Goal: Task Accomplishment & Management: Manage account settings

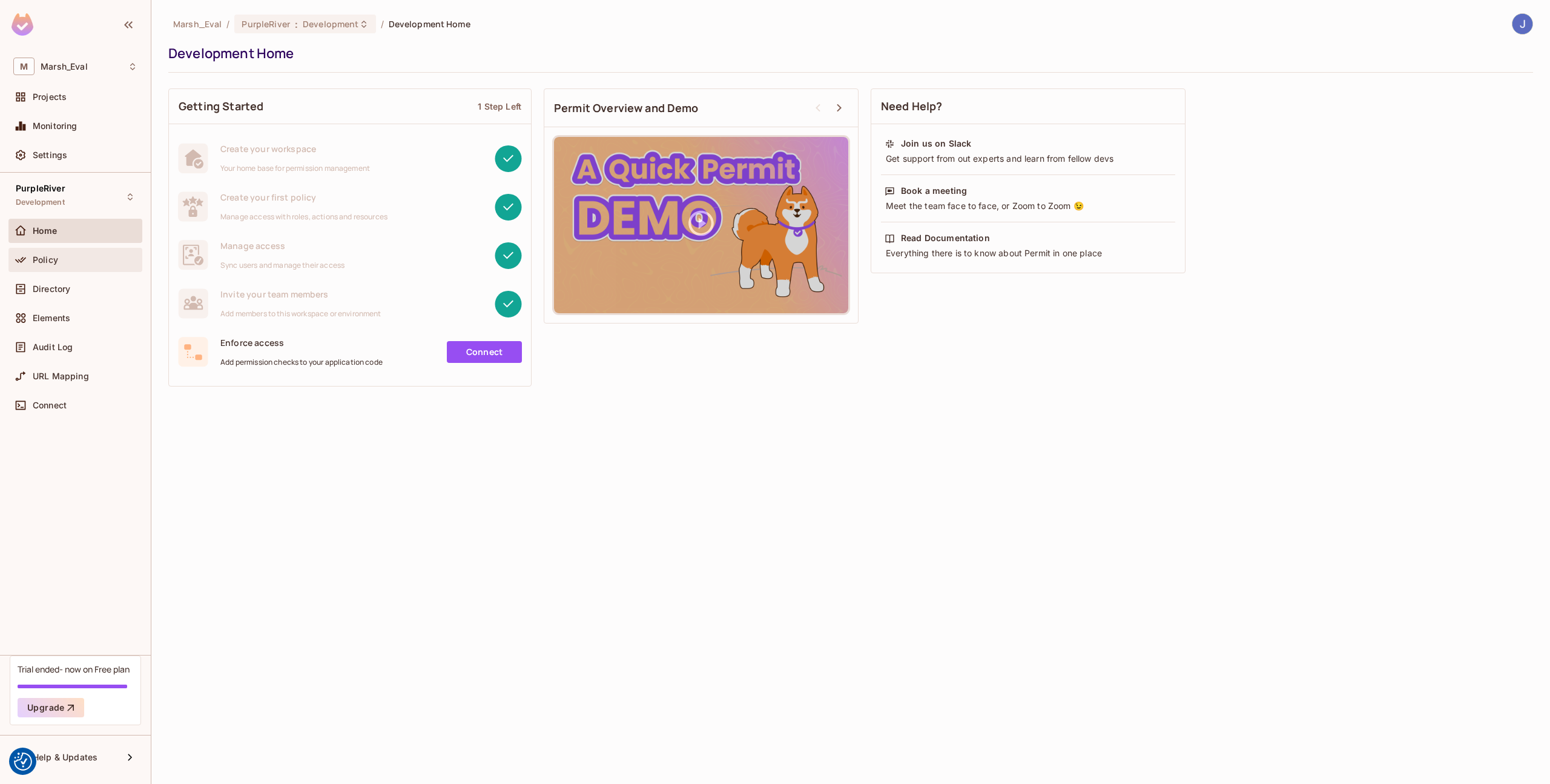
click at [68, 263] on div "Policy" at bounding box center [84, 260] width 104 height 10
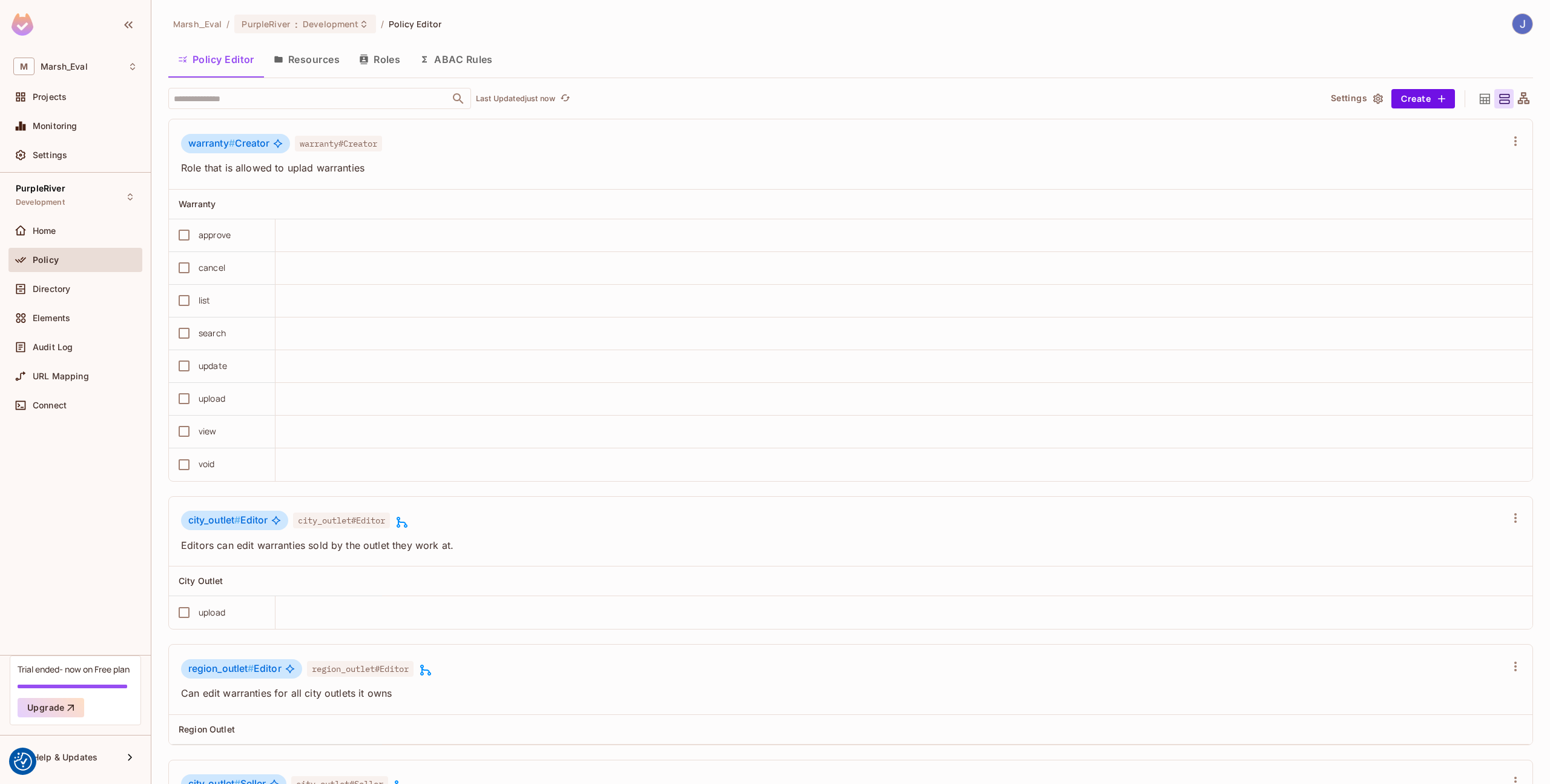
click at [316, 48] on button "Resources" at bounding box center [307, 59] width 85 height 30
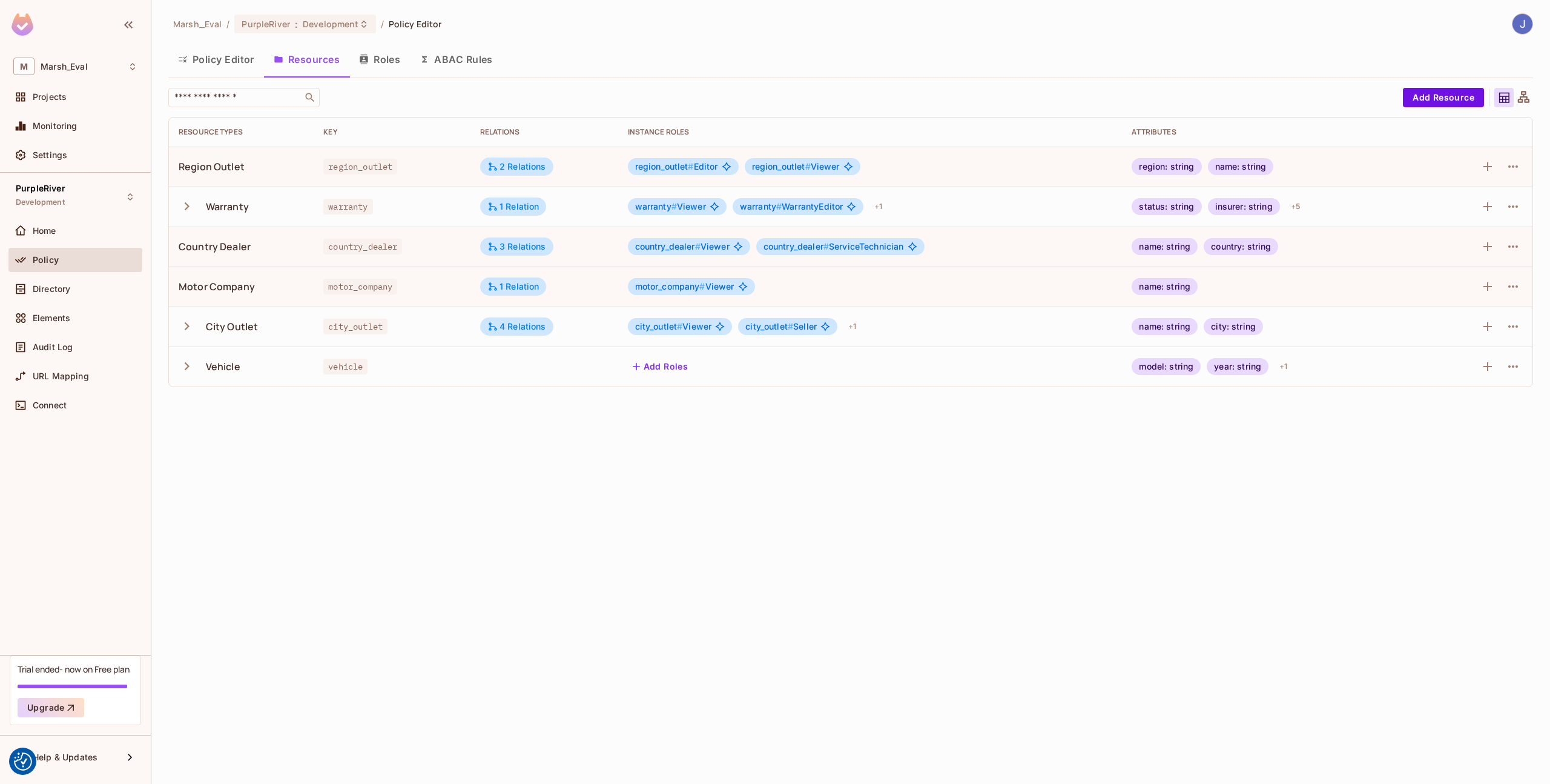
click at [737, 452] on div "Marsh_Eval / PurpleRiver : Development / Policy Editor Policy Editor Resources …" at bounding box center [851, 392] width 1399 height 784
click at [1416, 100] on button "Add Resource" at bounding box center [1443, 97] width 81 height 19
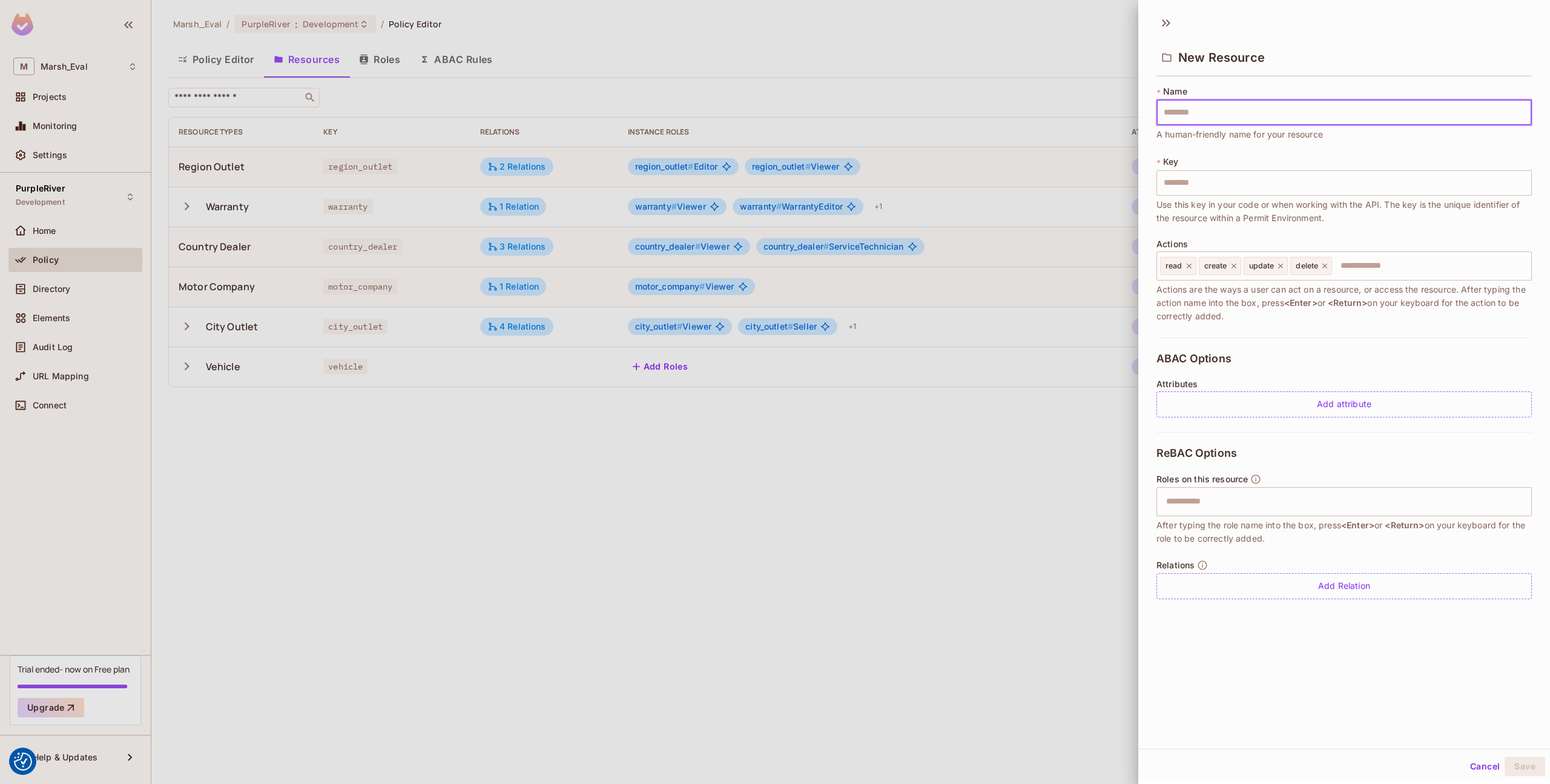
scroll to position [2, 0]
type input "*"
type input "**"
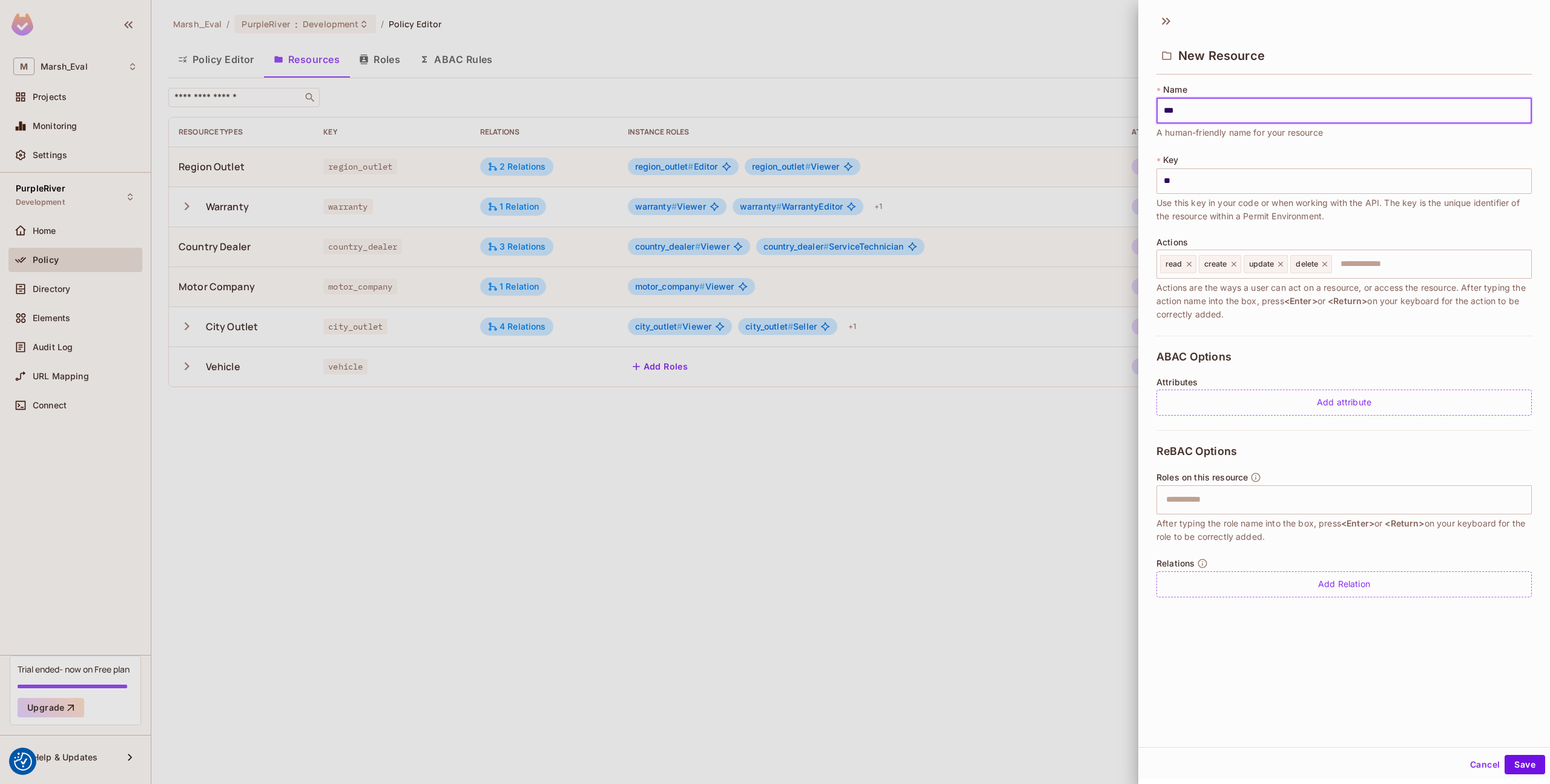
type input "****"
click at [1202, 401] on div "Add attribute" at bounding box center [1344, 402] width 375 height 26
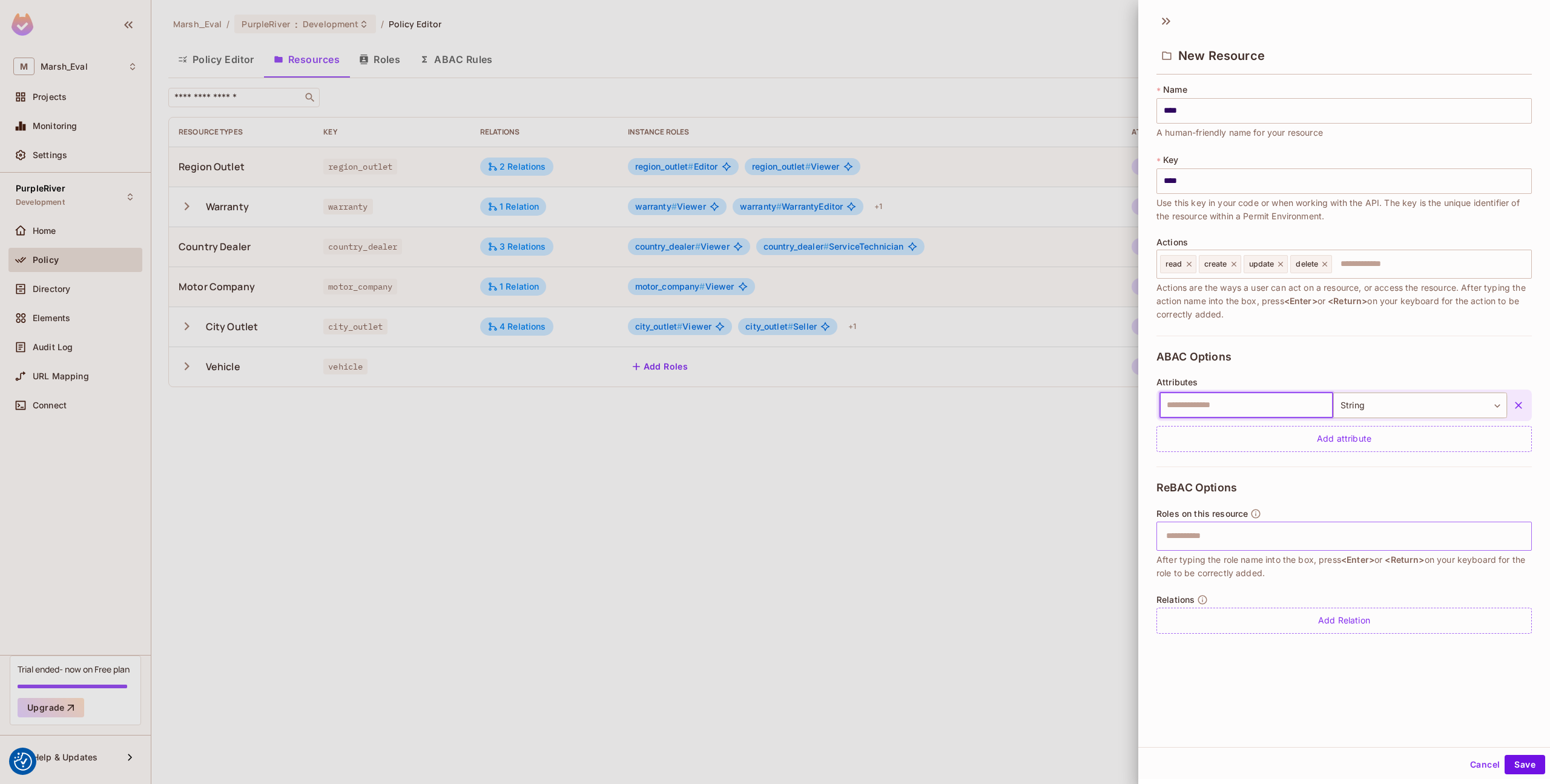
click at [1243, 531] on input "text" at bounding box center [1343, 536] width 368 height 25
click at [840, 460] on div at bounding box center [775, 392] width 1550 height 784
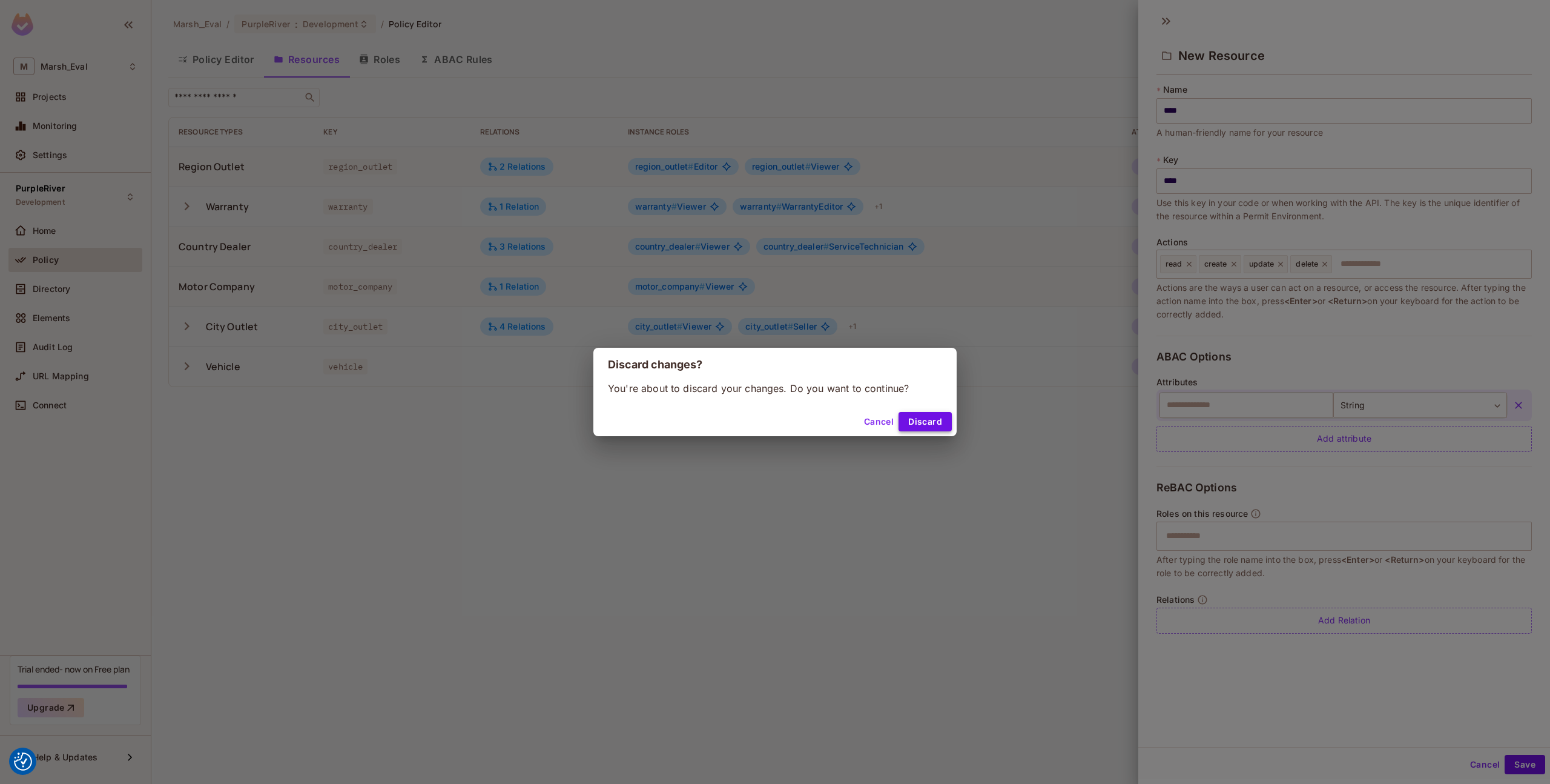
click at [921, 426] on button "Discard" at bounding box center [925, 421] width 54 height 19
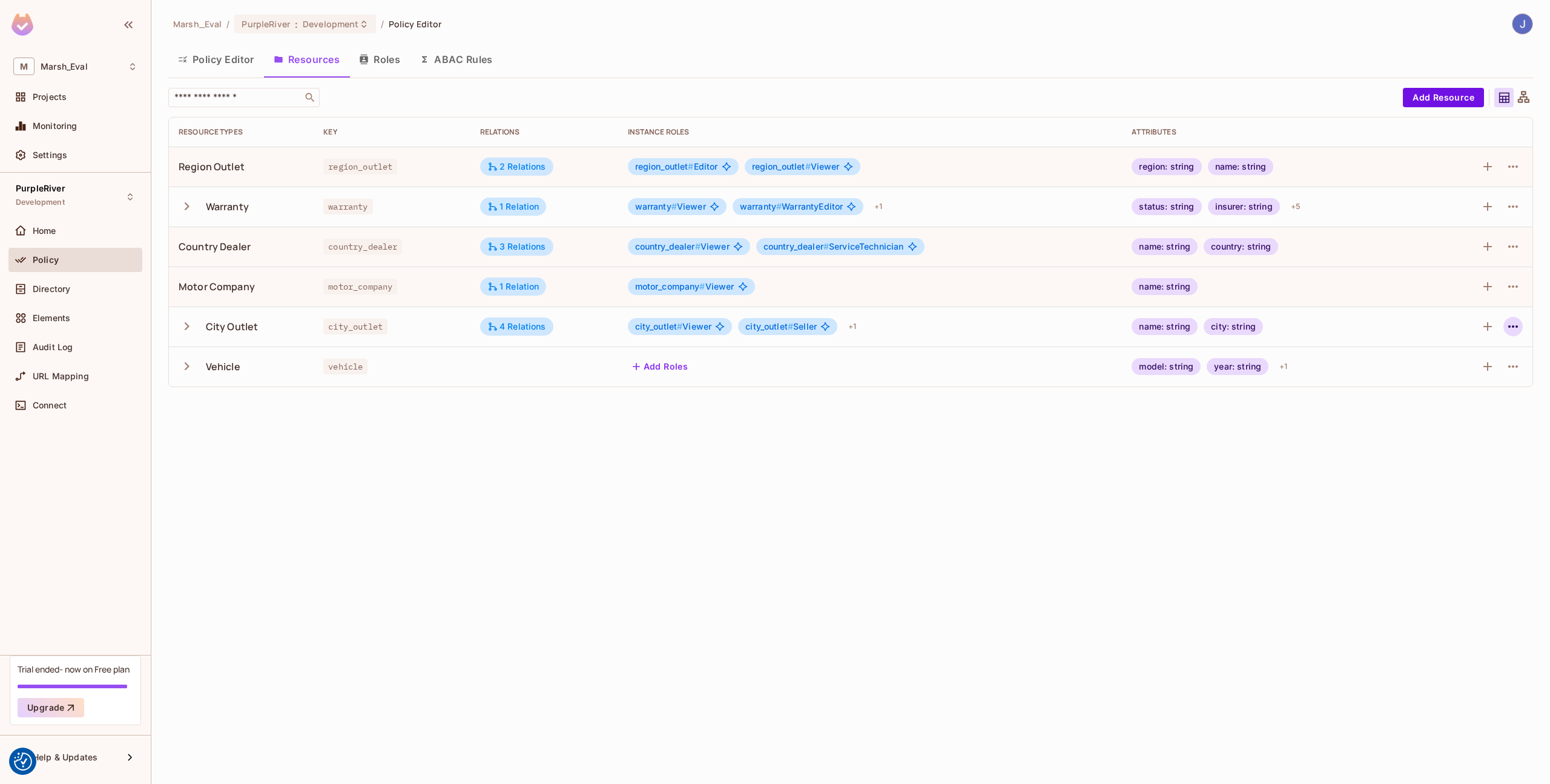
click at [1517, 328] on icon "button" at bounding box center [1514, 326] width 15 height 15
click at [1485, 369] on div "Edit Resource" at bounding box center [1460, 373] width 57 height 12
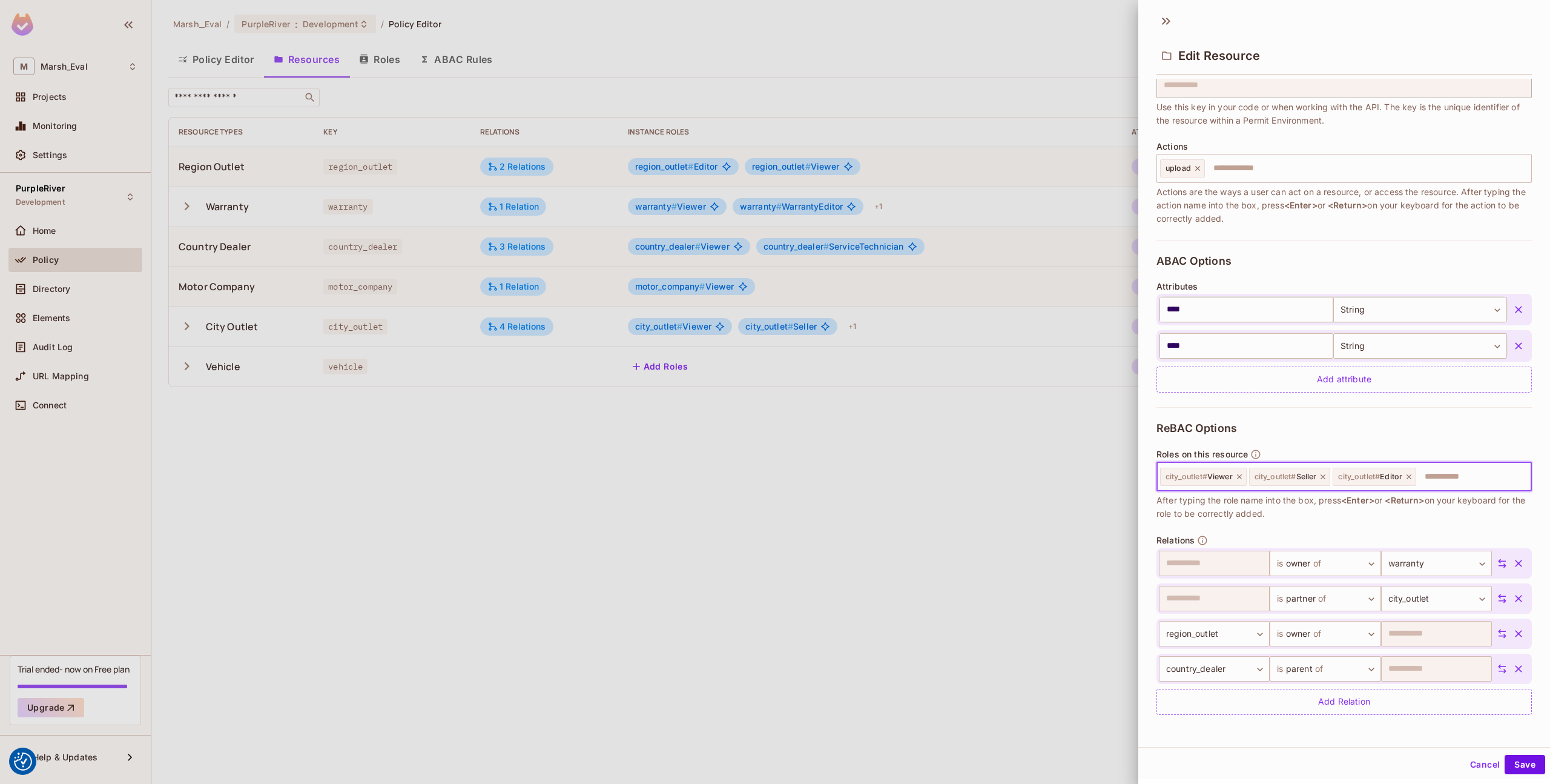
click at [1466, 479] on input "text" at bounding box center [1472, 476] width 109 height 25
type input "*****"
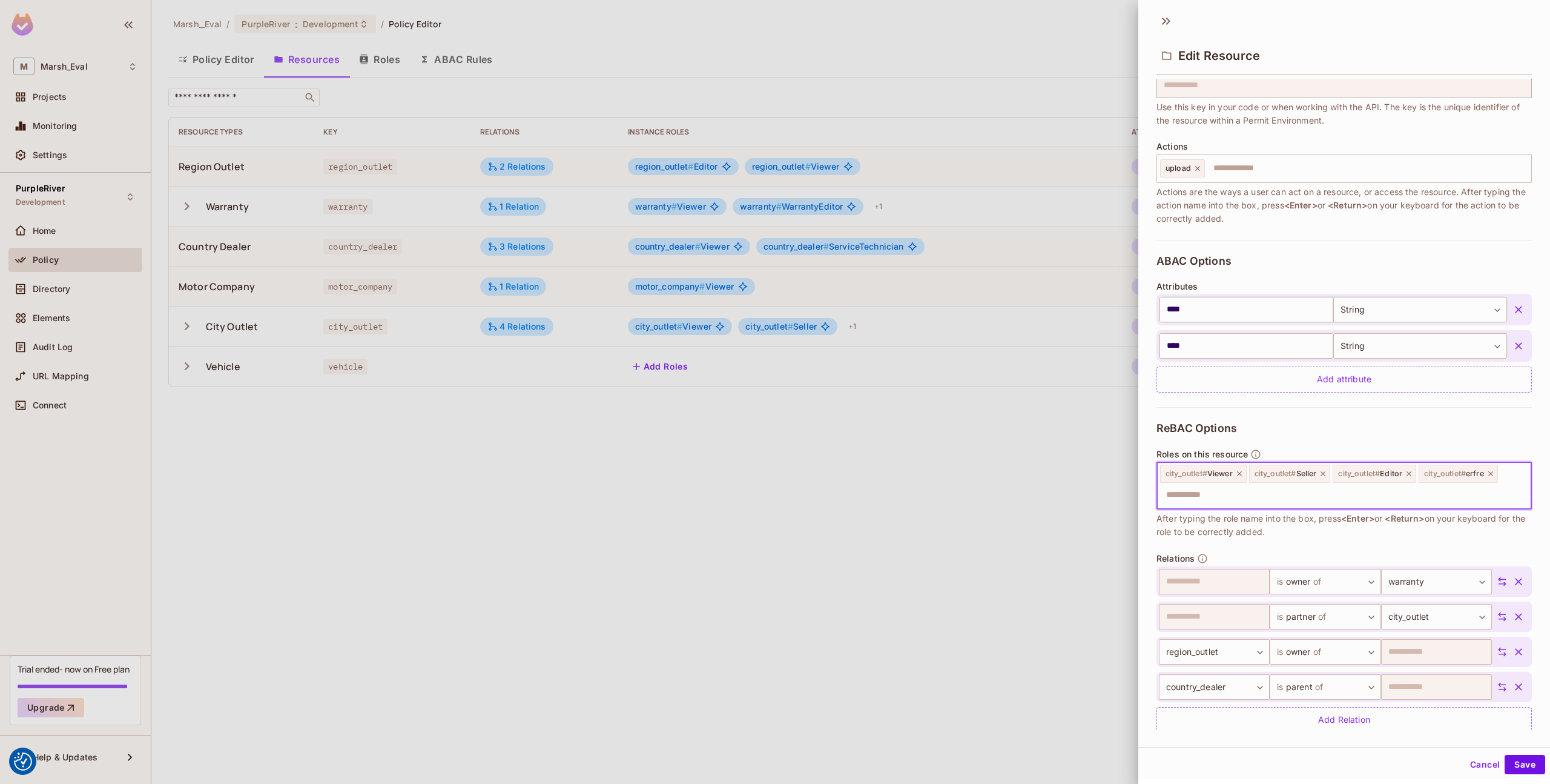
click at [1495, 471] on icon at bounding box center [1490, 473] width 8 height 8
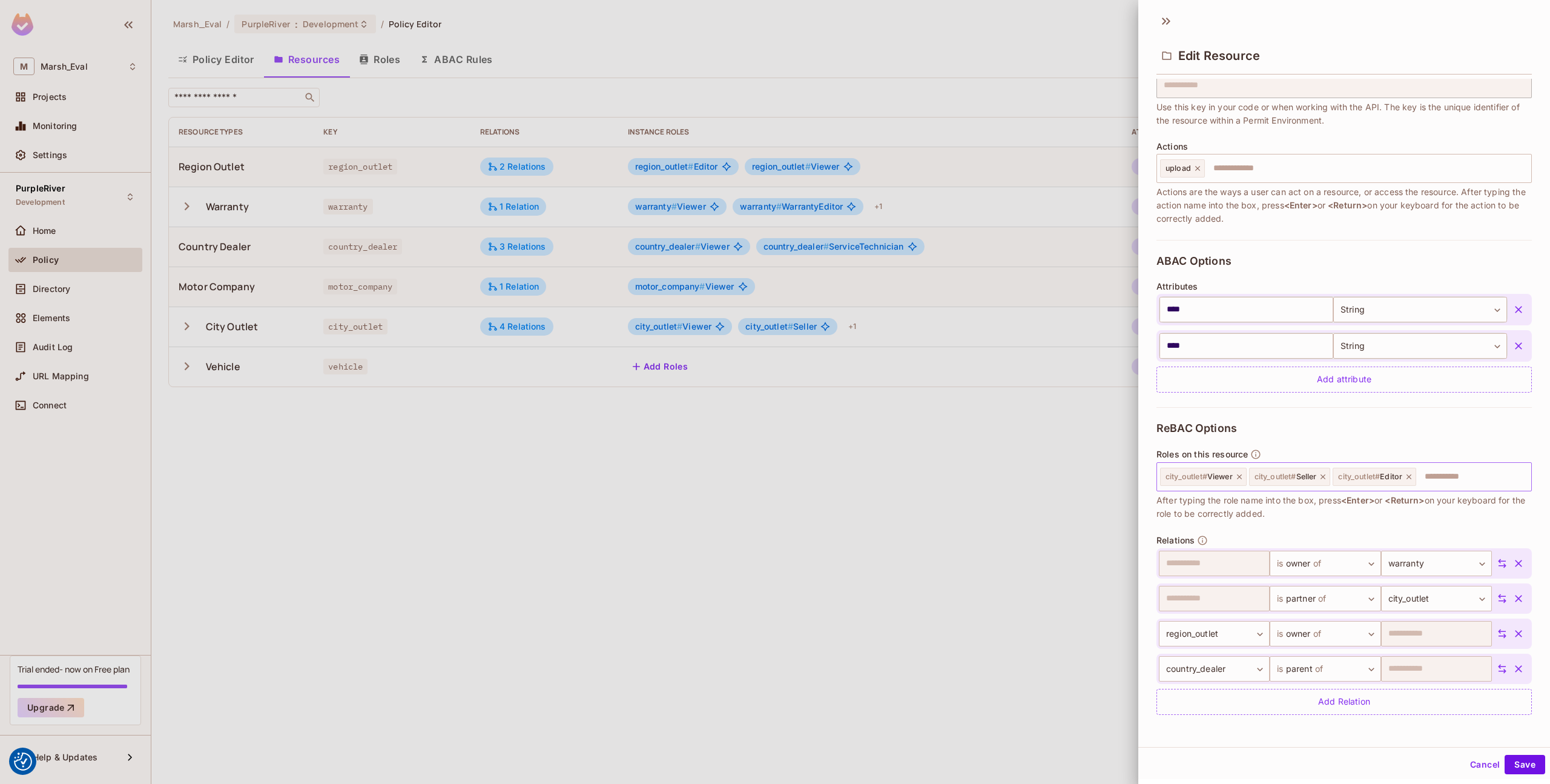
click at [620, 402] on div at bounding box center [775, 392] width 1550 height 784
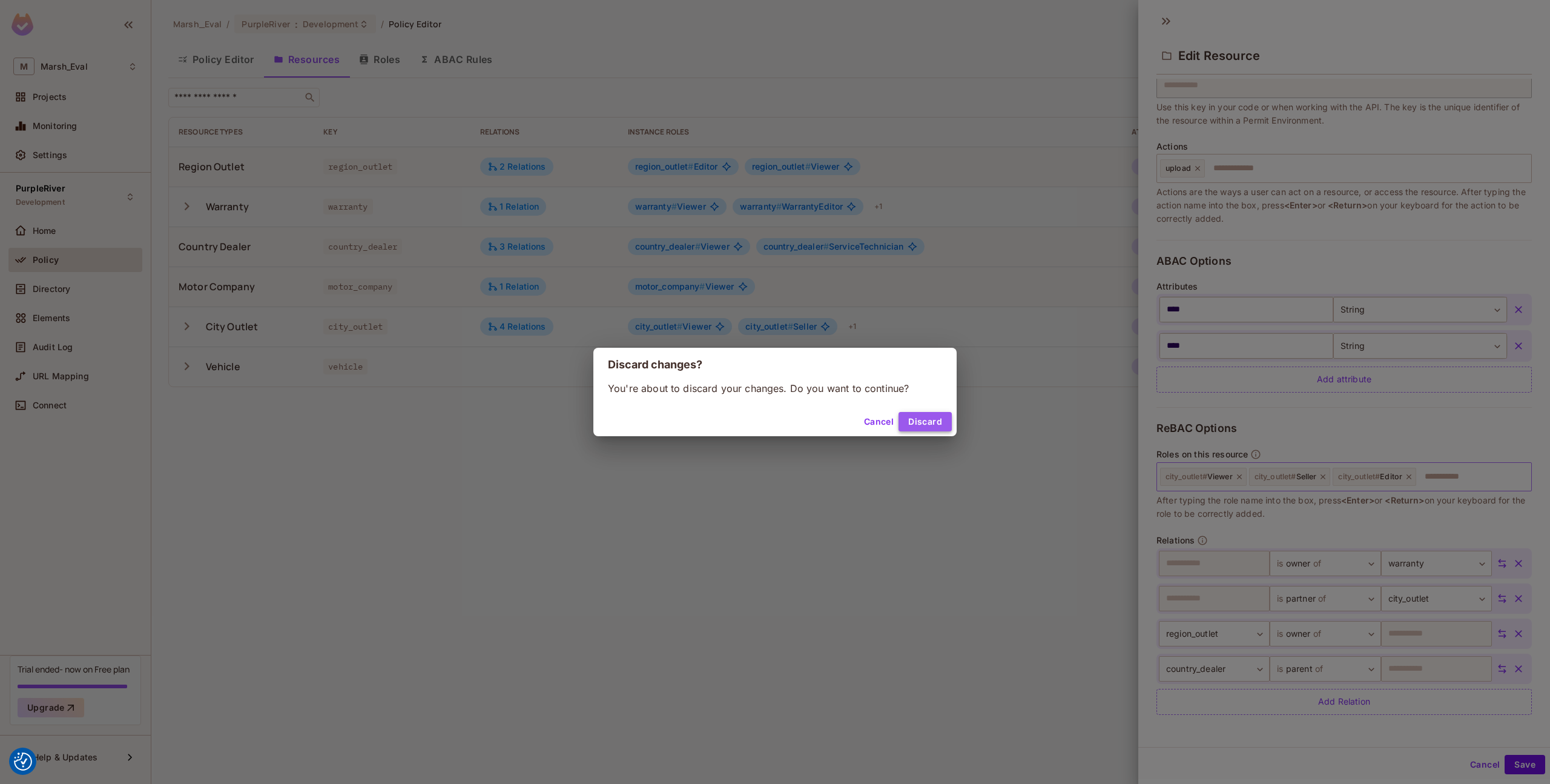
click at [925, 417] on button "Discard" at bounding box center [925, 421] width 54 height 19
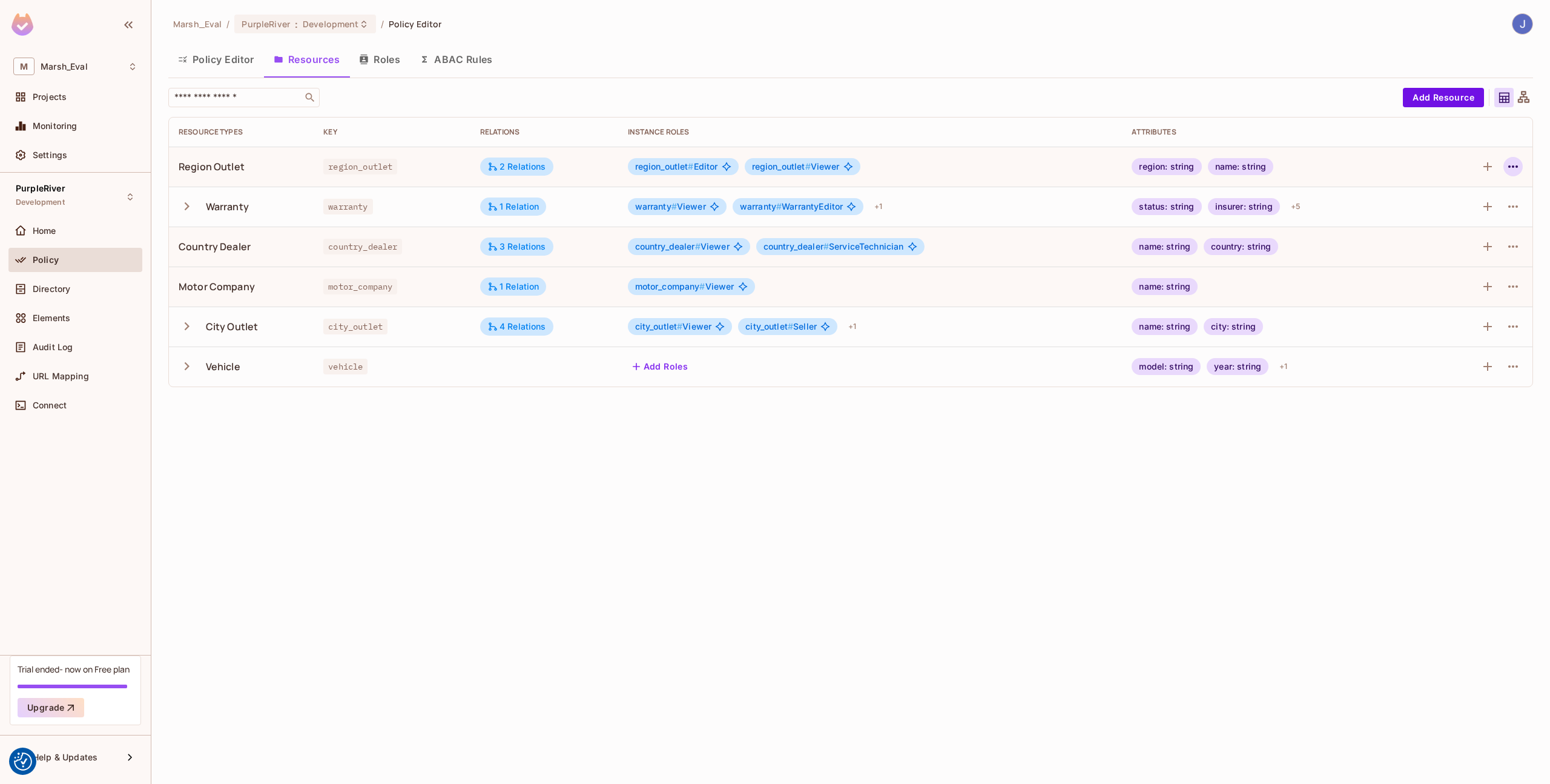
click at [1513, 164] on icon "button" at bounding box center [1514, 166] width 15 height 15
click at [1479, 210] on div "Edit Resource" at bounding box center [1460, 213] width 57 height 12
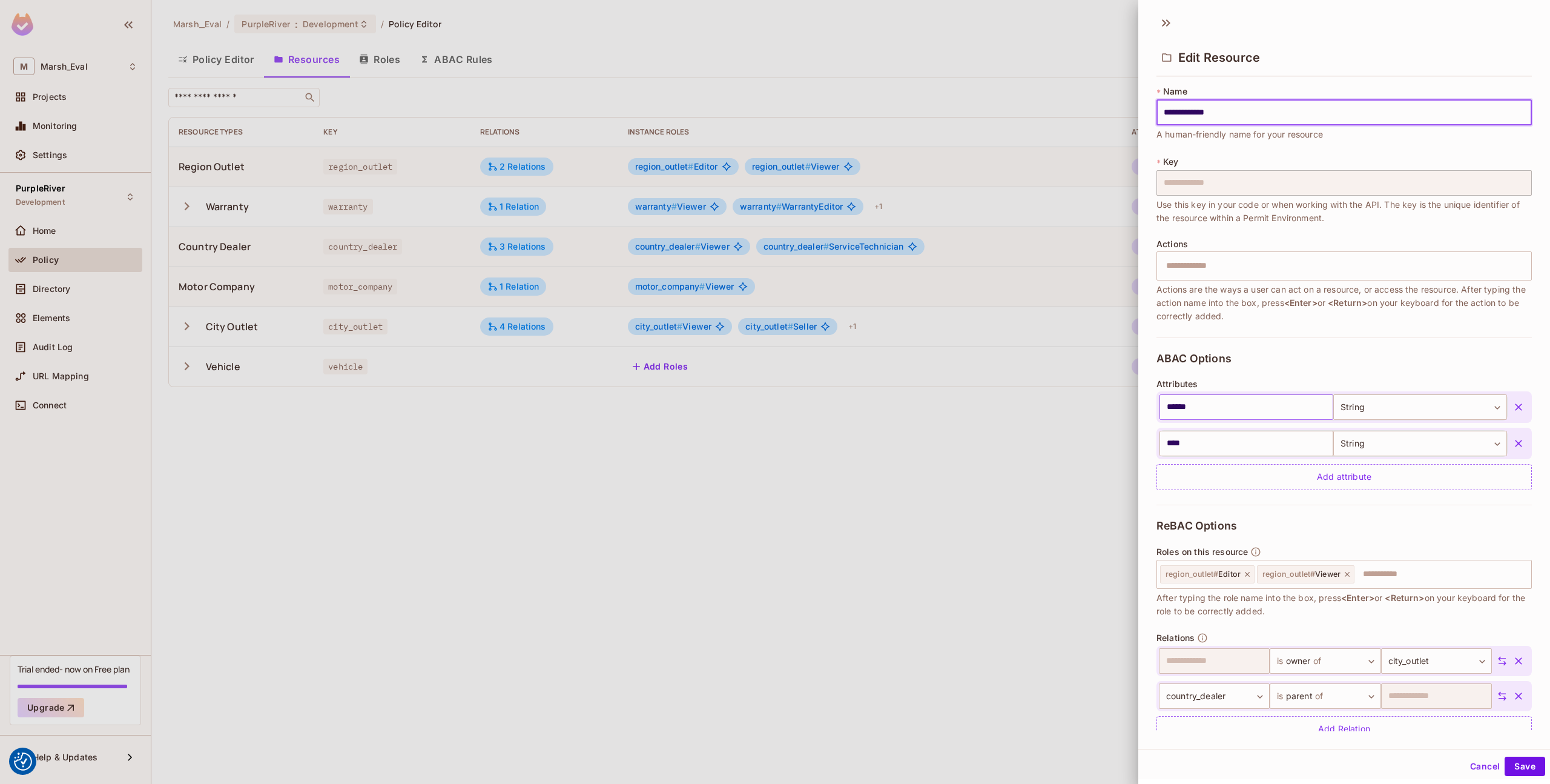
scroll to position [25, 0]
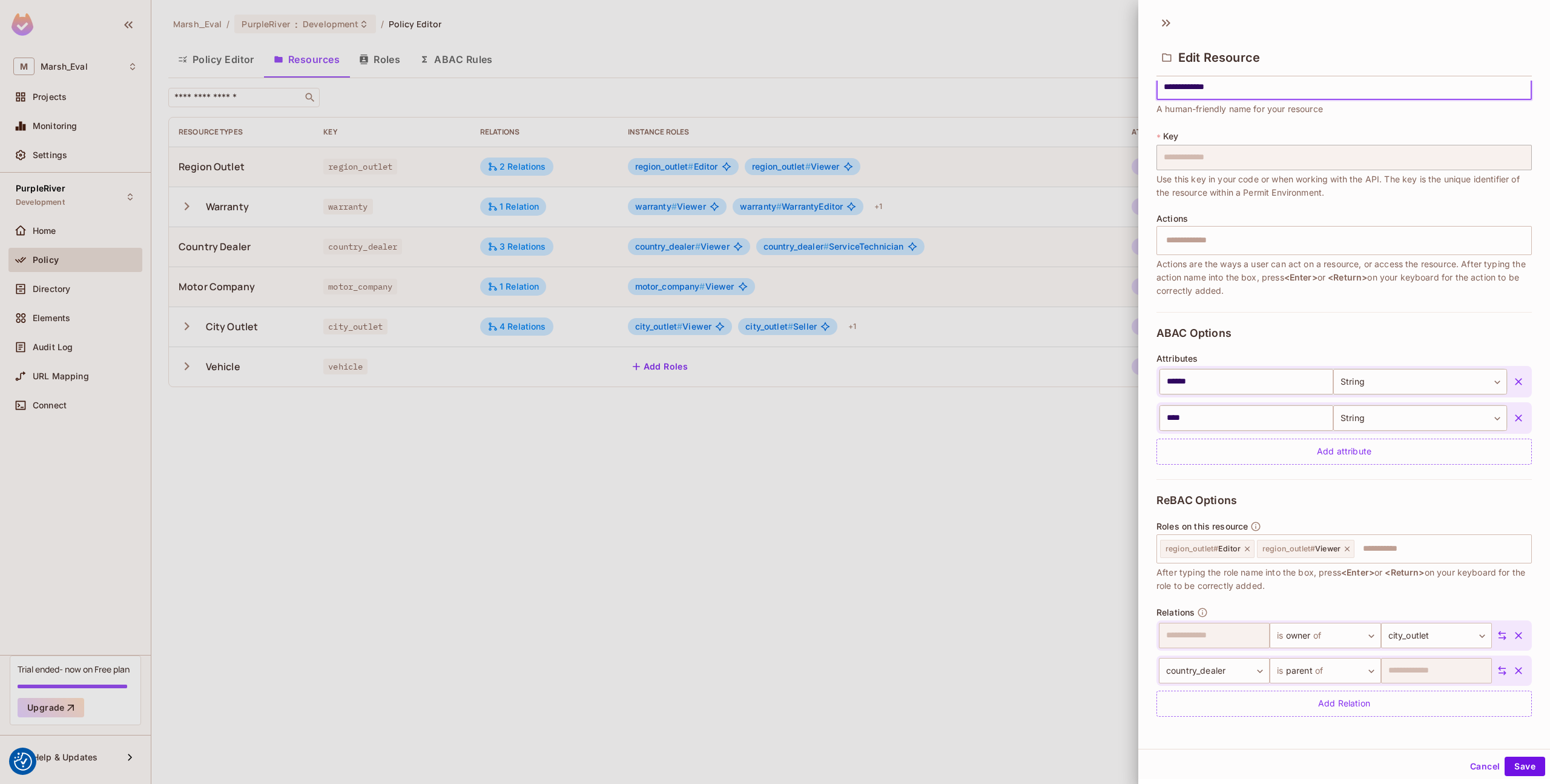
click at [1153, 489] on div "**********" at bounding box center [1344, 406] width 412 height 650
click at [950, 410] on div at bounding box center [775, 392] width 1550 height 784
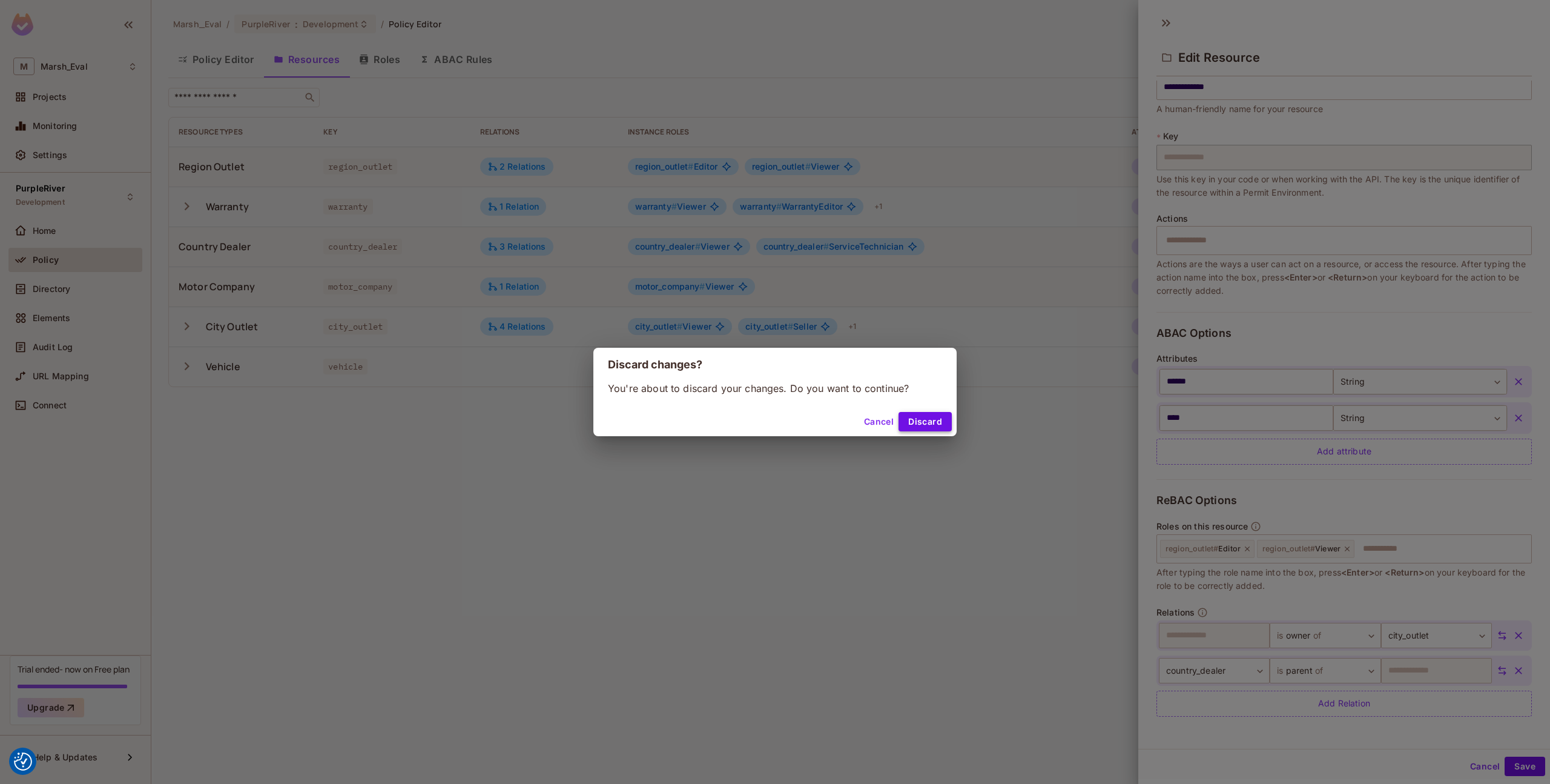
click at [924, 423] on button "Discard" at bounding box center [925, 421] width 54 height 19
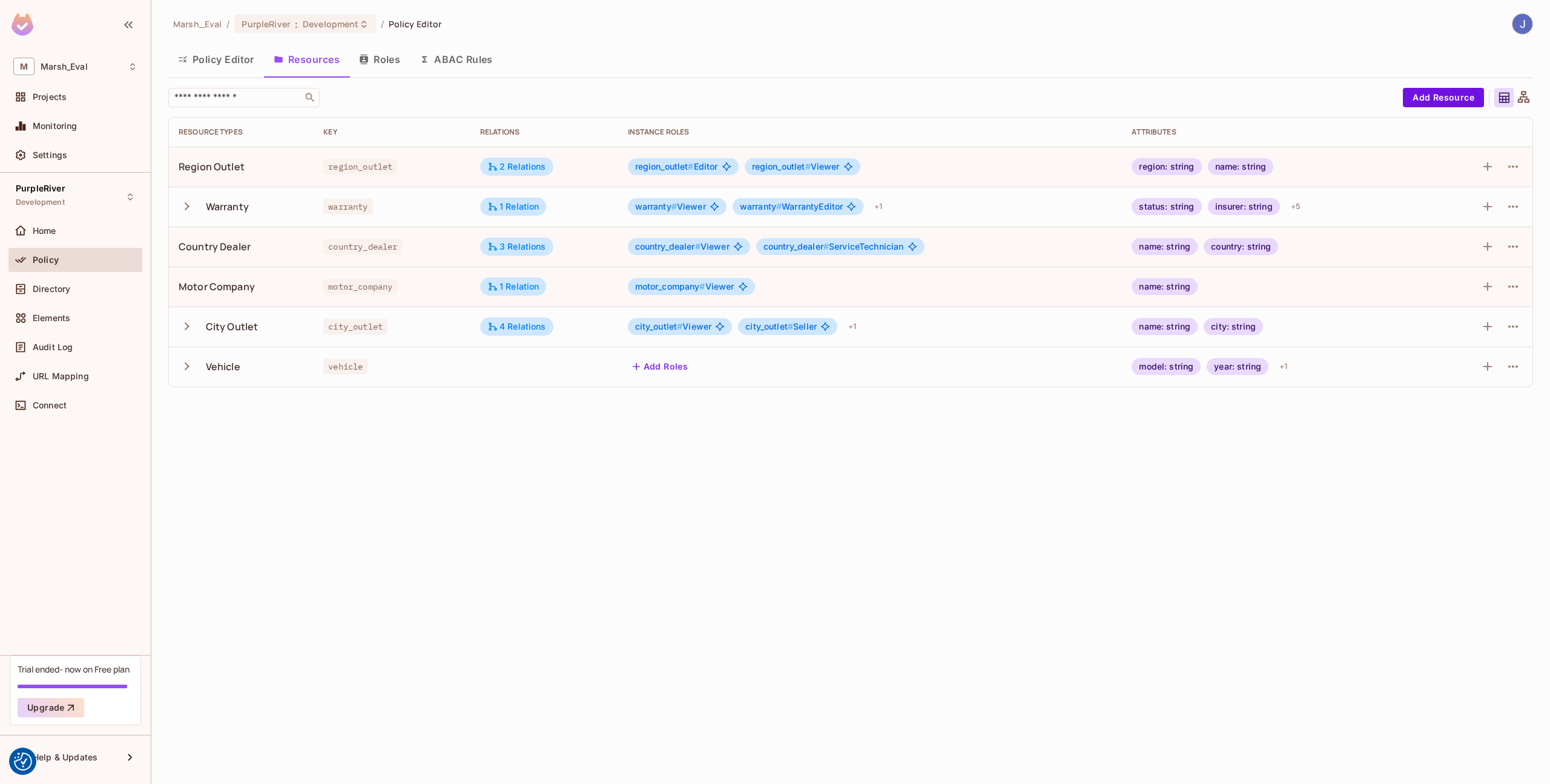
click at [1500, 169] on div at bounding box center [1481, 166] width 83 height 19
click at [1514, 171] on icon "button" at bounding box center [1514, 166] width 15 height 15
click at [1454, 216] on div "Edit Resource" at bounding box center [1460, 213] width 57 height 12
click at [1522, 168] on button "button" at bounding box center [1513, 166] width 19 height 19
click at [1471, 224] on li "Edit Resource" at bounding box center [1456, 213] width 114 height 26
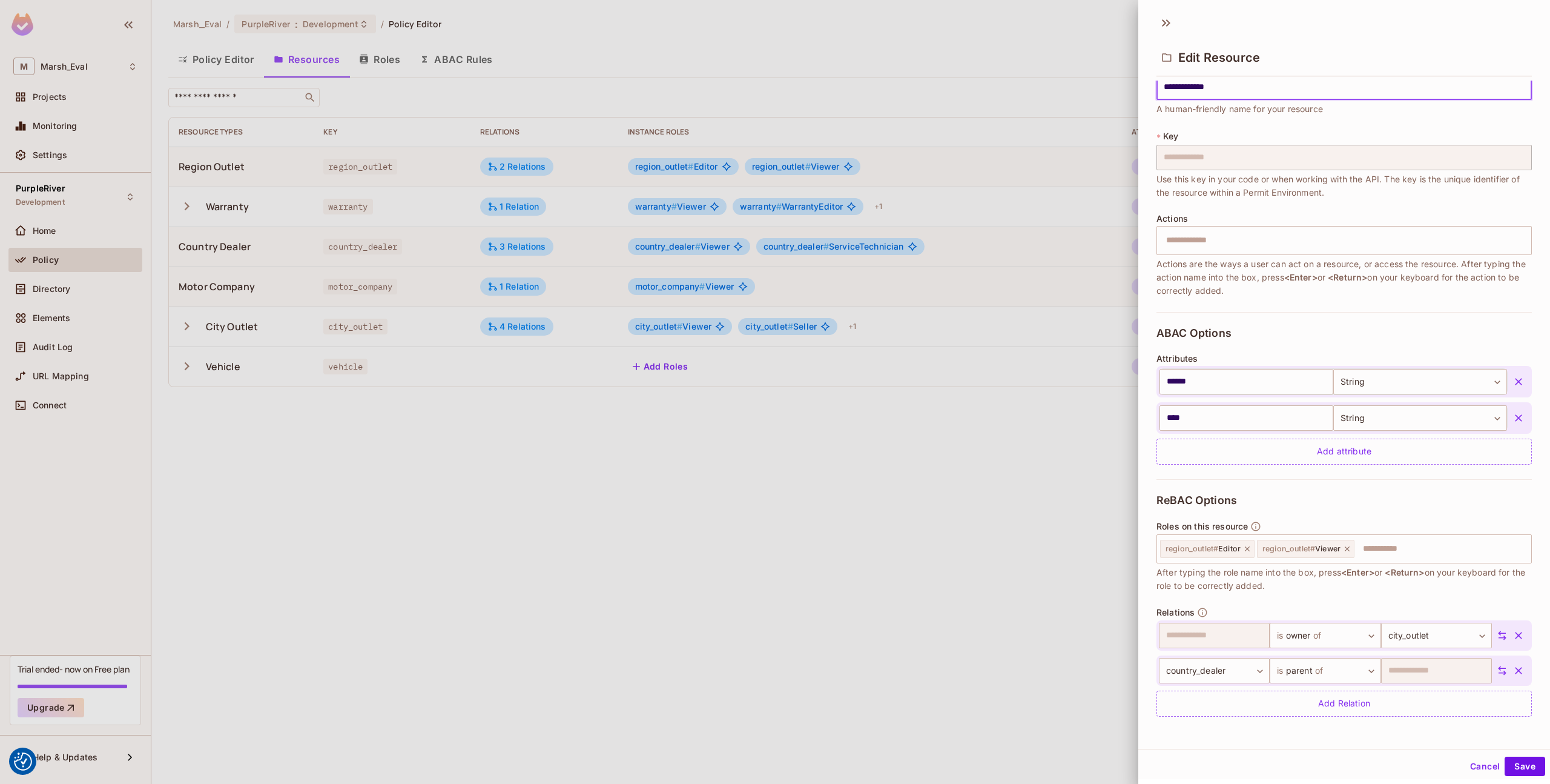
click at [773, 481] on div at bounding box center [775, 392] width 1550 height 784
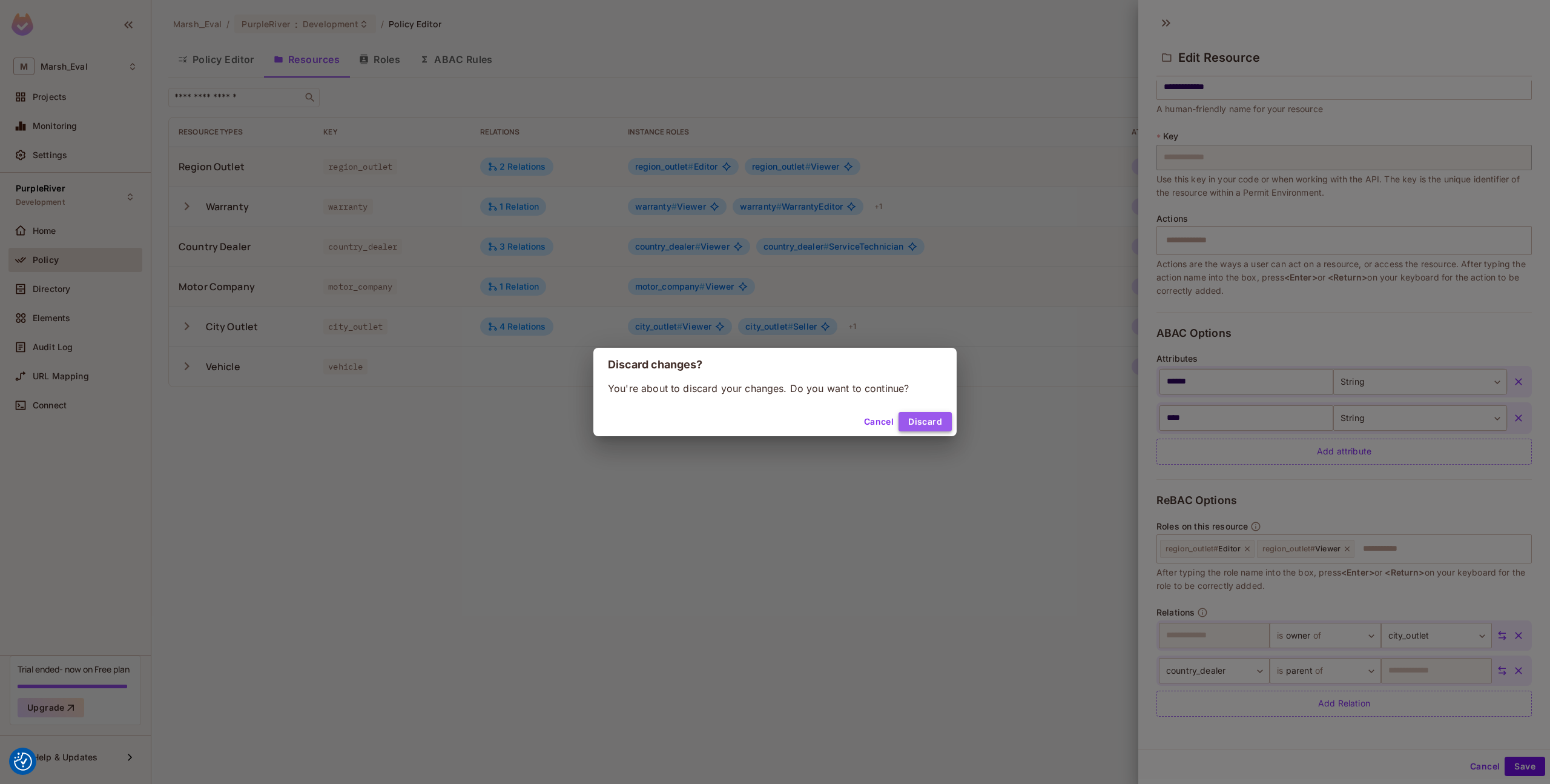
click at [920, 427] on button "Discard" at bounding box center [925, 421] width 54 height 19
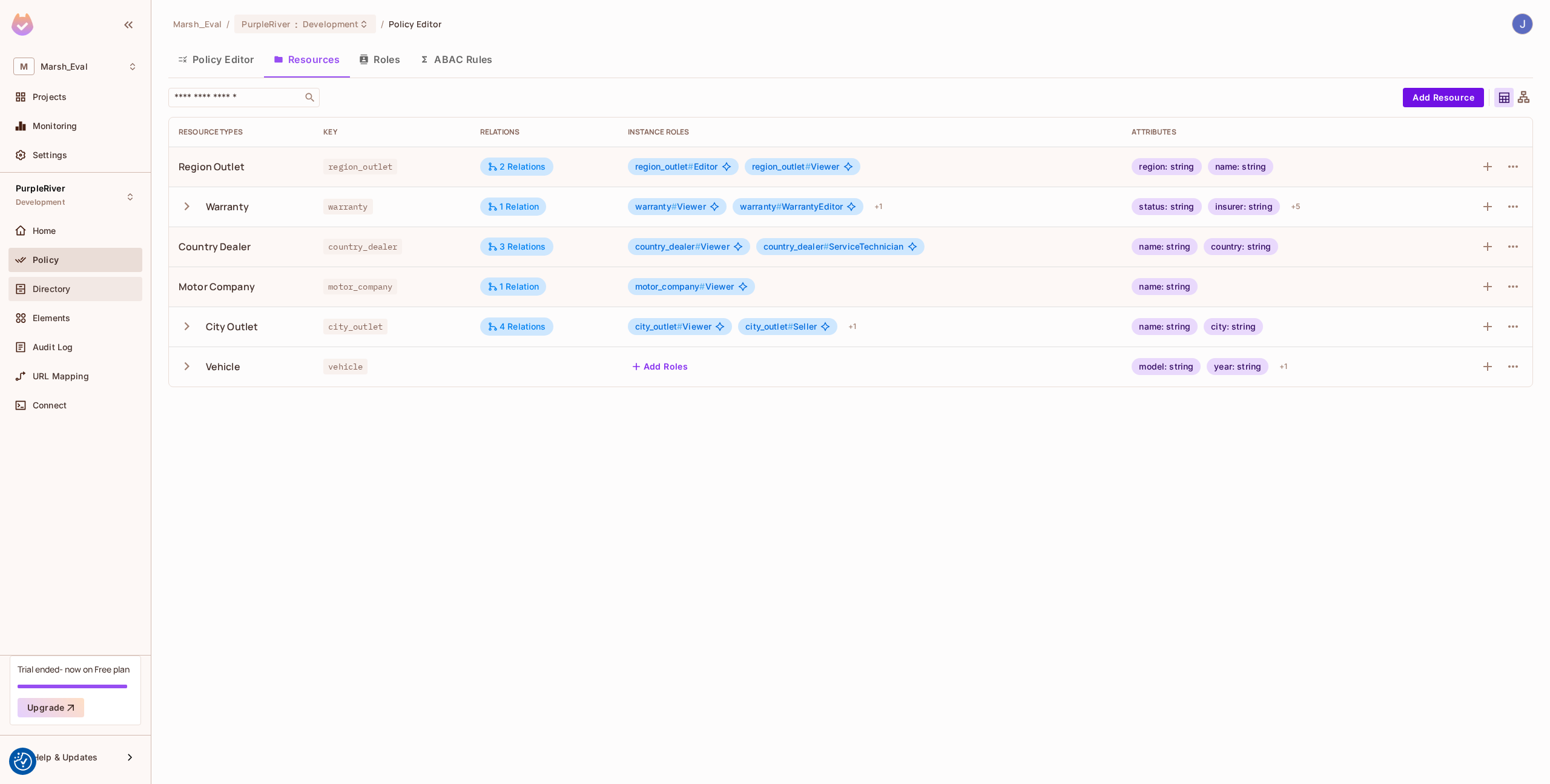
click at [38, 286] on span "Directory" at bounding box center [51, 289] width 37 height 10
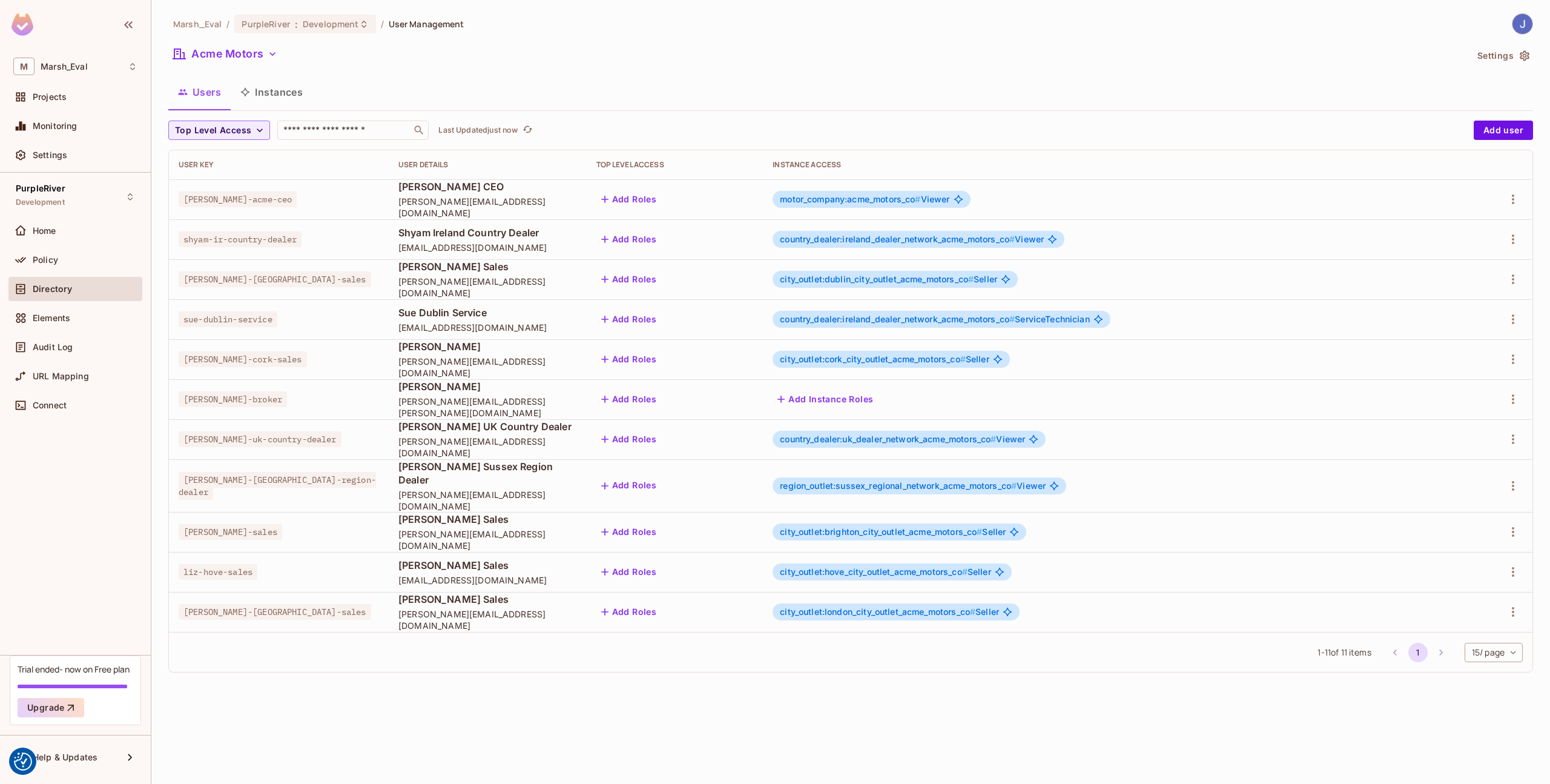
click at [301, 88] on button "Instances" at bounding box center [272, 92] width 82 height 30
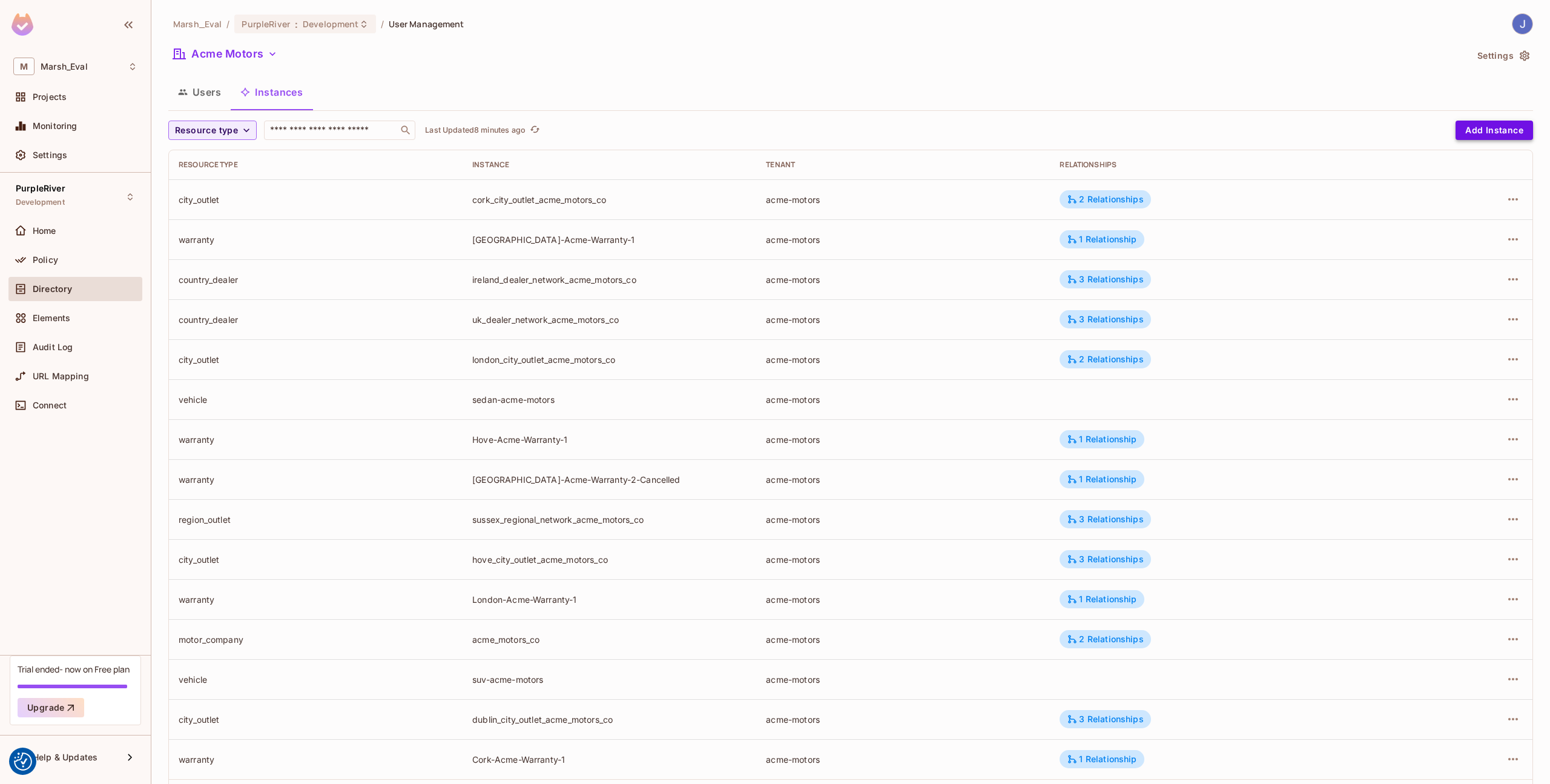
click at [1475, 133] on button "Add Instance" at bounding box center [1494, 130] width 77 height 19
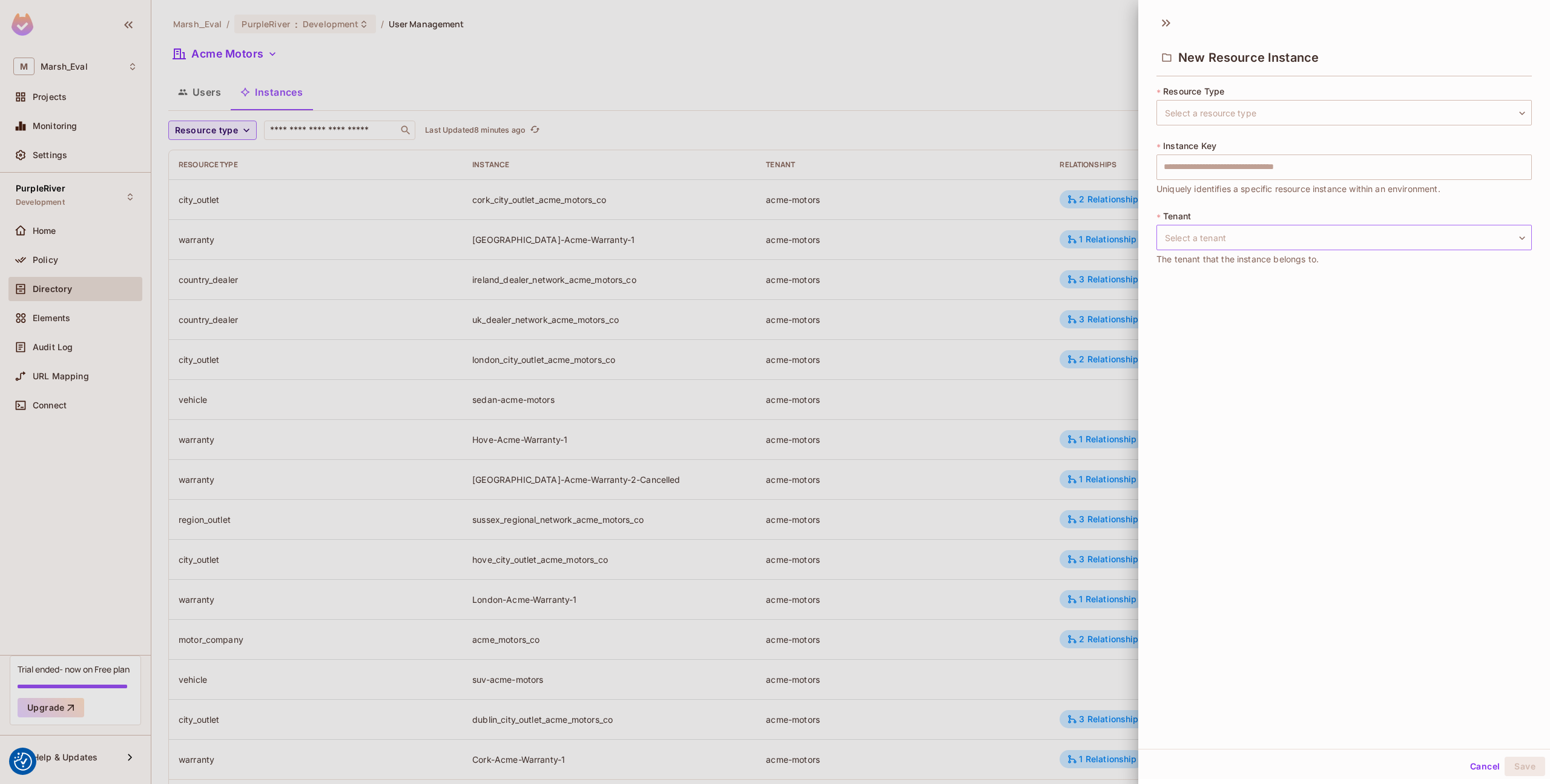
click at [1204, 244] on body "We use cookies to enhance your browsing experience, serve personalized ads or c…" at bounding box center [775, 392] width 1550 height 784
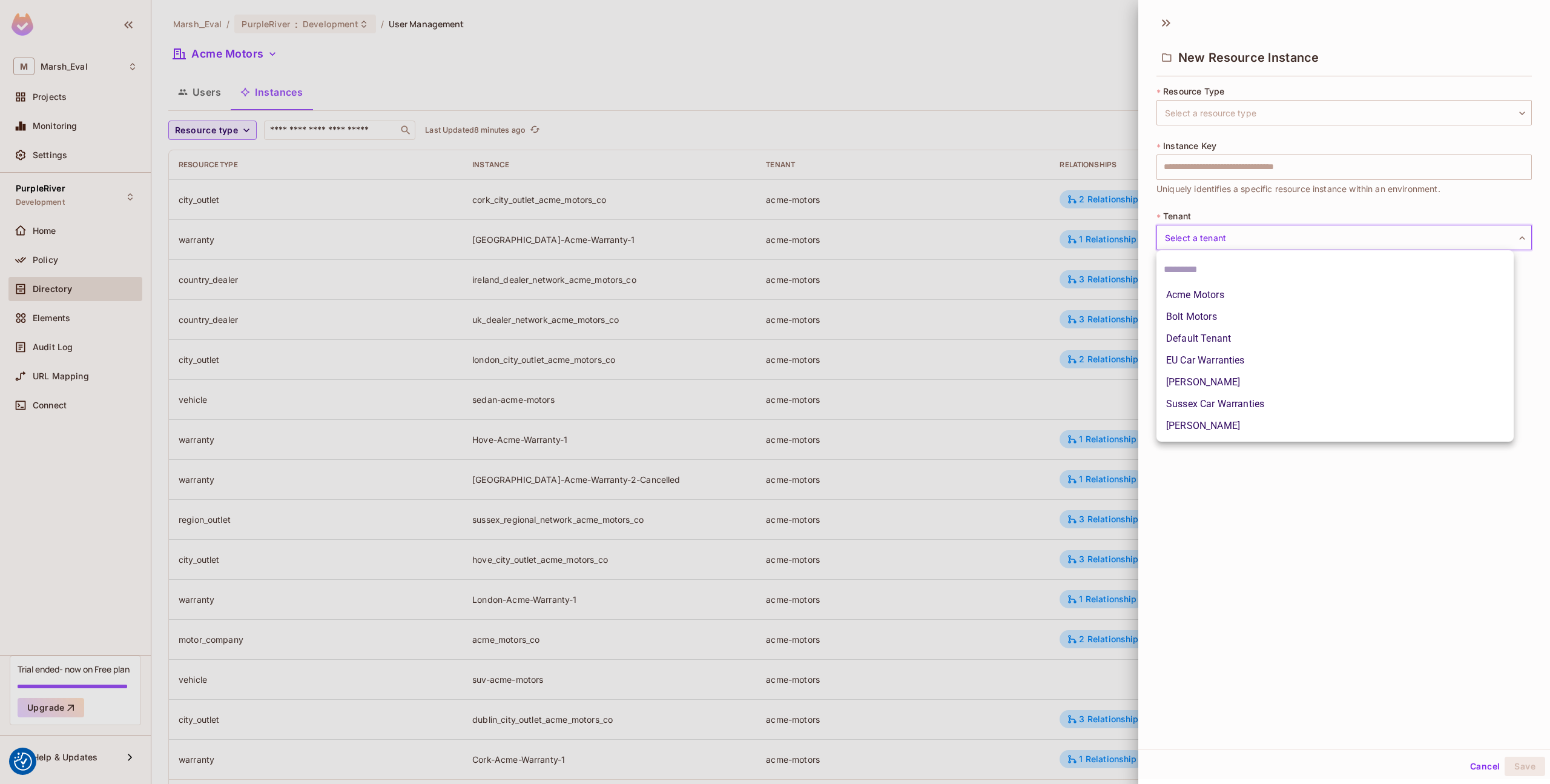
click at [1199, 299] on li "Acme Motors" at bounding box center [1335, 295] width 357 height 22
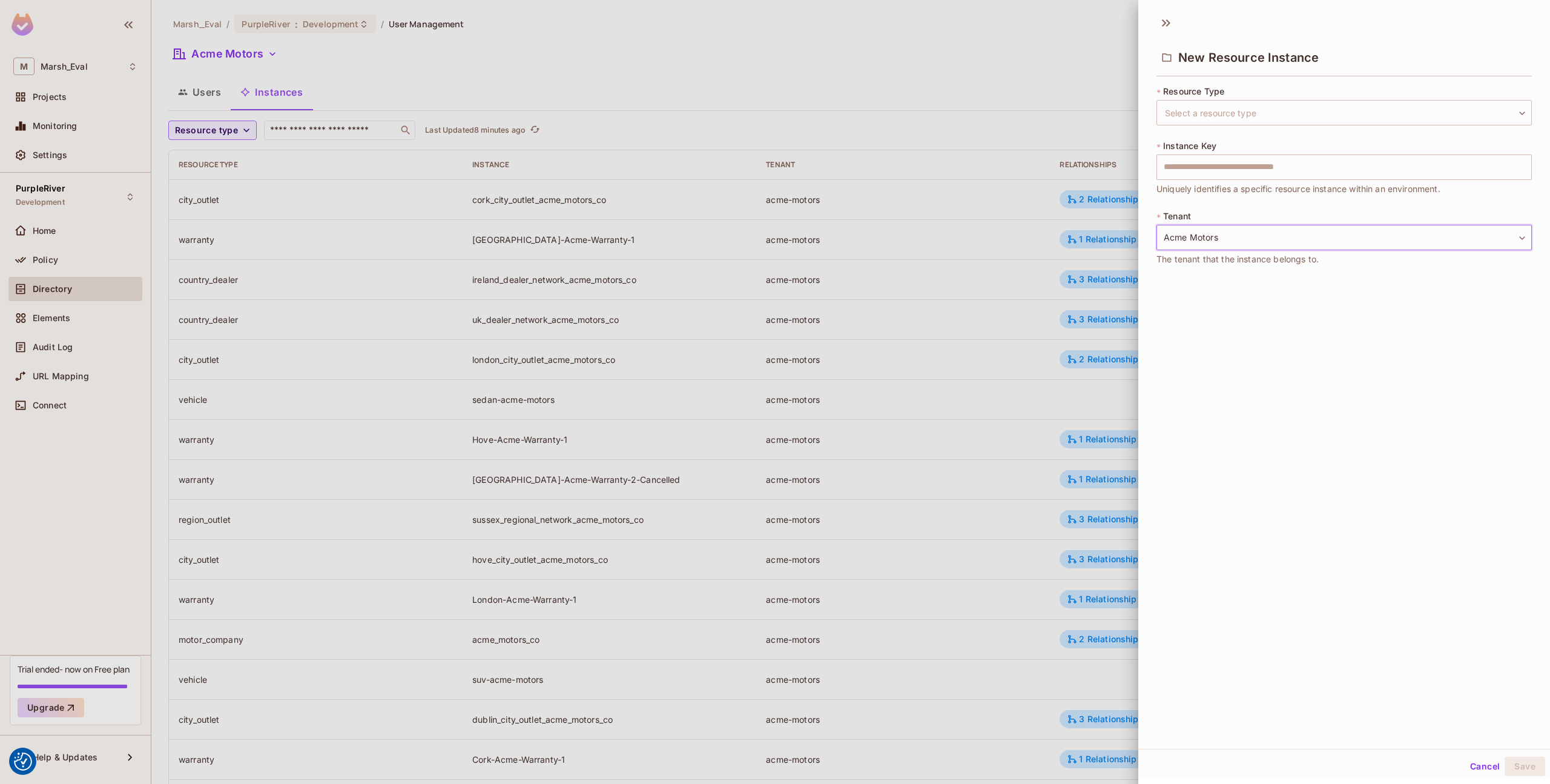
click at [1205, 232] on body "We use cookies to enhance your browsing experience, serve personalized ads or c…" at bounding box center [775, 392] width 1550 height 784
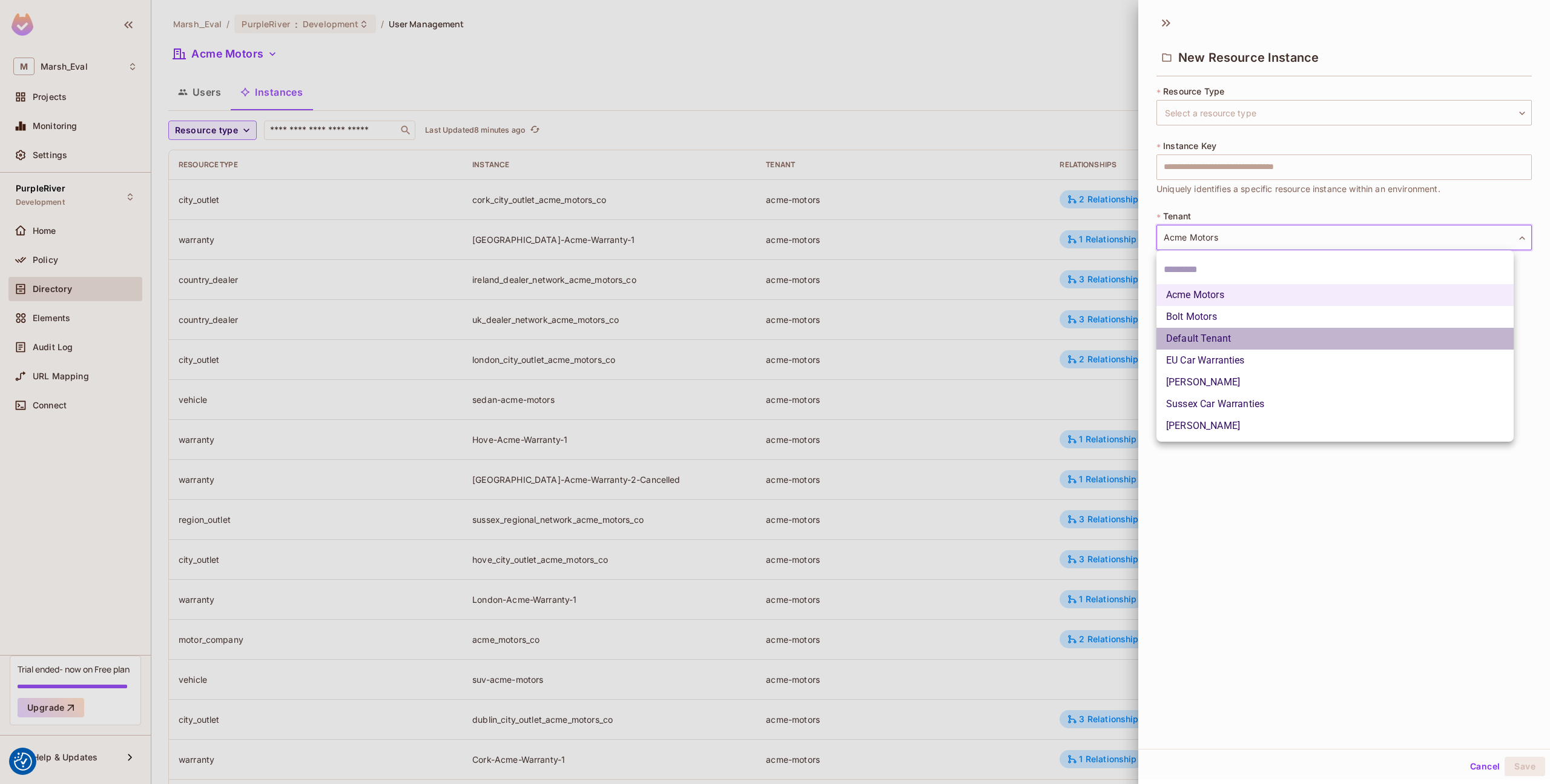
click at [1200, 337] on li "Default Tenant" at bounding box center [1335, 339] width 357 height 22
type input "*******"
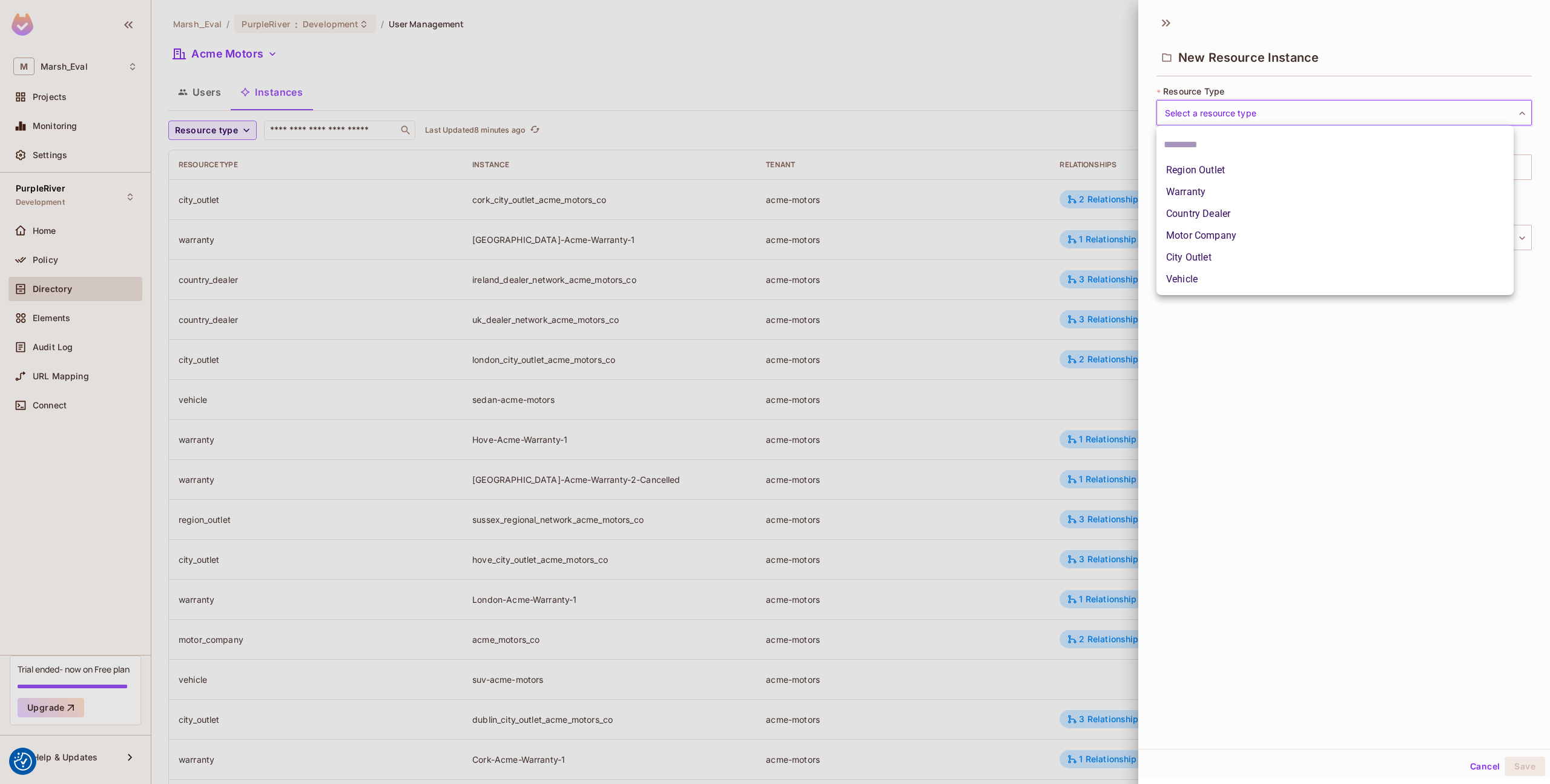
click at [1242, 117] on body "We use cookies to enhance your browsing experience, serve personalized ads or c…" at bounding box center [775, 392] width 1550 height 784
click at [1227, 163] on li "Region Outlet" at bounding box center [1335, 170] width 357 height 22
type input "**********"
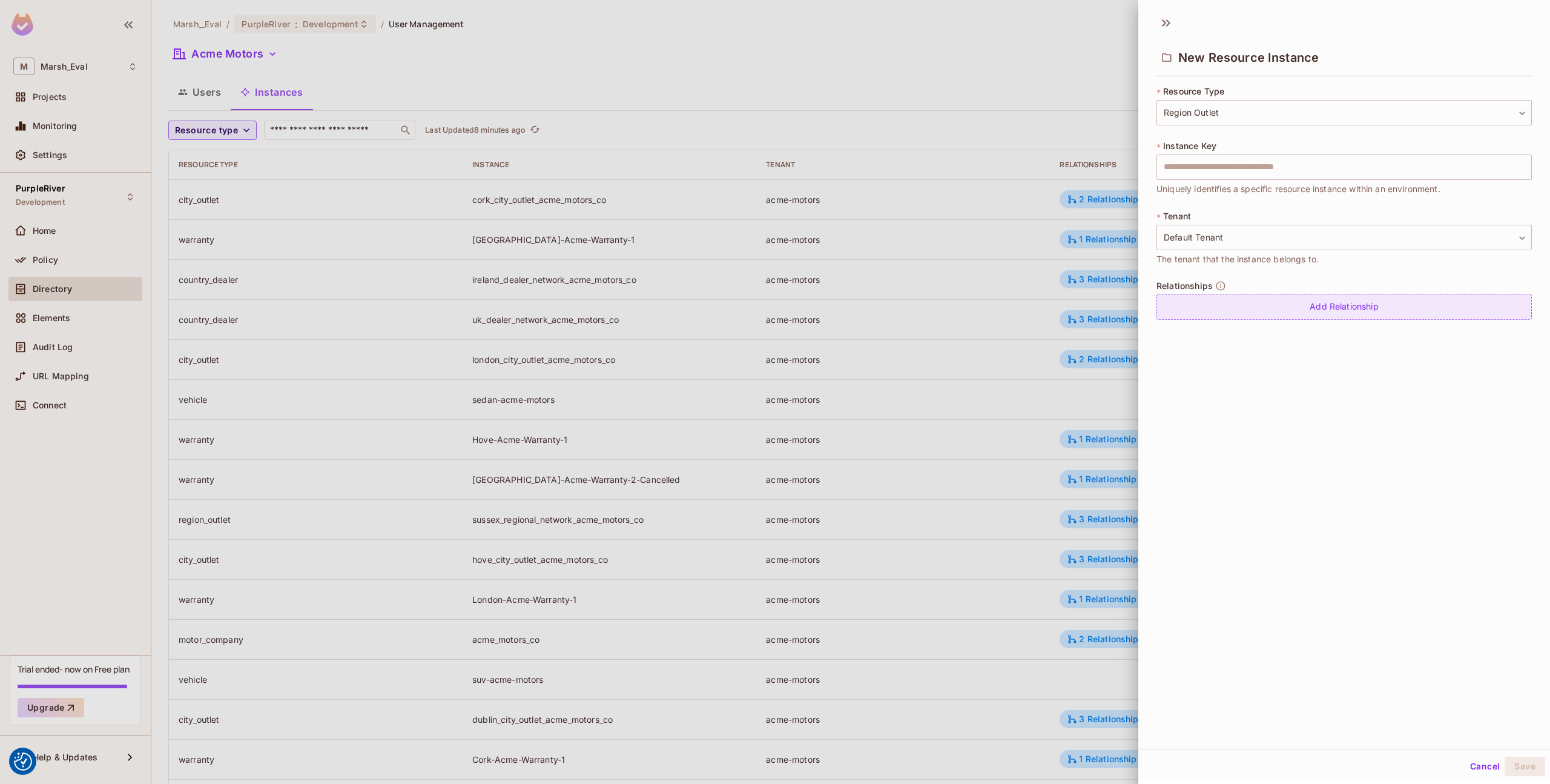
click at [1225, 304] on div "Add Relationship" at bounding box center [1344, 306] width 375 height 26
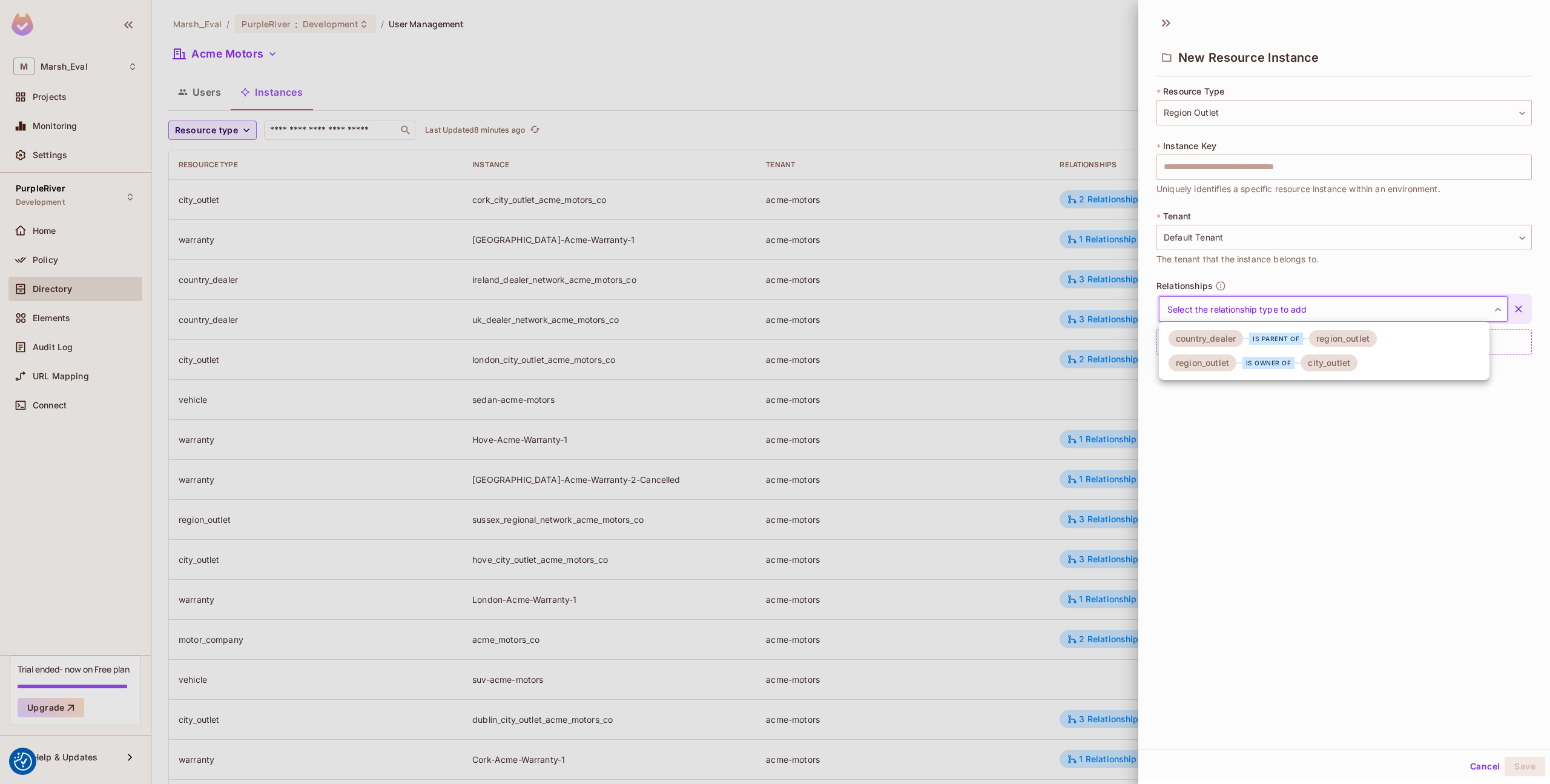
click at [1230, 303] on body "We use cookies to enhance your browsing experience, serve personalized ads or c…" at bounding box center [775, 392] width 1550 height 784
click at [1227, 346] on div "country_dealer" at bounding box center [1206, 338] width 75 height 17
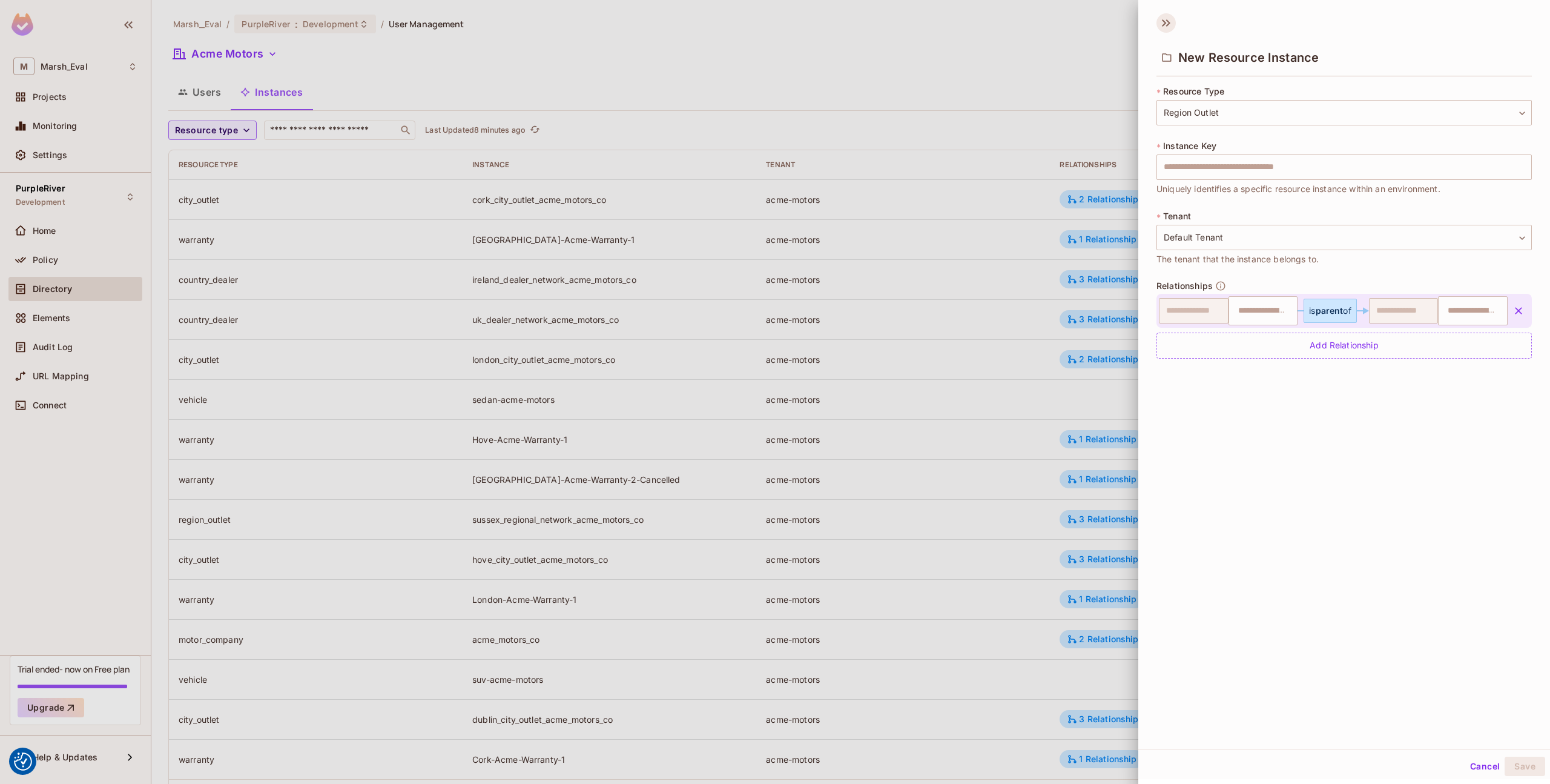
click at [1160, 25] on icon at bounding box center [1166, 23] width 19 height 19
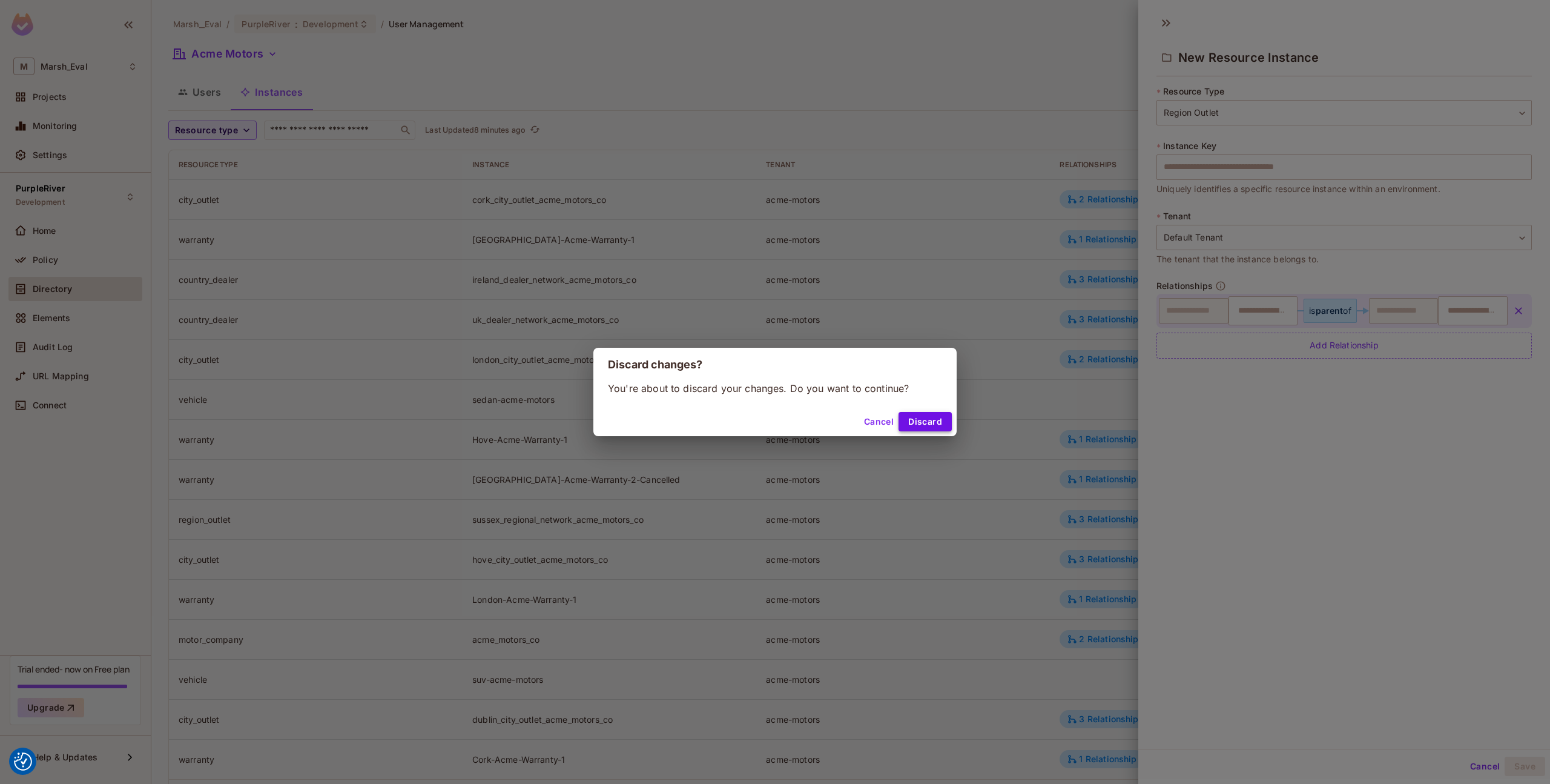
click at [933, 414] on button "Discard" at bounding box center [925, 421] width 54 height 19
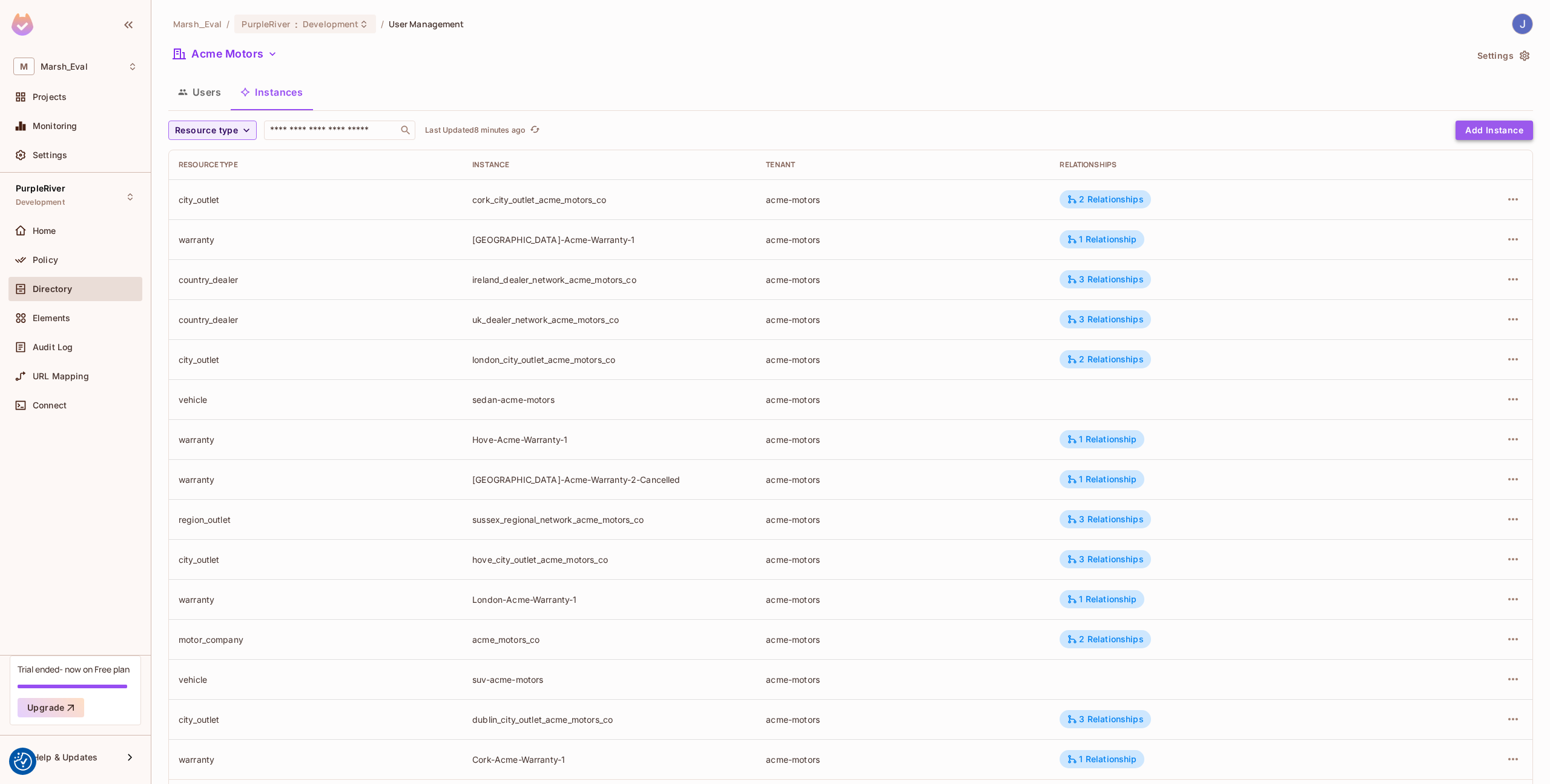
click at [1456, 130] on button "Add Instance" at bounding box center [1494, 130] width 77 height 19
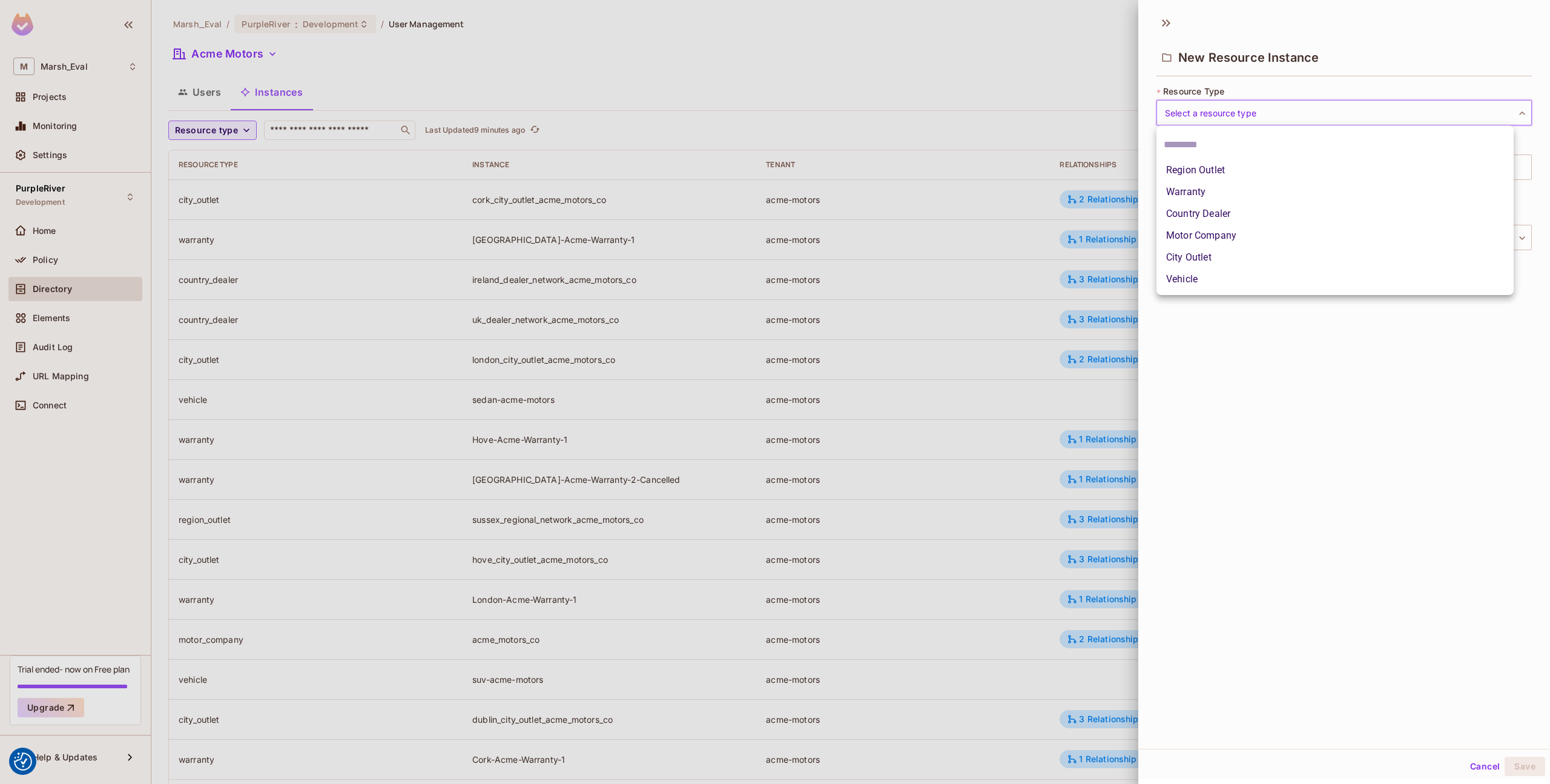
click at [1229, 114] on body "We use cookies to enhance your browsing experience, serve personalized ads or c…" at bounding box center [775, 392] width 1550 height 784
click at [1219, 179] on li "Region Outlet" at bounding box center [1335, 170] width 357 height 22
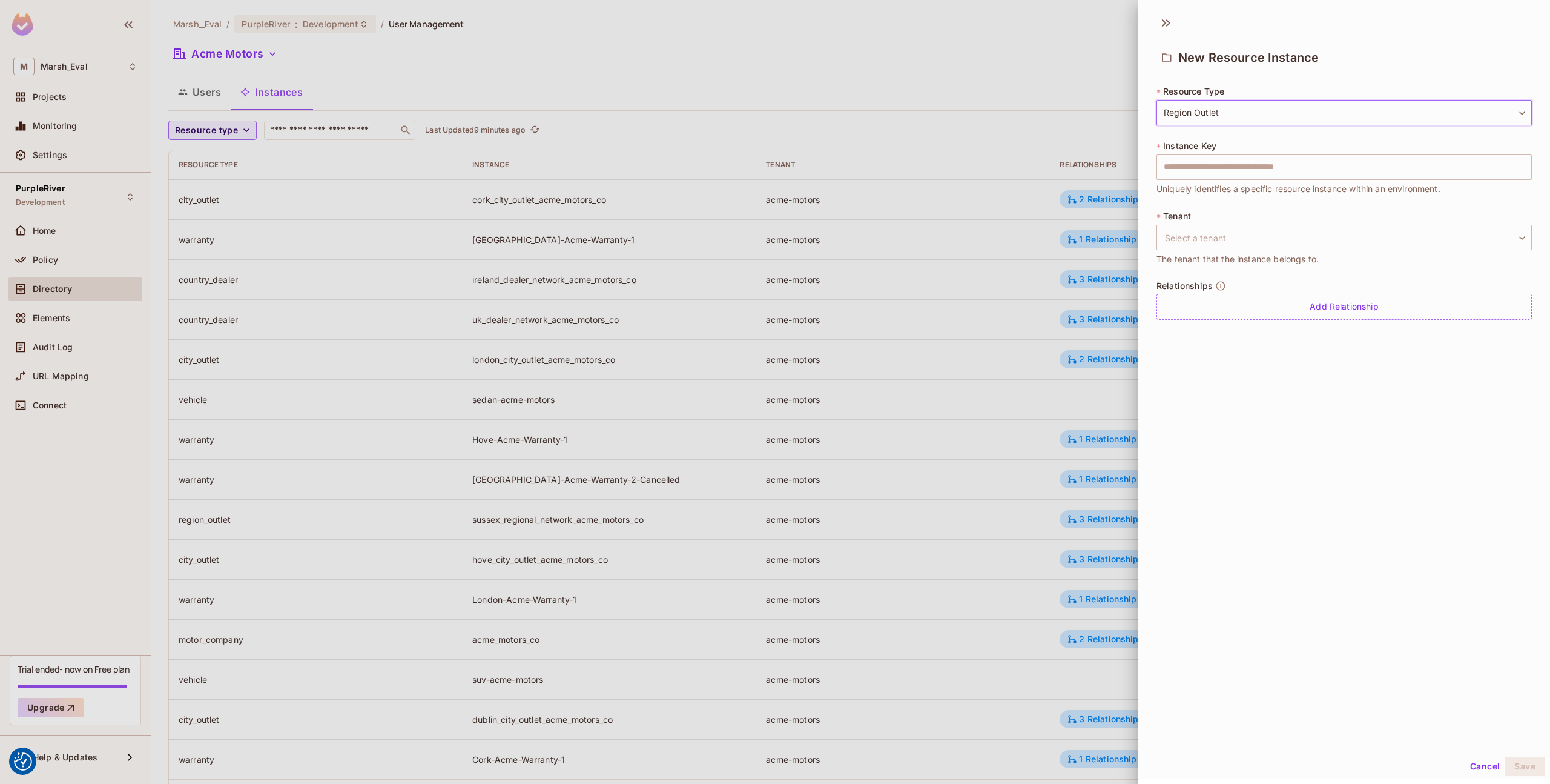
click at [1202, 120] on body "We use cookies to enhance your browsing experience, serve personalized ads or c…" at bounding box center [775, 392] width 1550 height 784
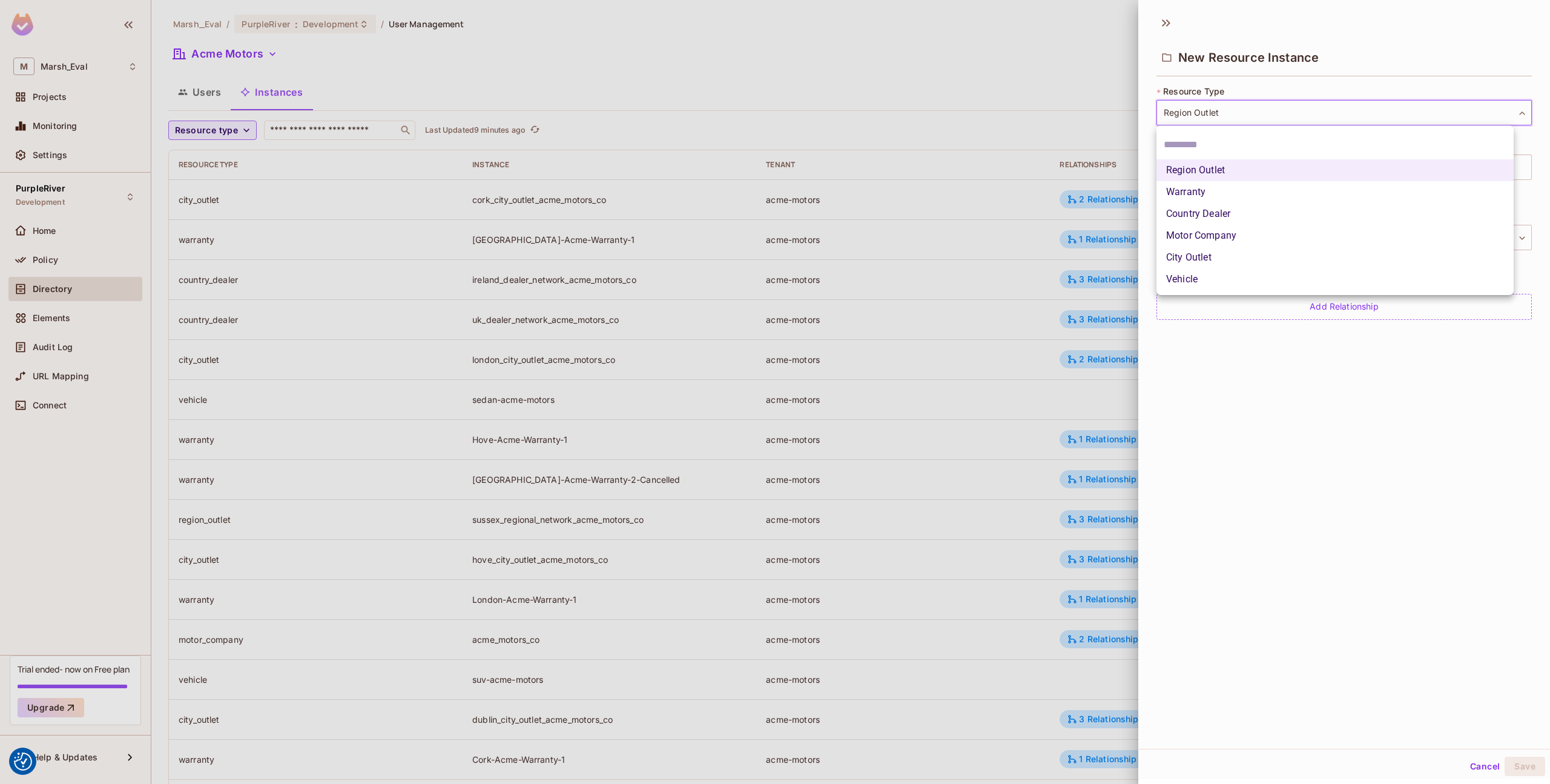
click at [1187, 187] on li "Warranty" at bounding box center [1335, 192] width 357 height 22
click at [1201, 110] on body "We use cookies to enhance your browsing experience, serve personalized ads or c…" at bounding box center [775, 392] width 1550 height 784
click at [1192, 210] on li "Country Dealer" at bounding box center [1335, 213] width 357 height 22
click at [1212, 115] on body "We use cookies to enhance your browsing experience, serve personalized ads or c…" at bounding box center [775, 392] width 1550 height 784
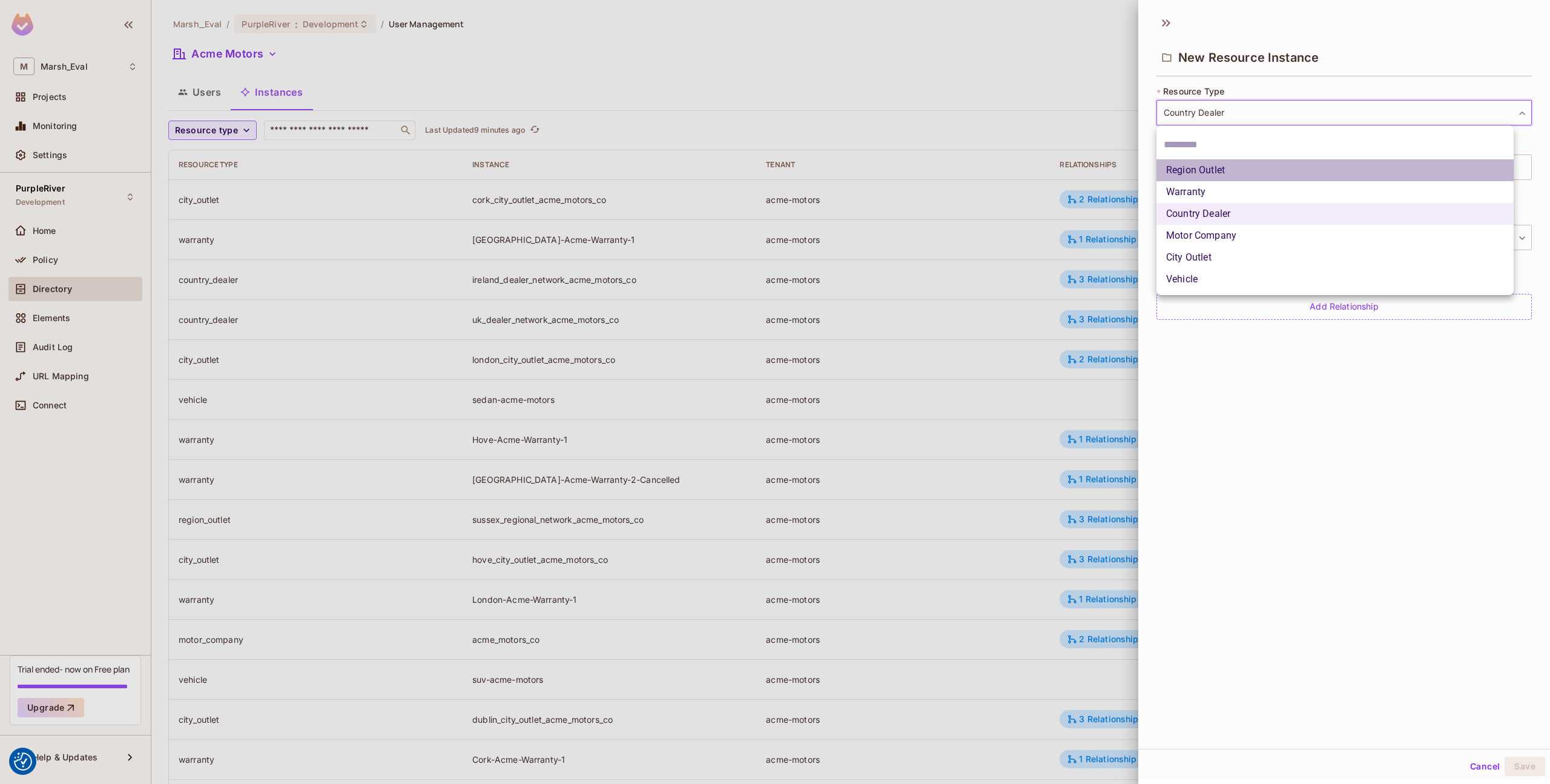
click at [1196, 161] on li "Region Outlet" at bounding box center [1335, 170] width 357 height 22
type input "**********"
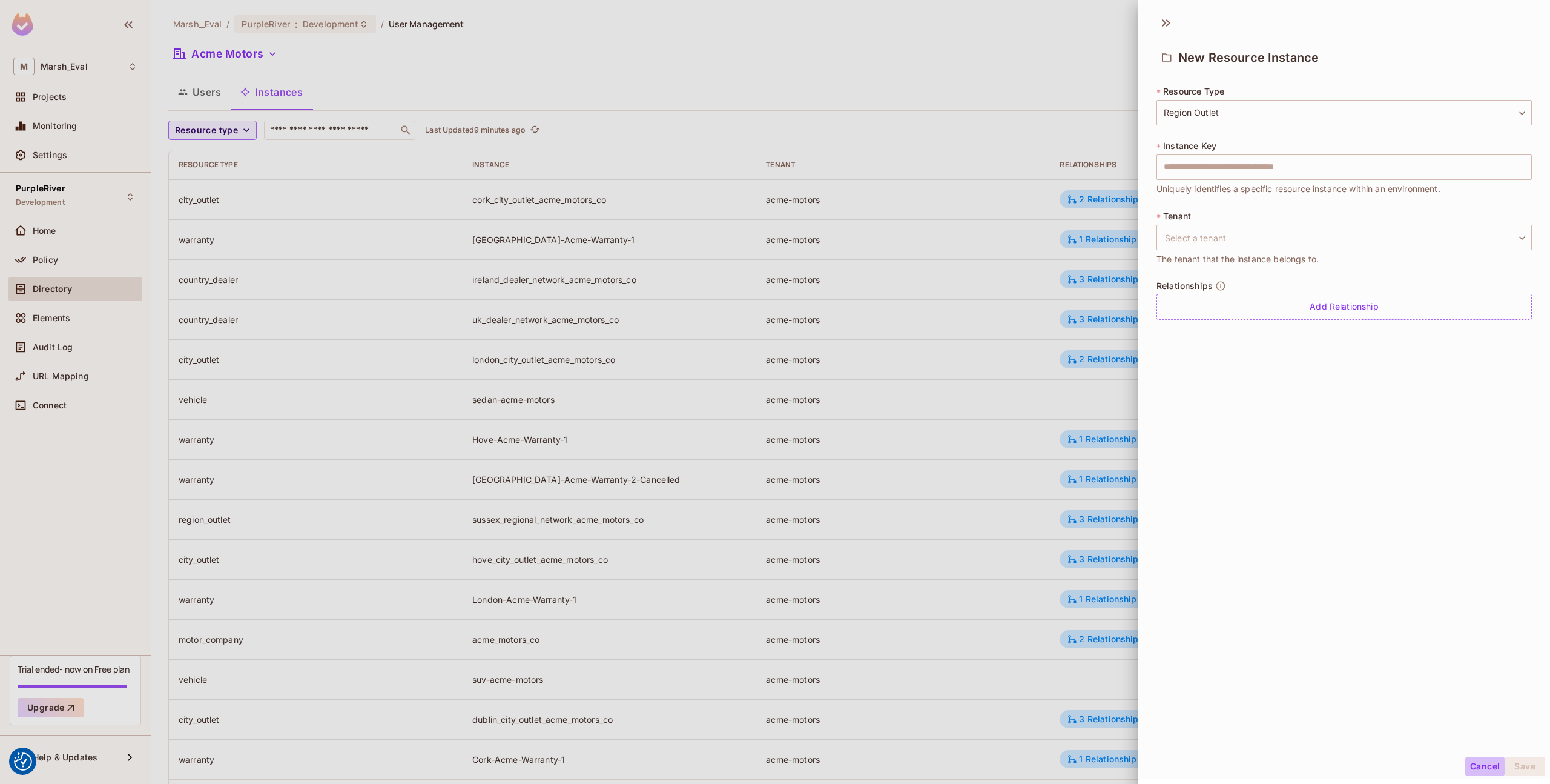
click at [1481, 769] on button "Cancel" at bounding box center [1485, 766] width 39 height 19
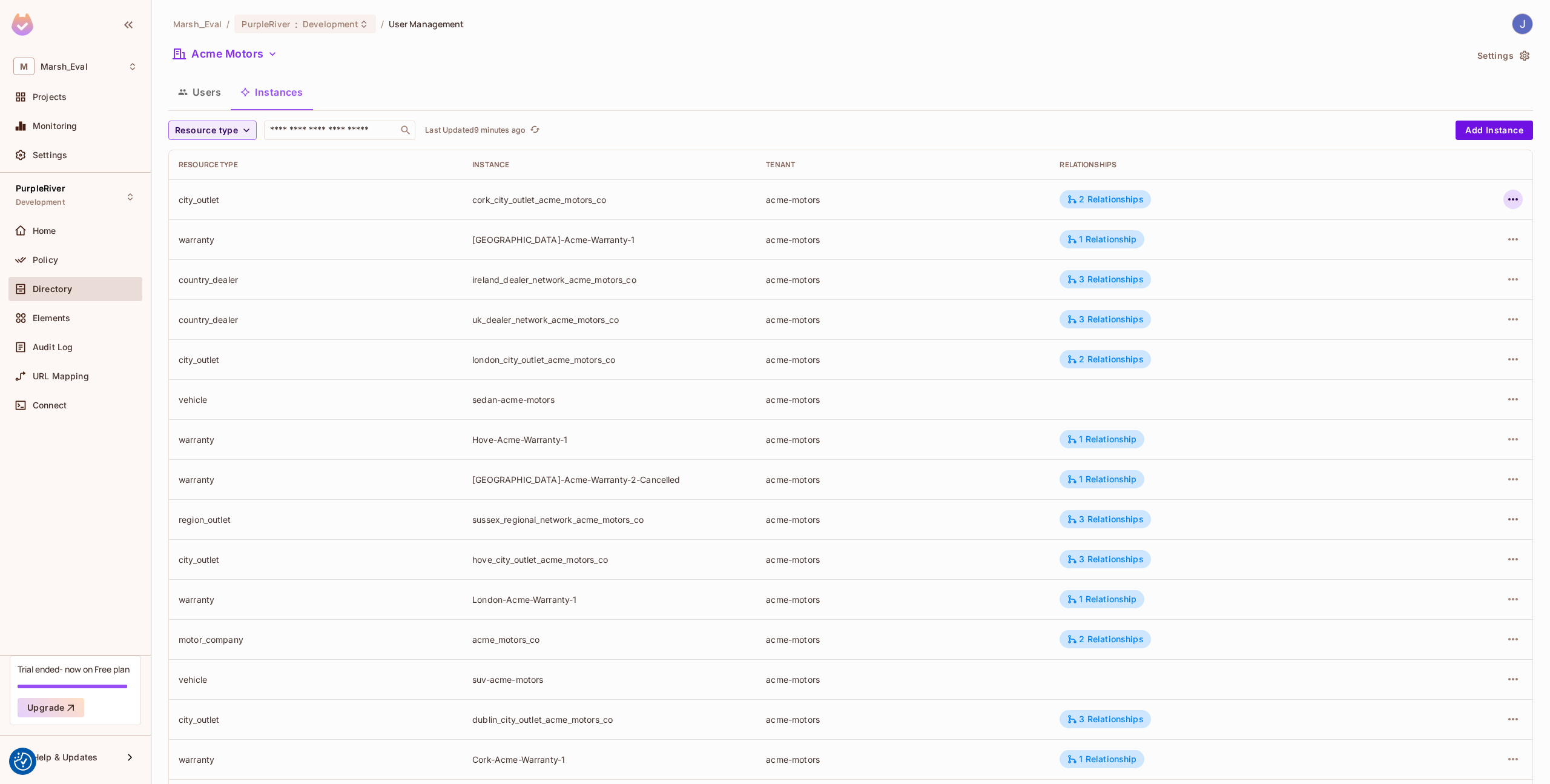
click at [1508, 202] on icon "button" at bounding box center [1514, 199] width 15 height 15
click at [1467, 243] on li "Edit Attributes" at bounding box center [1427, 253] width 152 height 26
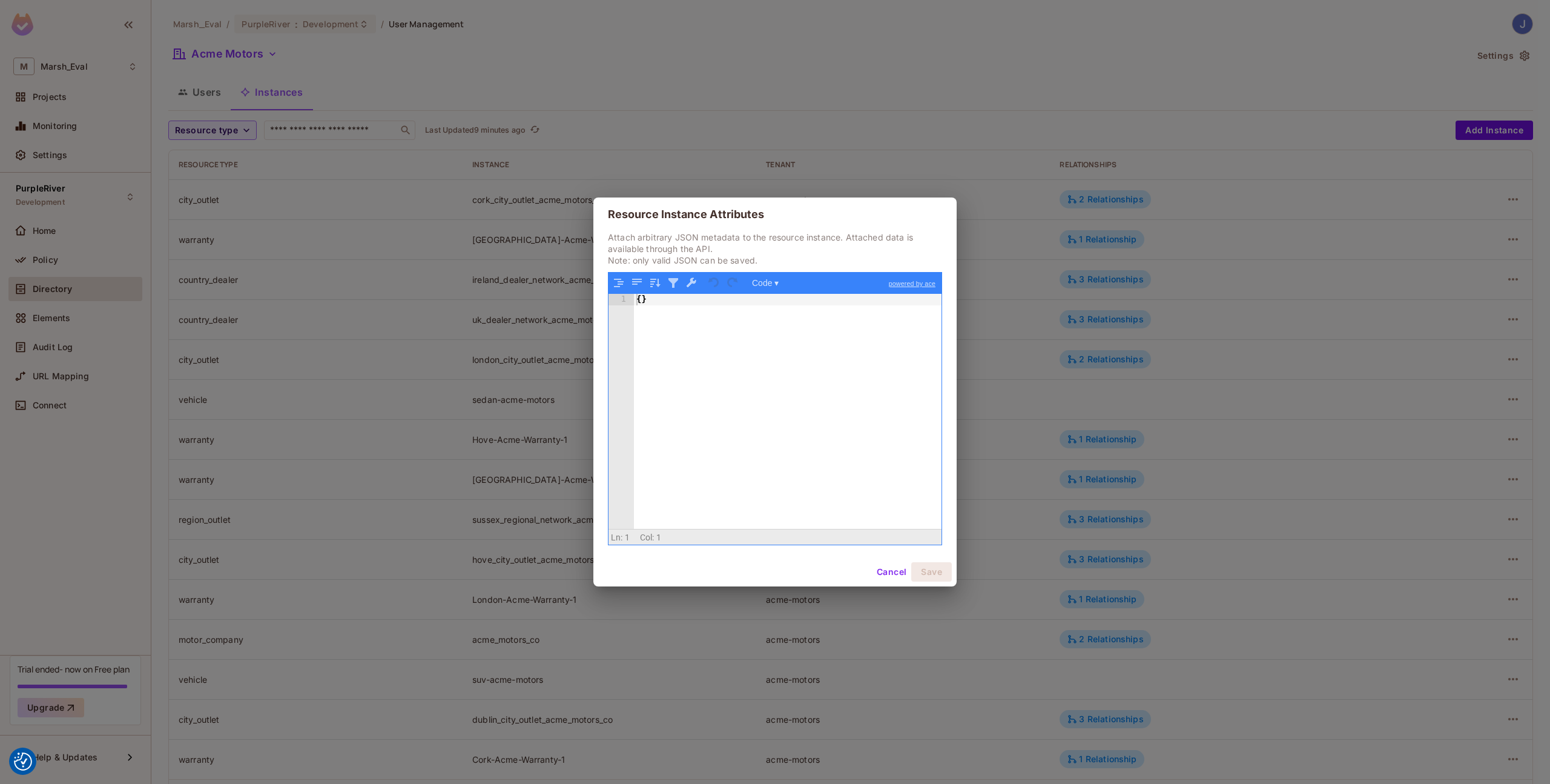
click at [883, 565] on button "Cancel" at bounding box center [891, 571] width 39 height 19
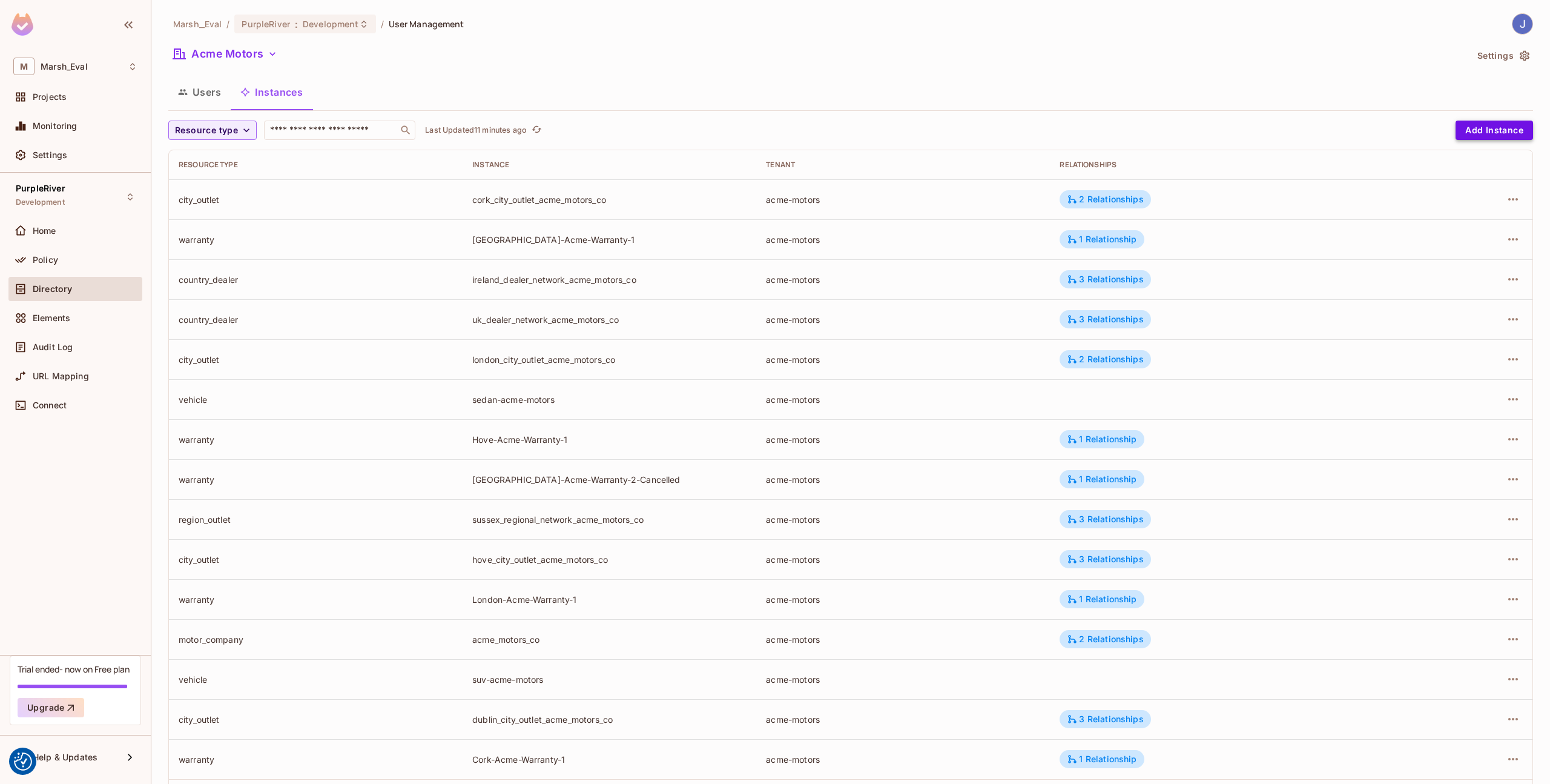
click at [1496, 127] on button "Add Instance" at bounding box center [1494, 130] width 77 height 19
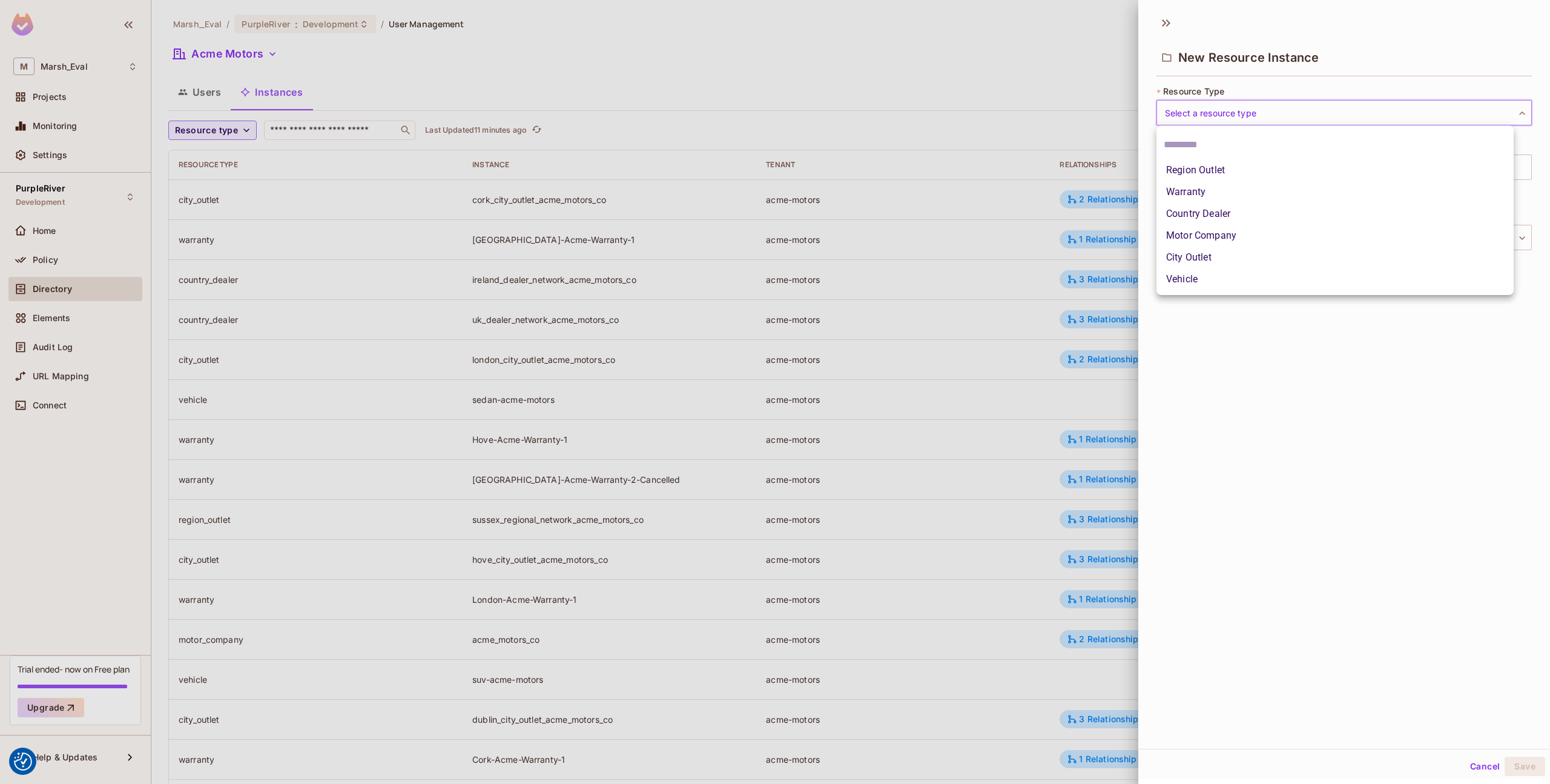
click at [1241, 122] on body "We use cookies to enhance your browsing experience, serve personalized ads or c…" at bounding box center [775, 392] width 1550 height 784
click at [1228, 172] on li "Region Outlet" at bounding box center [1335, 170] width 357 height 22
type input "**********"
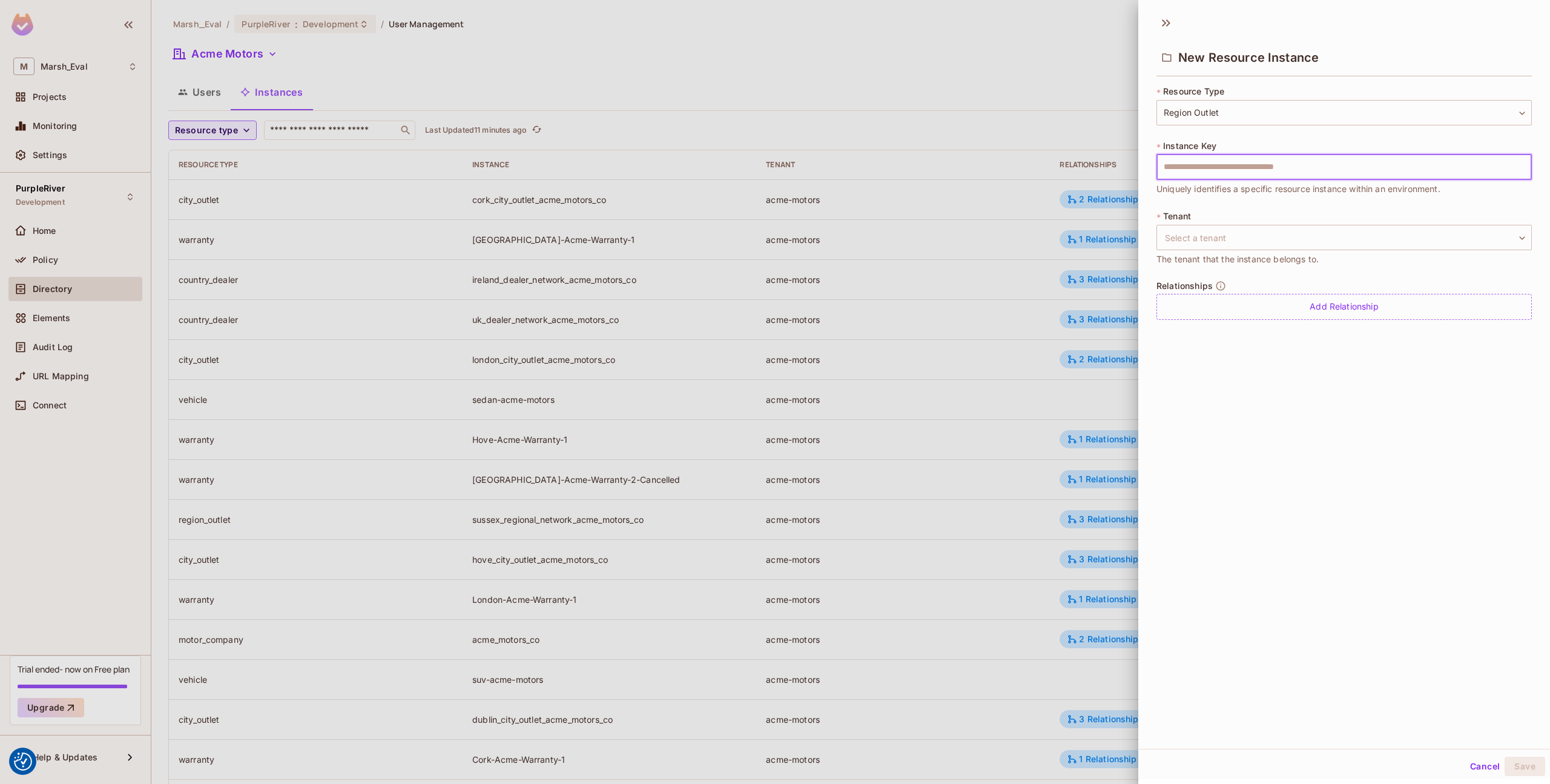
click at [1223, 173] on input "text" at bounding box center [1344, 167] width 375 height 25
click at [1206, 239] on body "We use cookies to enhance your browsing experience, serve personalized ads or c…" at bounding box center [775, 392] width 1550 height 784
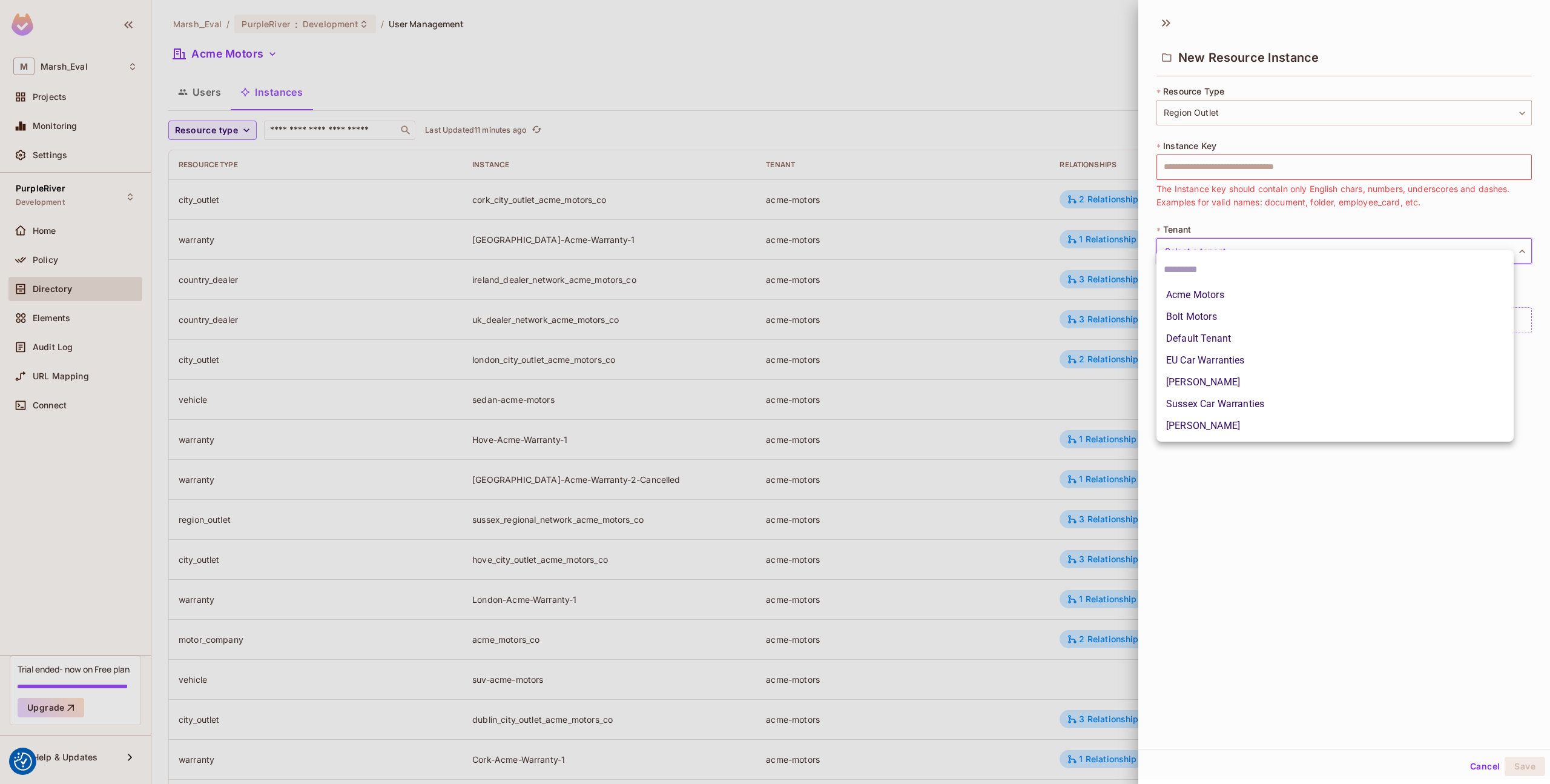
click at [1191, 293] on li "Acme Motors" at bounding box center [1335, 295] width 357 height 22
type input "**********"
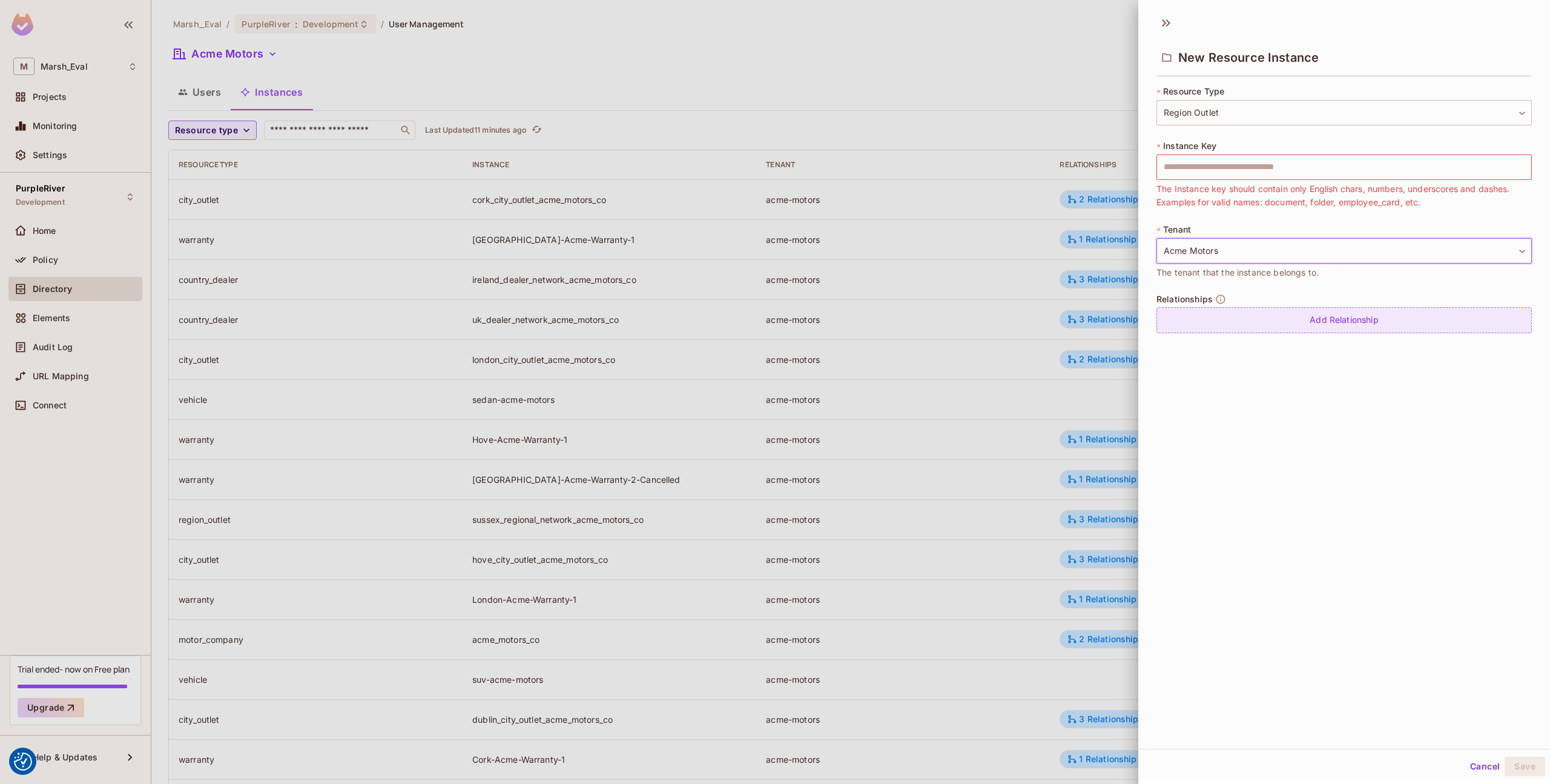
click at [1237, 327] on div "Add Relationship" at bounding box center [1344, 320] width 375 height 26
click at [1232, 312] on body "We use cookies to enhance your browsing experience, serve personalized ads or c…" at bounding box center [775, 392] width 1550 height 784
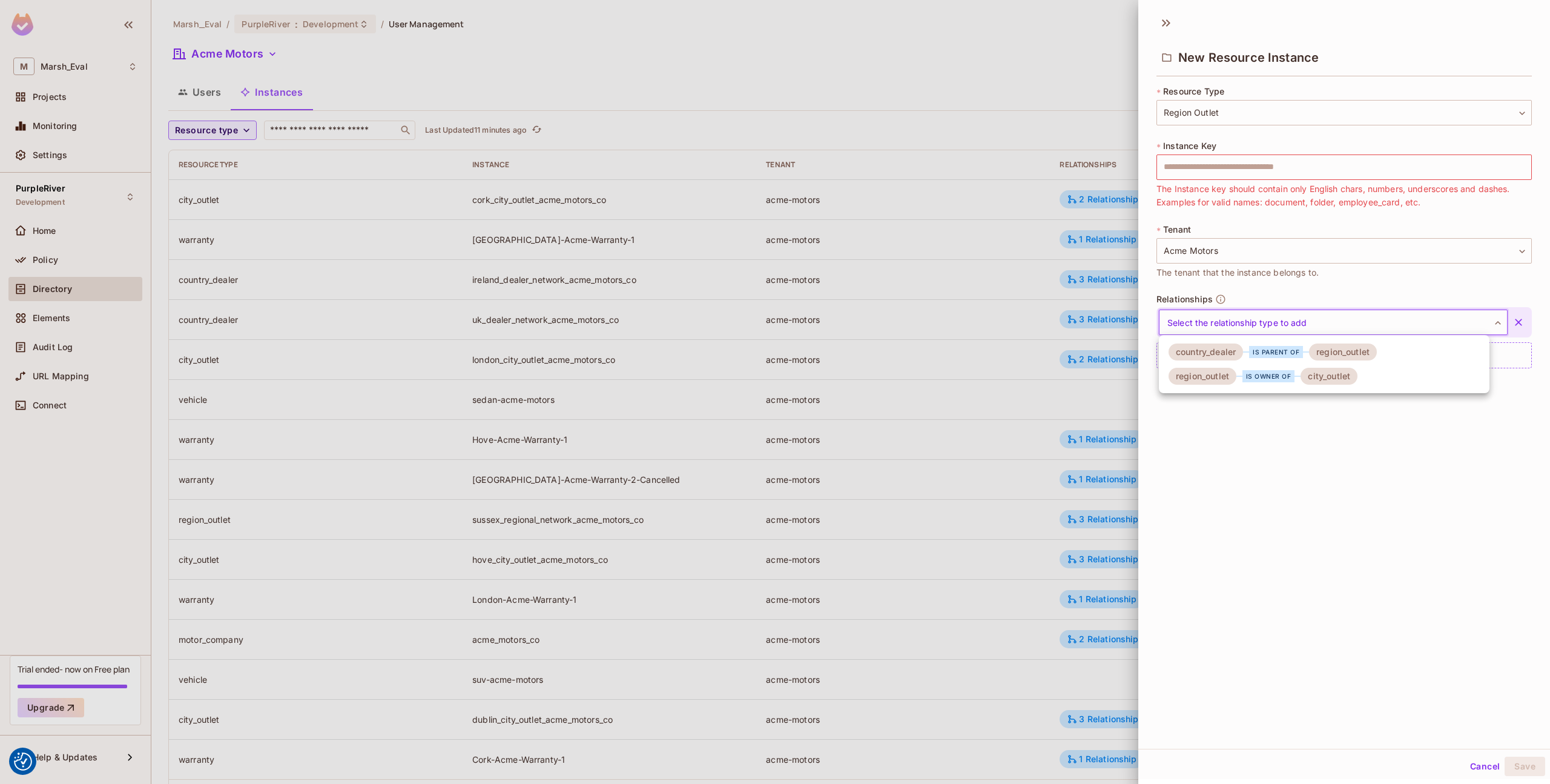
click at [1227, 357] on div "country_dealer" at bounding box center [1206, 352] width 75 height 17
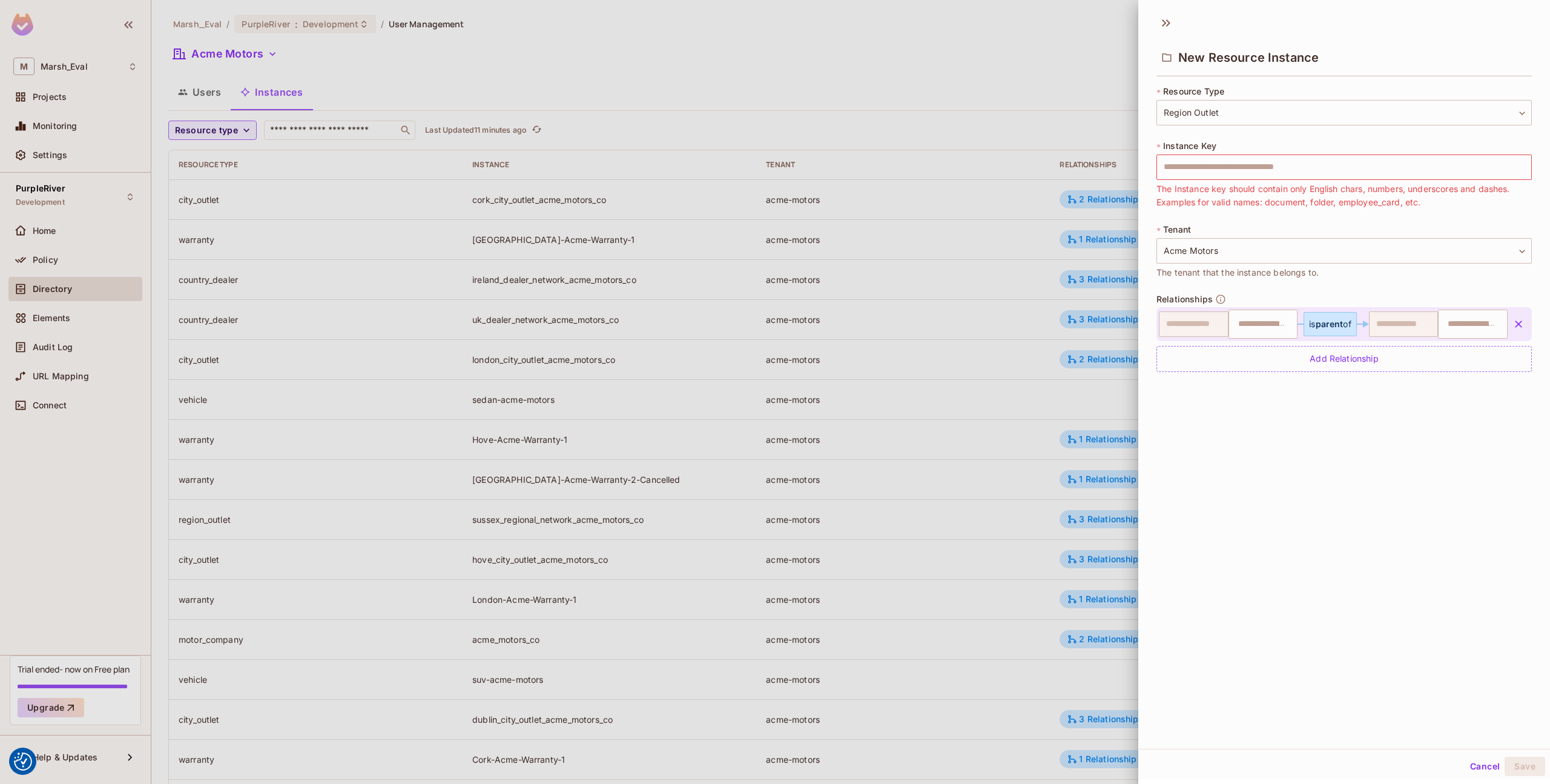
click at [1058, 263] on div at bounding box center [775, 392] width 1550 height 784
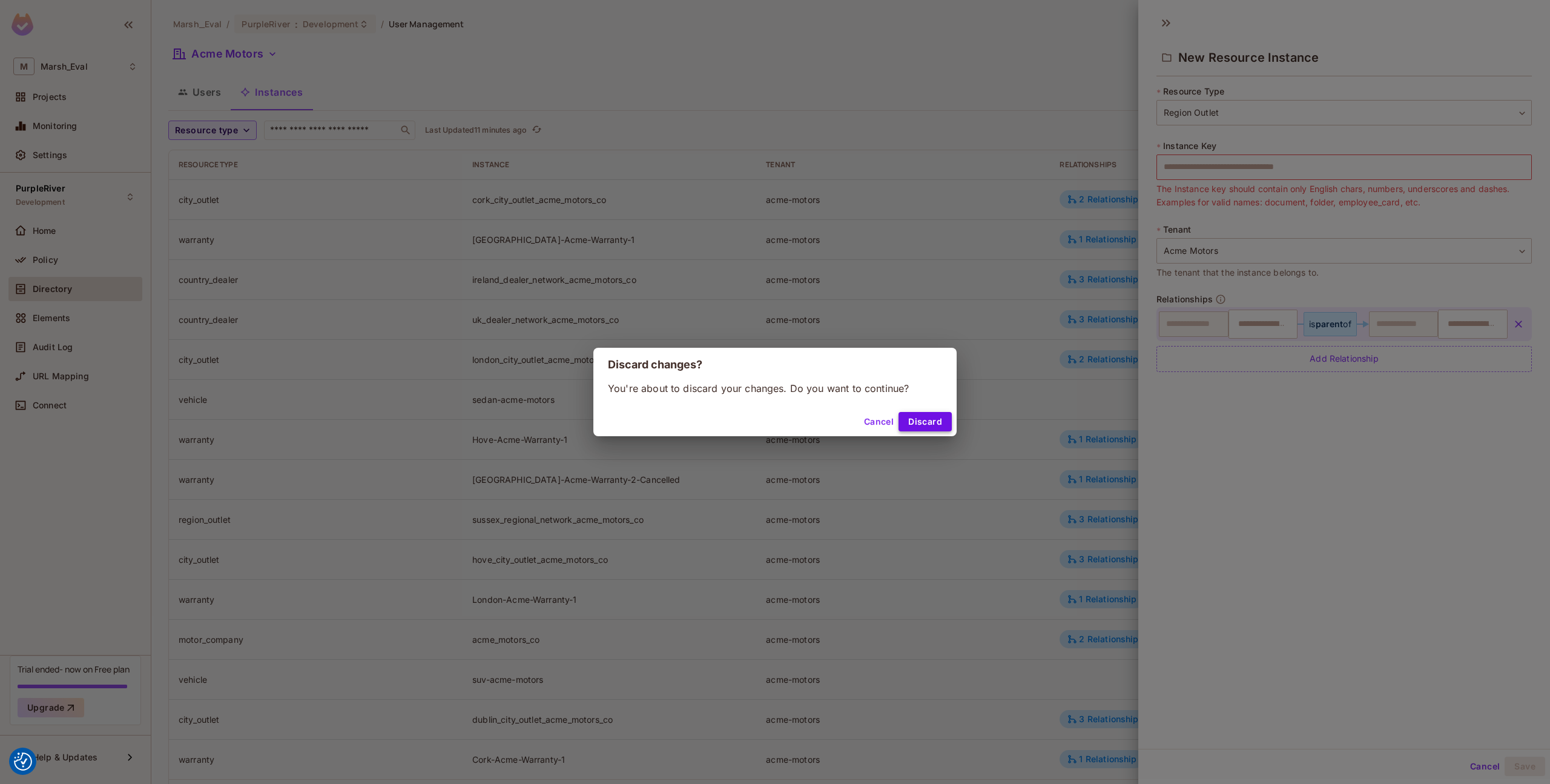
click at [927, 414] on button "Discard" at bounding box center [925, 421] width 54 height 19
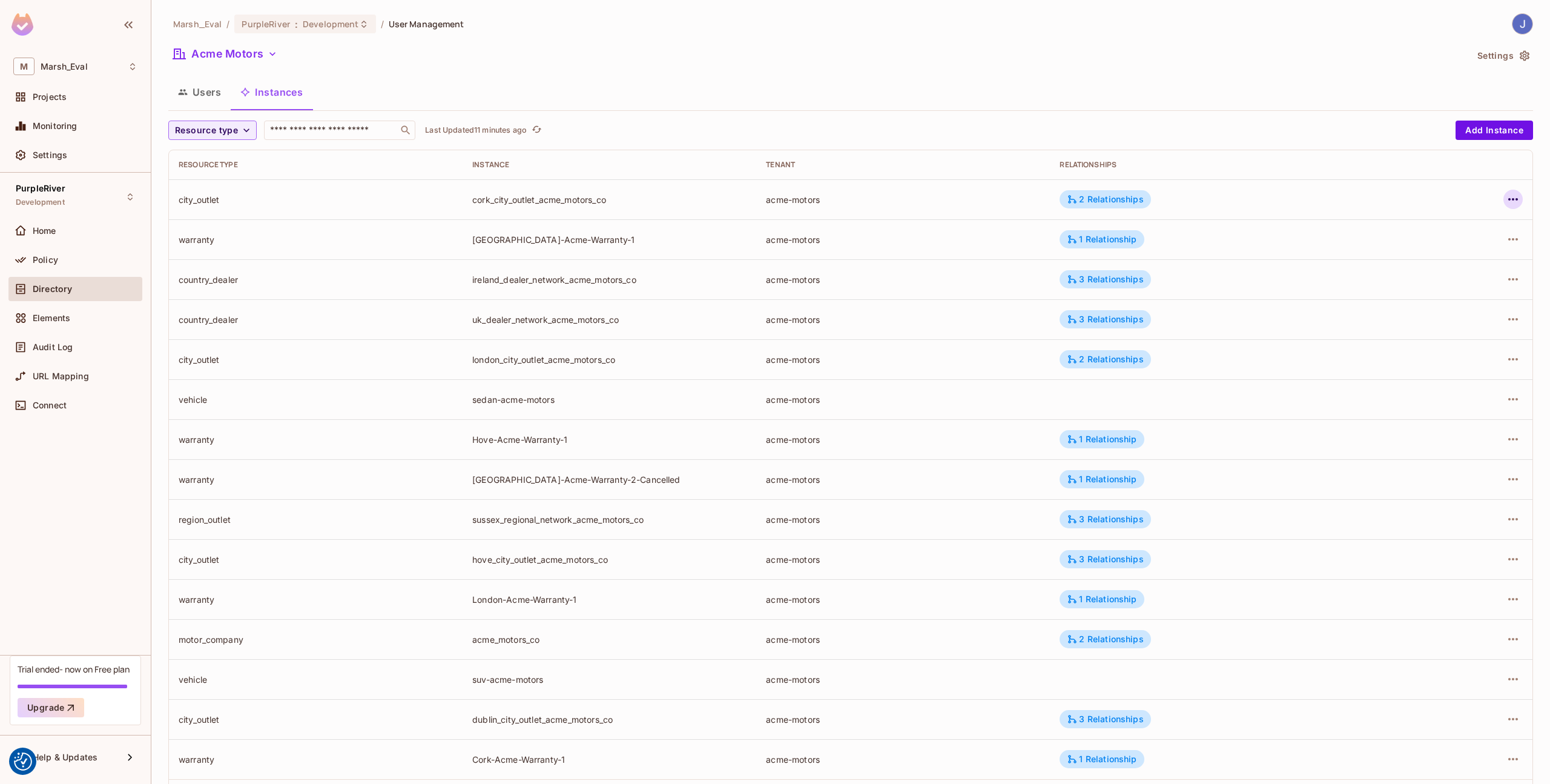
click at [1510, 201] on icon "button" at bounding box center [1514, 199] width 15 height 15
click at [1452, 233] on span "Edit Resource Instance" at bounding box center [1433, 226] width 102 height 19
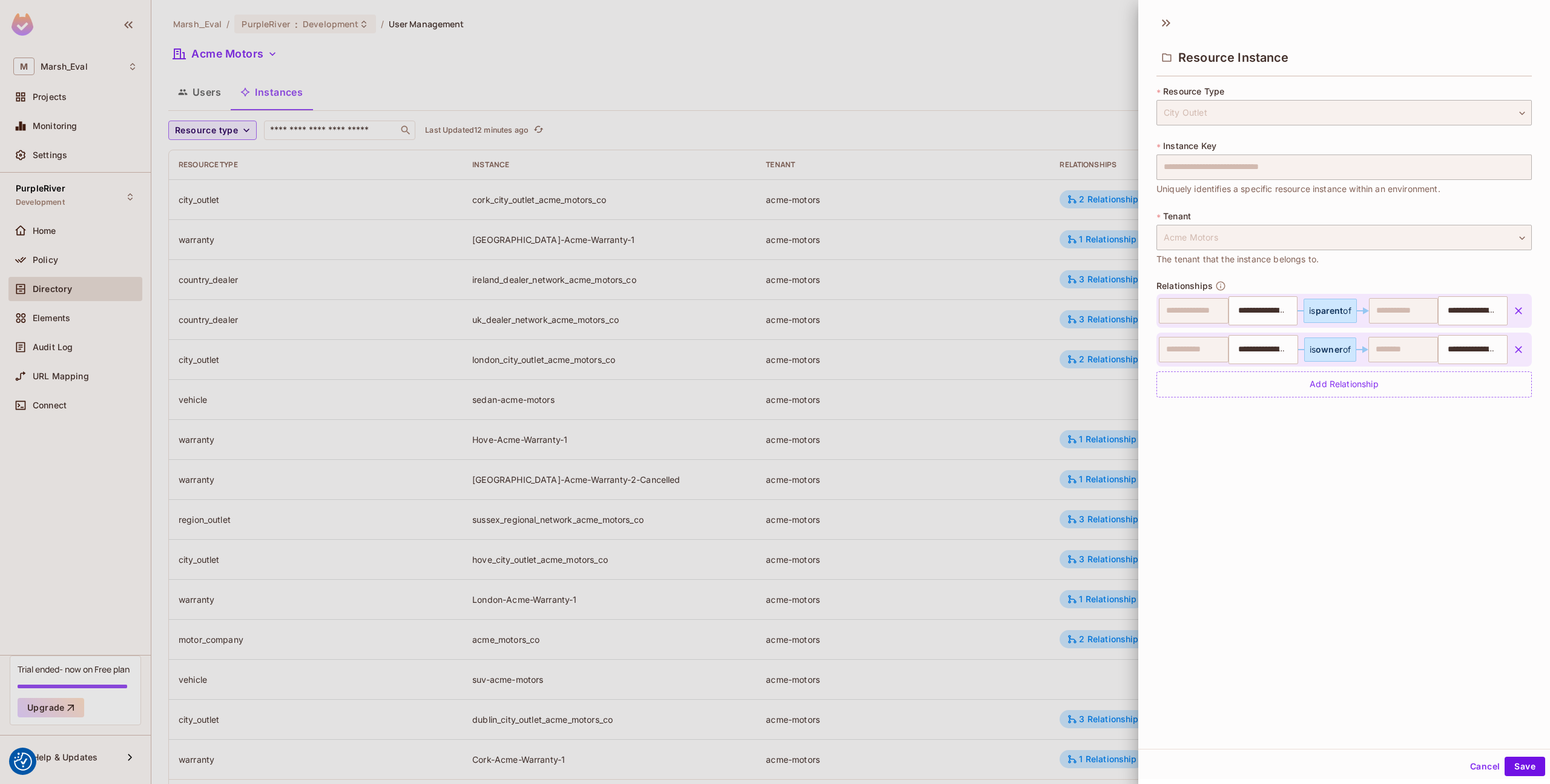
click at [1014, 360] on div at bounding box center [775, 392] width 1550 height 784
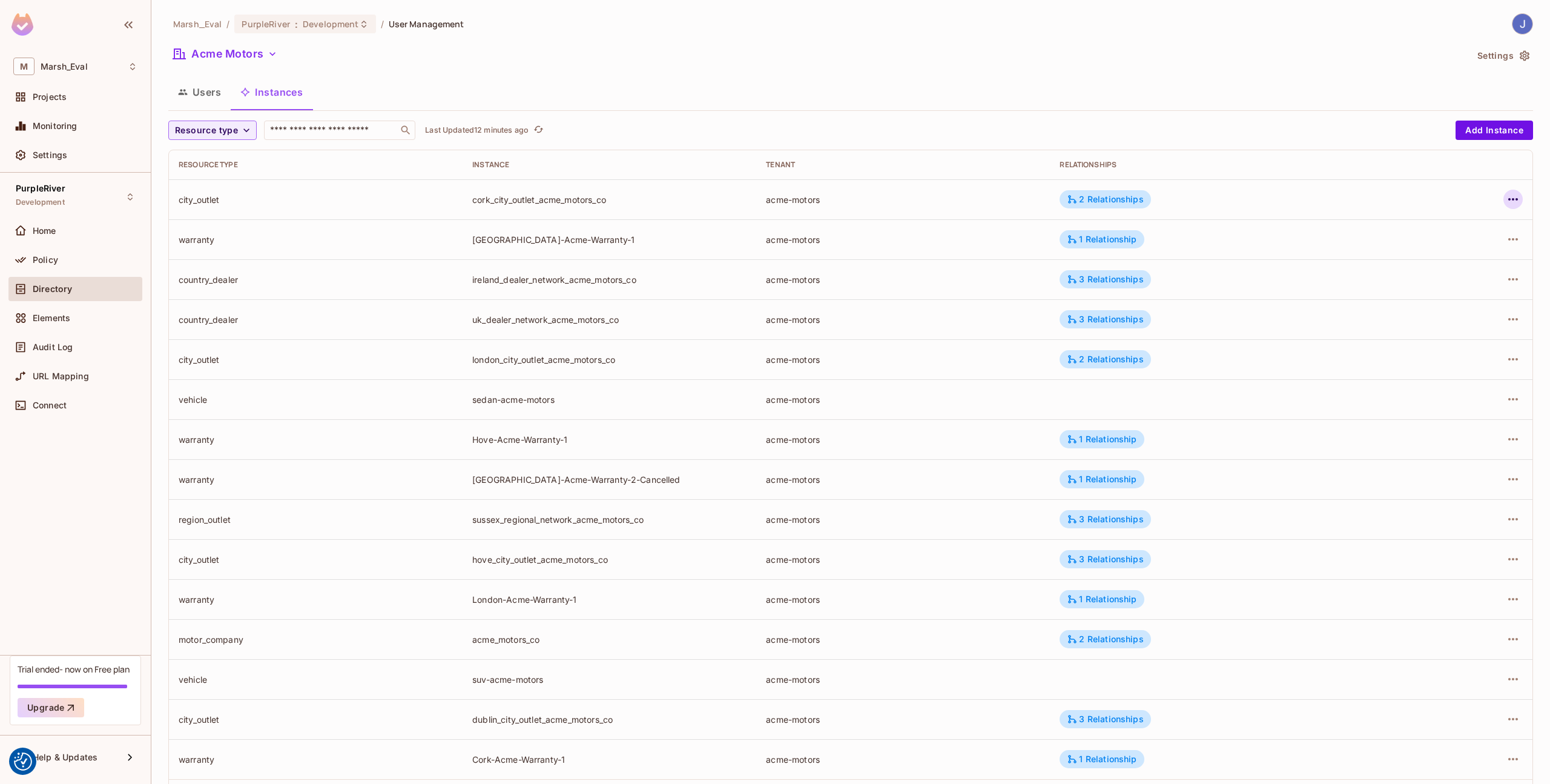
click at [1508, 195] on icon "button" at bounding box center [1514, 199] width 15 height 15
click at [1448, 224] on div "Edit Resource Instance" at bounding box center [1433, 226] width 94 height 12
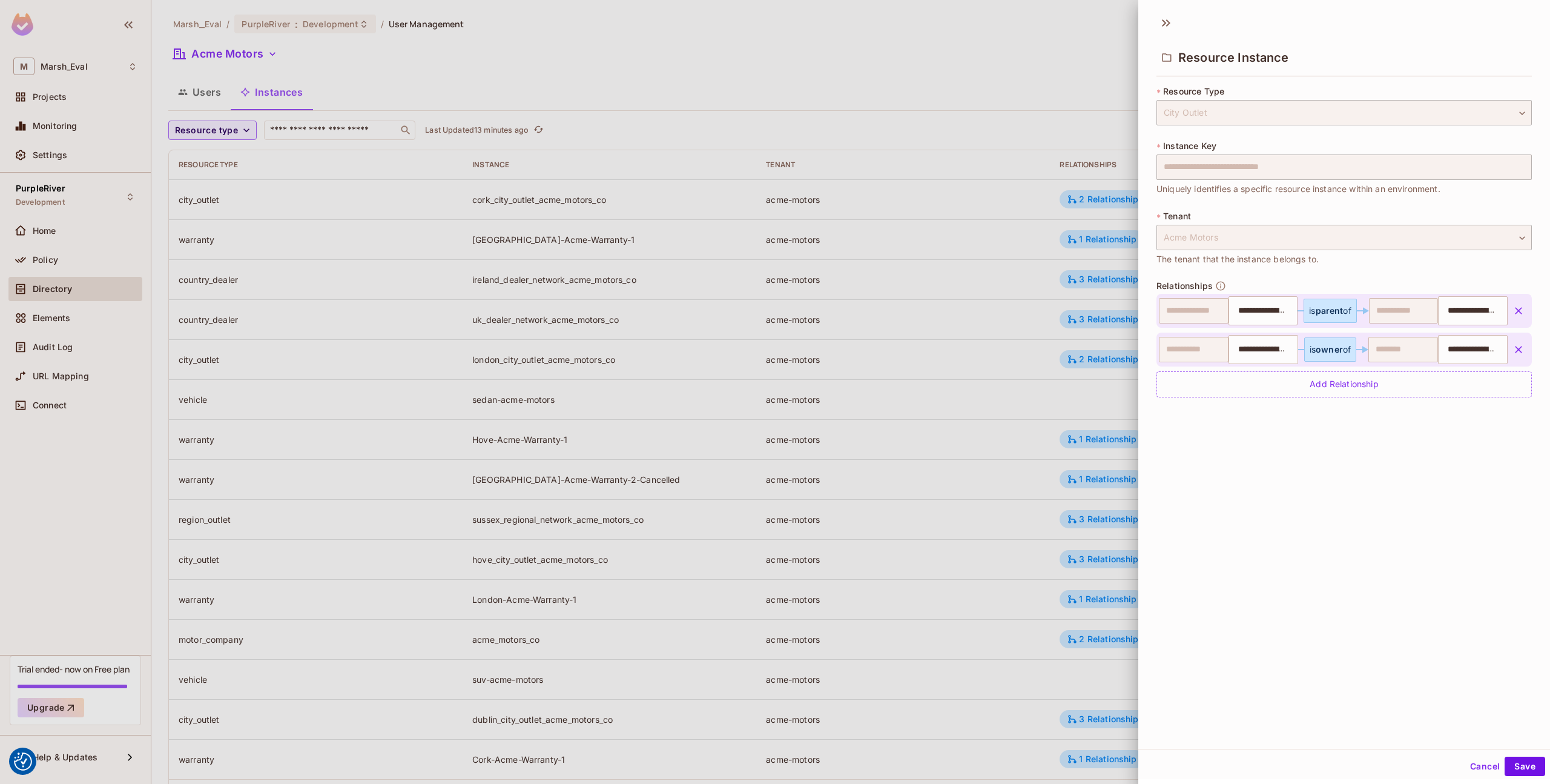
click at [641, 346] on div at bounding box center [775, 392] width 1550 height 784
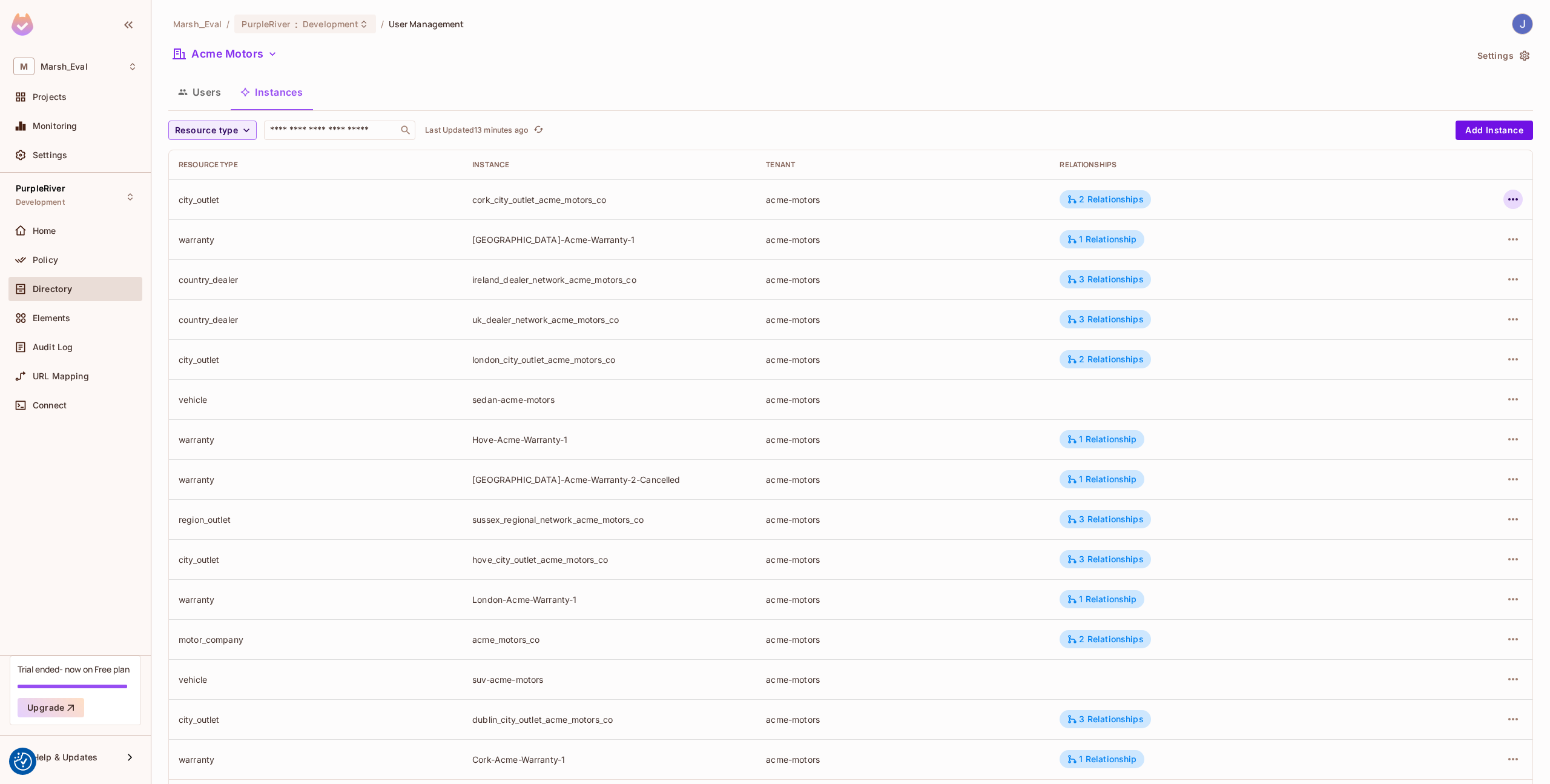
click at [1506, 198] on icon "button" at bounding box center [1514, 199] width 15 height 15
click at [1399, 259] on div "Edit Attributes" at bounding box center [1416, 253] width 60 height 12
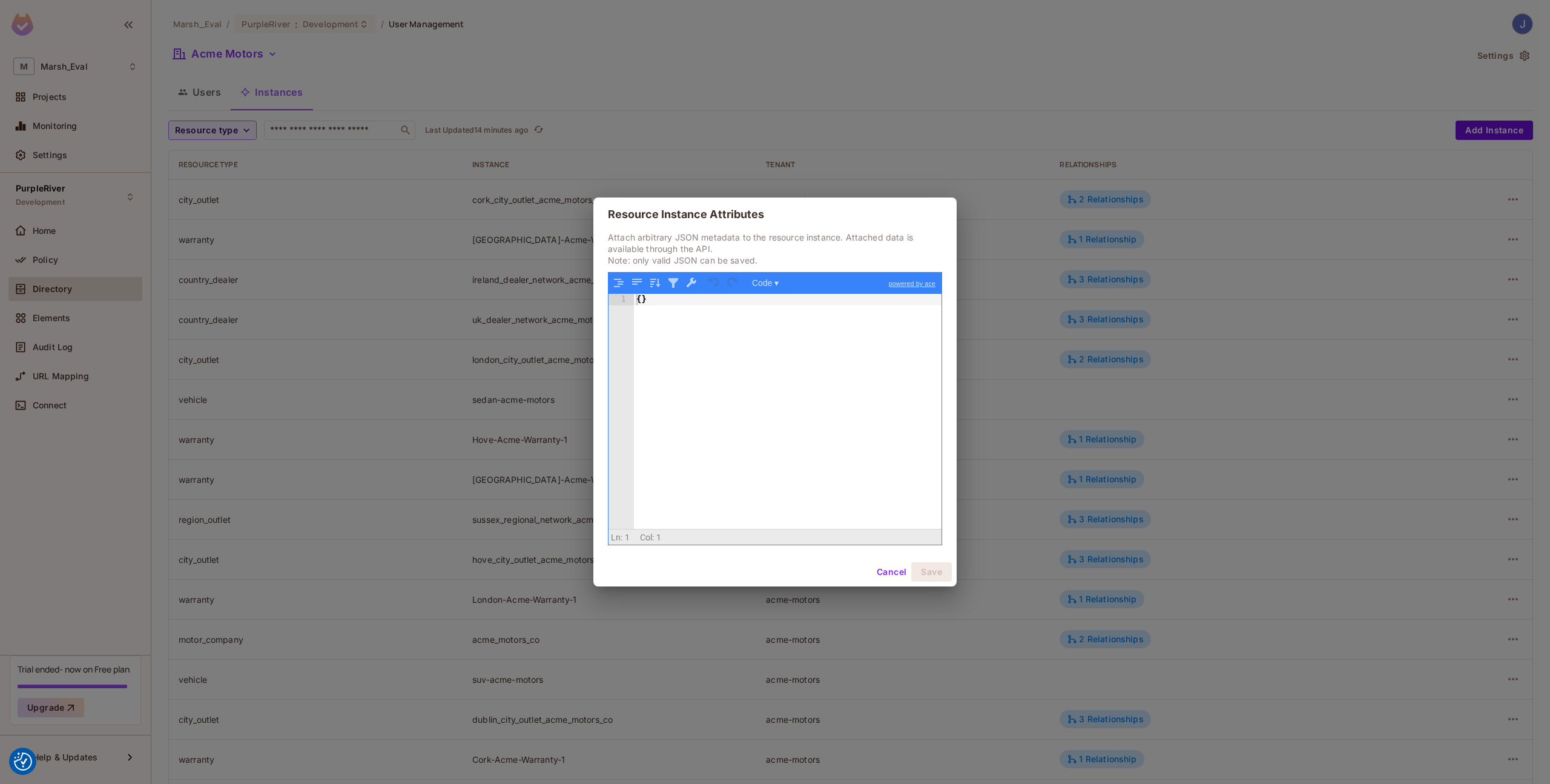
click at [909, 566] on button "Cancel" at bounding box center [891, 571] width 39 height 19
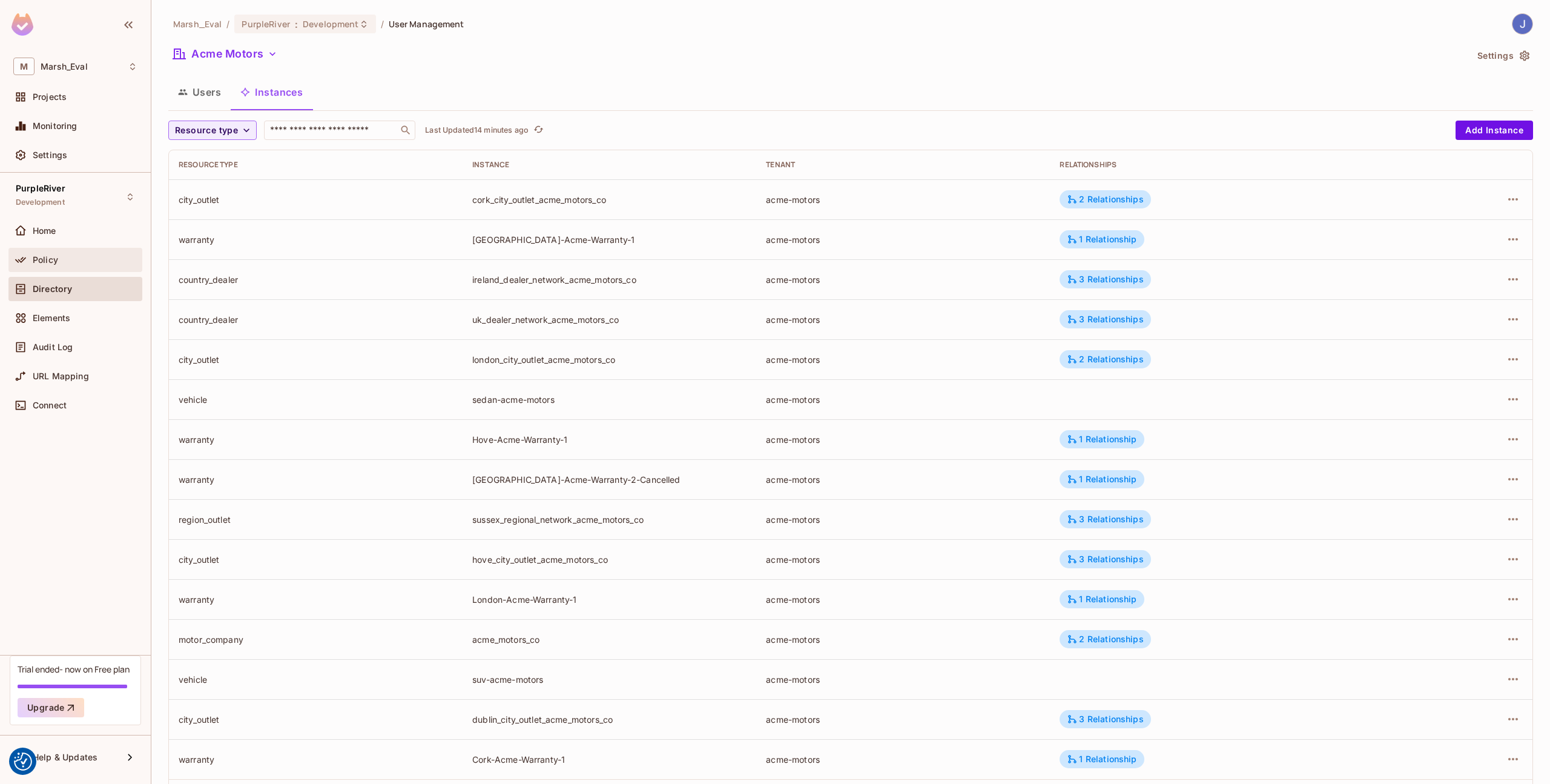
click at [106, 260] on div "Policy" at bounding box center [84, 260] width 104 height 10
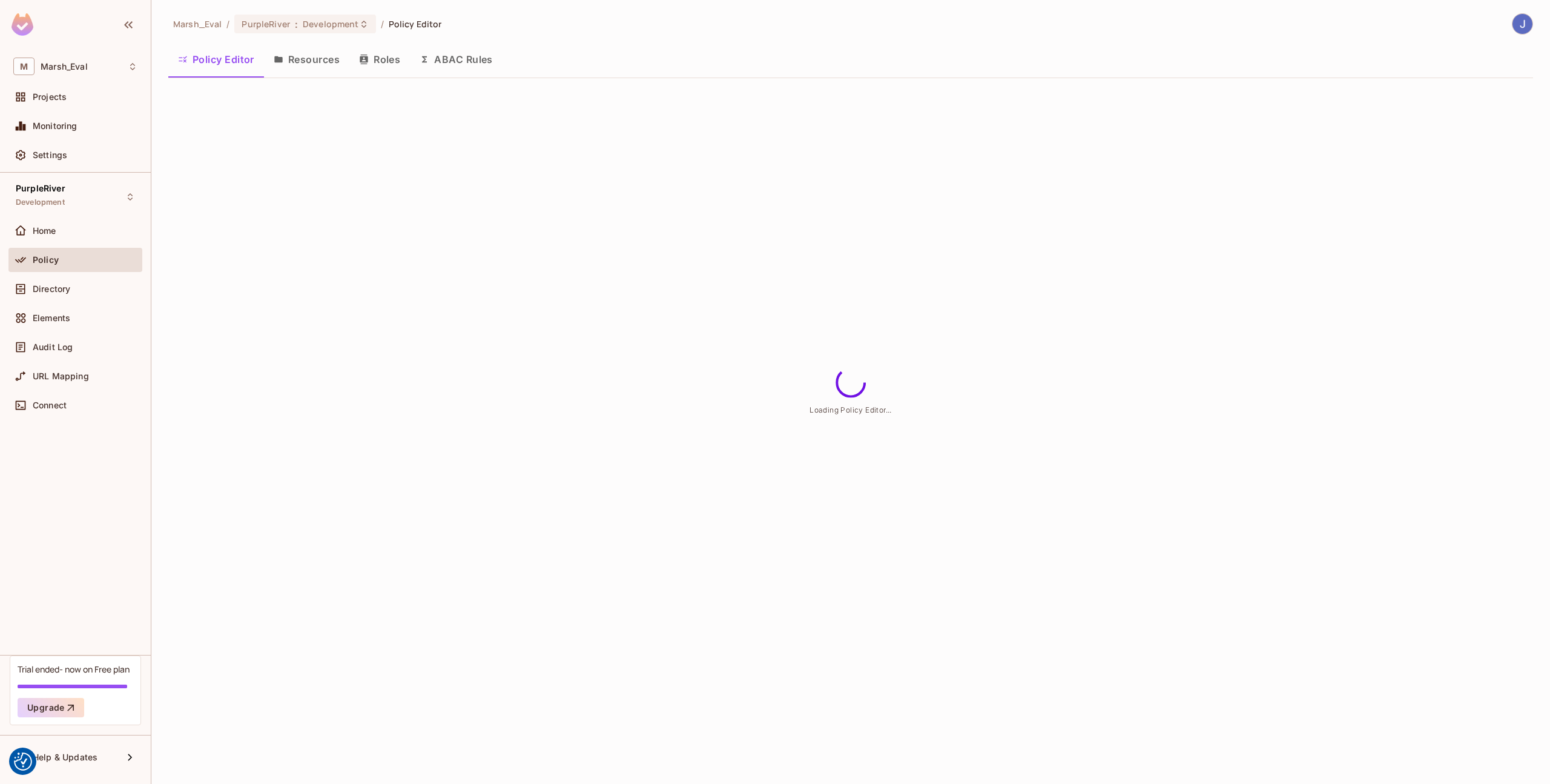
click at [377, 59] on button "Roles" at bounding box center [380, 59] width 61 height 30
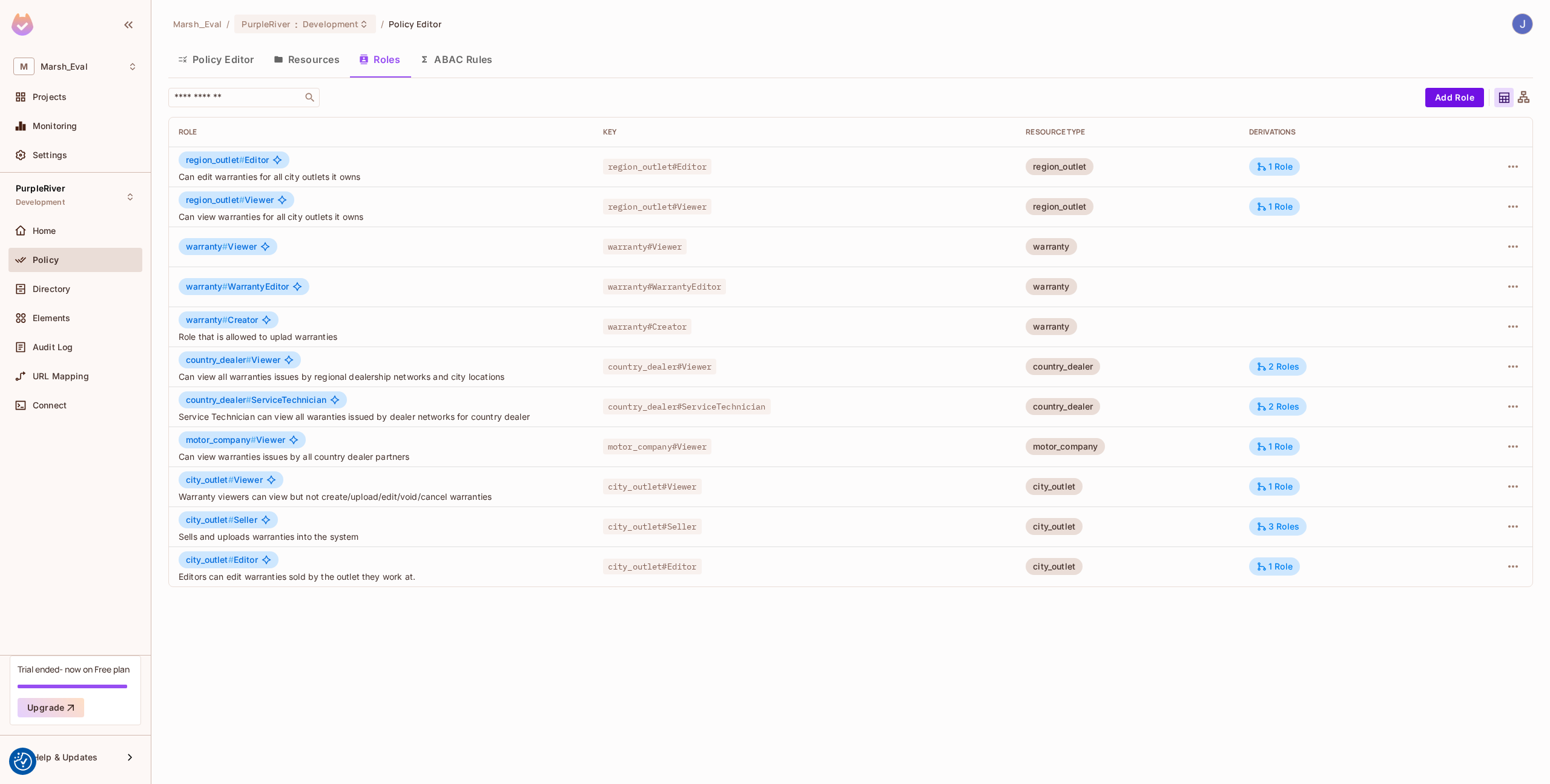
click at [481, 72] on button "ABAC Rules" at bounding box center [456, 59] width 93 height 30
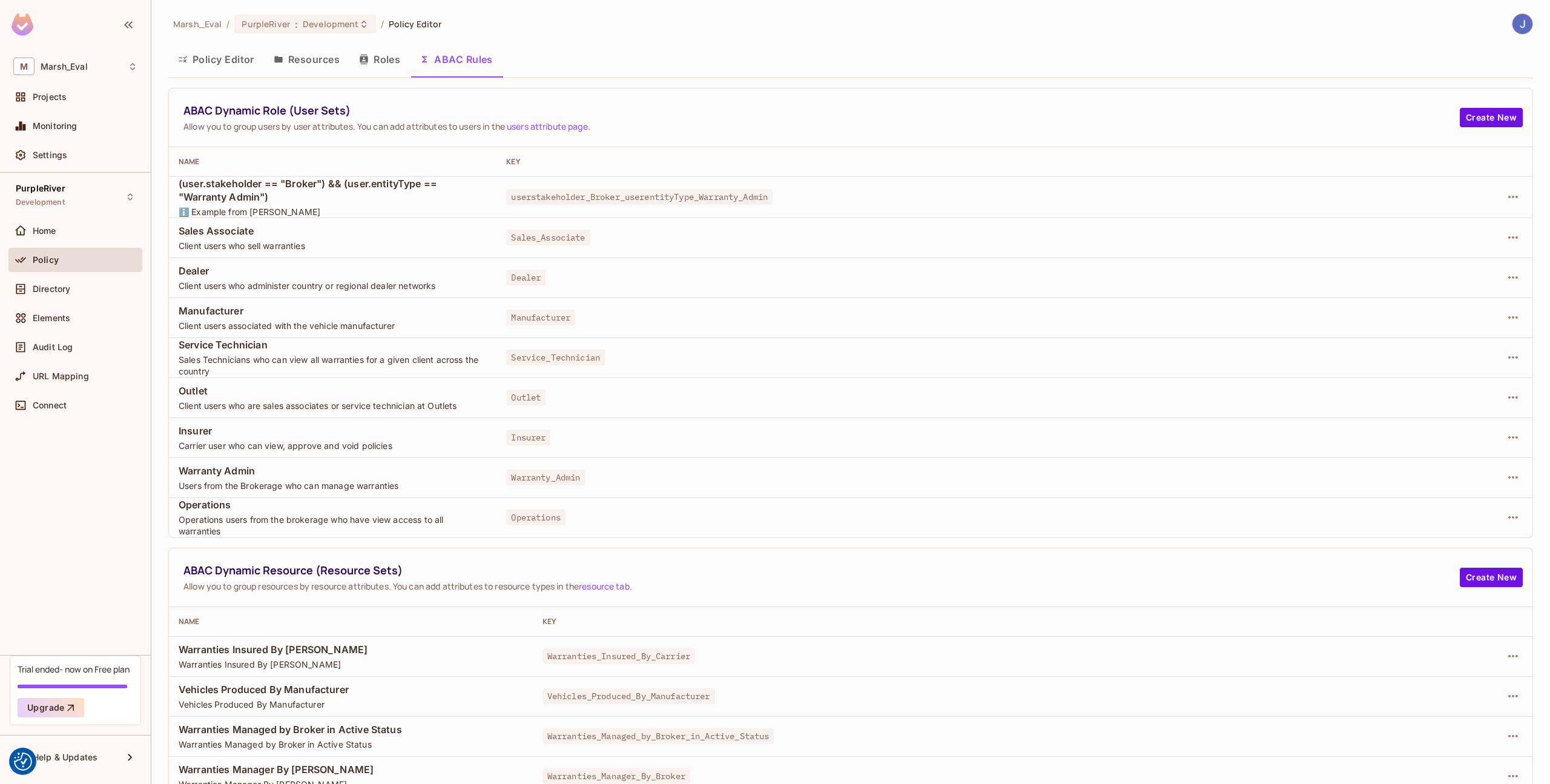
click at [394, 58] on button "Roles" at bounding box center [380, 59] width 61 height 30
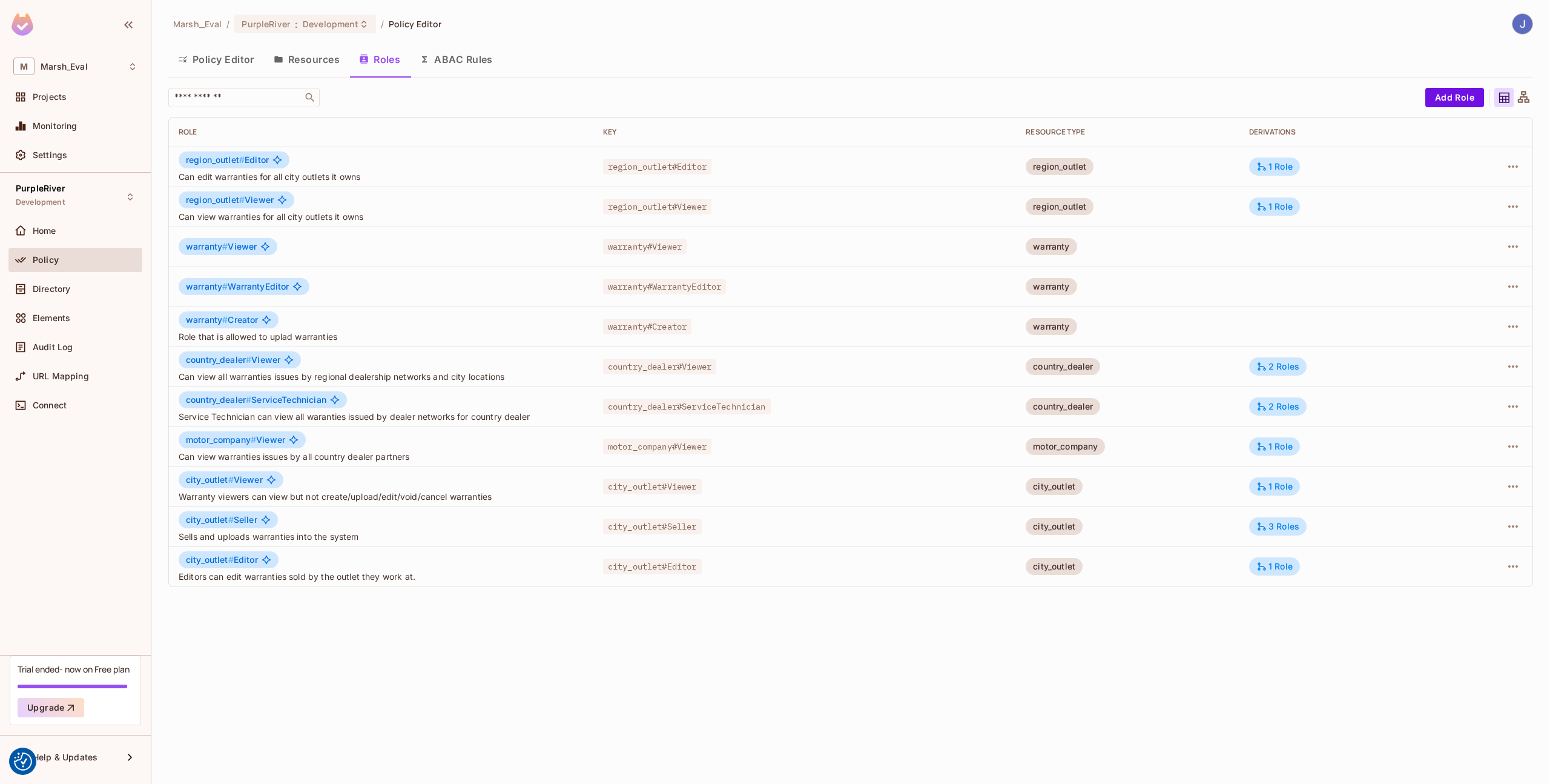
click at [248, 66] on button "Policy Editor" at bounding box center [215, 59] width 95 height 30
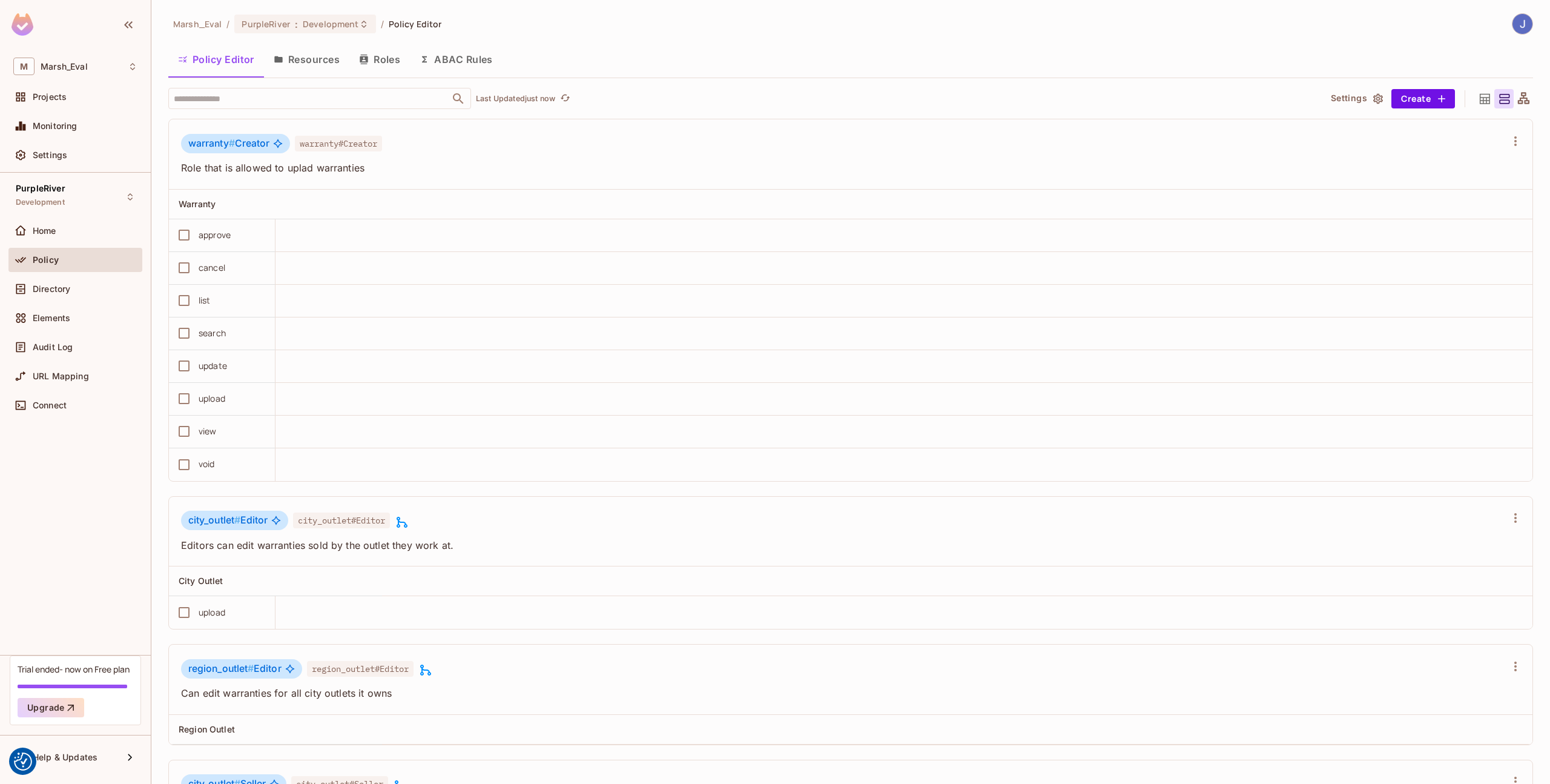
click at [374, 70] on button "Roles" at bounding box center [380, 59] width 61 height 30
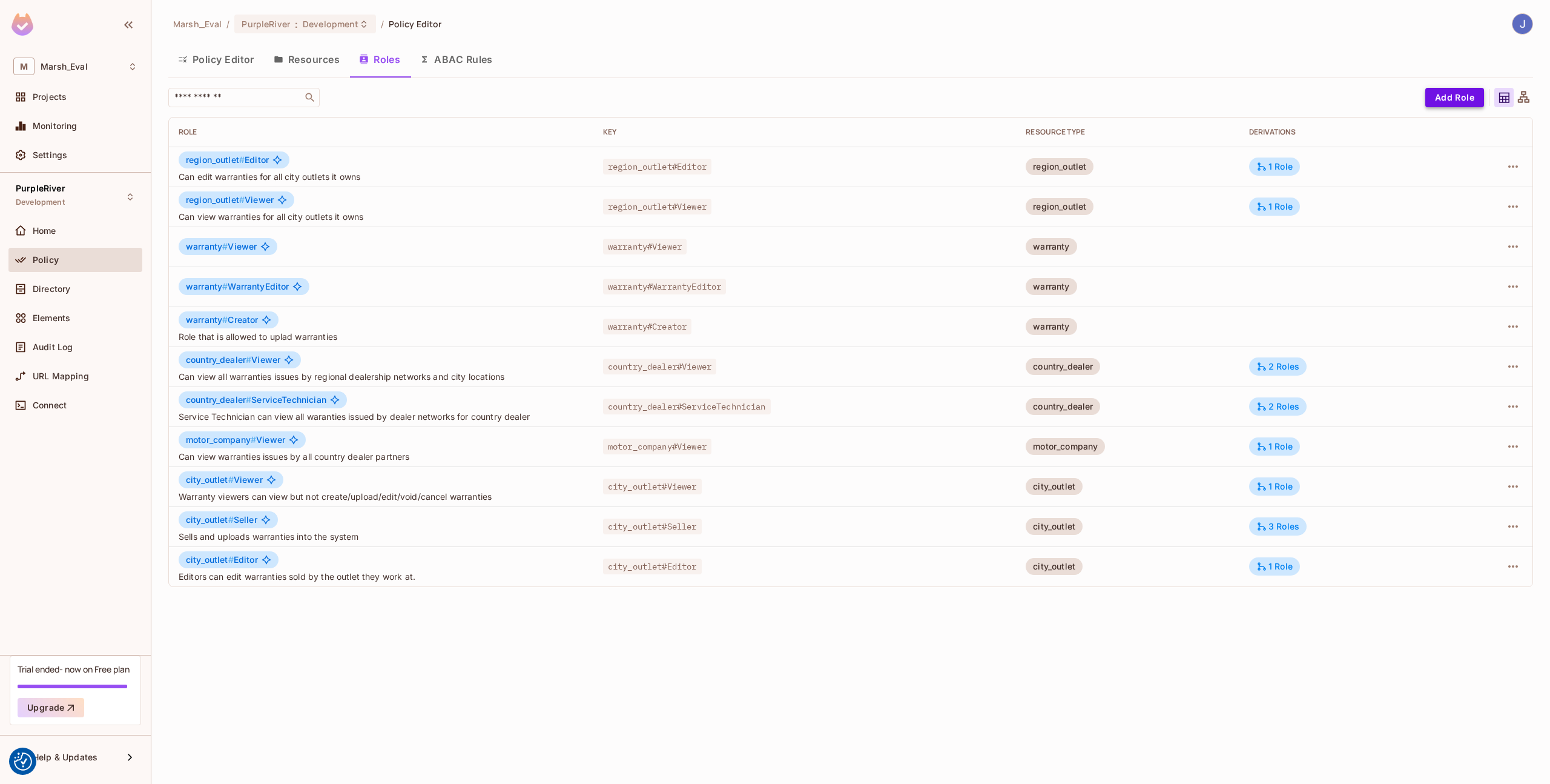
click at [1448, 101] on button "Add Role" at bounding box center [1455, 97] width 59 height 19
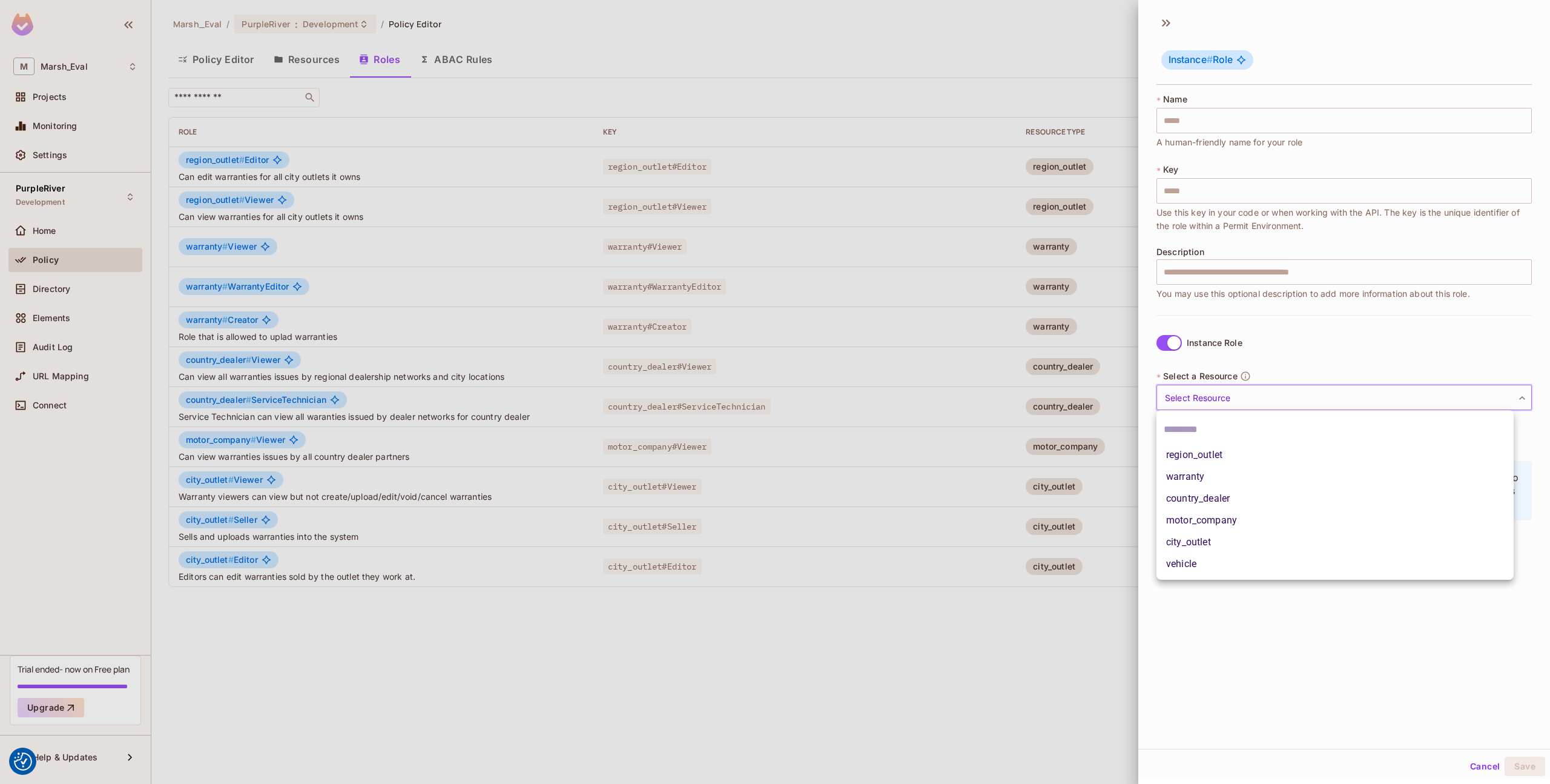
click at [1232, 402] on body "We use cookies to enhance your browsing experience, serve personalized ads or c…" at bounding box center [775, 392] width 1550 height 784
click at [709, 330] on div at bounding box center [775, 392] width 1550 height 784
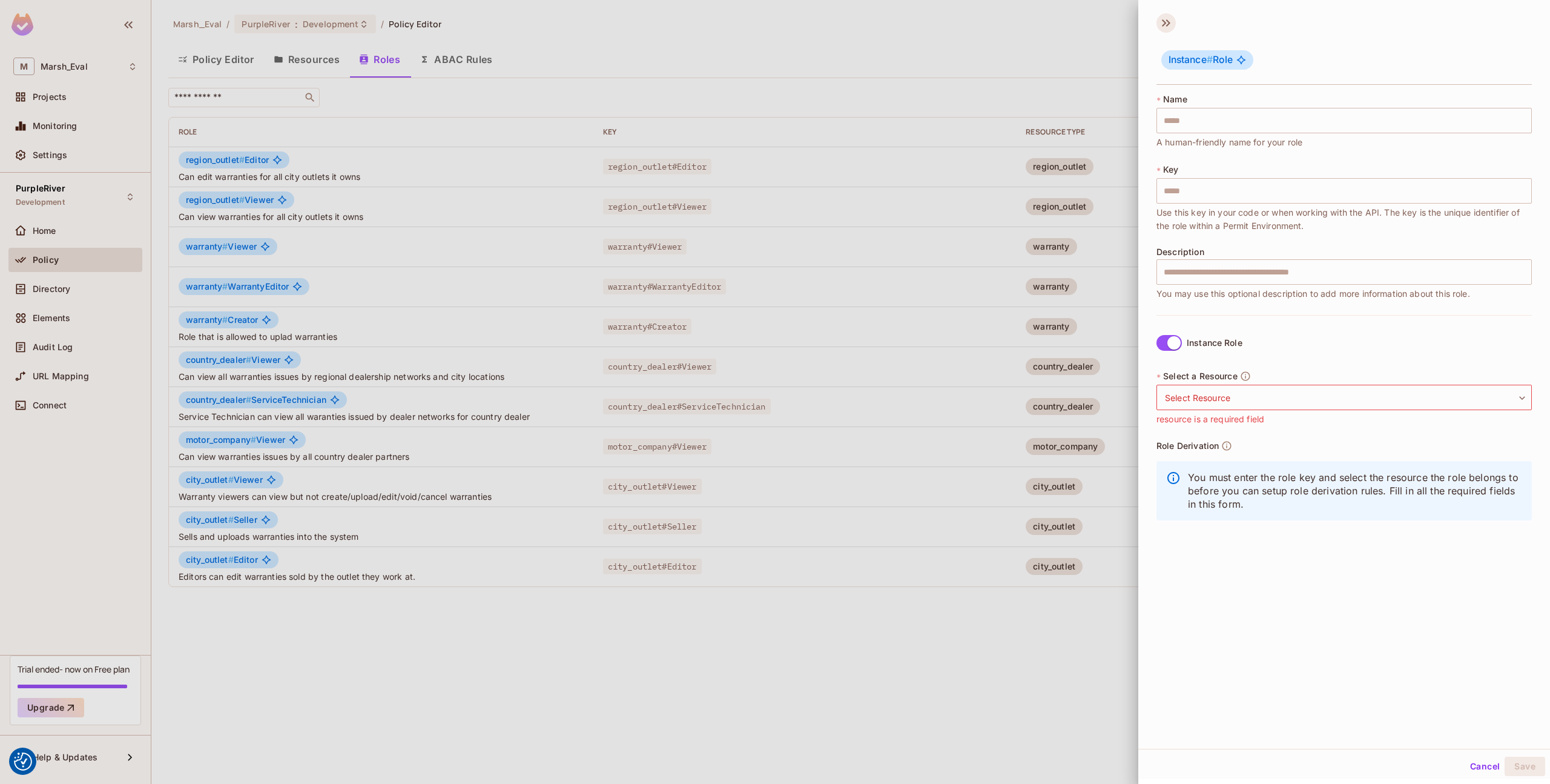
click at [1168, 17] on icon at bounding box center [1166, 23] width 19 height 19
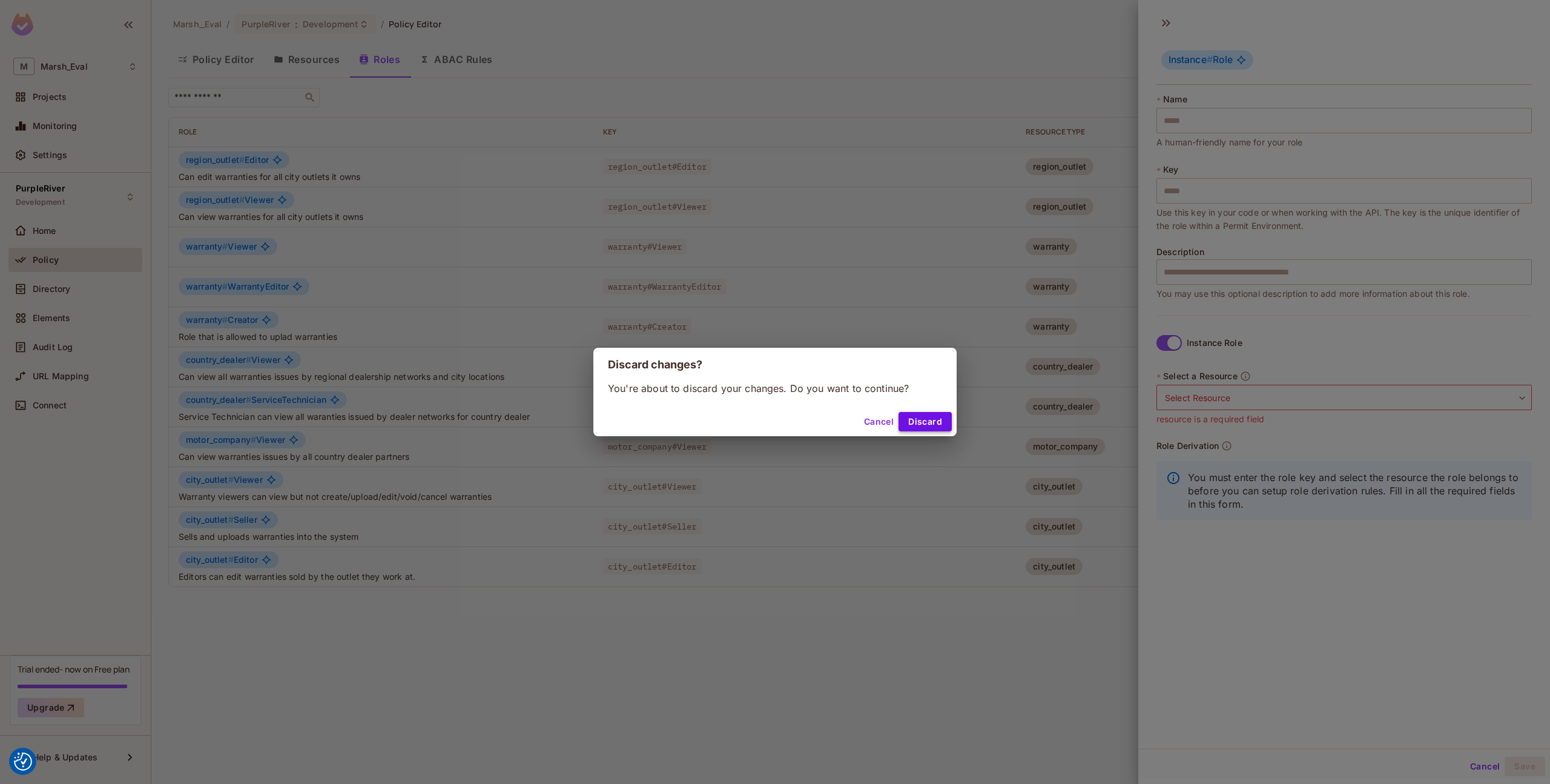
click at [914, 412] on button "Discard" at bounding box center [925, 421] width 54 height 19
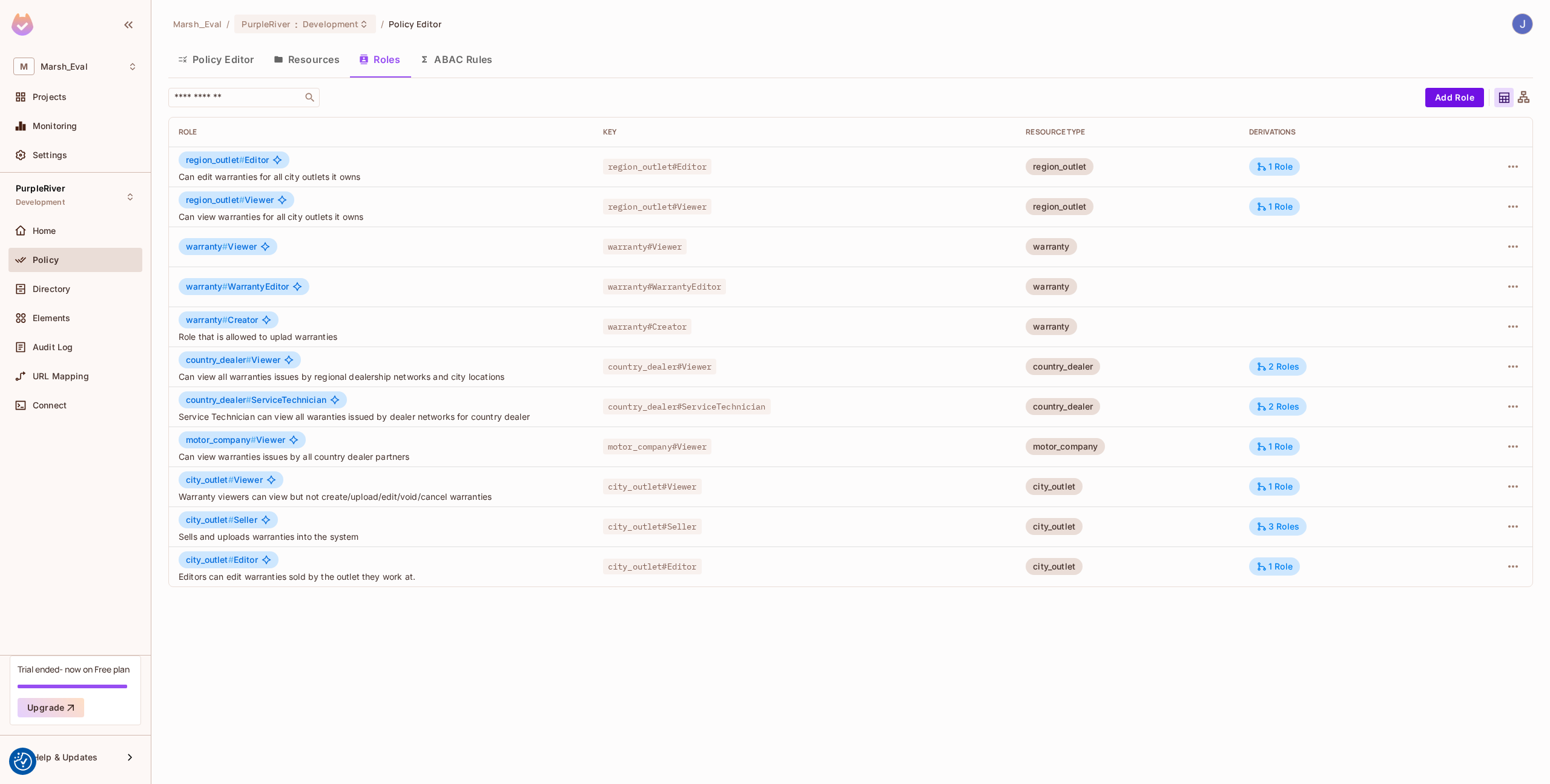
click at [472, 68] on button "ABAC Rules" at bounding box center [456, 59] width 93 height 30
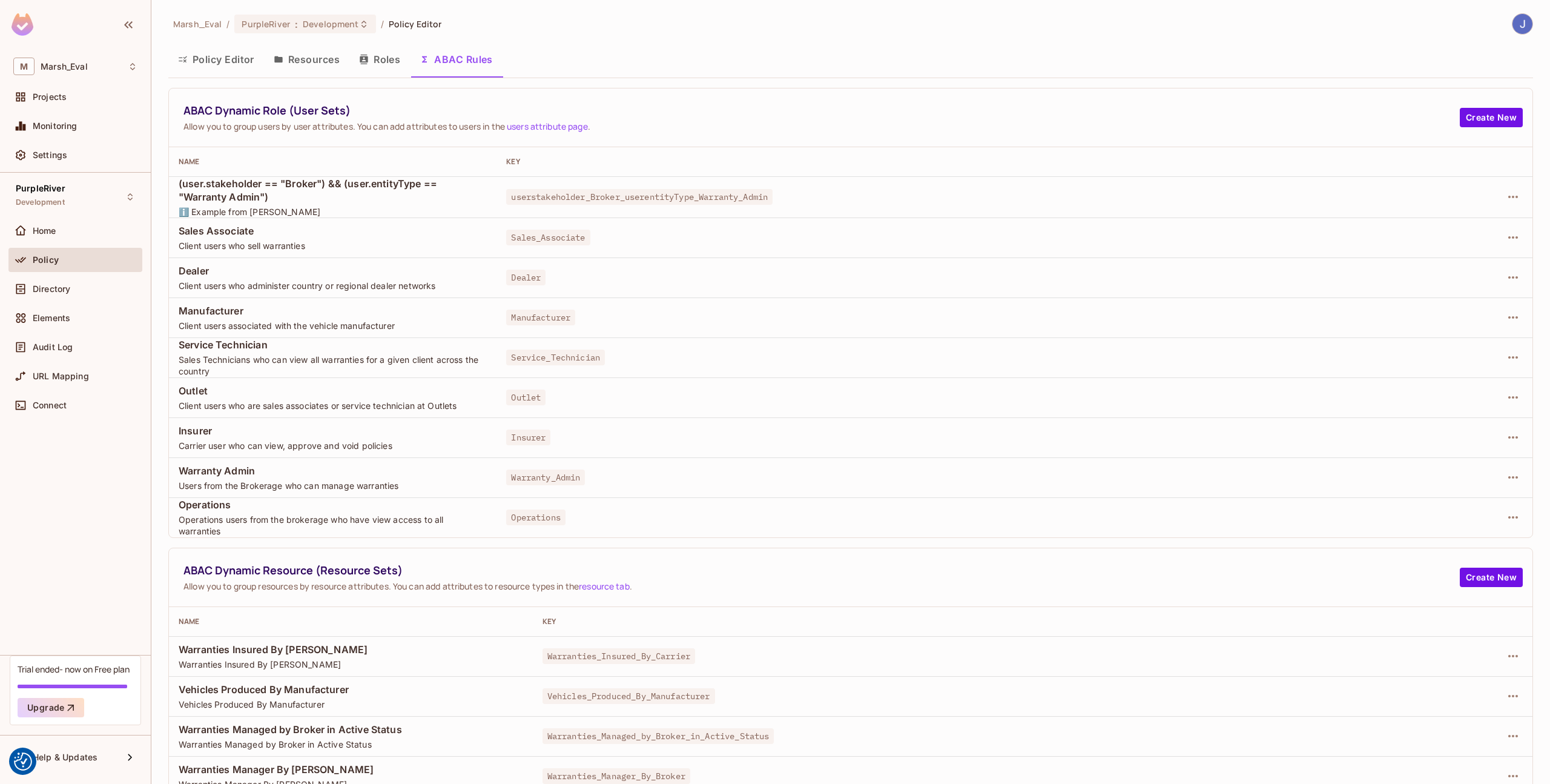
click at [762, 474] on div "Warranty_Admin" at bounding box center [952, 477] width 892 height 12
click at [1460, 112] on button "Create New" at bounding box center [1491, 117] width 63 height 19
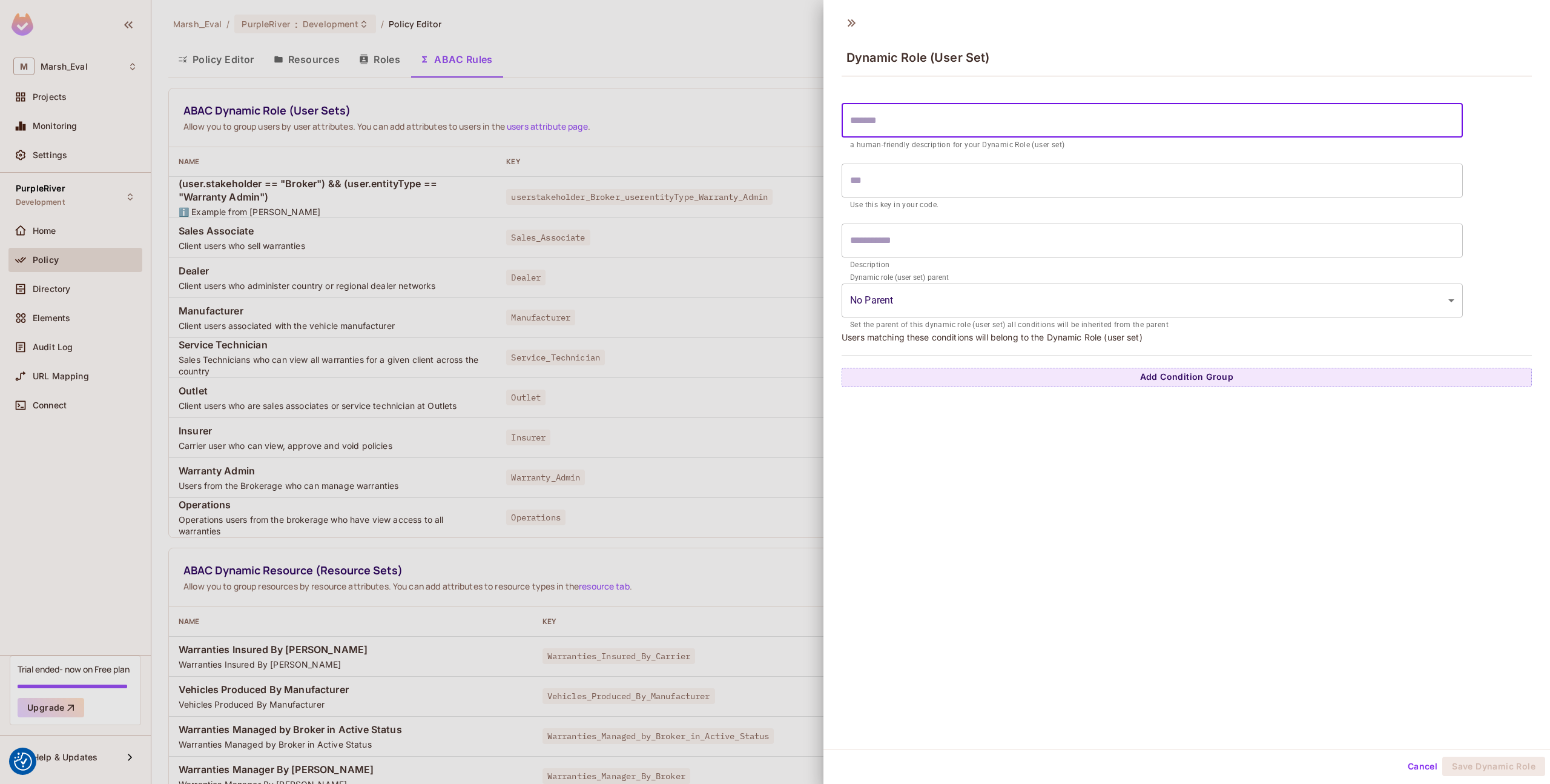
click at [1007, 126] on input "text" at bounding box center [1152, 120] width 621 height 34
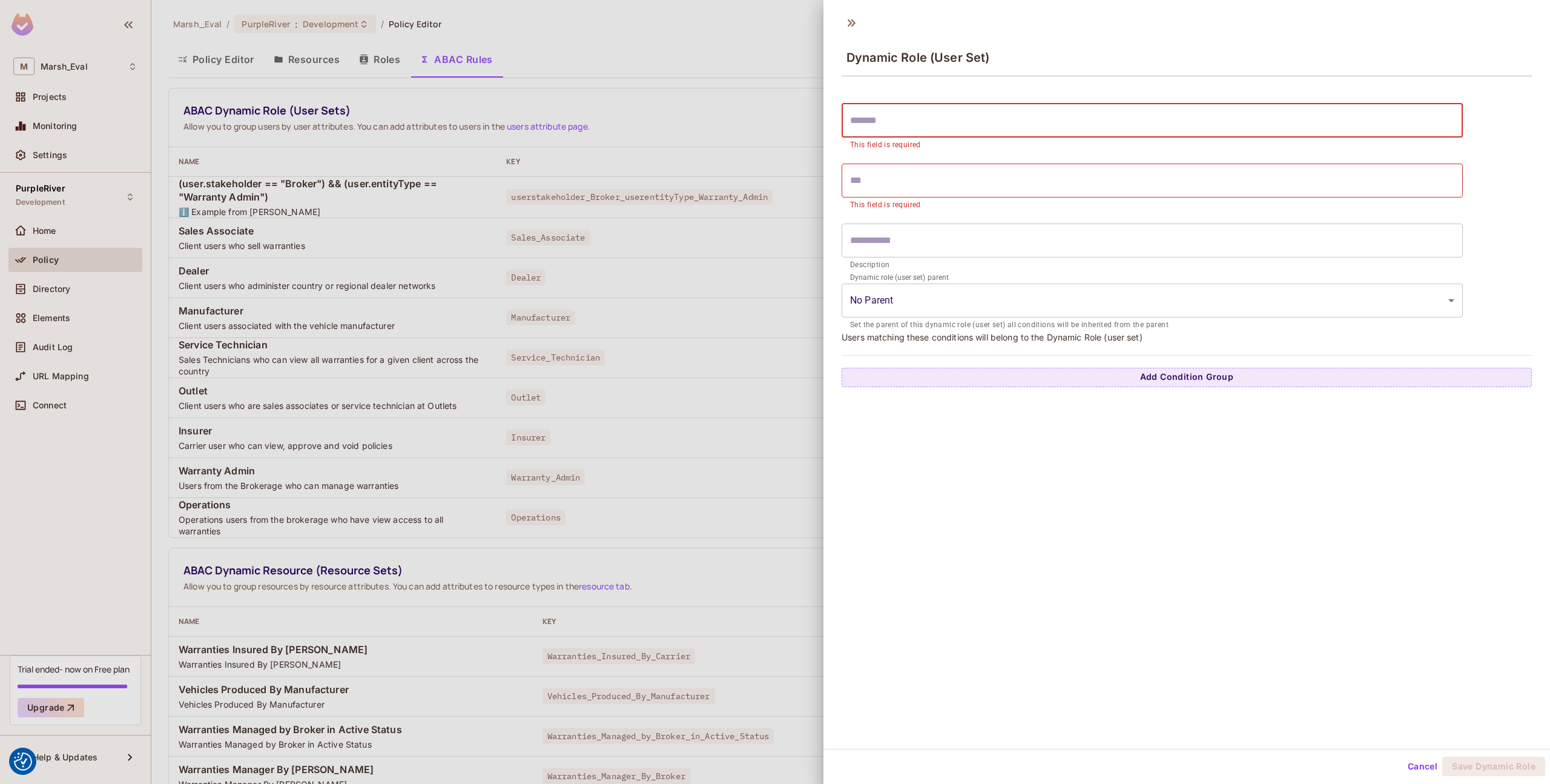
type input "*"
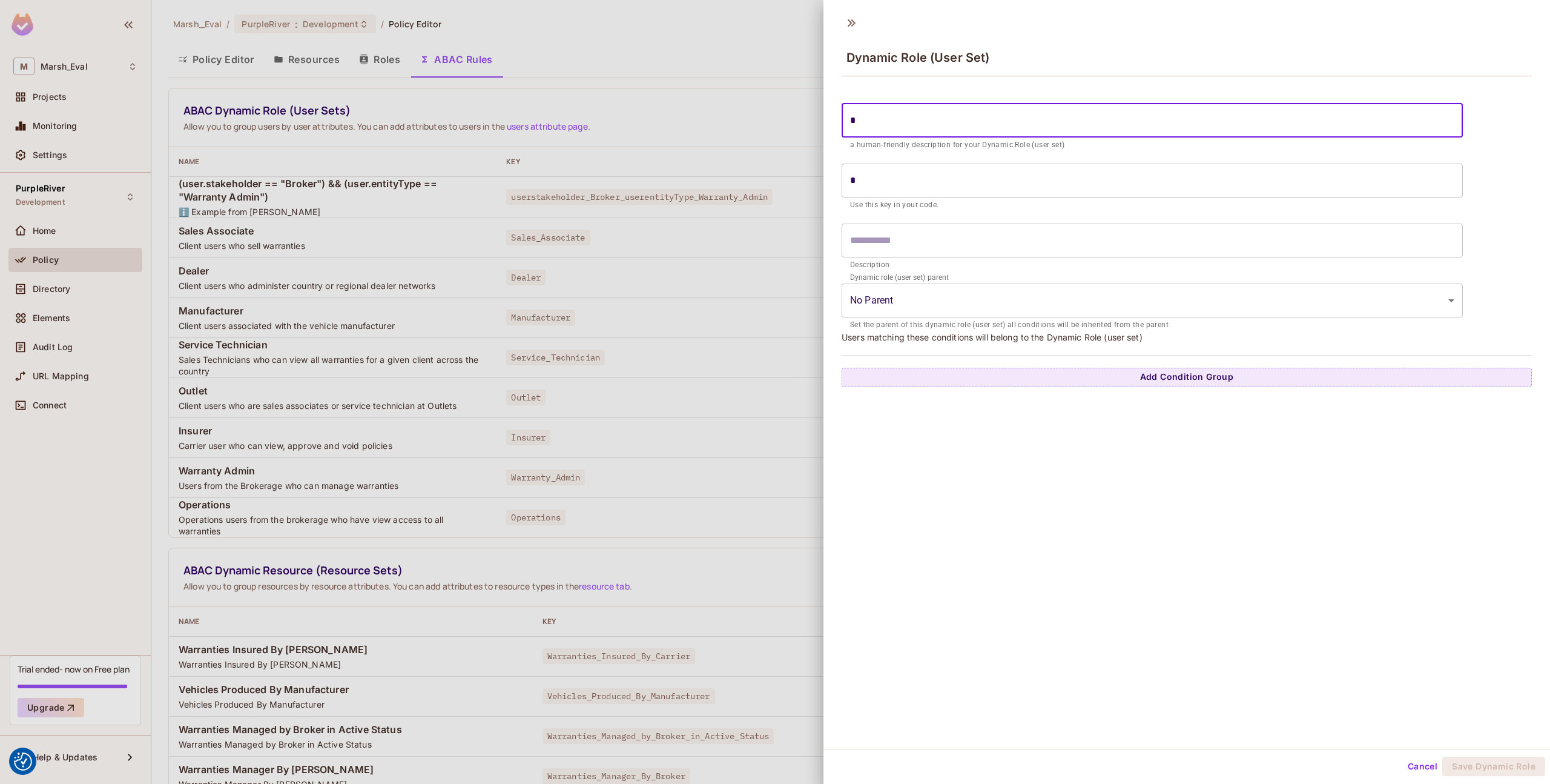
type input "**"
type input "***"
type input "****"
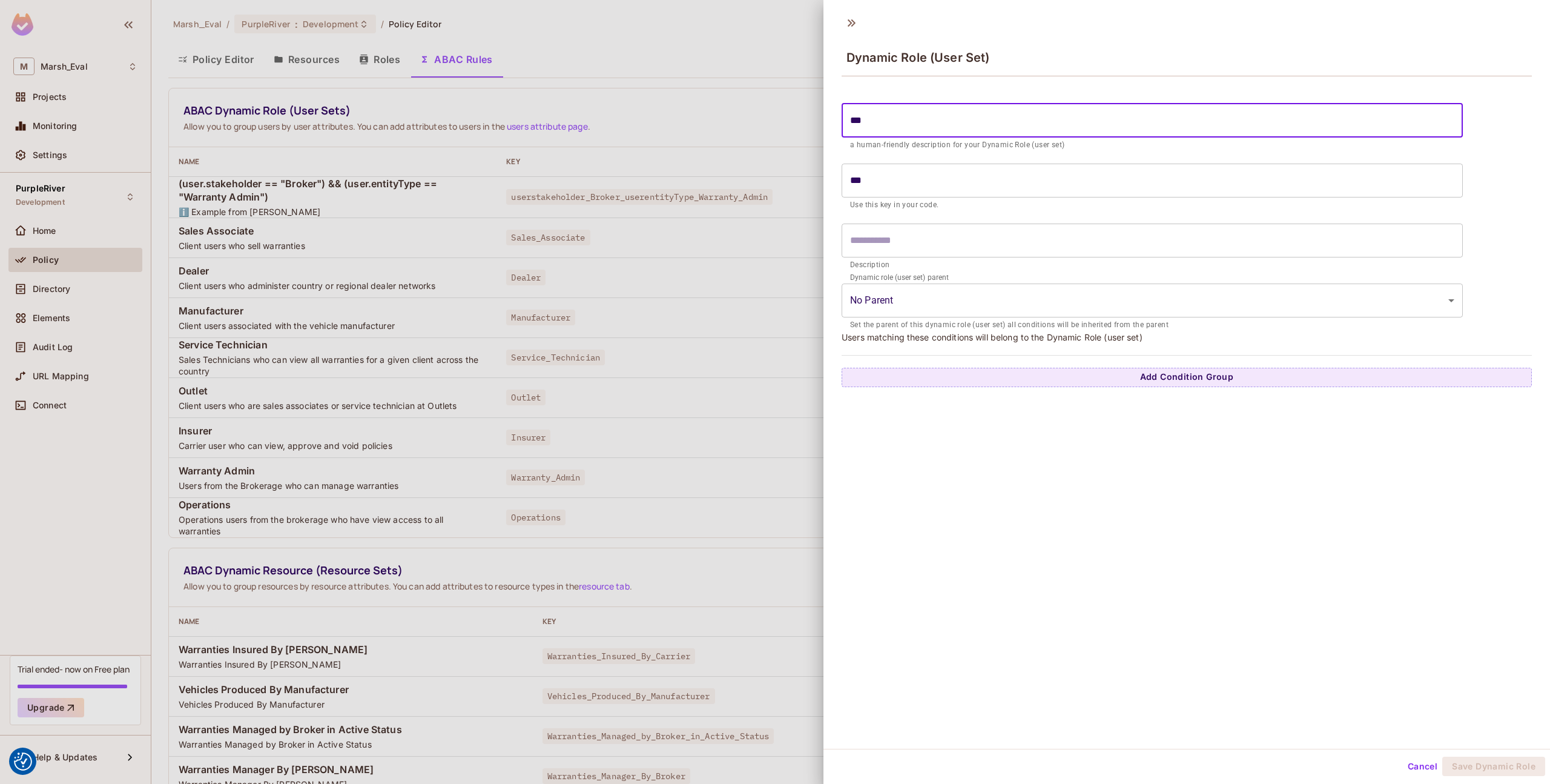
type input "****"
type input "******"
type input "*******"
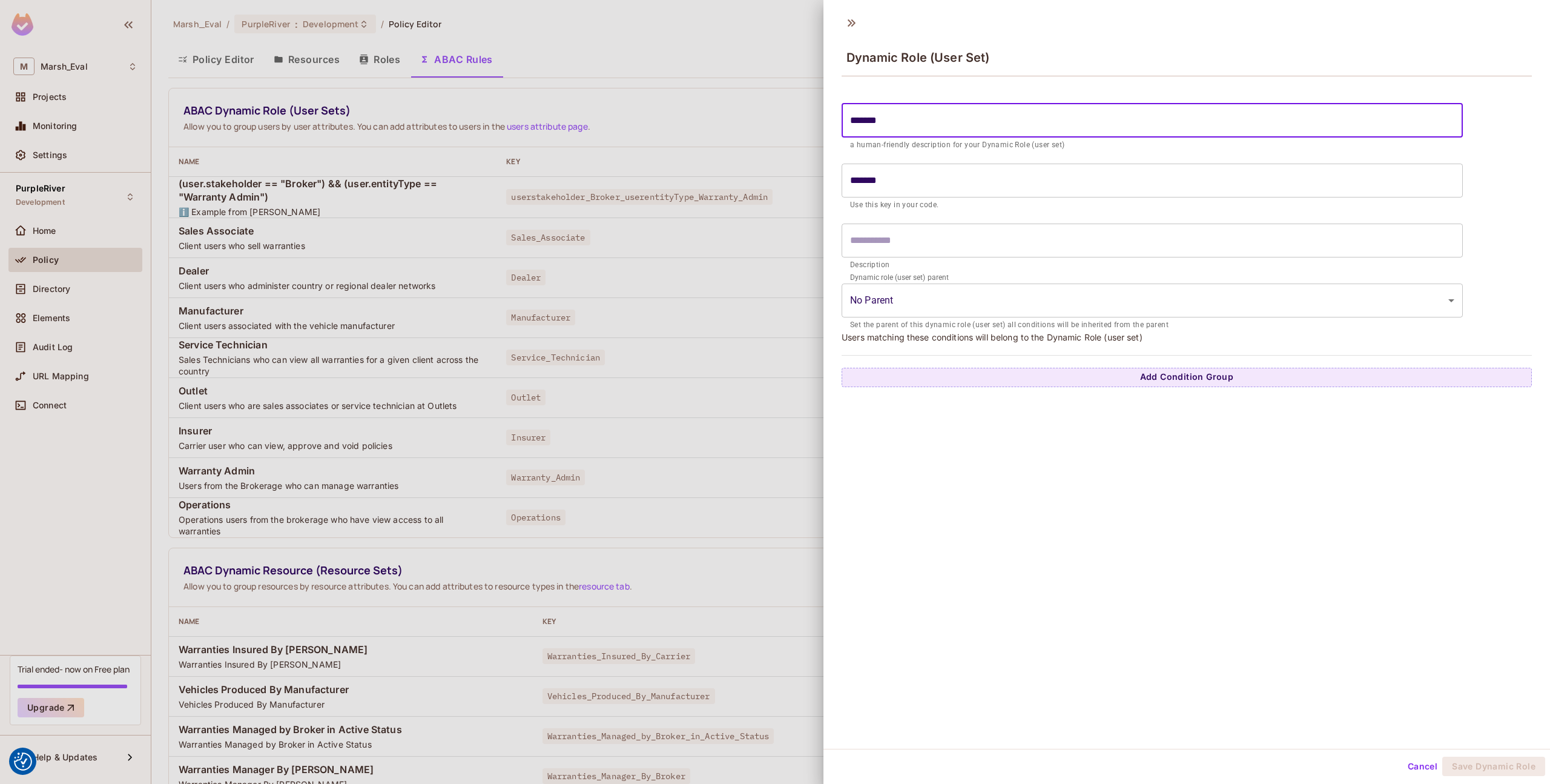
type input "********"
type input "*********"
type input "**********"
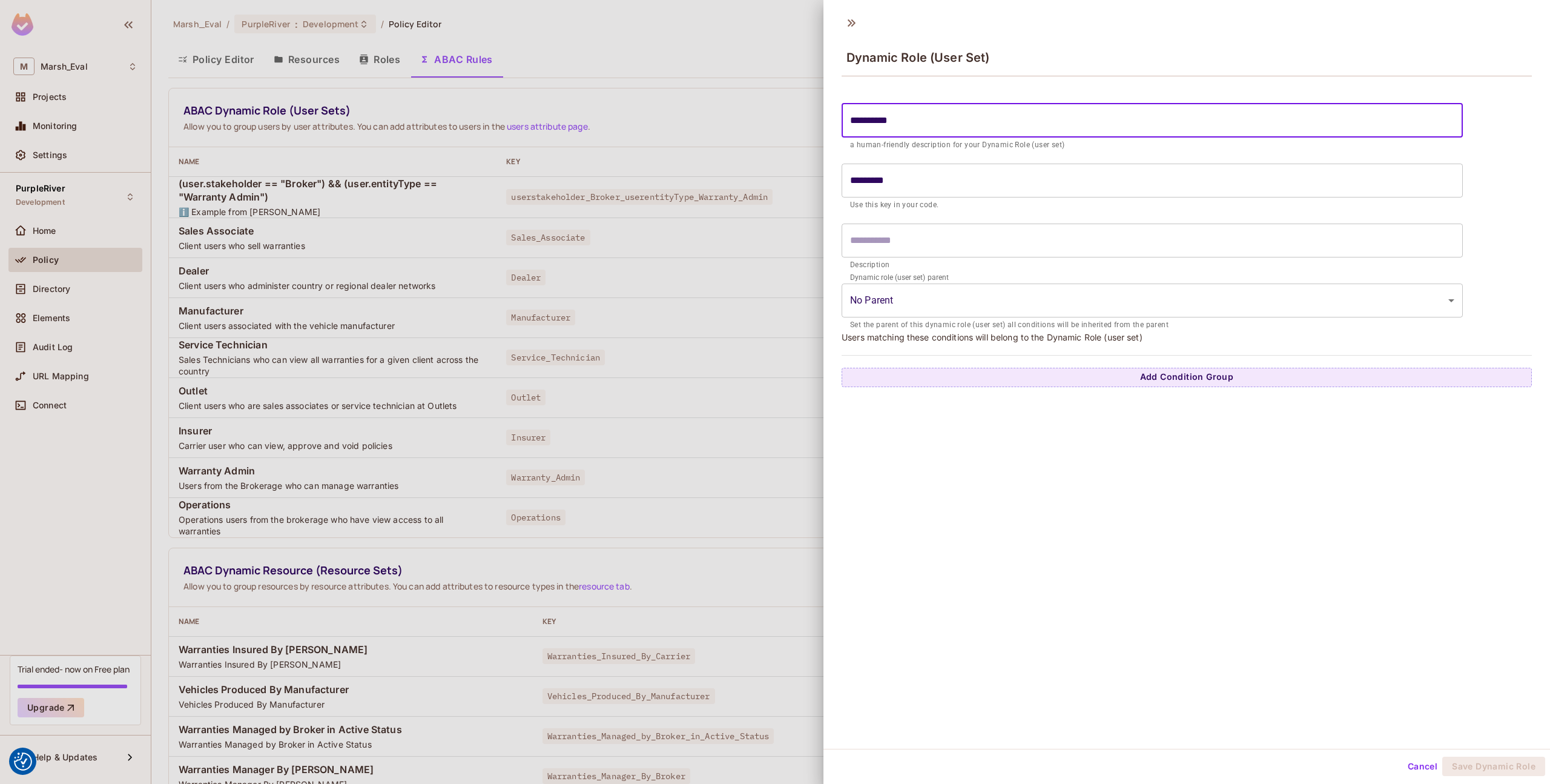
type input "**********"
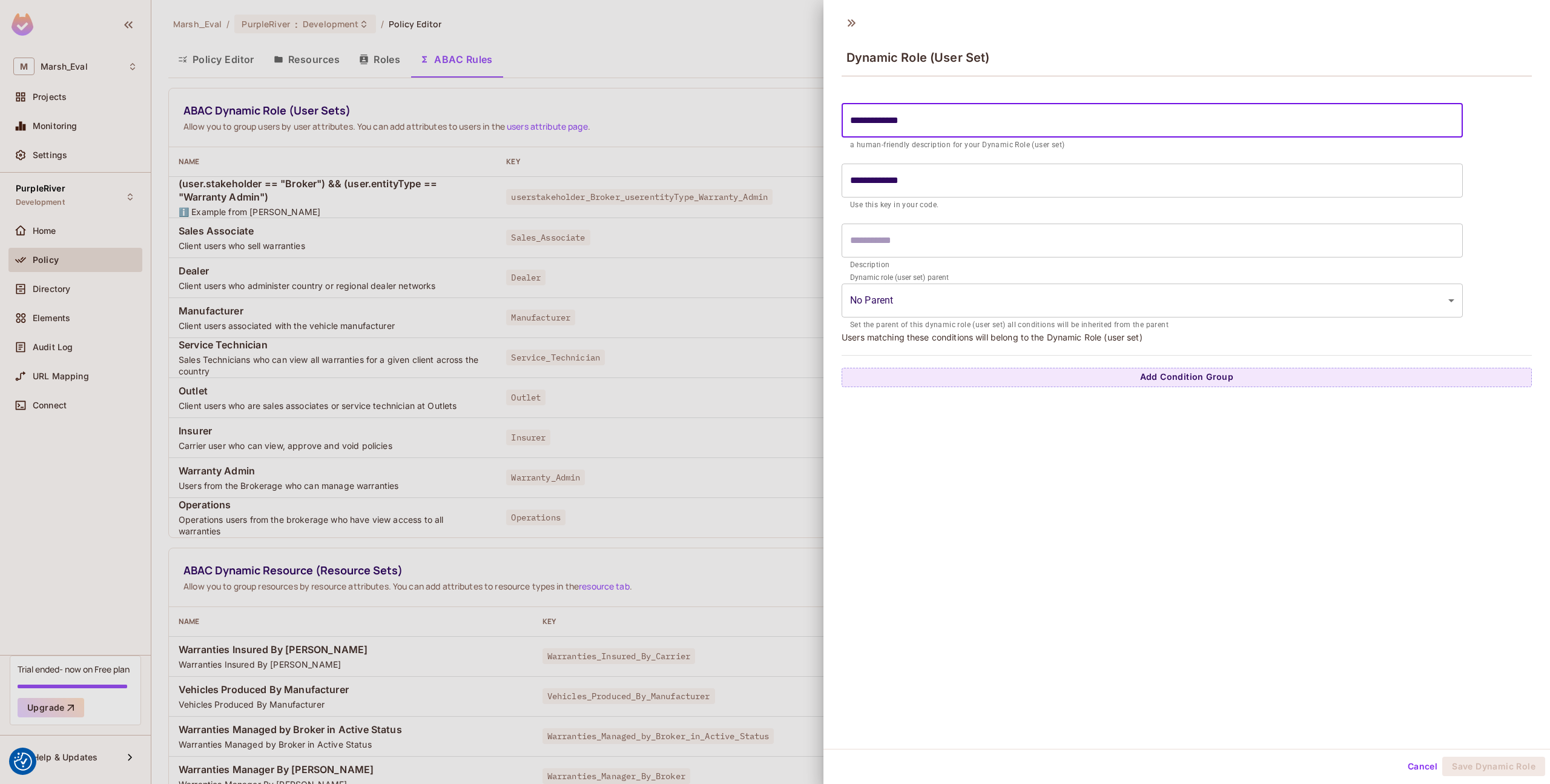
type input "**********"
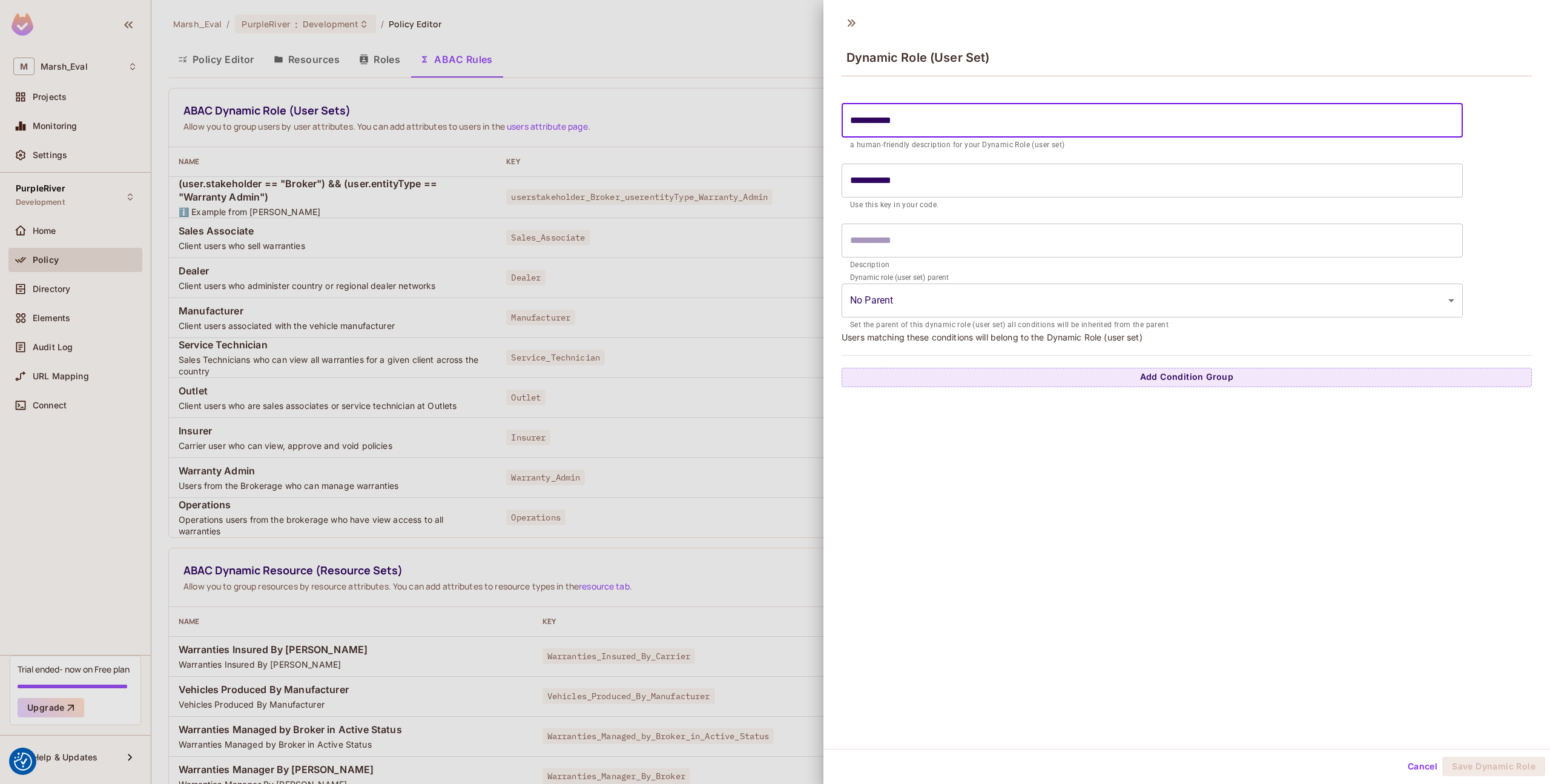
type input "**********"
click at [946, 288] on body "We use cookies to enhance your browsing experience, serve personalized ads or c…" at bounding box center [775, 392] width 1550 height 784
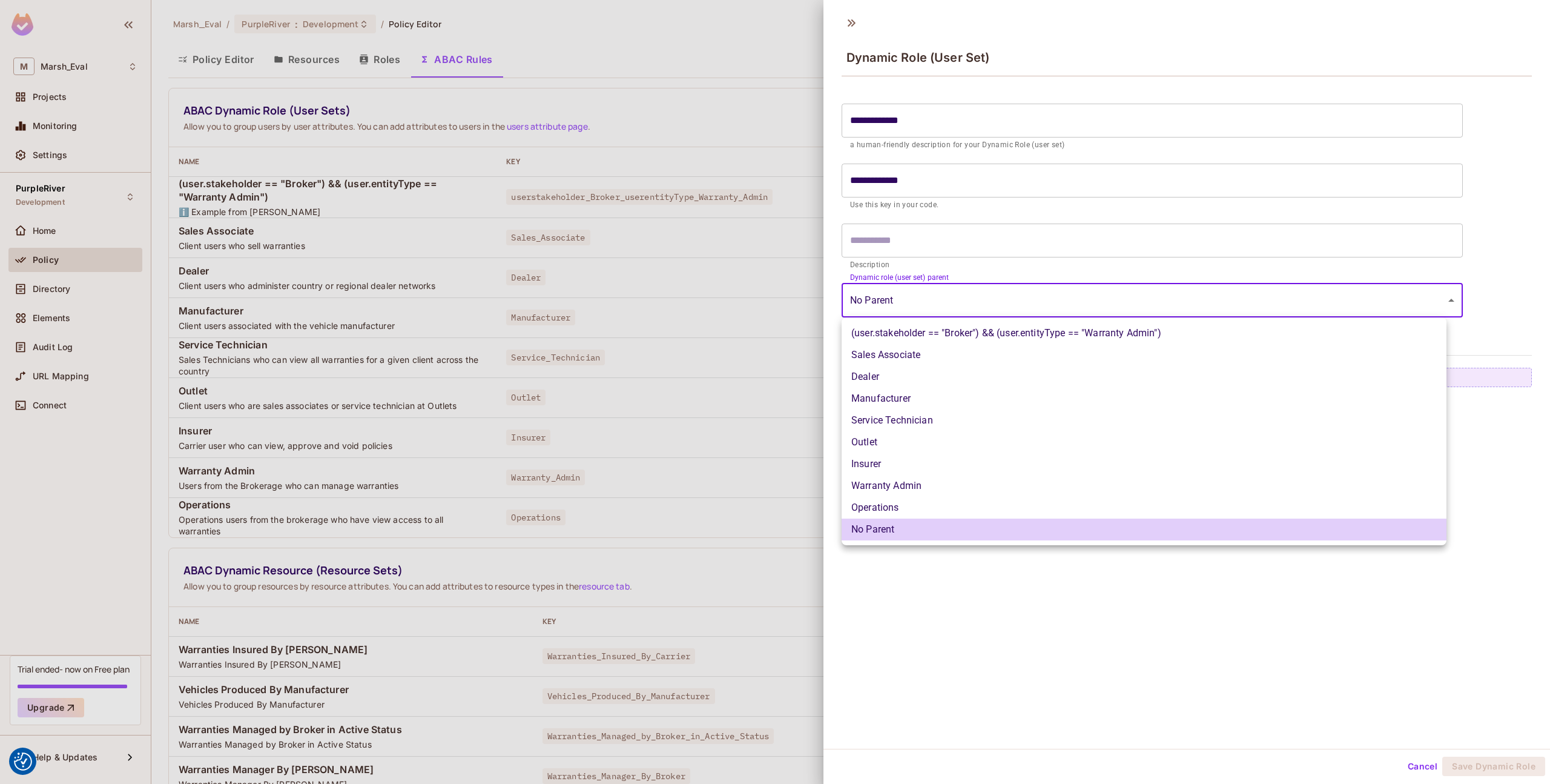
click at [929, 303] on div at bounding box center [775, 392] width 1550 height 784
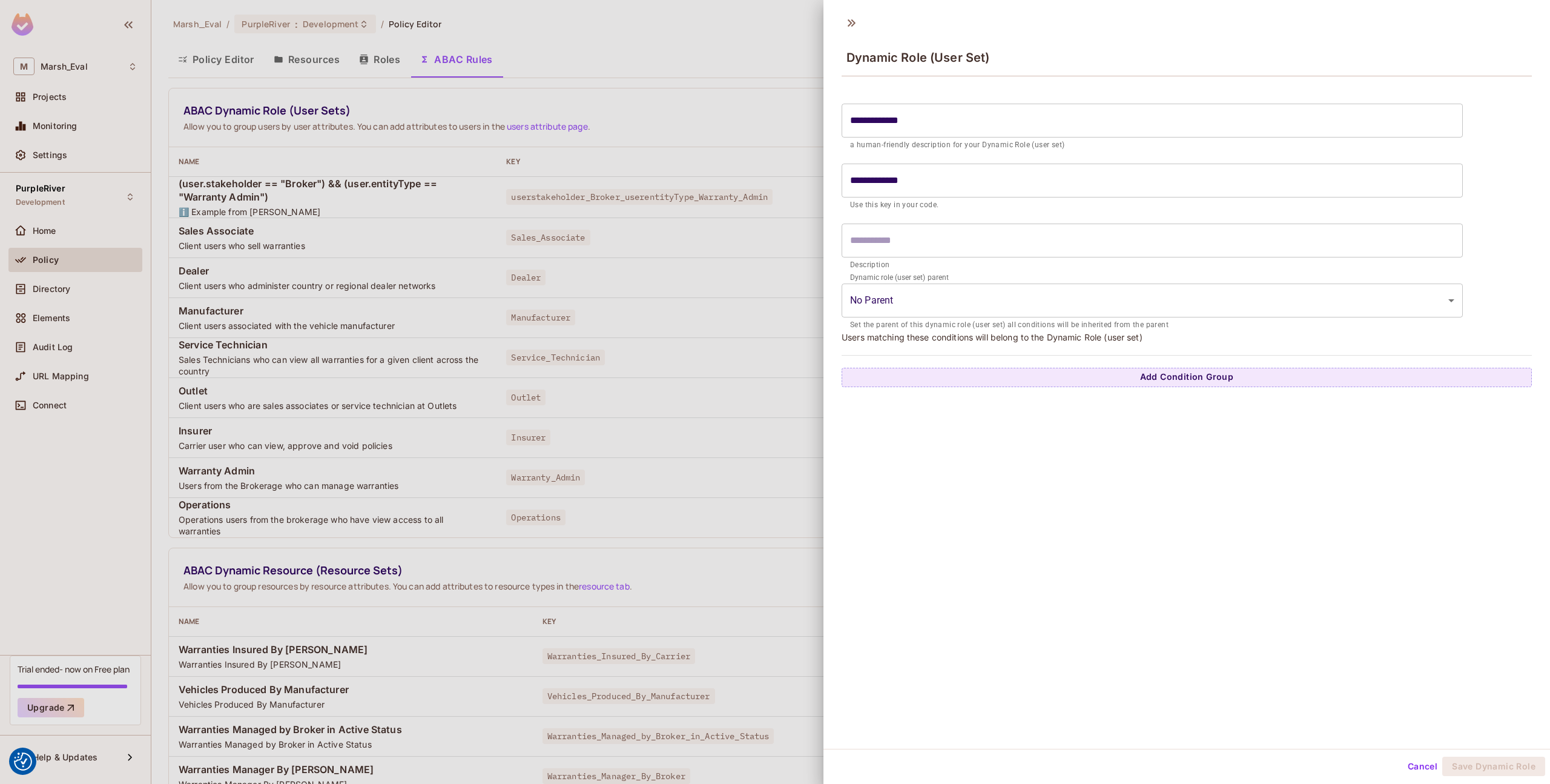
click at [945, 467] on div "**********" at bounding box center [1187, 378] width 727 height 740
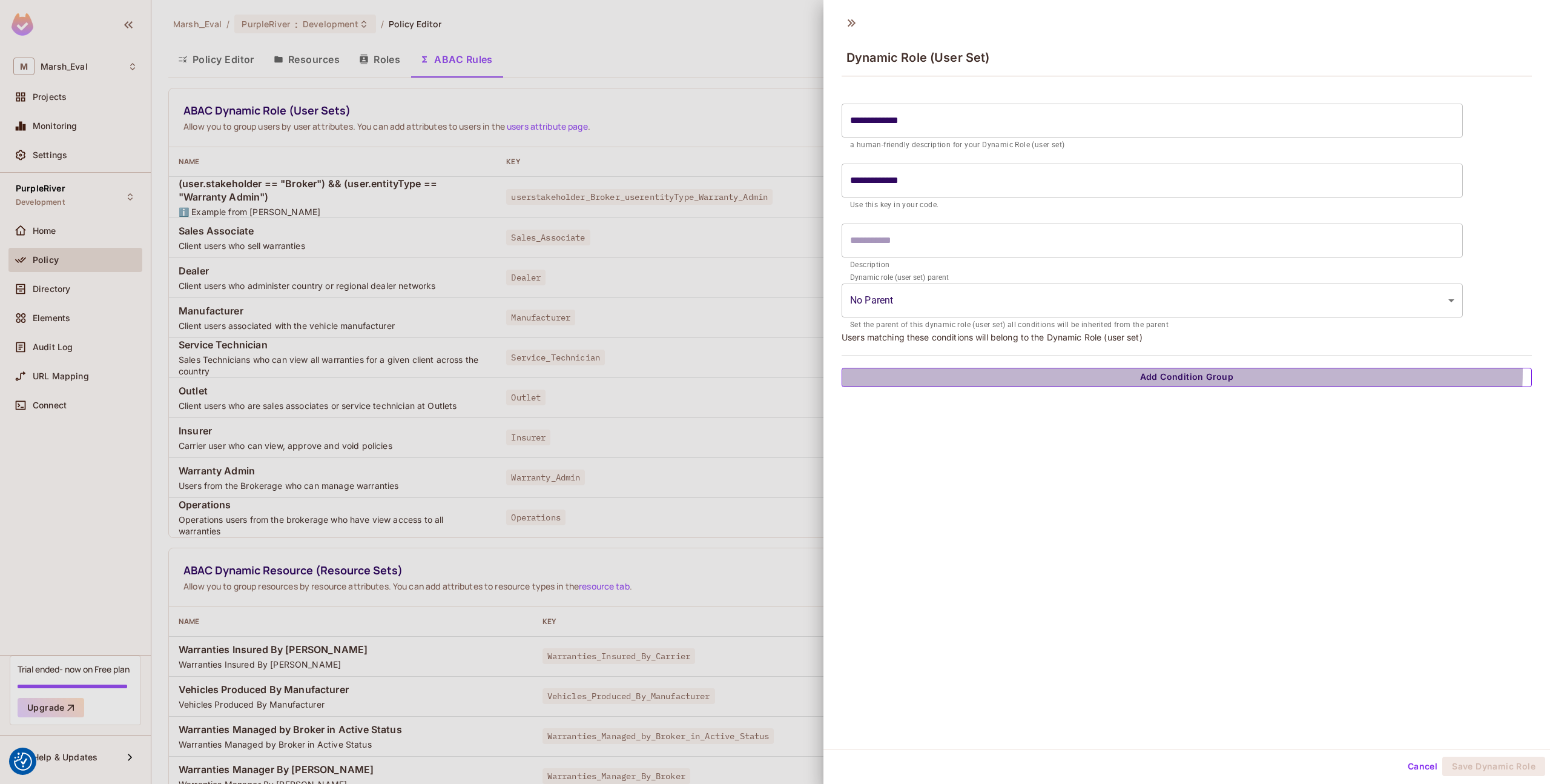
click at [1182, 371] on button "Add Condition Group" at bounding box center [1187, 377] width 691 height 19
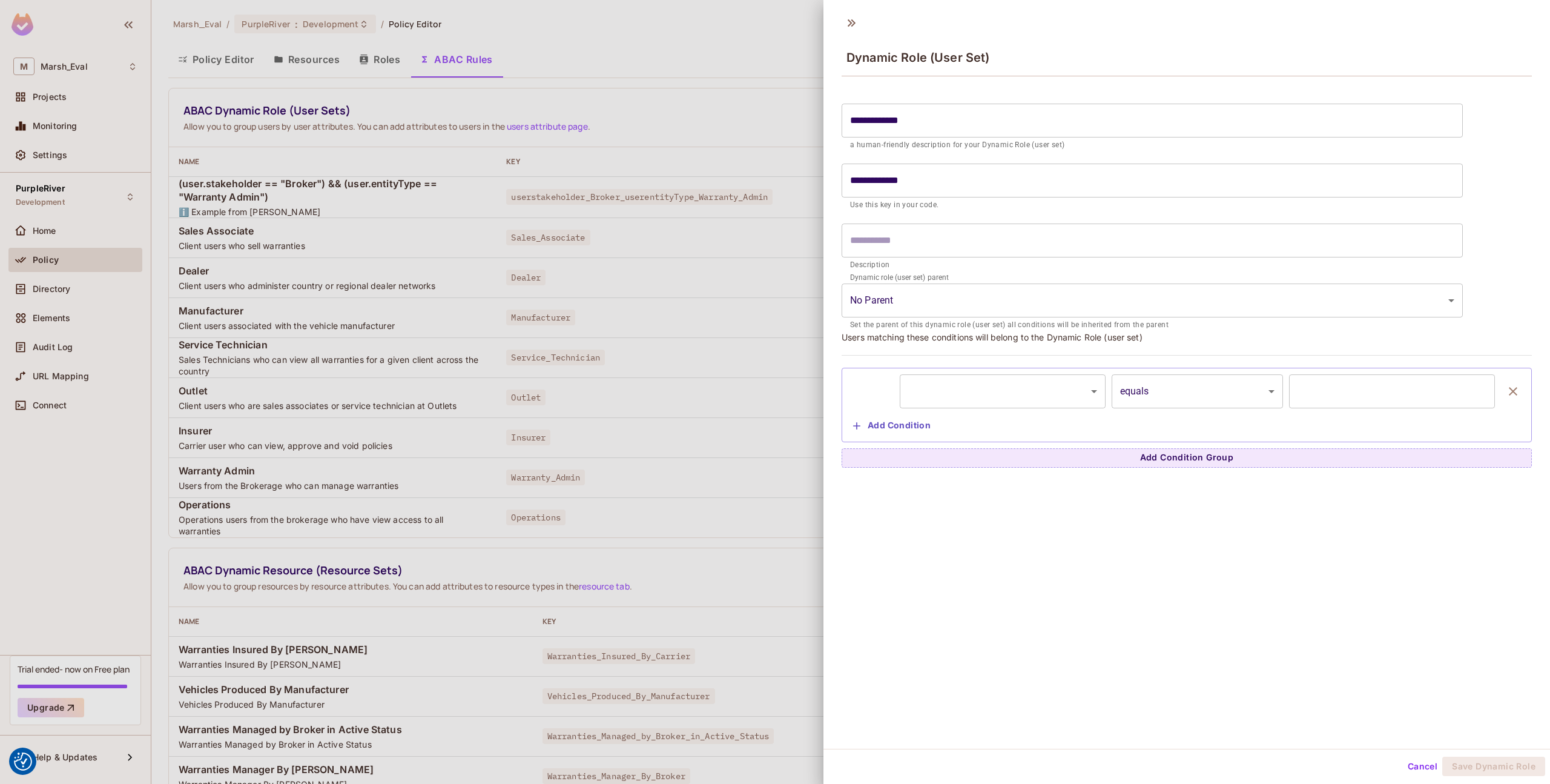
click at [969, 397] on body "We use cookies to enhance your browsing experience, serve personalized ads or c…" at bounding box center [775, 392] width 1550 height 784
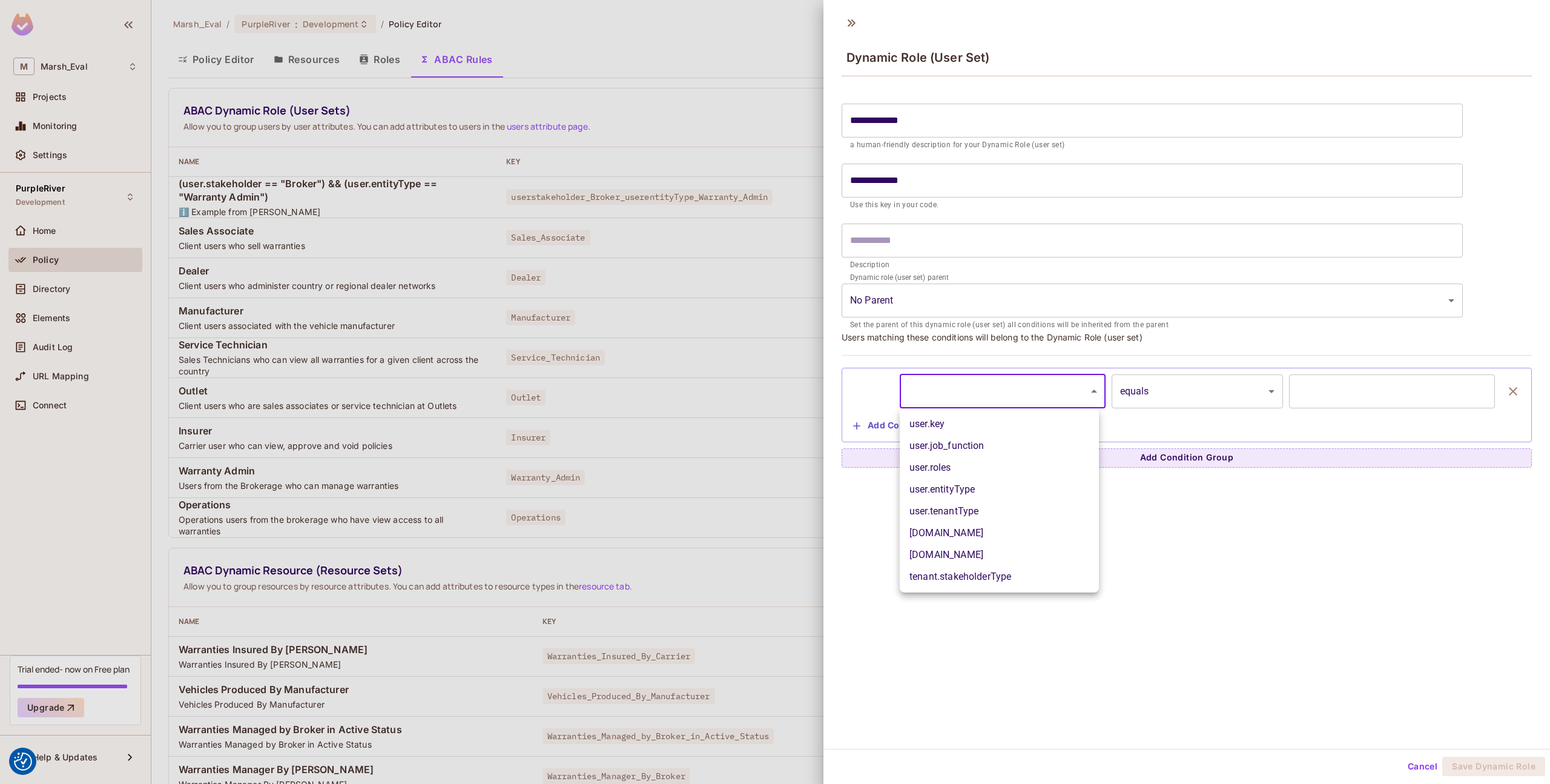
drag, startPoint x: 958, startPoint y: 460, endPoint x: 960, endPoint y: 485, distance: 25.1
click at [960, 485] on ul "user.key user.job_function user.roles user.entityType user.tenantType [DOMAIN_N…" at bounding box center [999, 500] width 199 height 184
click at [960, 485] on li "user.entityType" at bounding box center [999, 490] width 199 height 22
type input "**********"
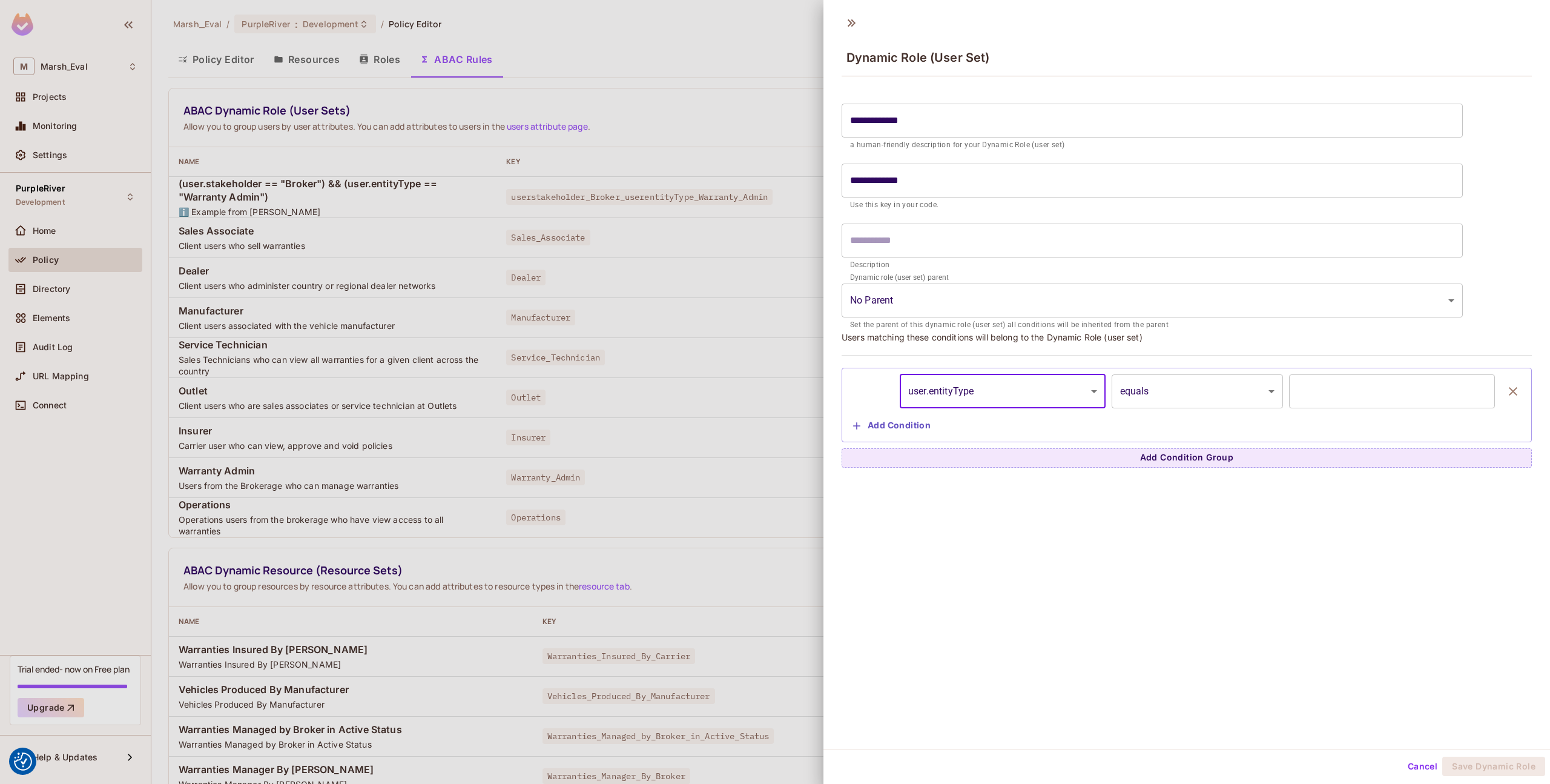
click at [1289, 382] on input "text" at bounding box center [1392, 391] width 206 height 34
type input "*"
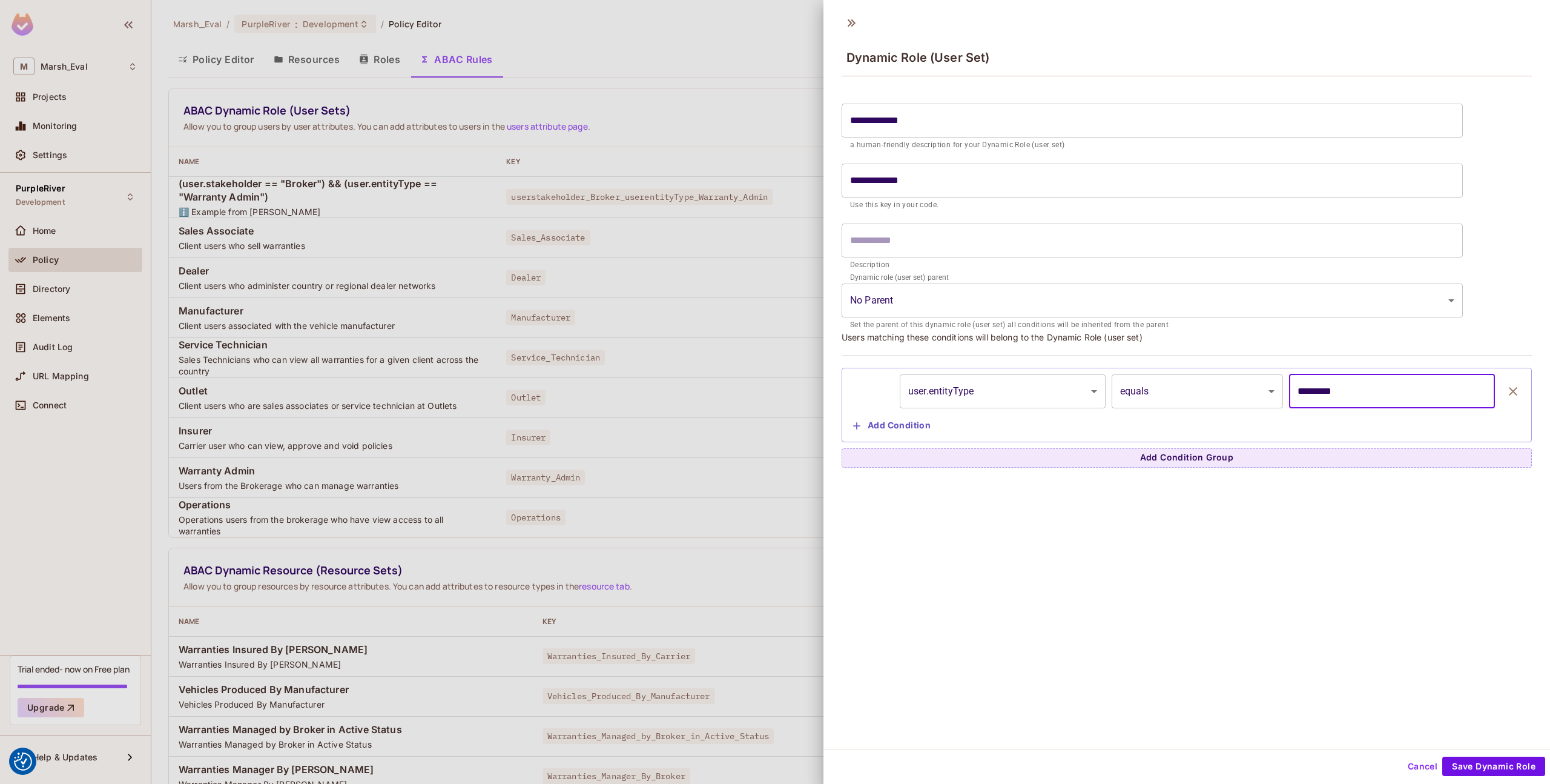
type input "*********"
click at [1172, 538] on div "**********" at bounding box center [1187, 378] width 727 height 740
click at [870, 434] on button "Add Condition" at bounding box center [892, 425] width 87 height 19
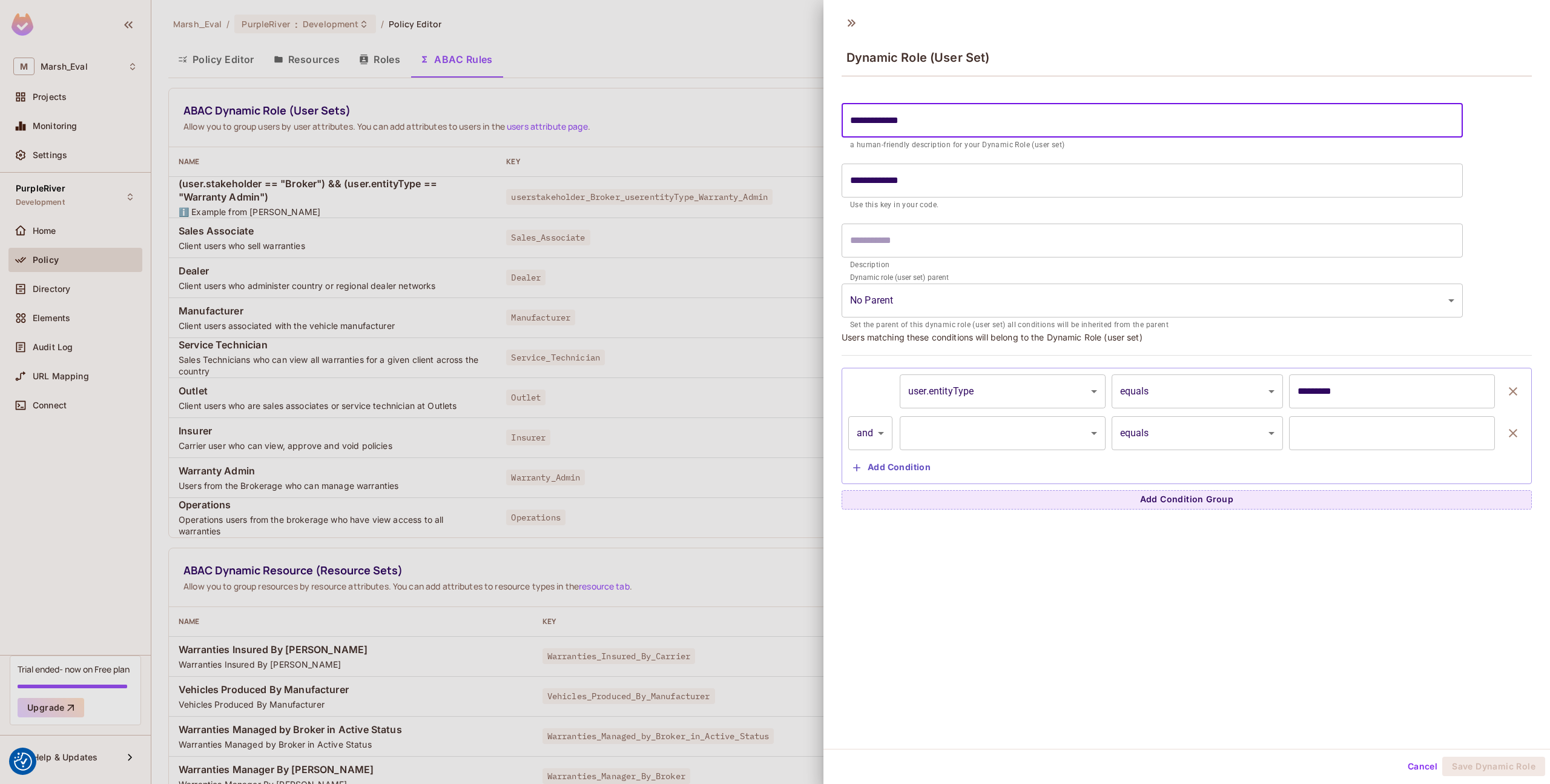
click at [878, 128] on input "**********" at bounding box center [1152, 120] width 621 height 34
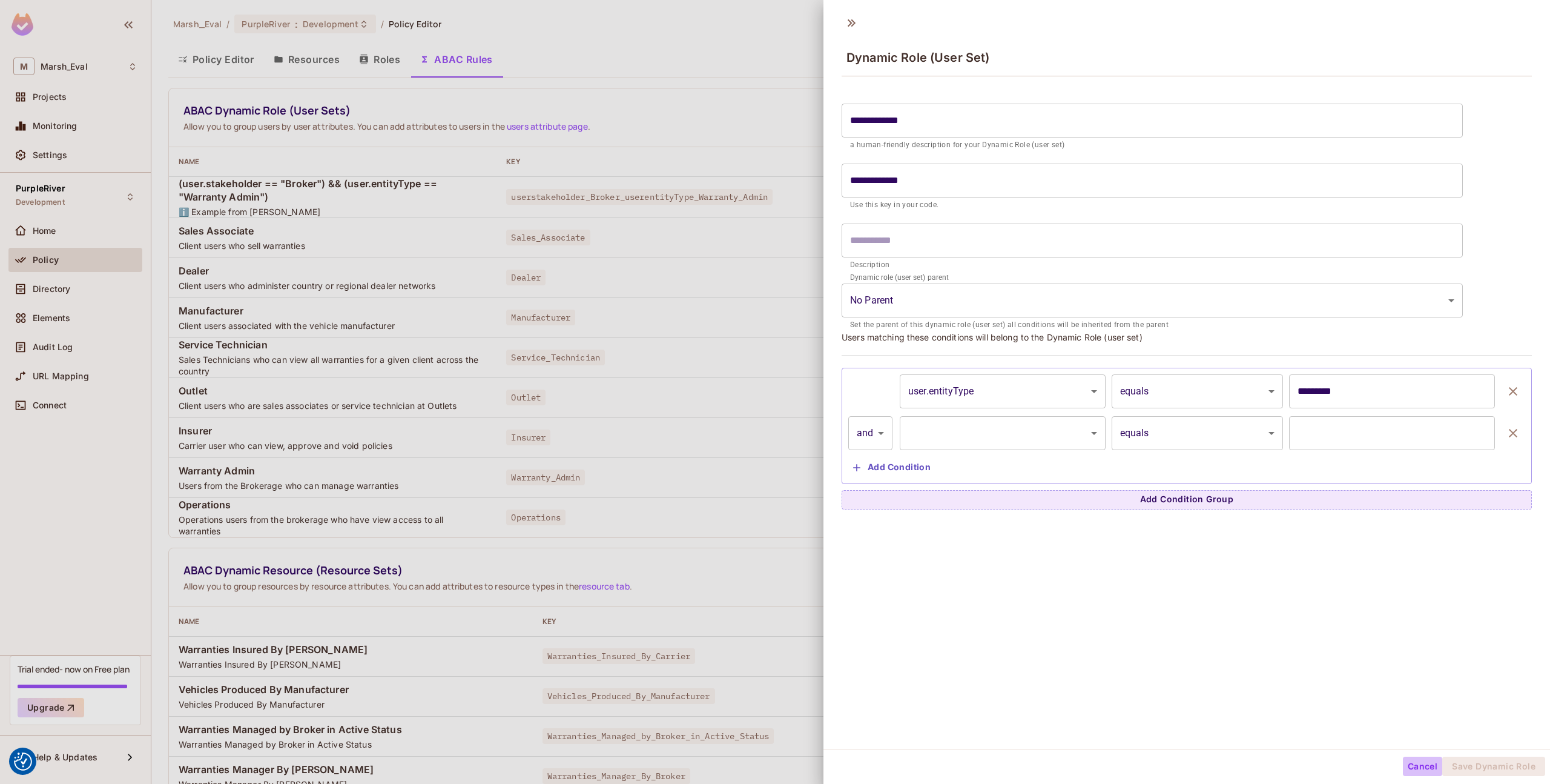
click at [1412, 762] on button "Cancel" at bounding box center [1422, 766] width 39 height 19
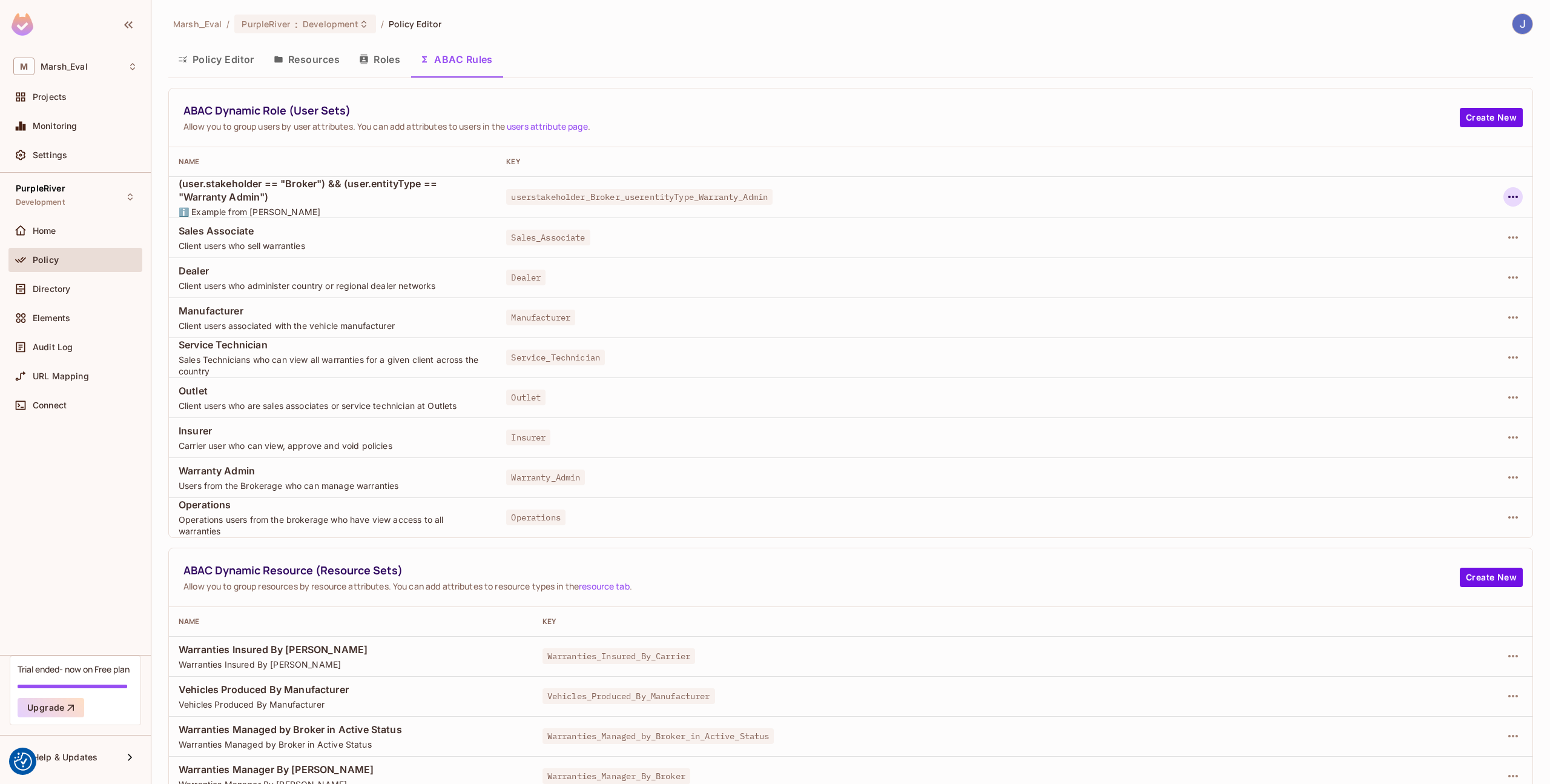
click at [1508, 199] on icon "button" at bounding box center [1514, 197] width 15 height 15
click at [1446, 226] on div "Edit Dynamic Role (User Set)" at bounding box center [1421, 224] width 119 height 12
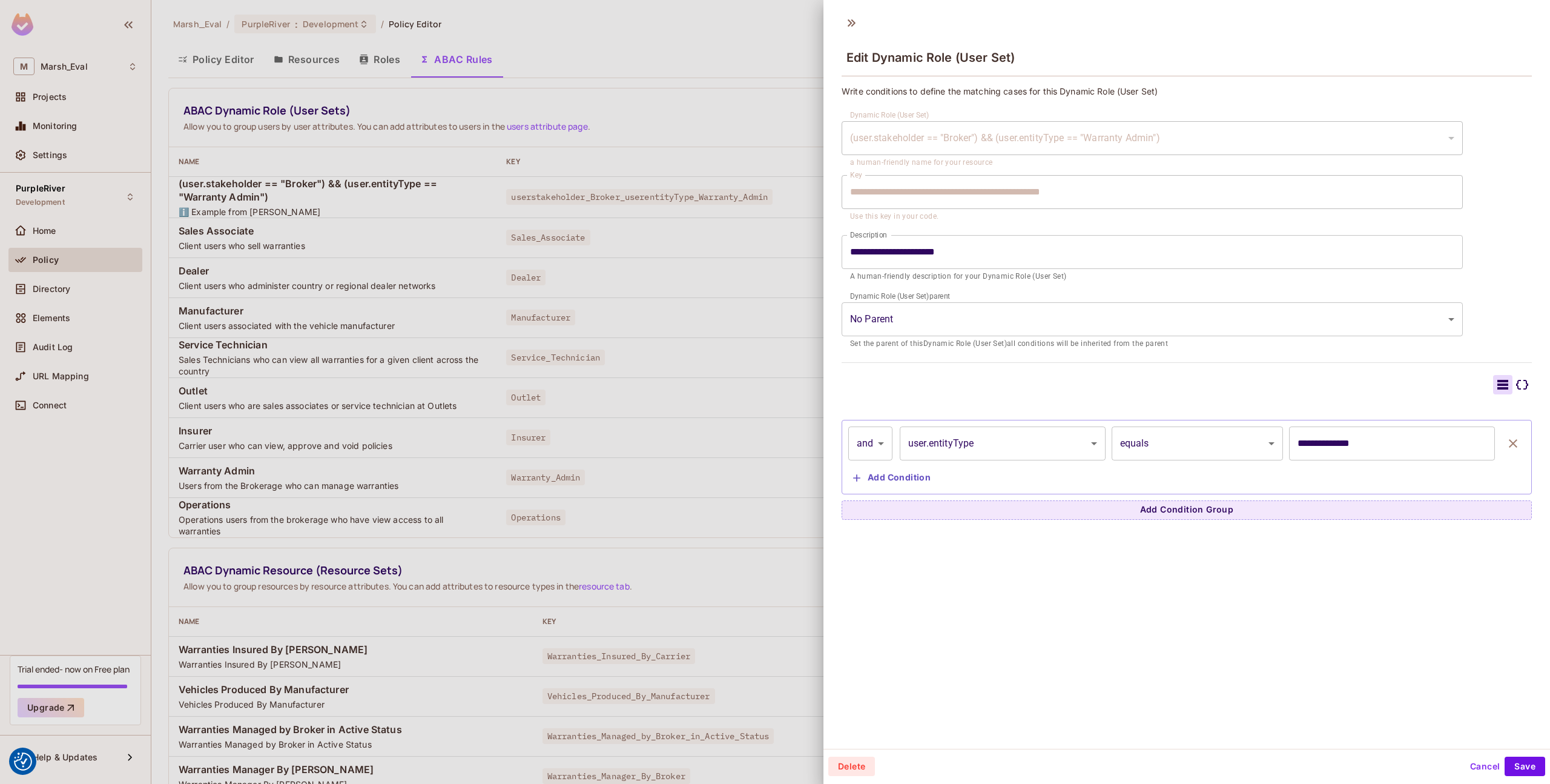
click at [809, 262] on div at bounding box center [775, 392] width 1550 height 784
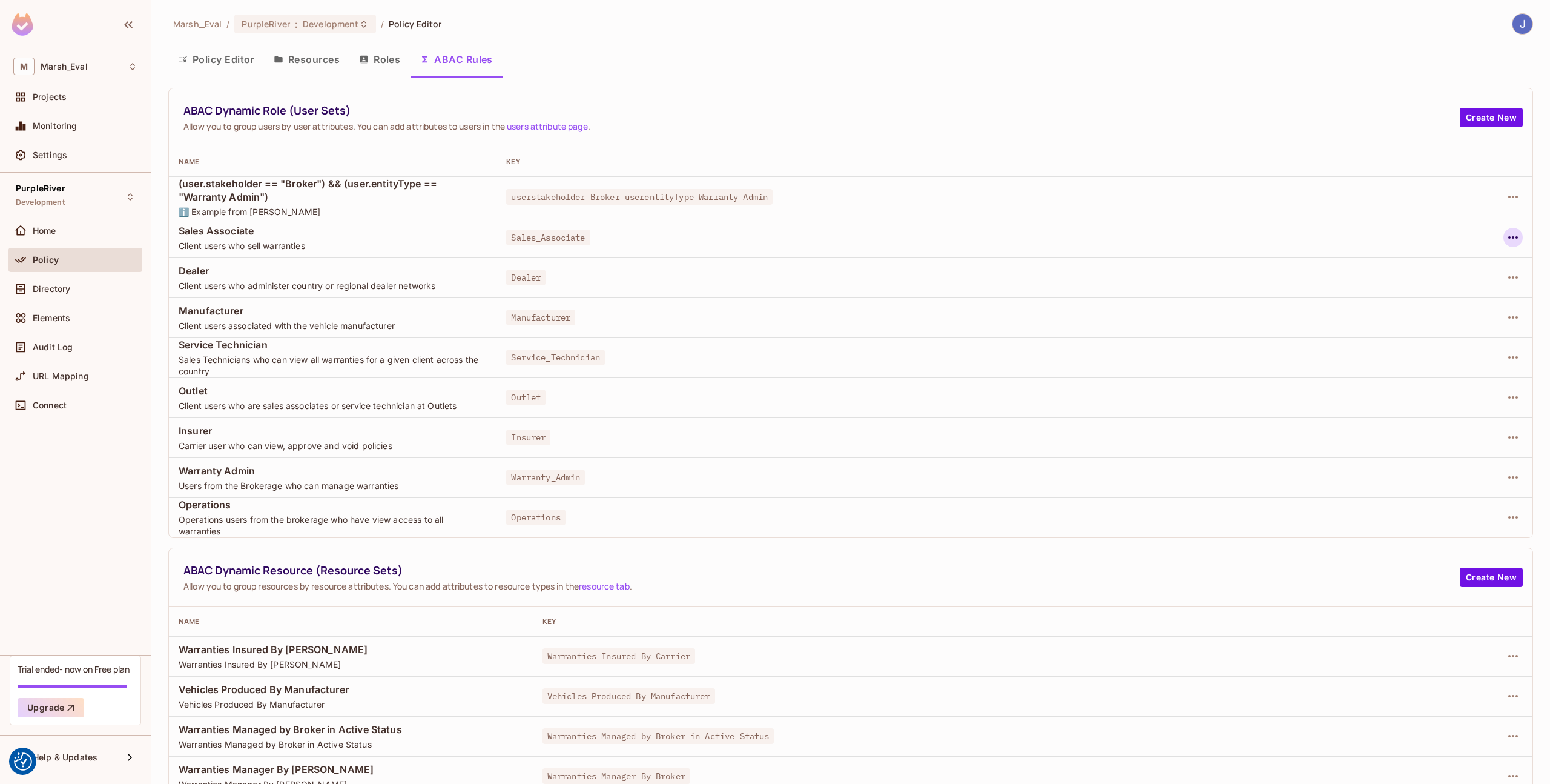
click at [1506, 240] on icon "button" at bounding box center [1514, 237] width 15 height 15
click at [1468, 134] on div at bounding box center [775, 392] width 1550 height 784
click at [1474, 115] on button "Create New" at bounding box center [1491, 117] width 63 height 19
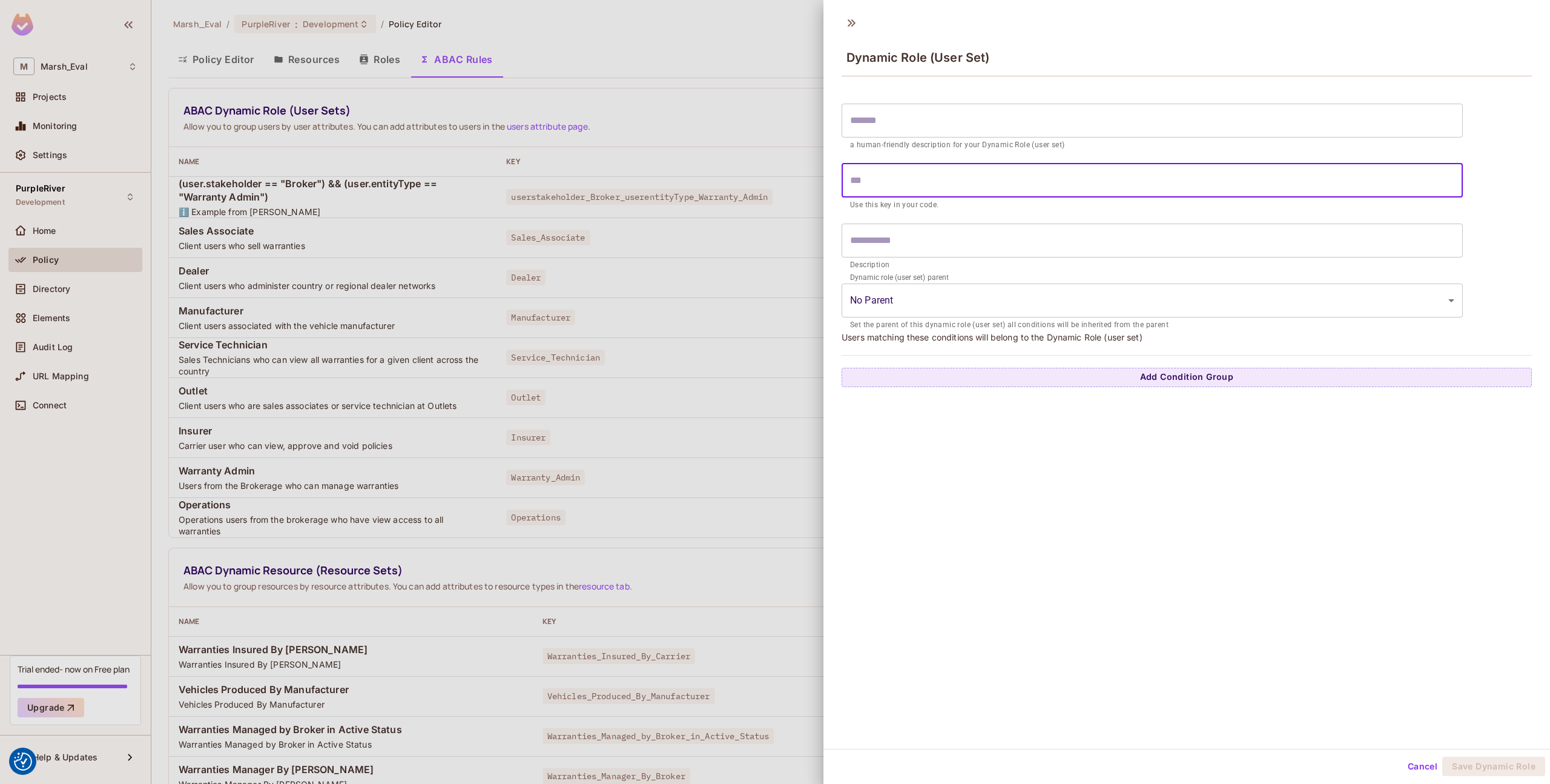
click at [880, 184] on input "text" at bounding box center [1152, 180] width 621 height 34
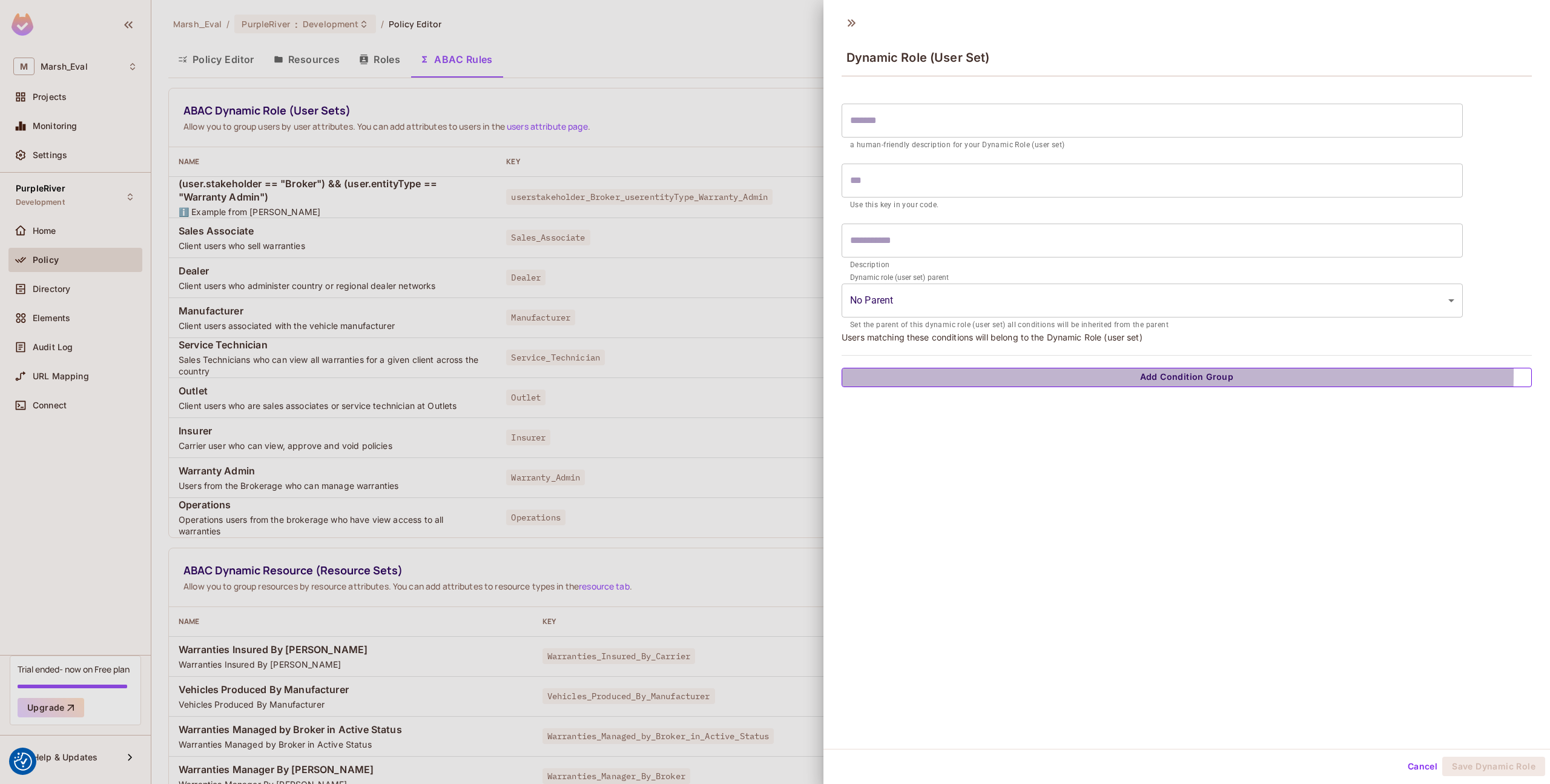
click at [910, 372] on button "Add Condition Group" at bounding box center [1187, 377] width 691 height 19
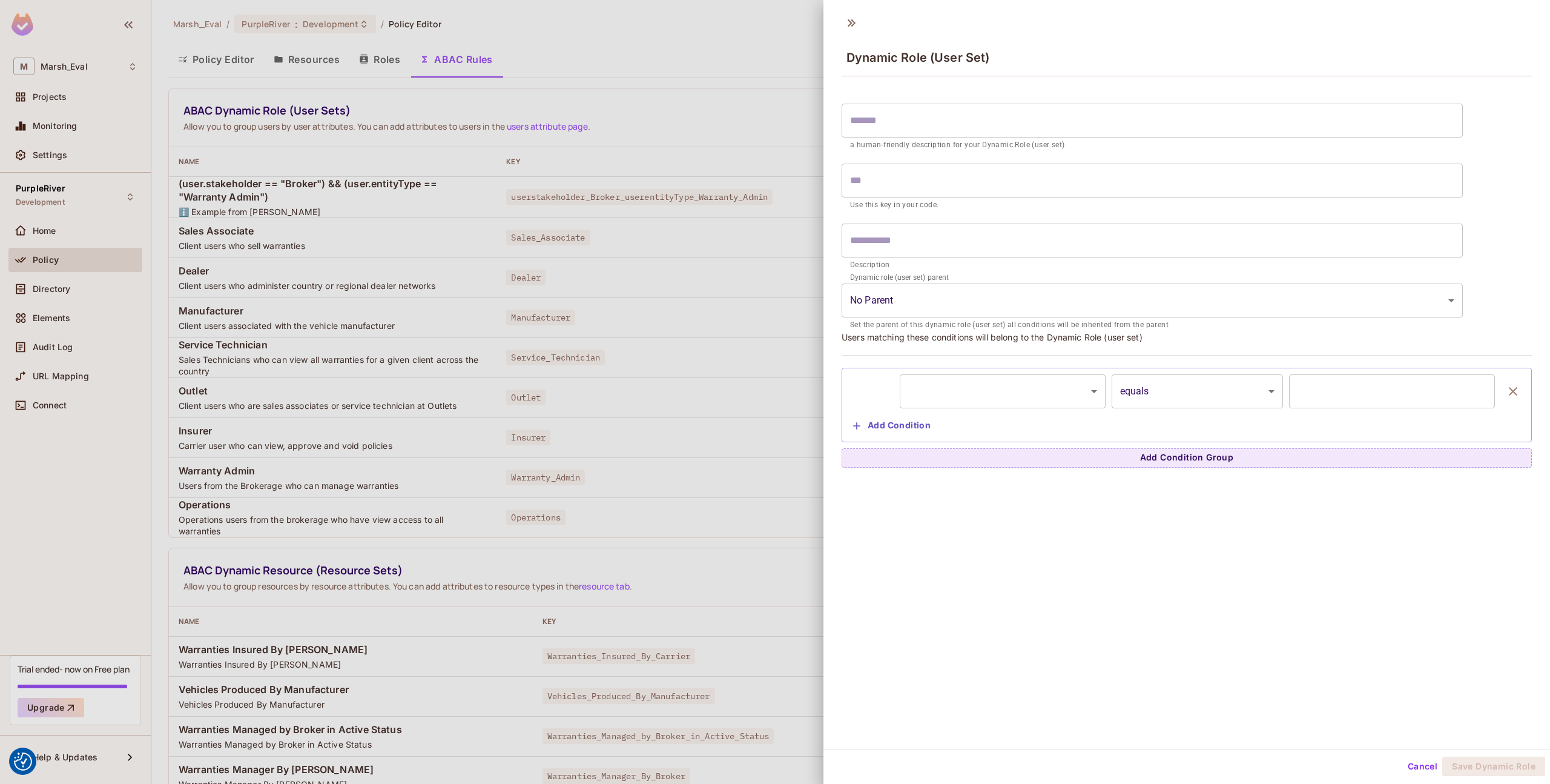
click at [713, 229] on div at bounding box center [775, 392] width 1550 height 784
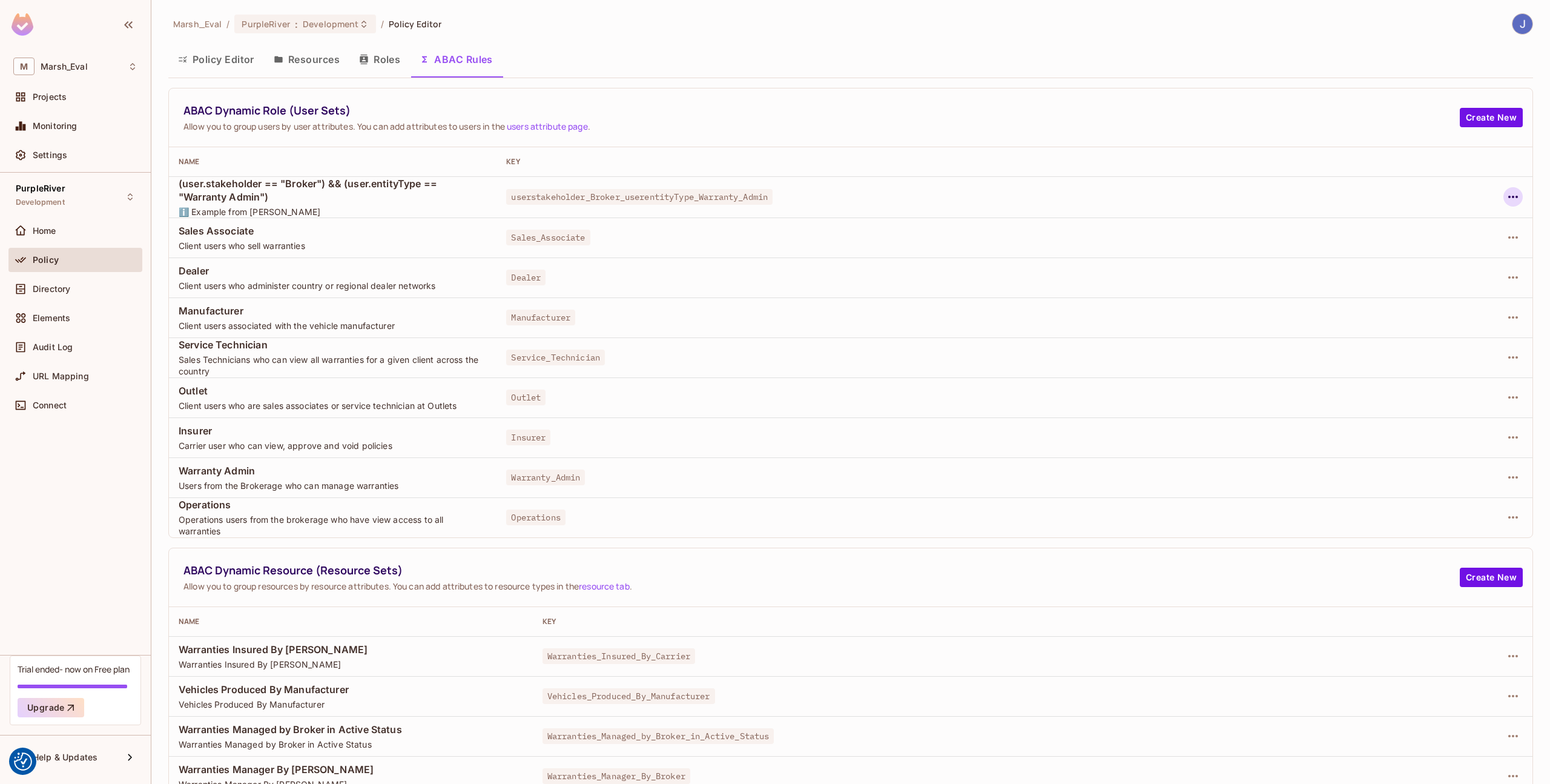
click at [1506, 203] on icon "button" at bounding box center [1514, 197] width 15 height 15
click at [1412, 228] on div "Edit Dynamic Role (User Set)" at bounding box center [1421, 224] width 119 height 12
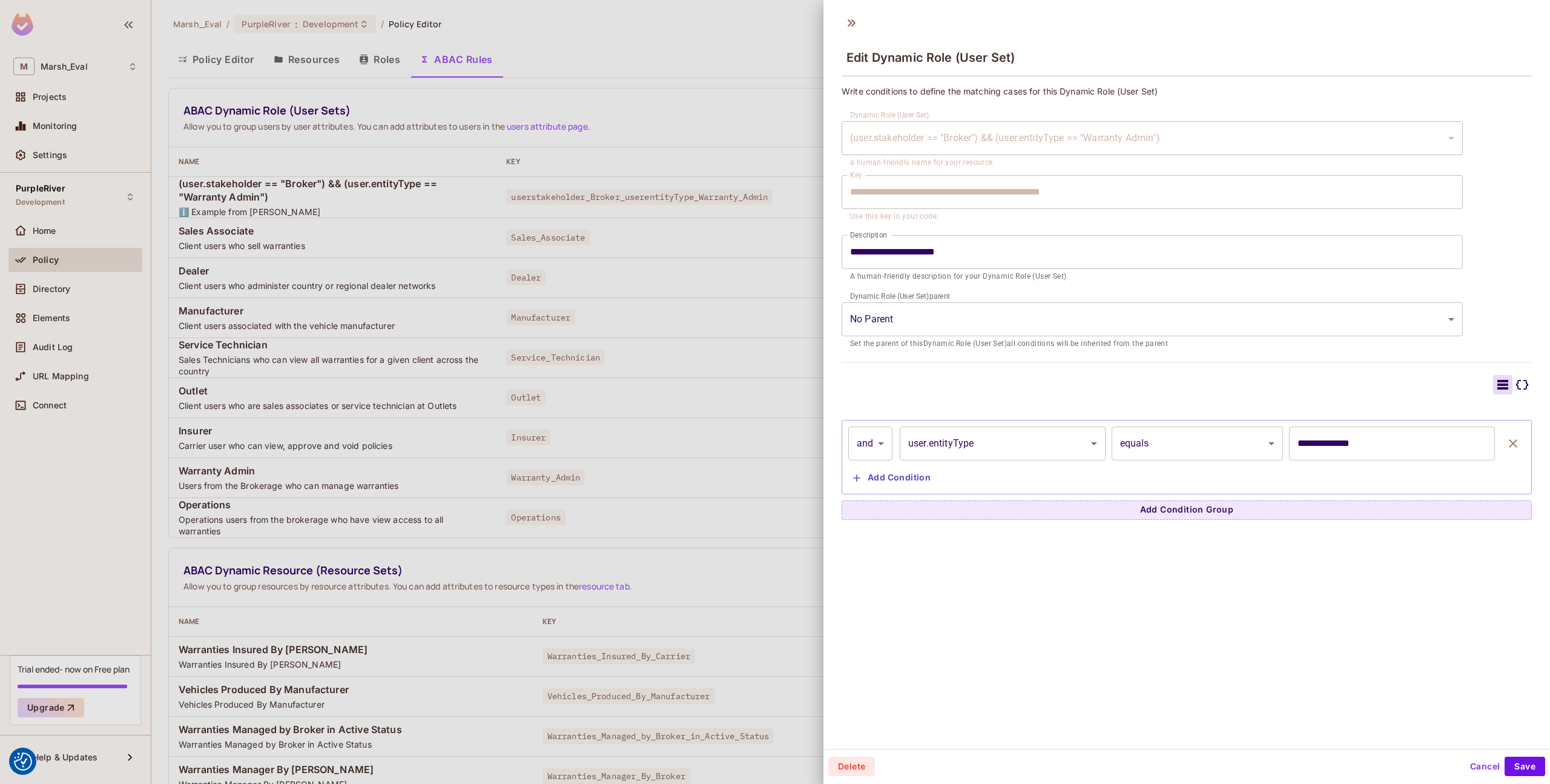
click at [952, 622] on div "**********" at bounding box center [1187, 378] width 727 height 740
click at [595, 402] on div at bounding box center [775, 392] width 1550 height 784
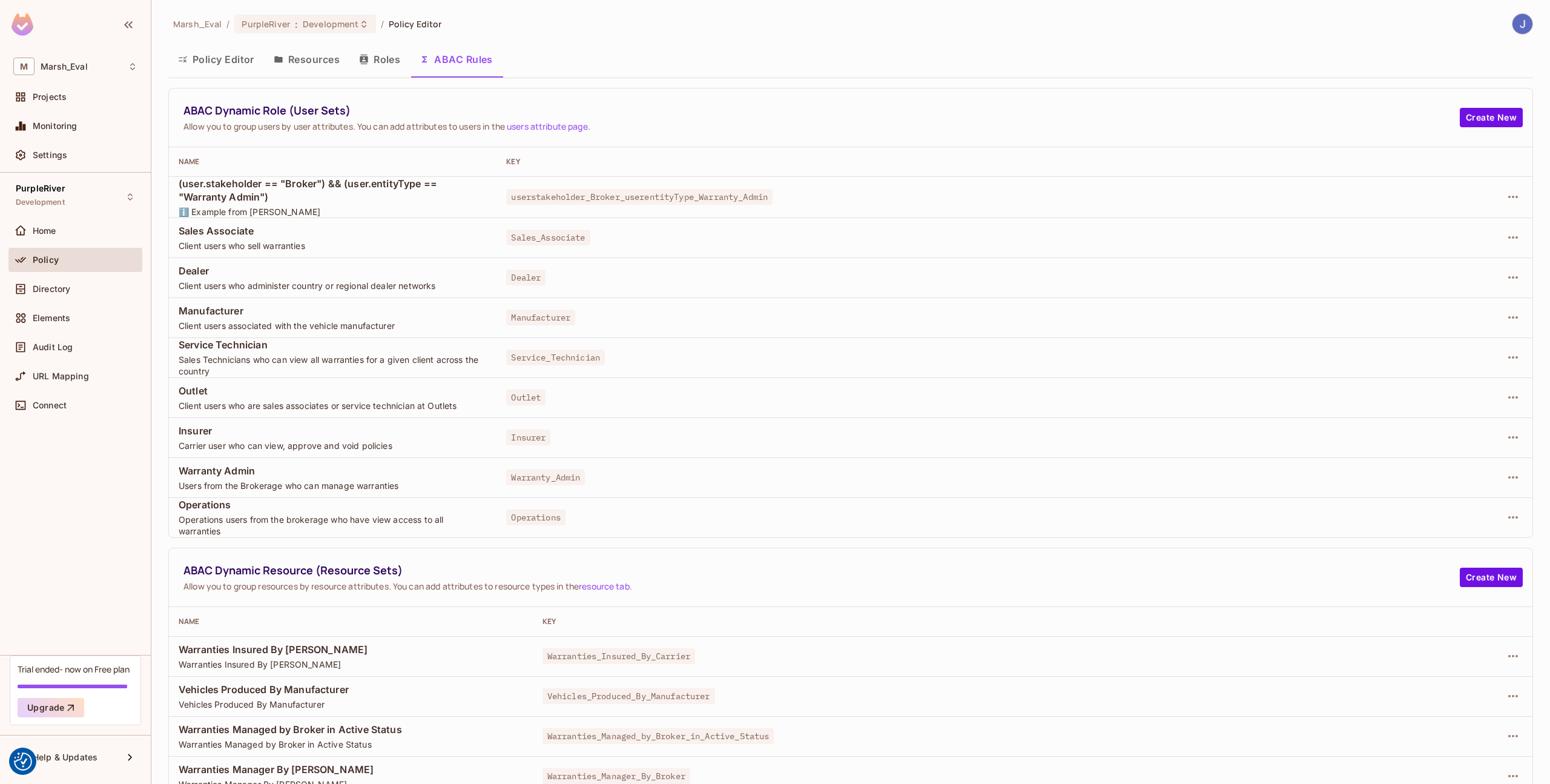
click at [1496, 244] on div at bounding box center [1471, 237] width 104 height 19
click at [1506, 241] on icon "button" at bounding box center [1514, 237] width 15 height 15
click at [1446, 269] on div "Edit Dynamic Role (User Set)" at bounding box center [1421, 264] width 119 height 12
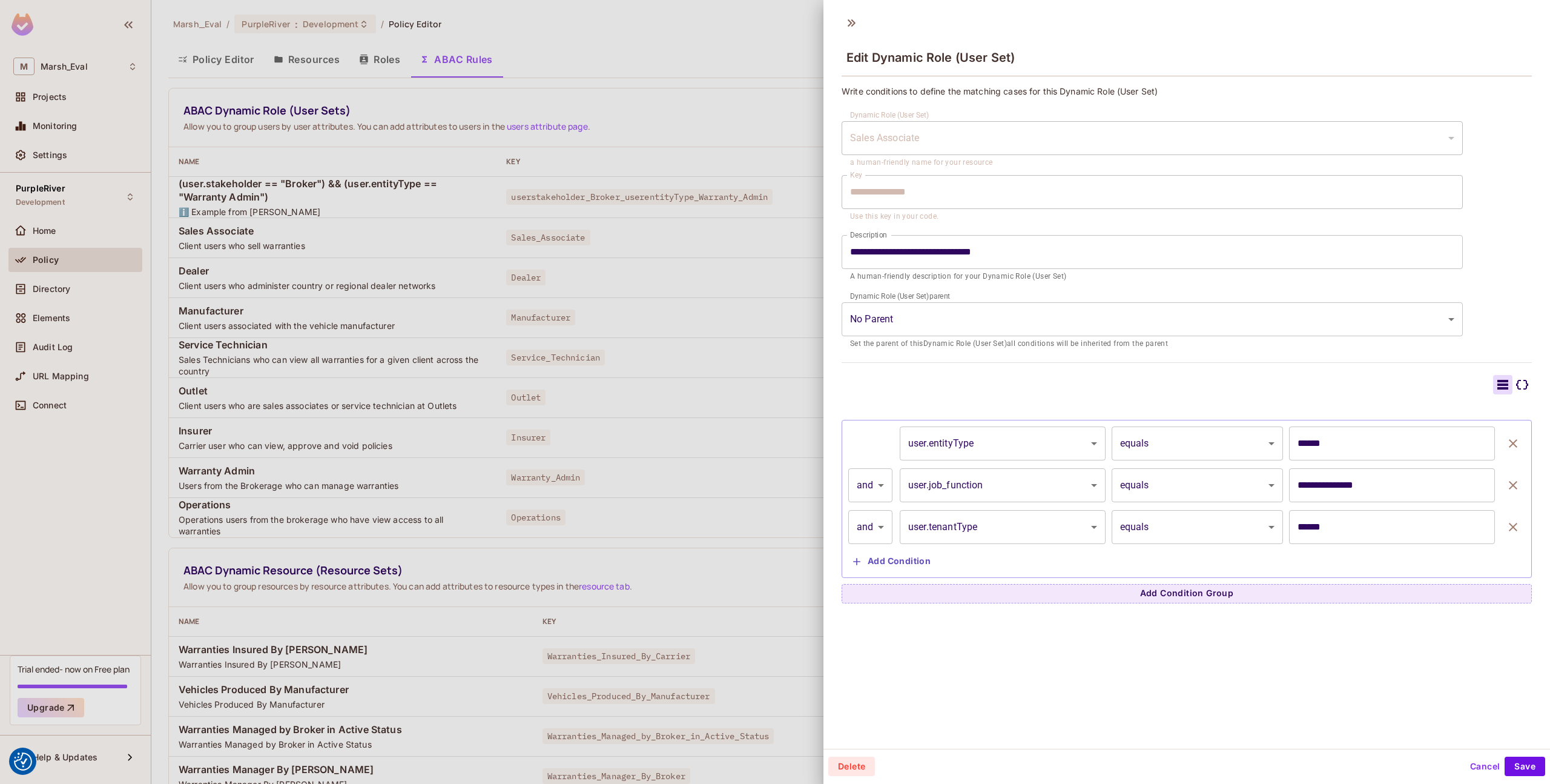
click at [684, 227] on div at bounding box center [775, 392] width 1550 height 784
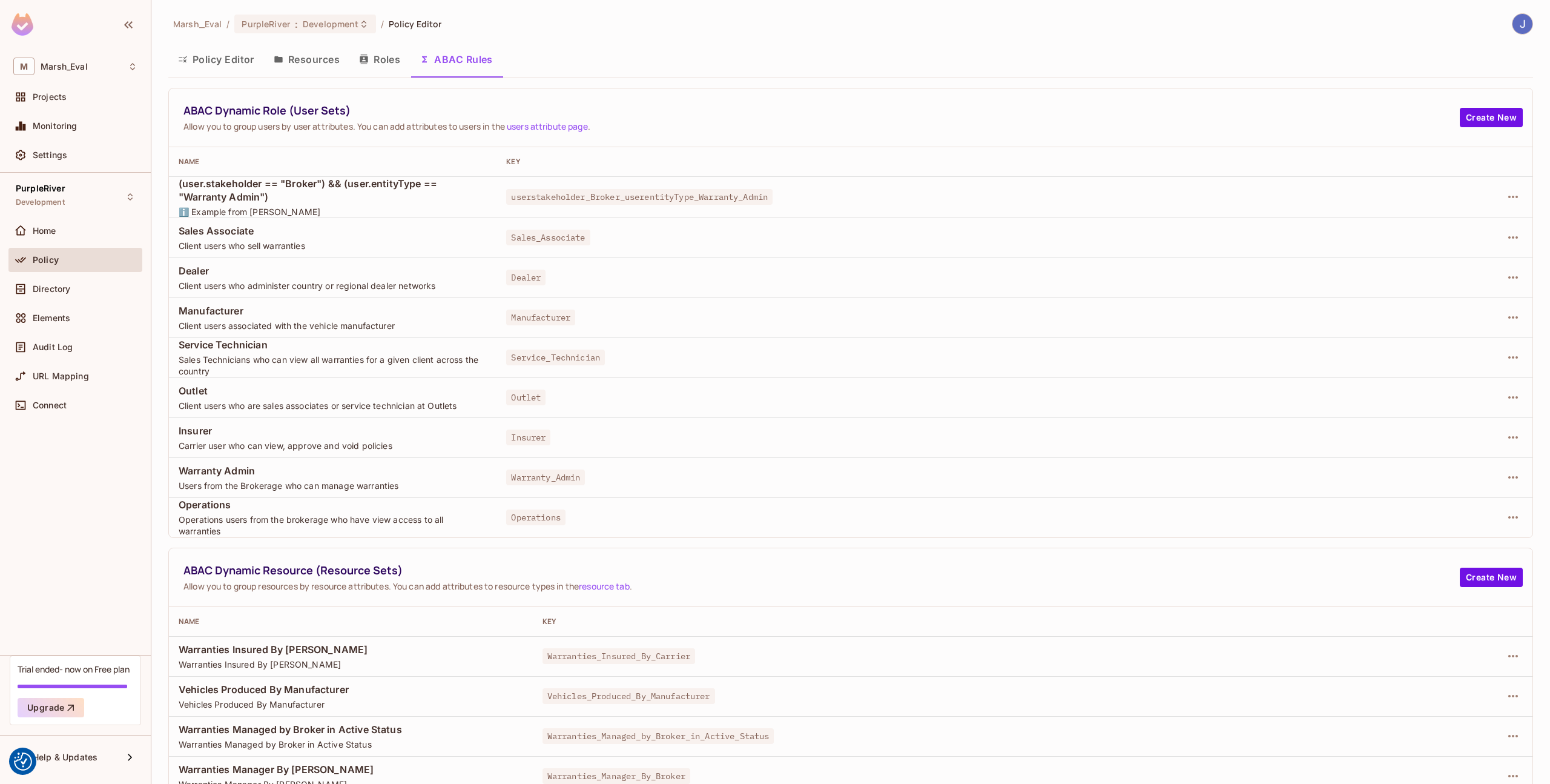
scroll to position [93, 0]
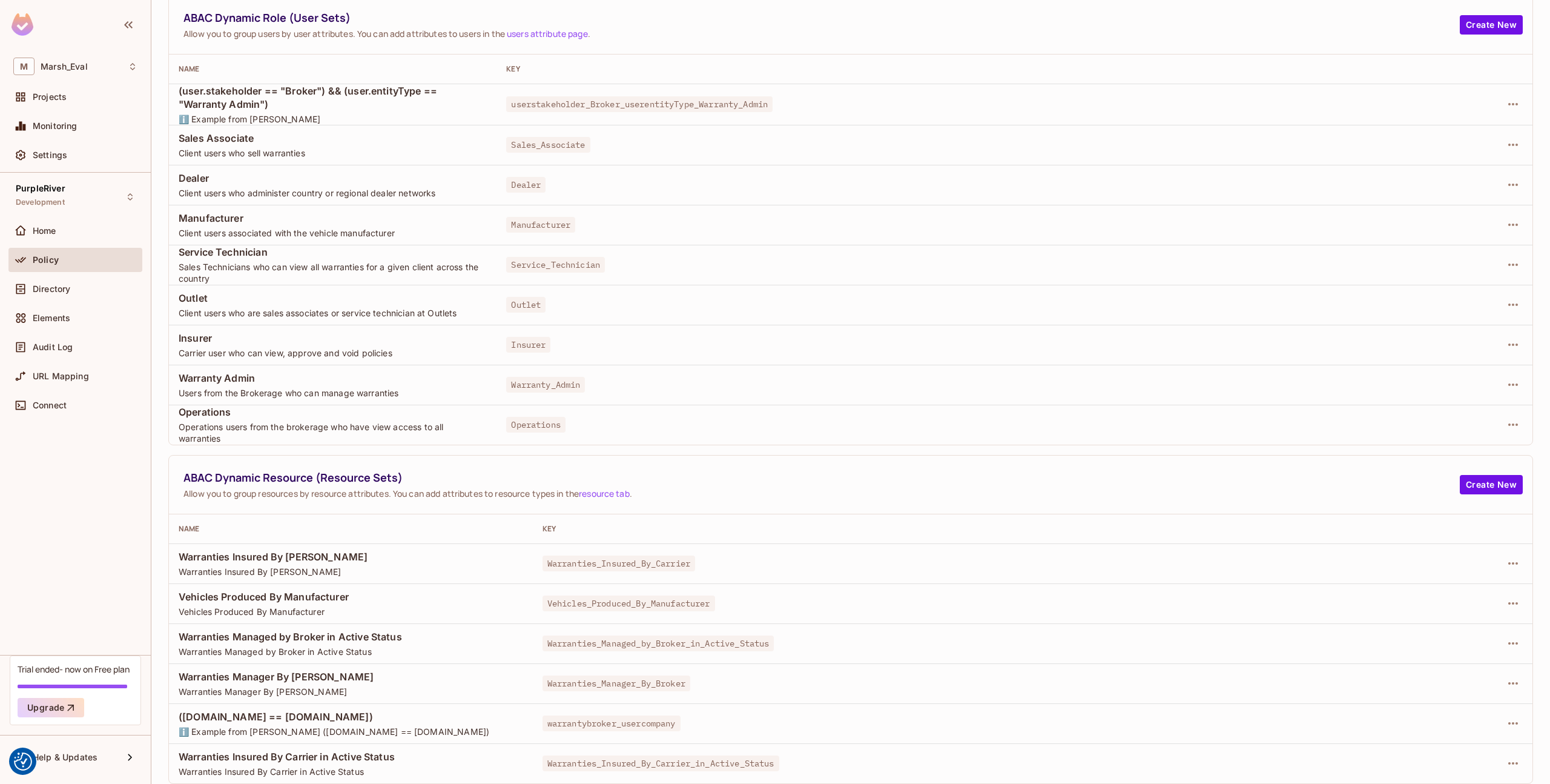
click at [466, 688] on span "Warranties Manager By [PERSON_NAME]" at bounding box center [351, 691] width 344 height 12
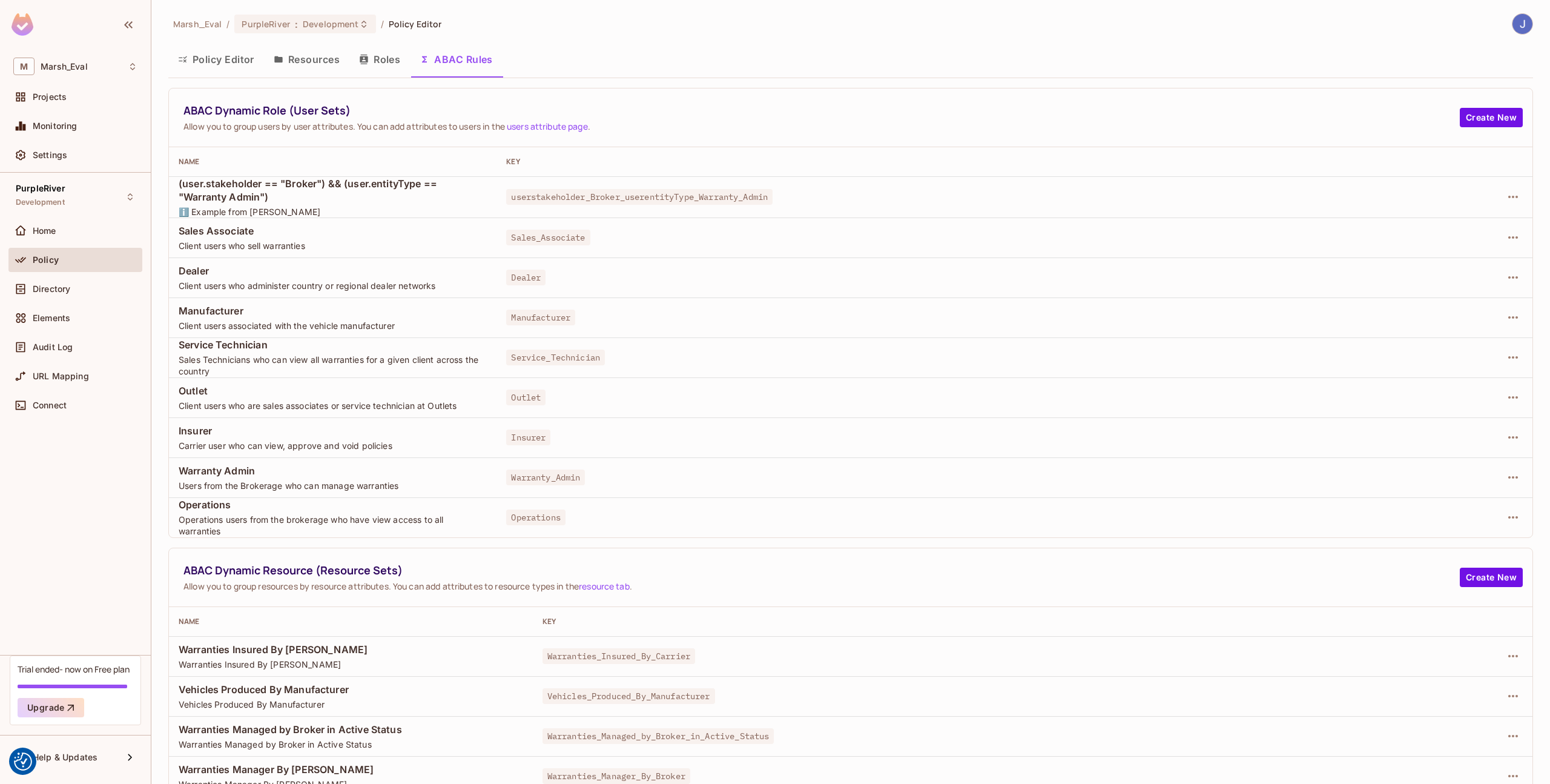
click at [243, 72] on button "Policy Editor" at bounding box center [215, 59] width 95 height 30
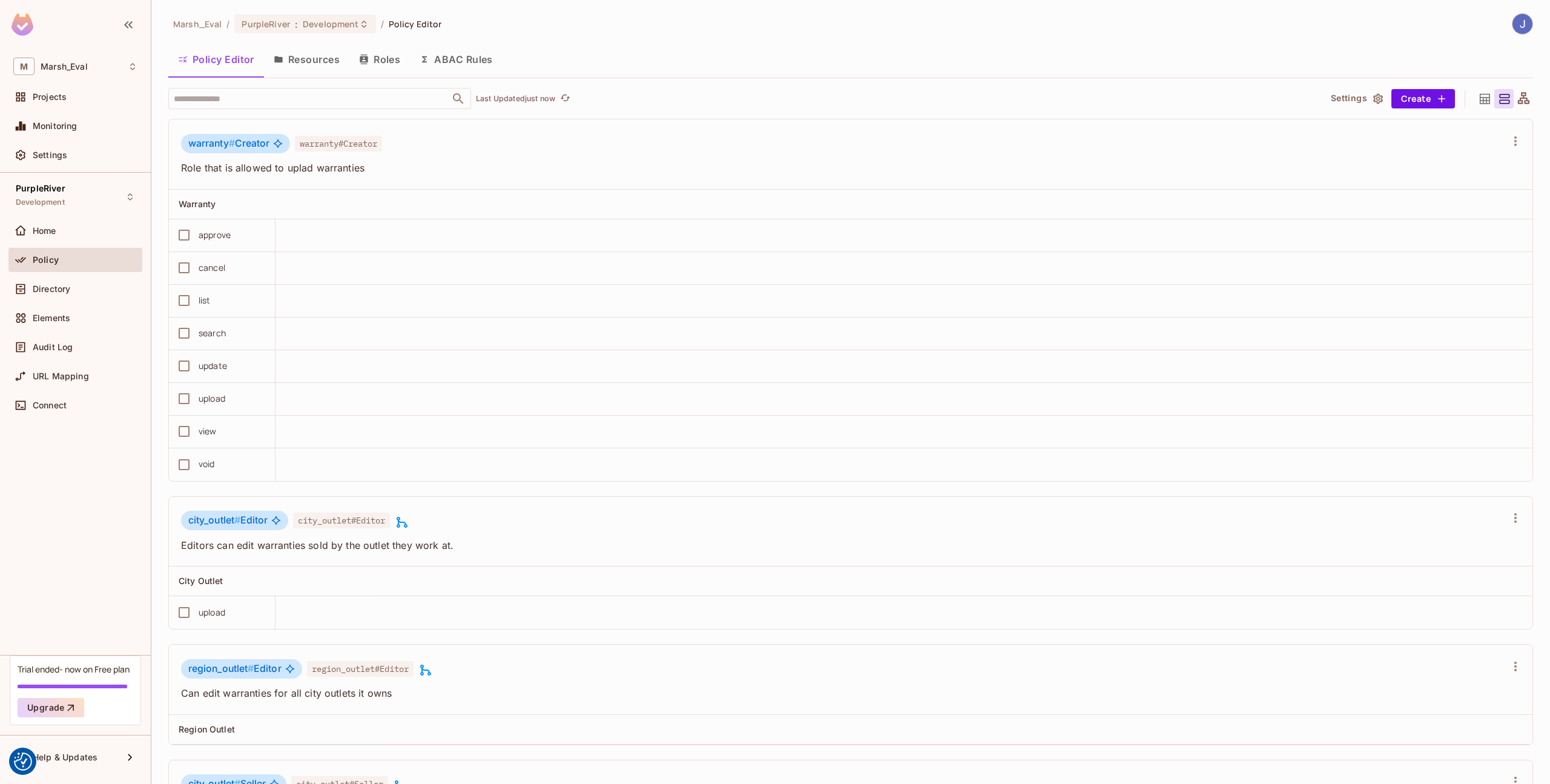
click at [1483, 94] on div at bounding box center [1485, 98] width 19 height 19
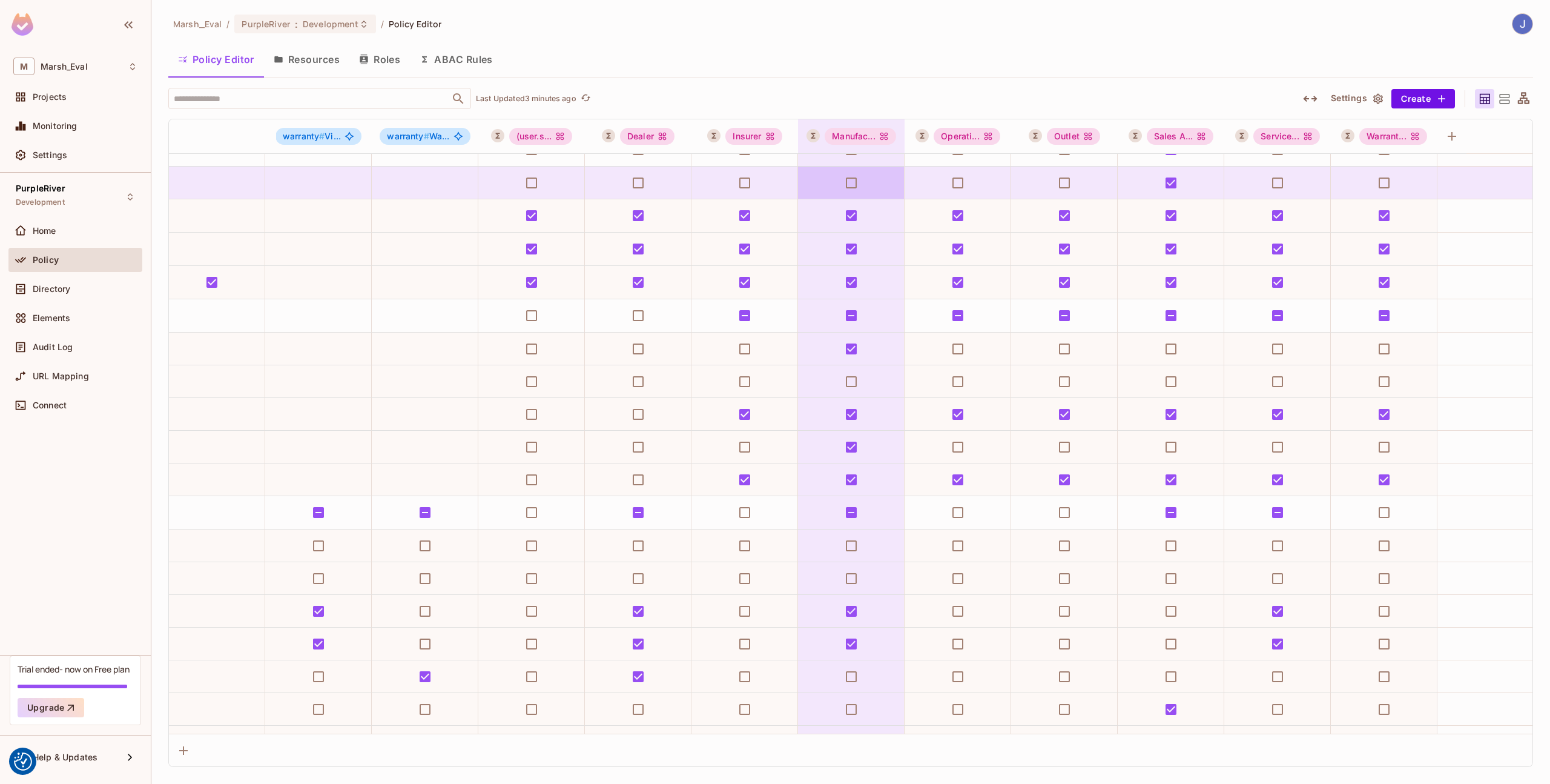
scroll to position [21, 969]
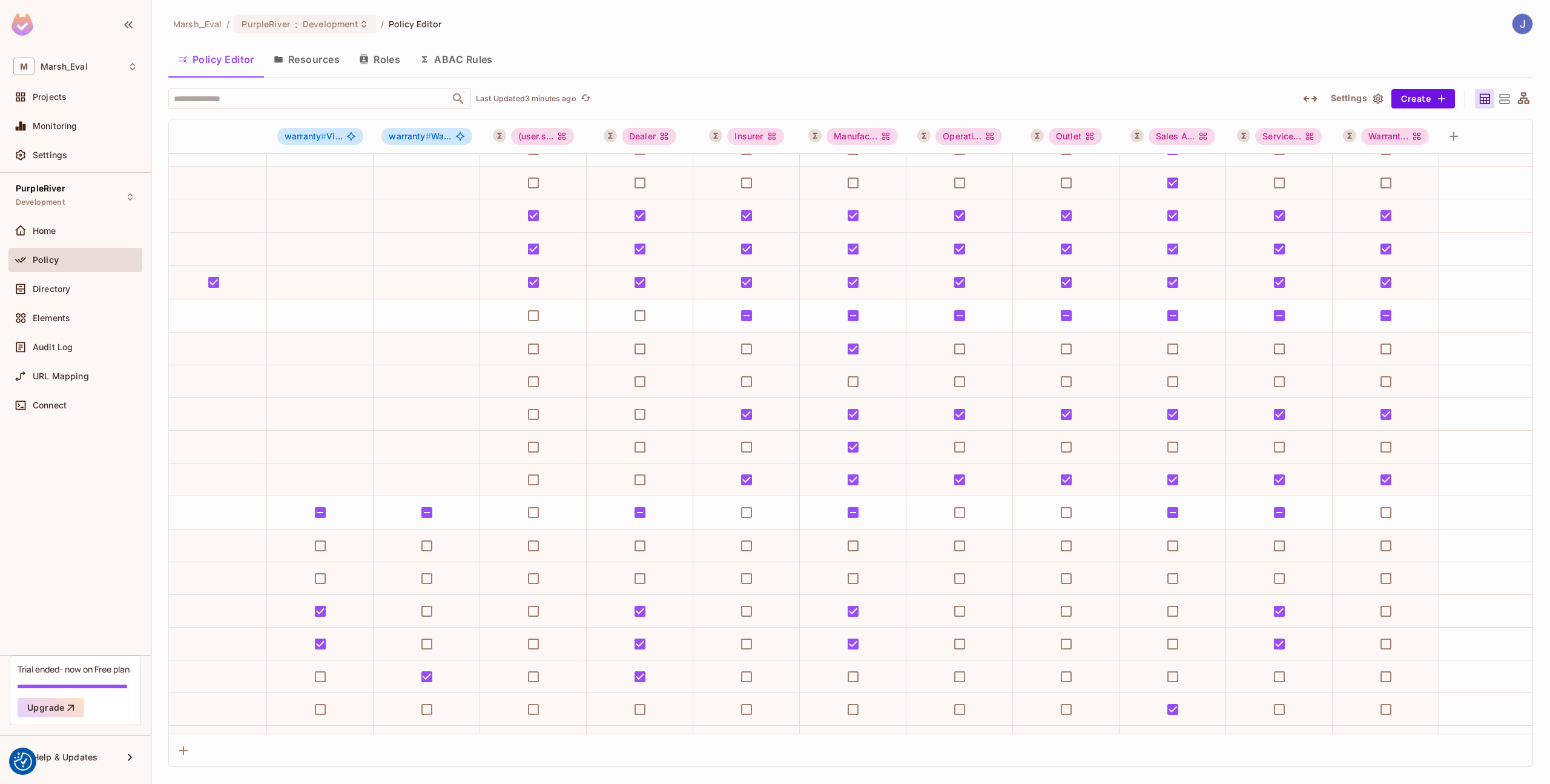
click at [1287, 103] on div "​ Last Updated 3 minutes ago Settings Create" at bounding box center [850, 98] width 1365 height 21
click at [1308, 103] on icon "button" at bounding box center [1310, 99] width 15 height 15
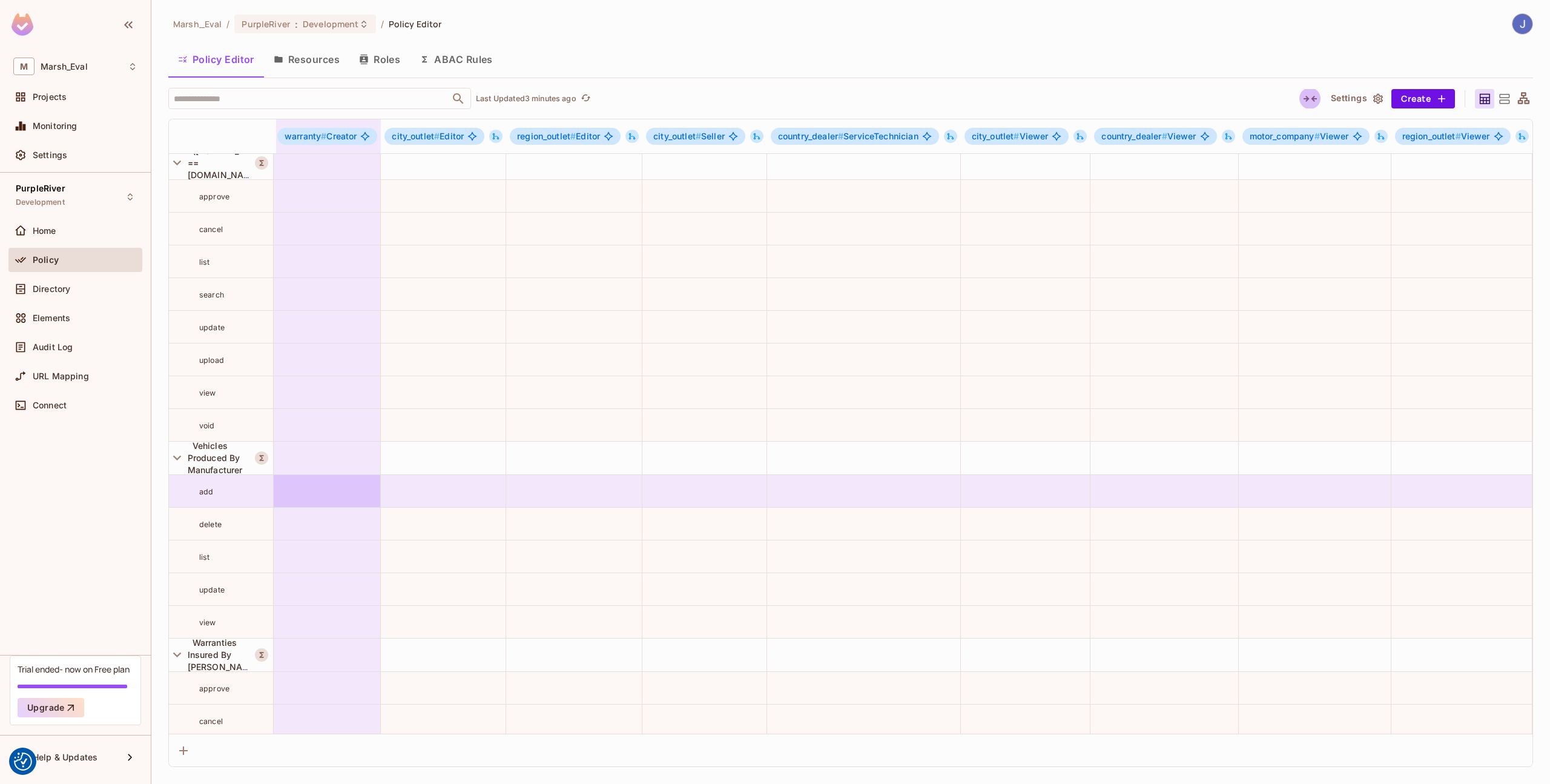
scroll to position [667, 3]
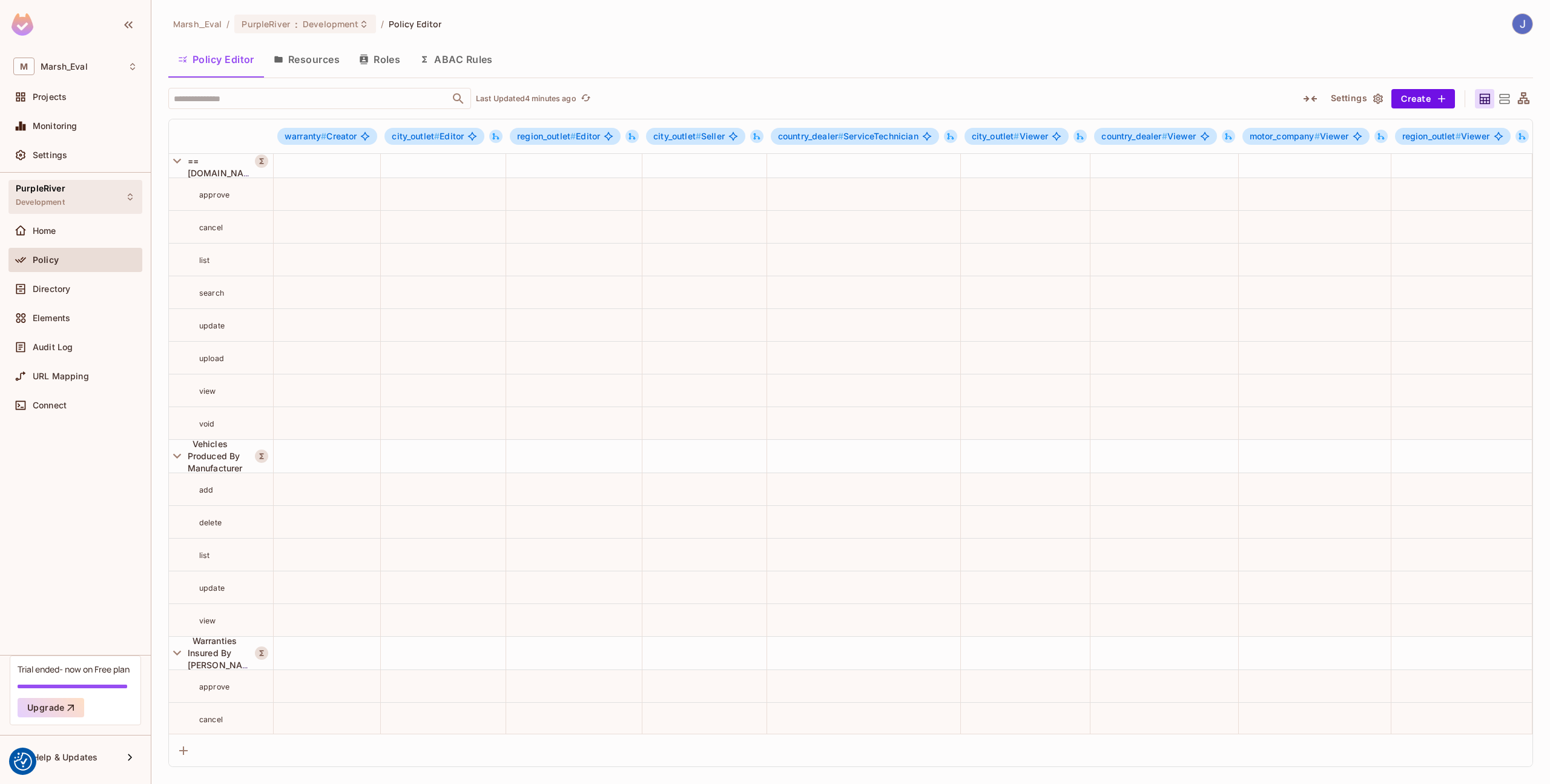
click at [43, 206] on span "Development" at bounding box center [40, 202] width 49 height 10
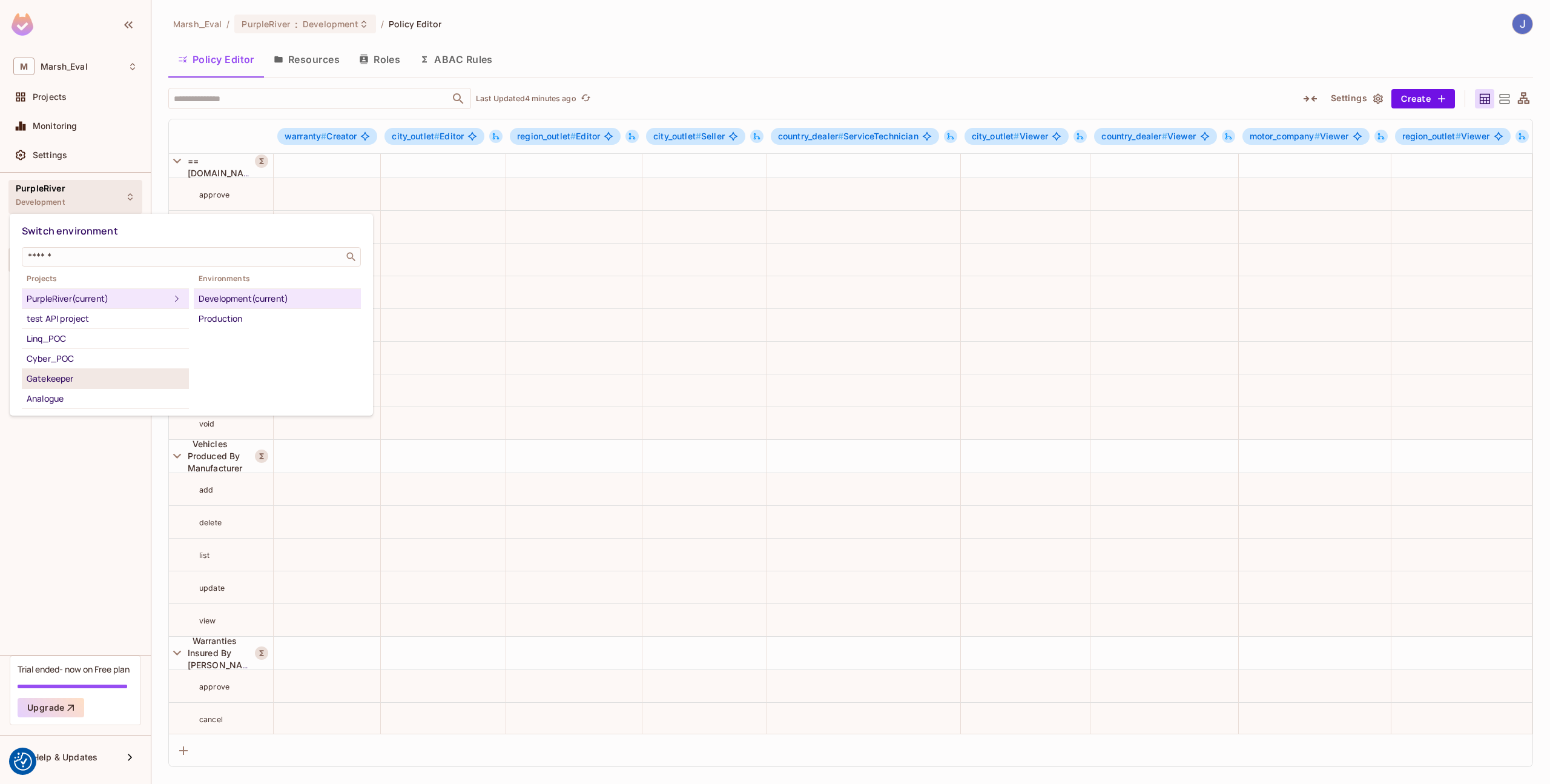
click at [62, 381] on div "Gatekeeper" at bounding box center [104, 379] width 157 height 15
click at [209, 297] on div "Development" at bounding box center [277, 299] width 157 height 15
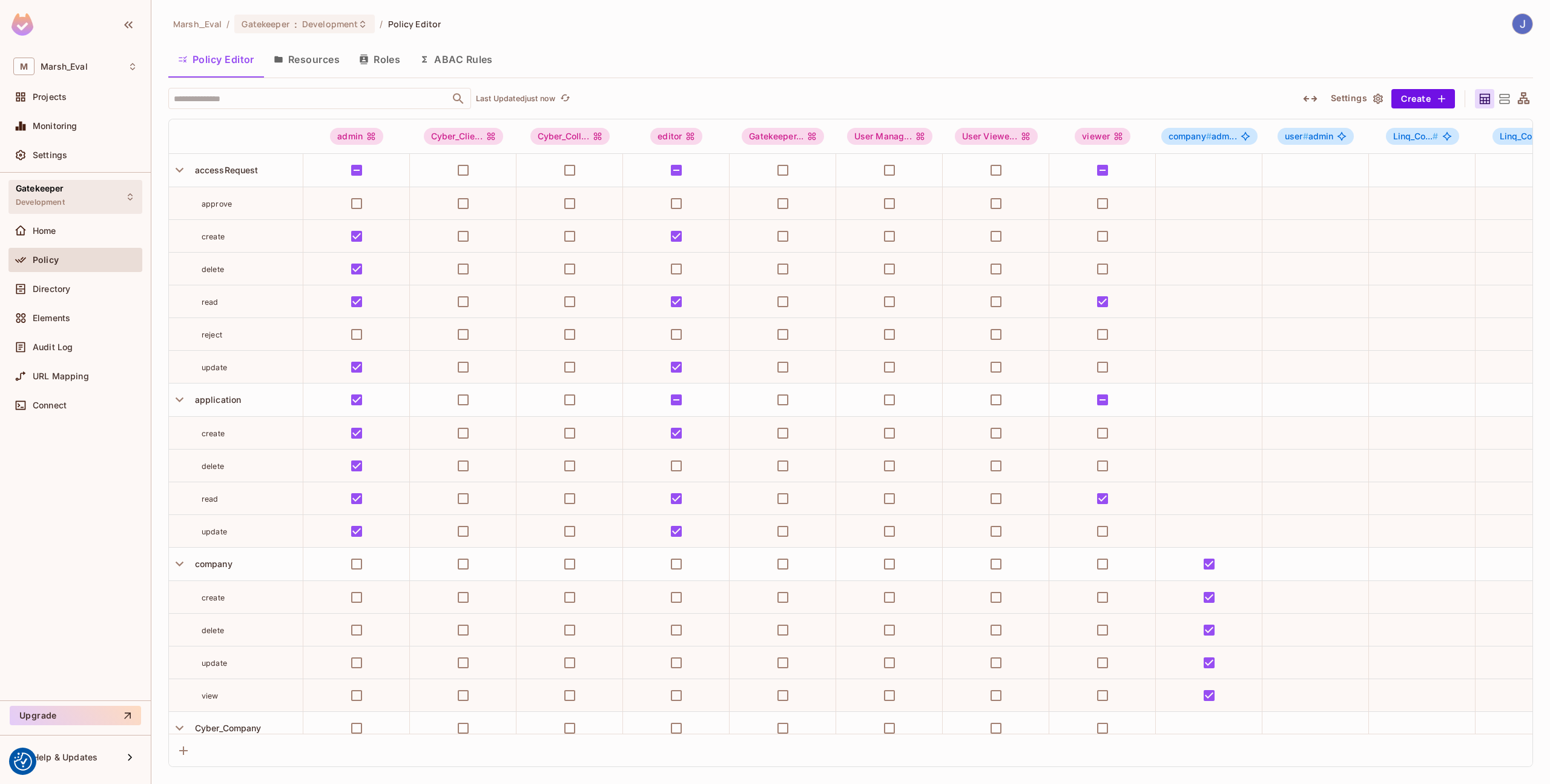
click at [115, 184] on div "Gatekeeper Development" at bounding box center [75, 196] width 134 height 34
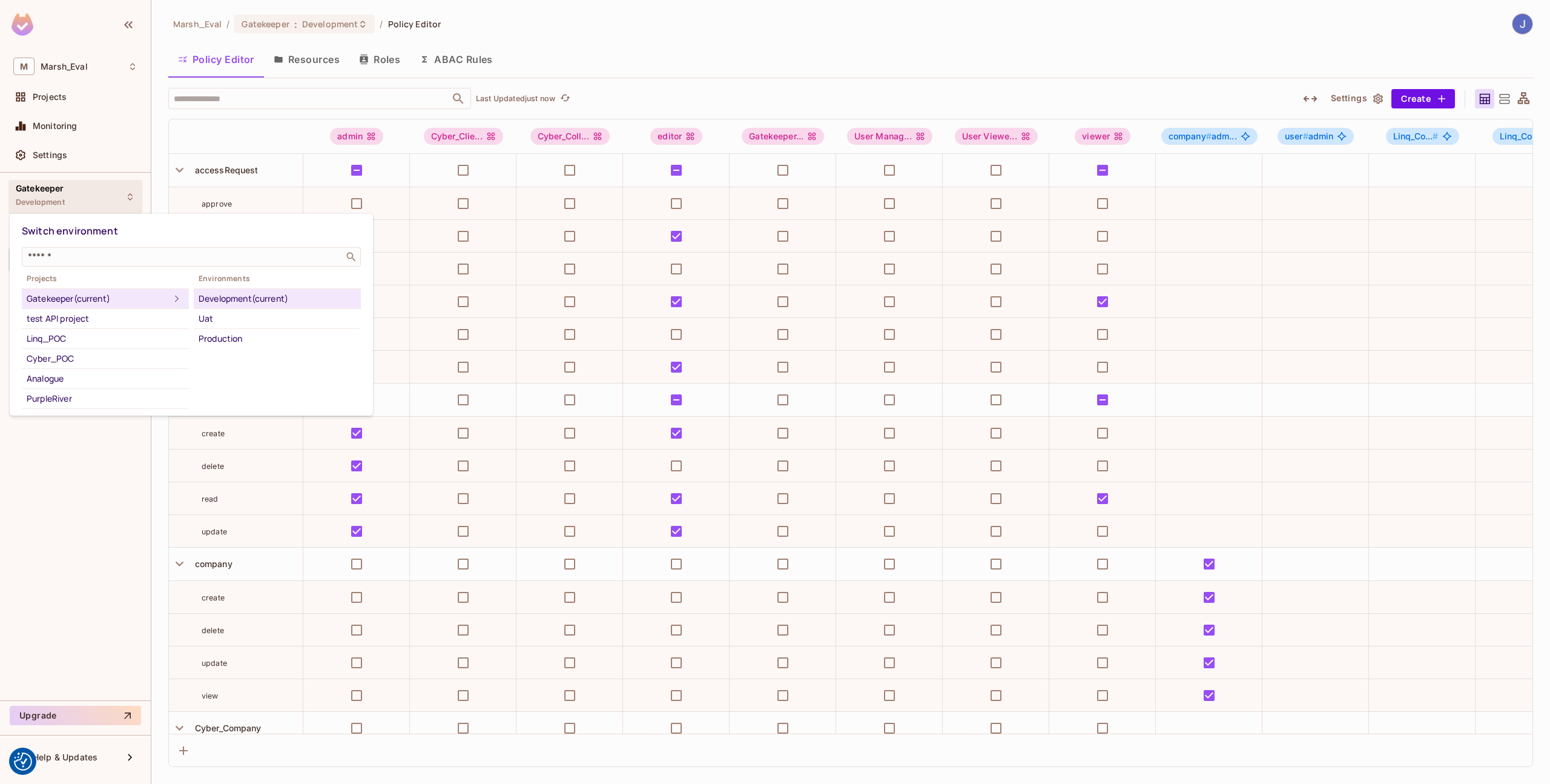
click at [214, 297] on div "Development (current)" at bounding box center [277, 299] width 157 height 15
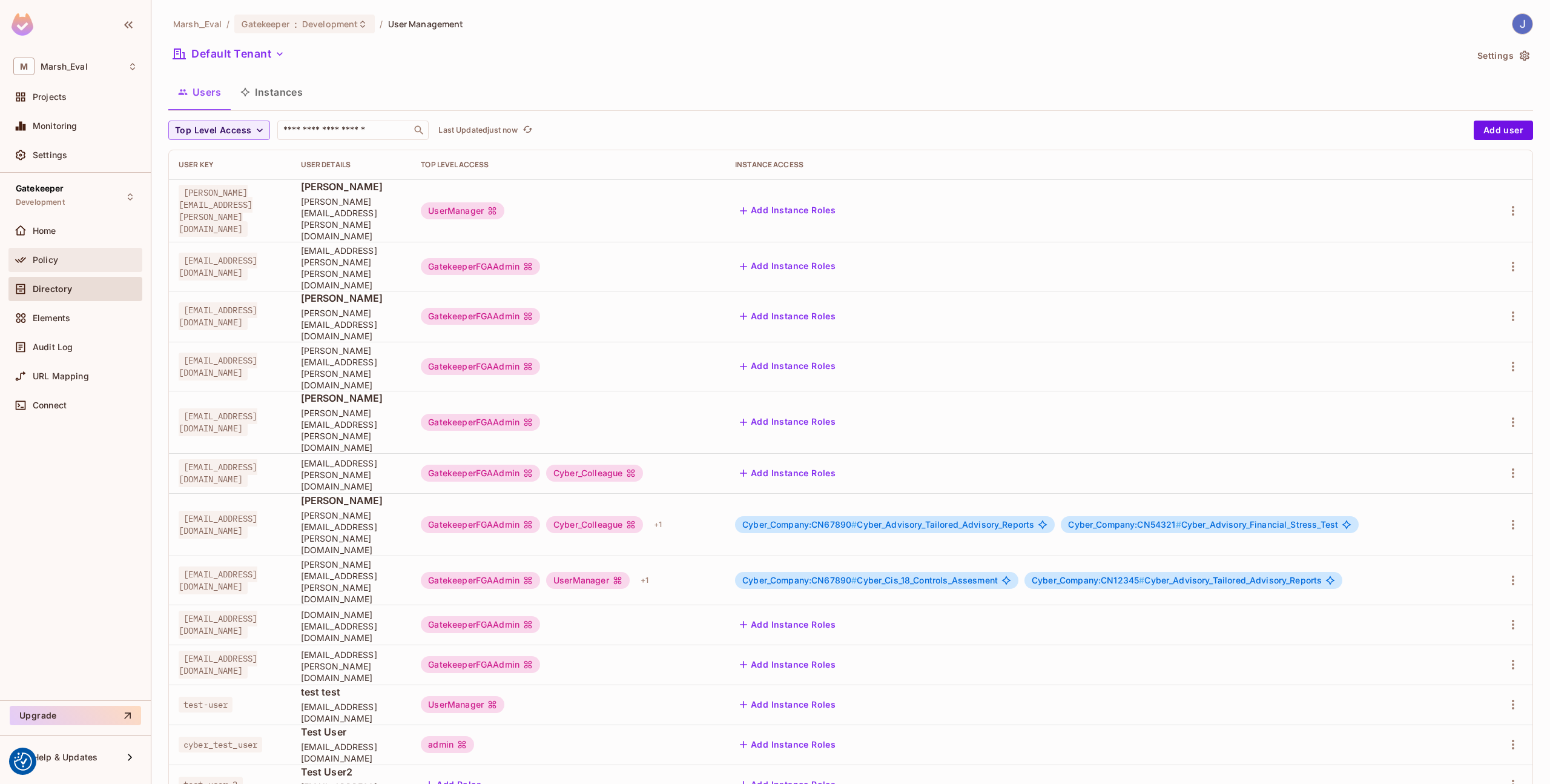
click at [78, 248] on div "Policy" at bounding box center [75, 260] width 134 height 25
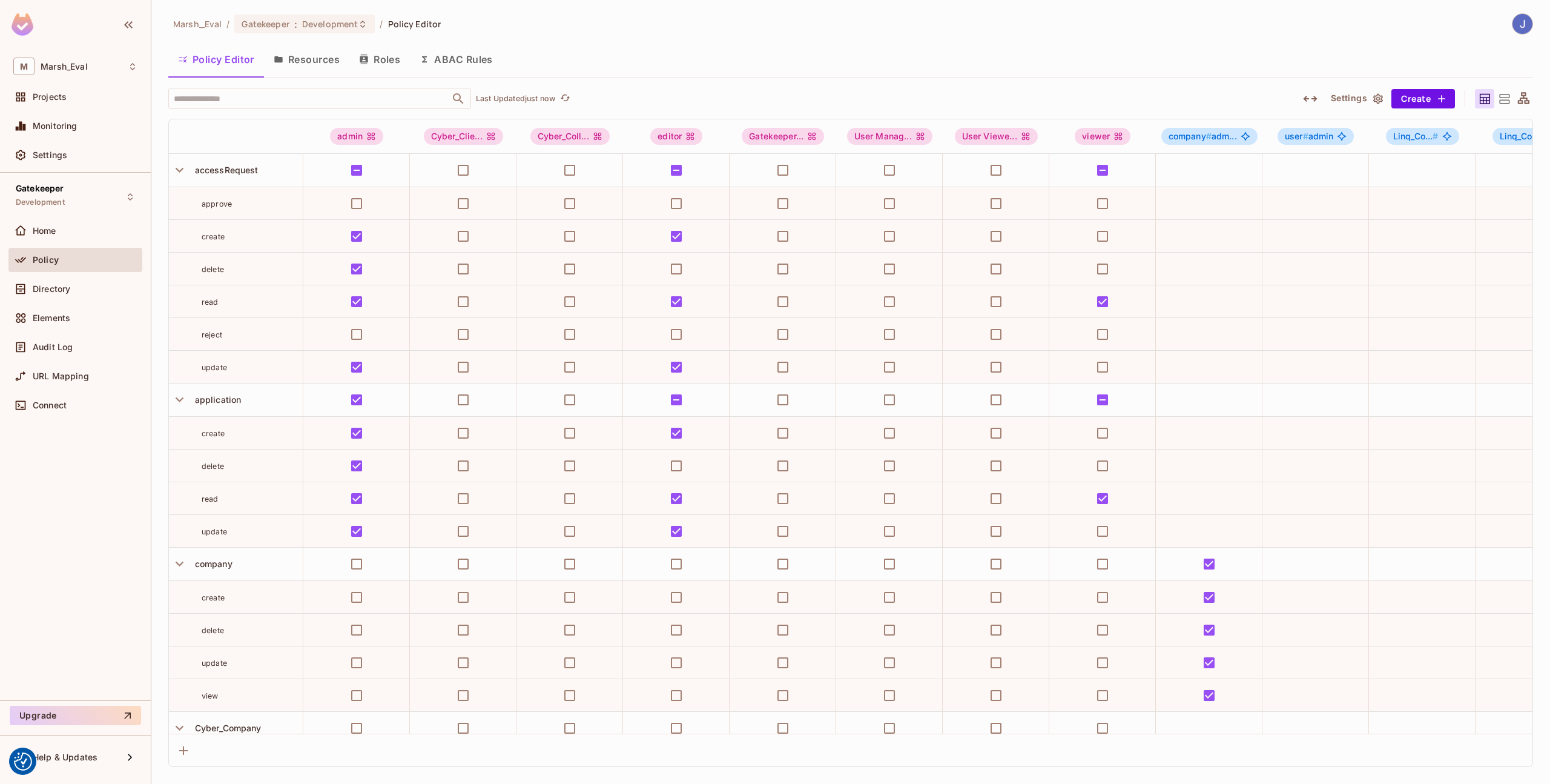
click at [311, 59] on button "Resources" at bounding box center [307, 59] width 85 height 30
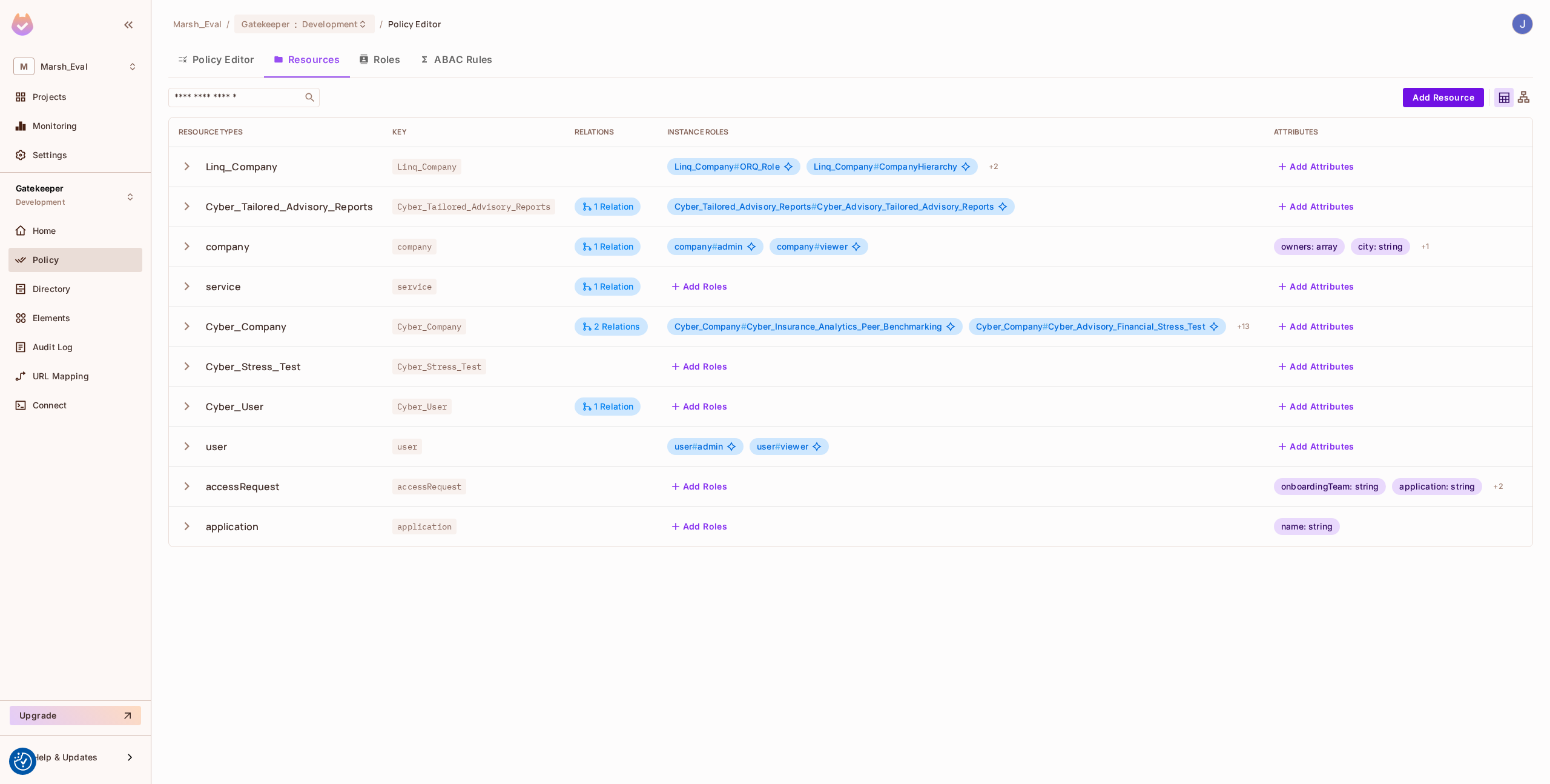
click at [435, 57] on button "ABAC Rules" at bounding box center [456, 59] width 93 height 30
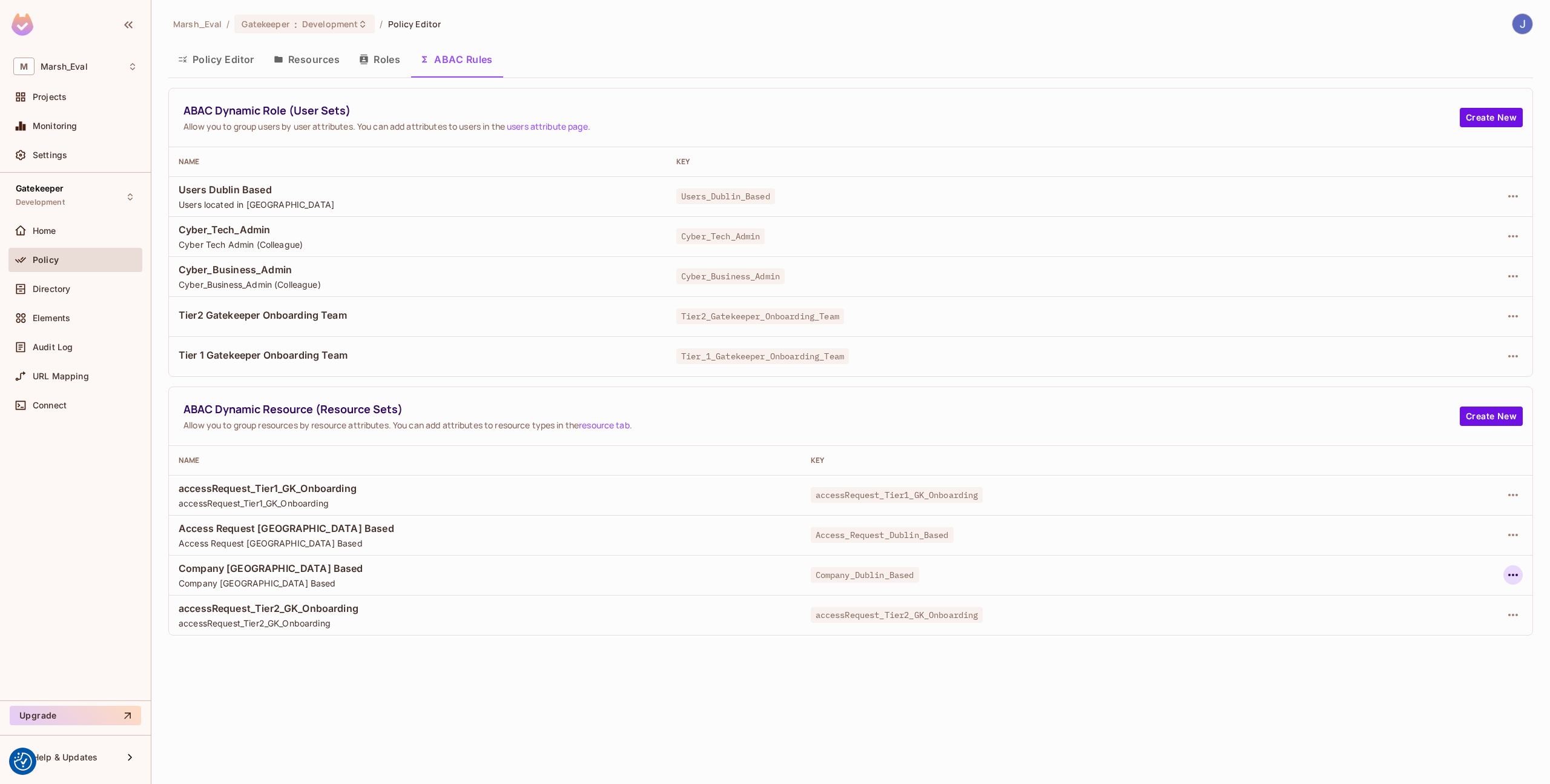
click at [1505, 575] on button "button" at bounding box center [1513, 574] width 19 height 19
click at [1394, 611] on li "Edit Dynamic Resource (Resource Set)" at bounding box center [1404, 622] width 215 height 26
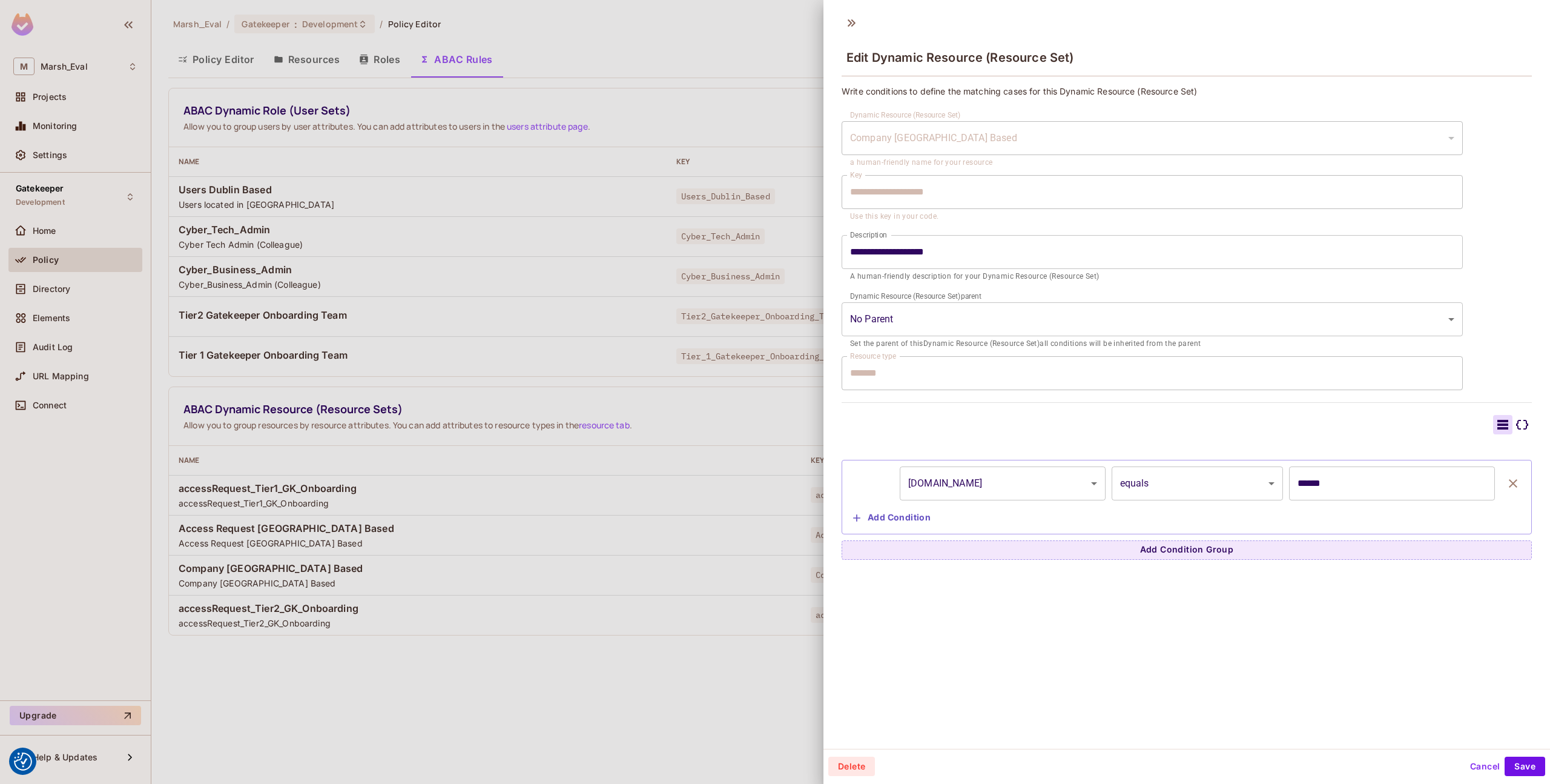
click at [463, 373] on div at bounding box center [775, 392] width 1550 height 784
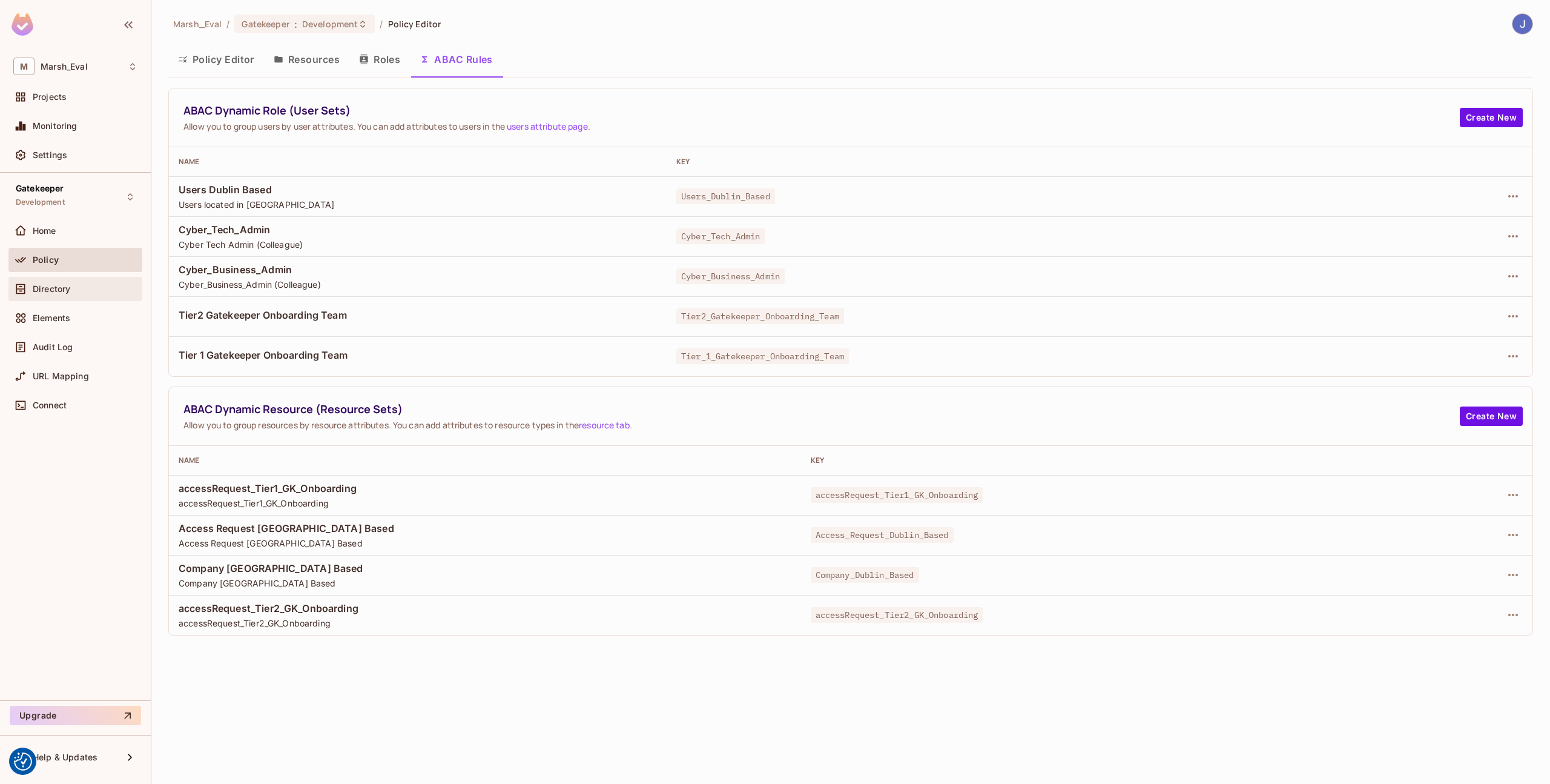
click at [95, 297] on div "Directory" at bounding box center [75, 289] width 134 height 25
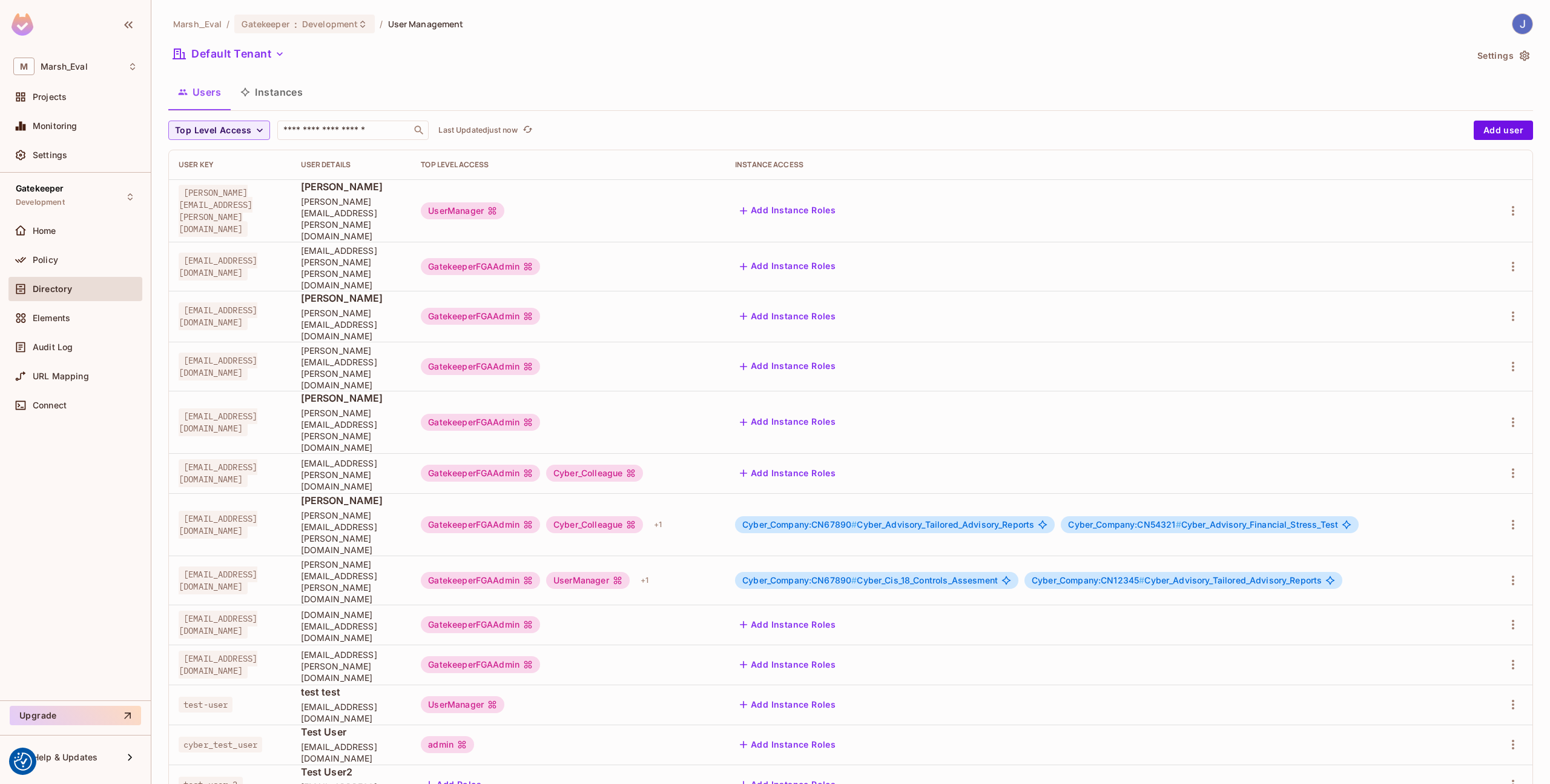
click at [298, 91] on button "Instances" at bounding box center [272, 92] width 82 height 30
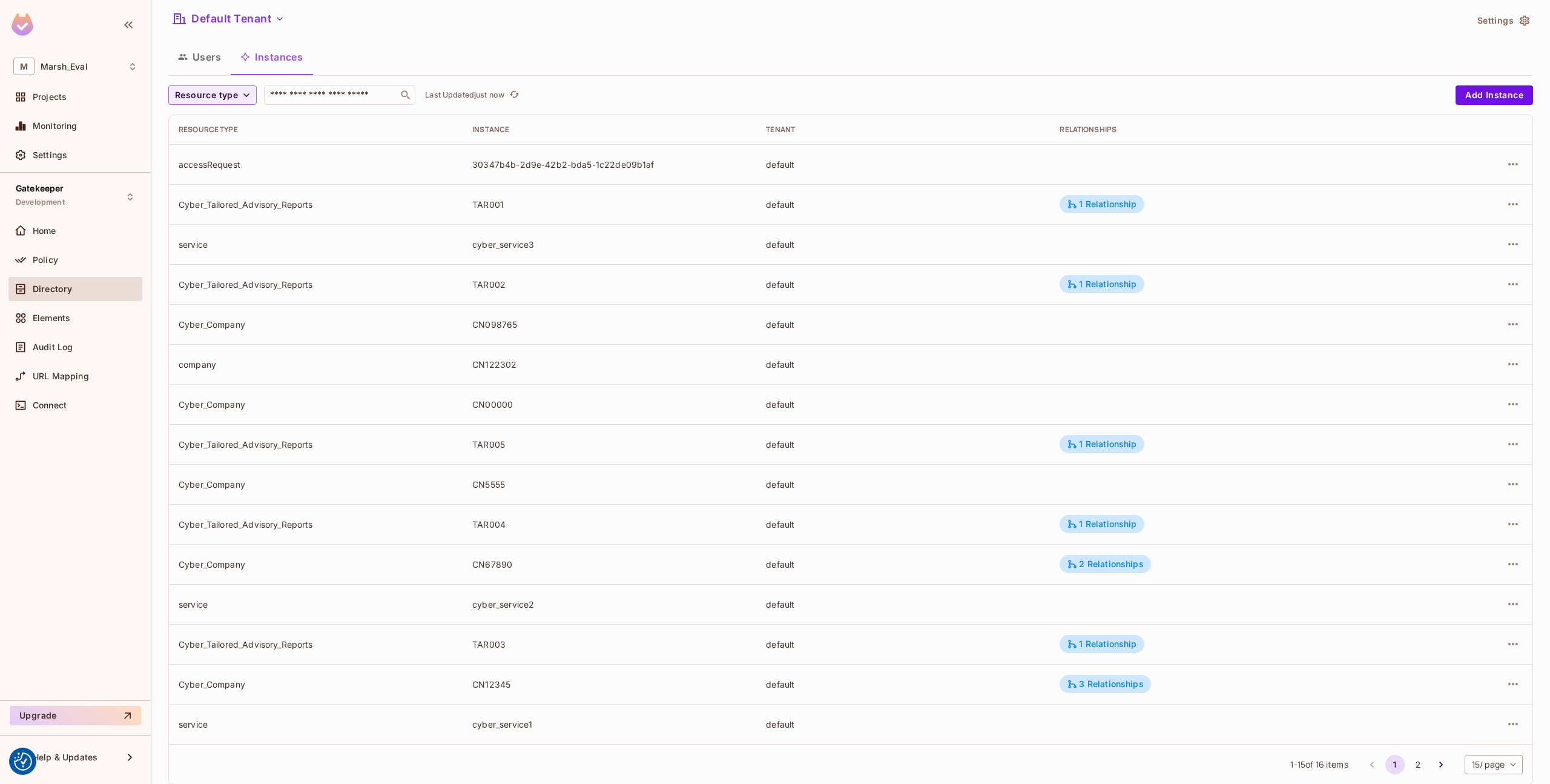
scroll to position [39, 0]
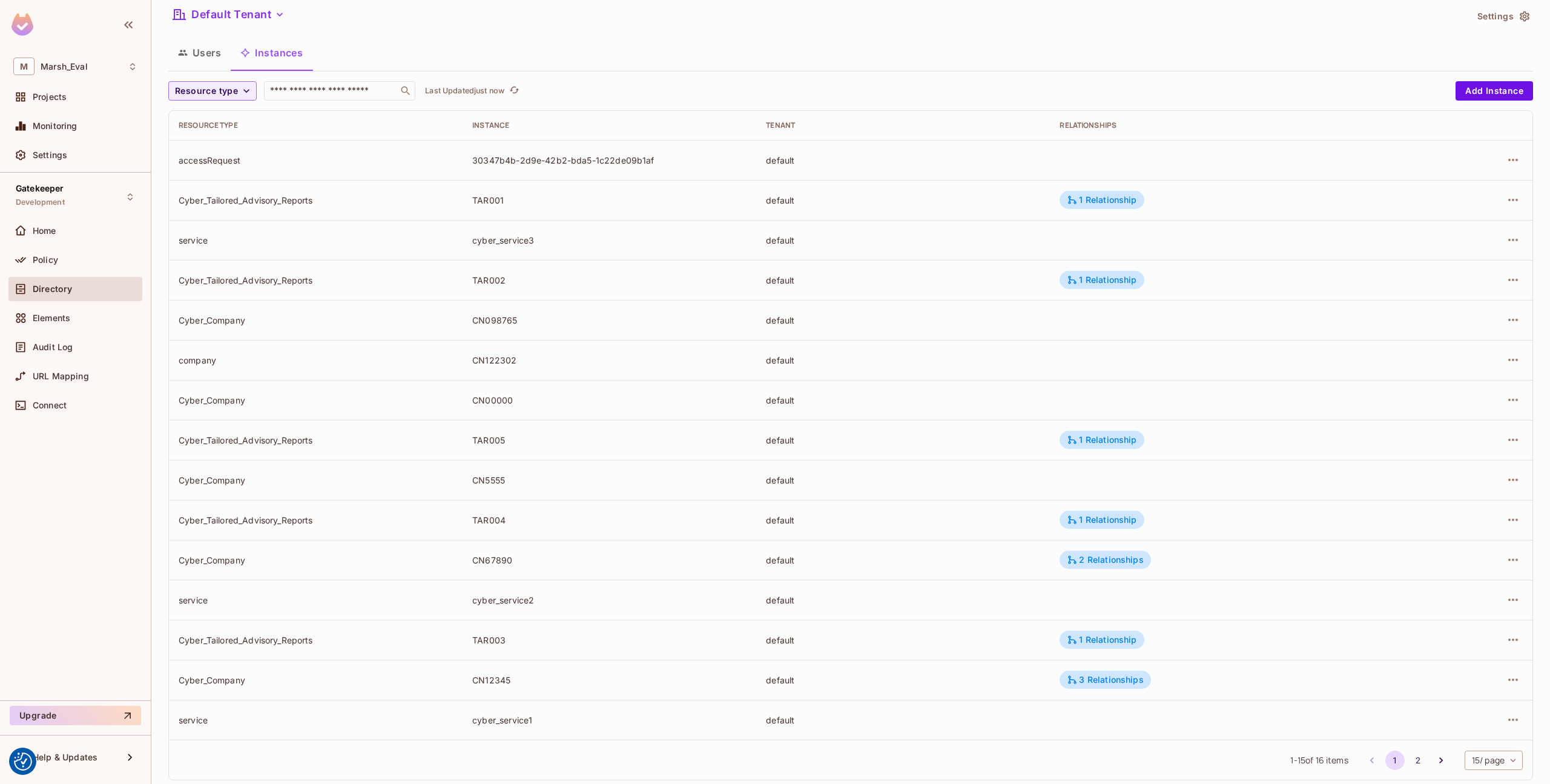
click at [1495, 366] on div at bounding box center [1470, 359] width 106 height 19
click at [1508, 360] on icon "button" at bounding box center [1513, 360] width 10 height 3
click at [1199, 379] on div at bounding box center [775, 392] width 1550 height 784
click at [1508, 359] on icon "button" at bounding box center [1513, 360] width 10 height 3
click at [1463, 390] on div "Edit Resource Instance" at bounding box center [1433, 387] width 94 height 12
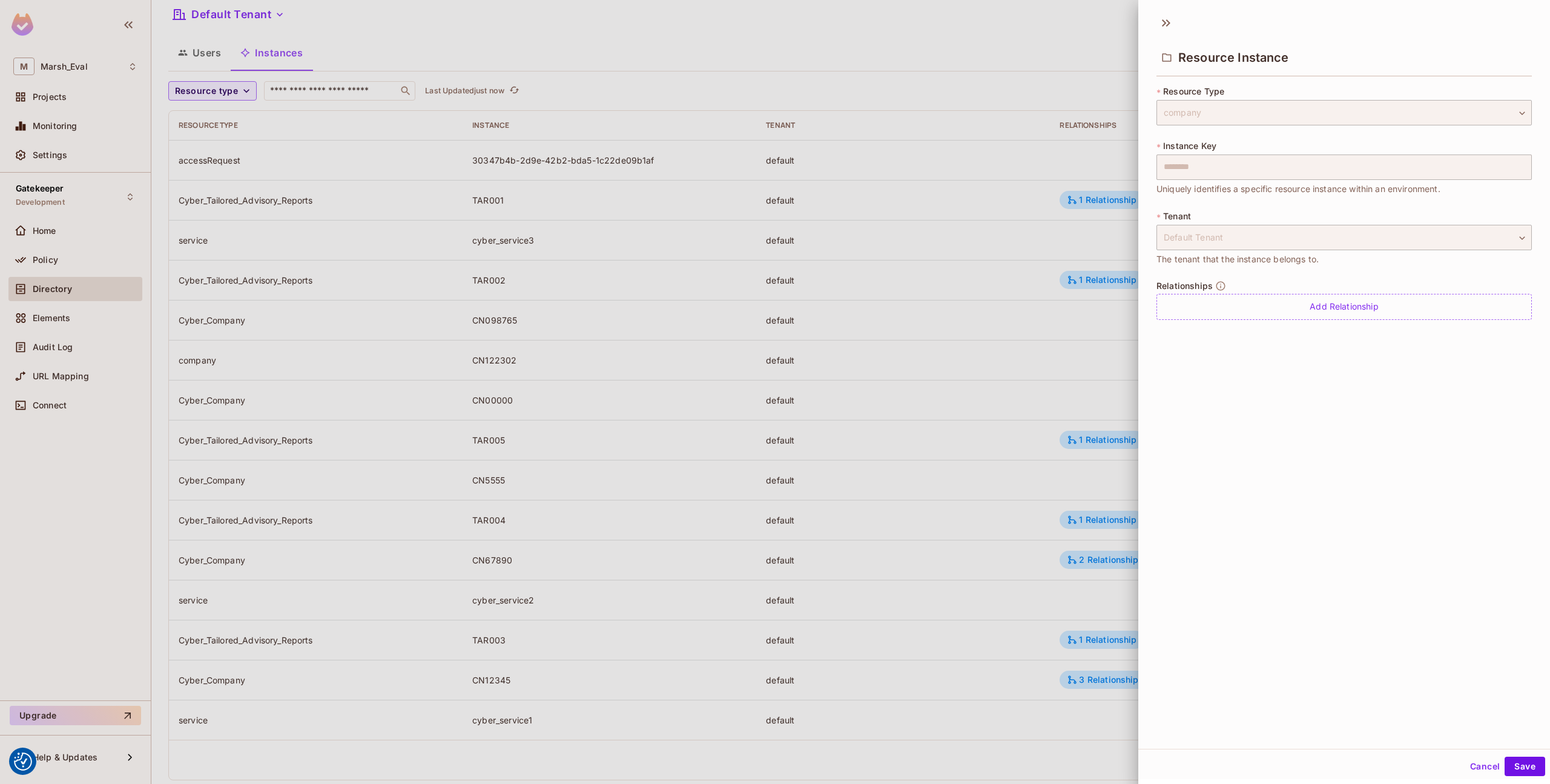
click at [1055, 406] on div at bounding box center [775, 392] width 1550 height 784
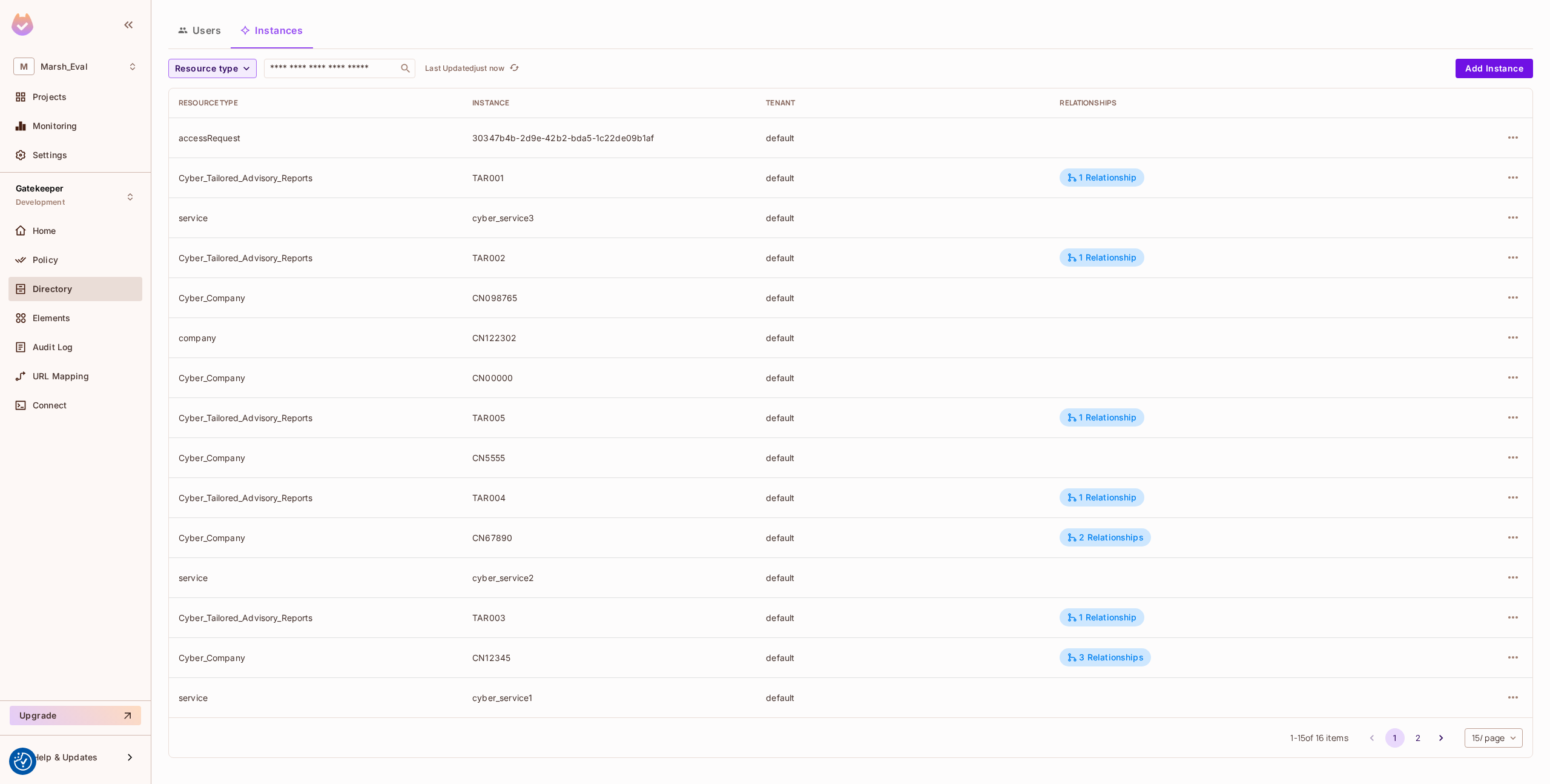
scroll to position [63, 0]
click at [1506, 383] on icon "button" at bounding box center [1514, 377] width 15 height 15
click at [1287, 382] on div at bounding box center [775, 392] width 1550 height 784
click at [1517, 336] on td at bounding box center [1470, 337] width 125 height 40
click at [1510, 337] on icon "button" at bounding box center [1514, 337] width 15 height 15
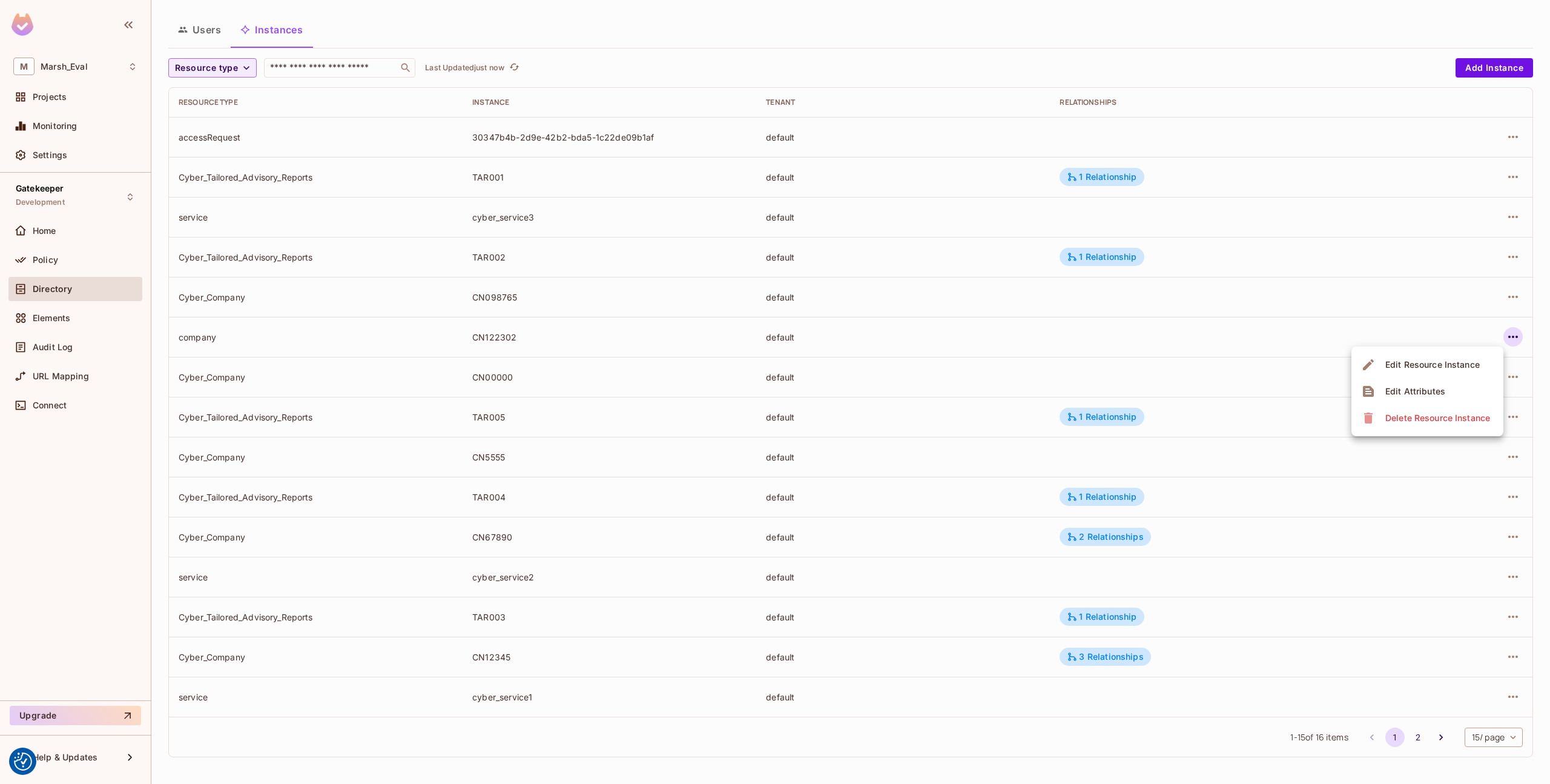
click at [1481, 370] on span "Edit Resource Instance" at bounding box center [1433, 364] width 102 height 19
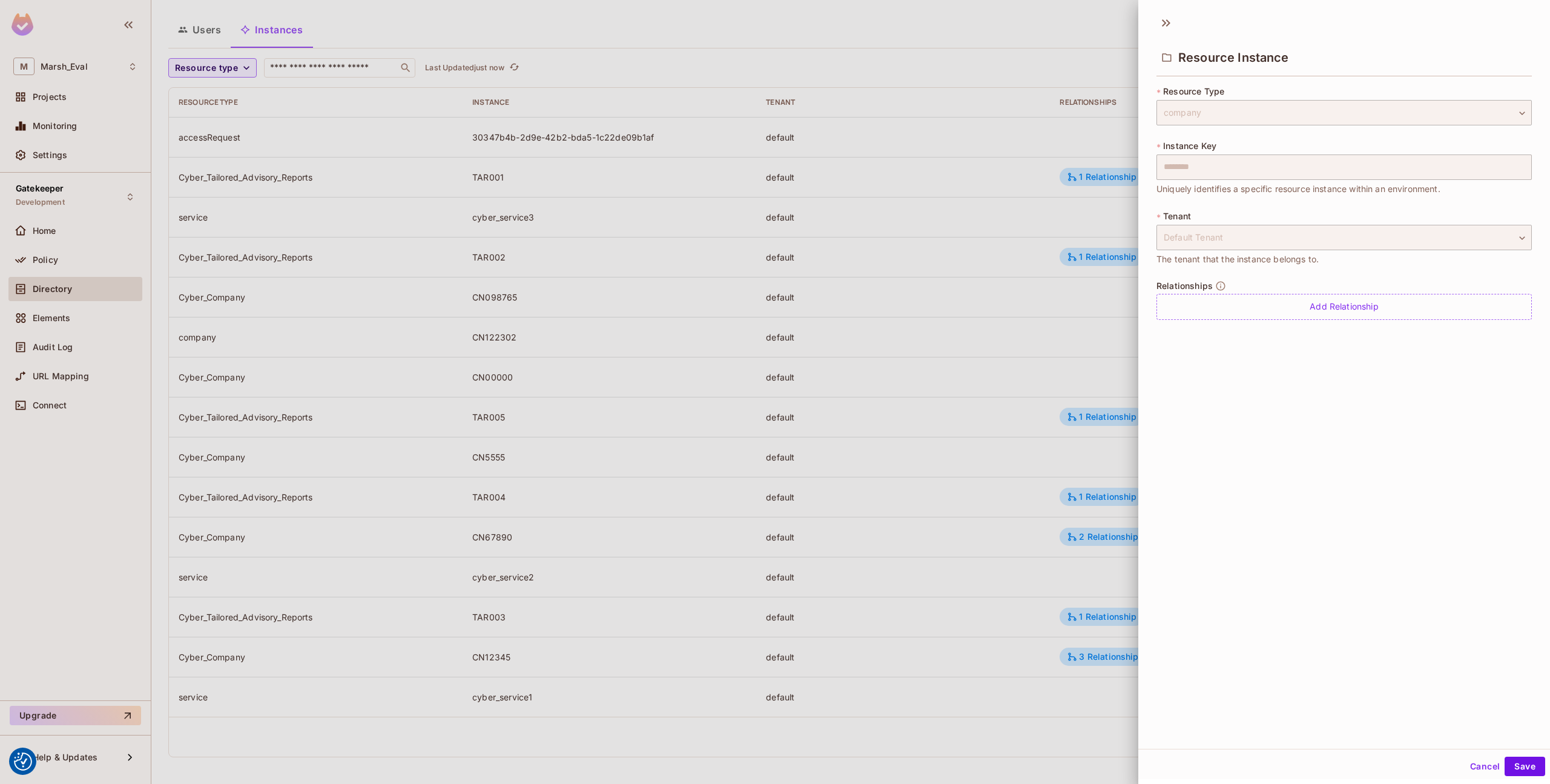
click at [1470, 758] on button "Cancel" at bounding box center [1485, 766] width 39 height 19
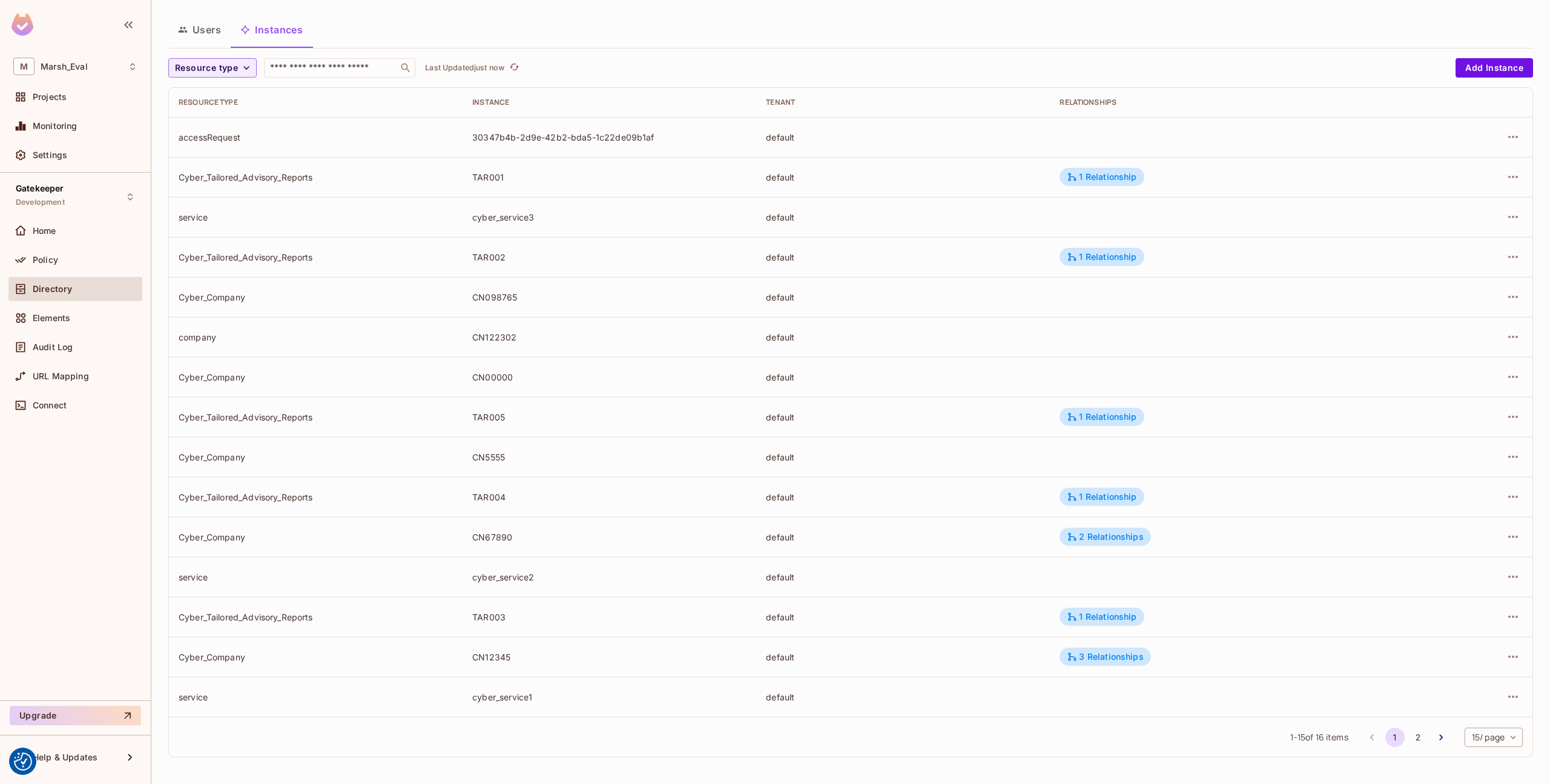
scroll to position [60, 0]
click at [241, 72] on icon "button" at bounding box center [246, 70] width 12 height 12
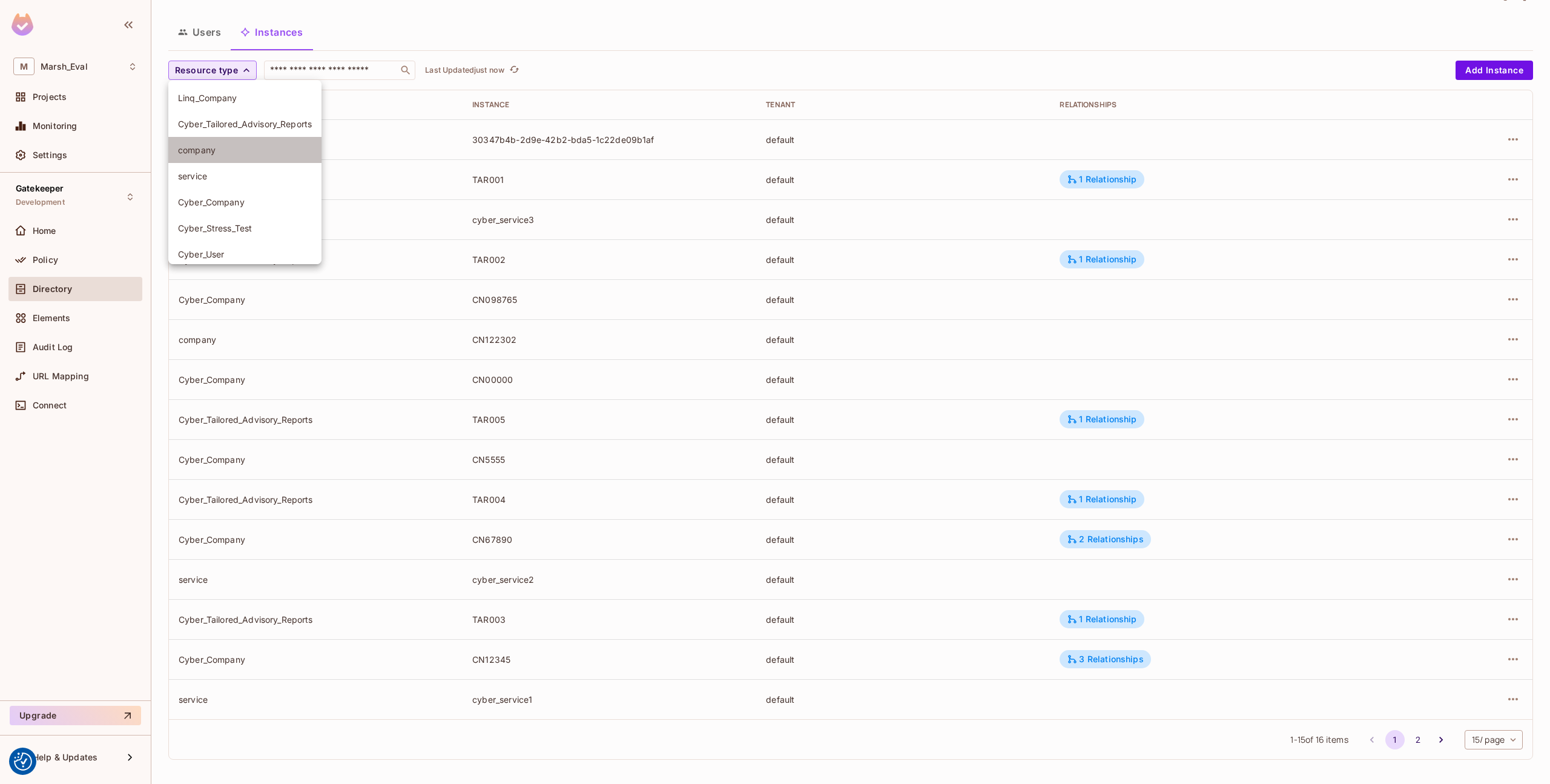
click at [233, 142] on li "company" at bounding box center [244, 150] width 154 height 26
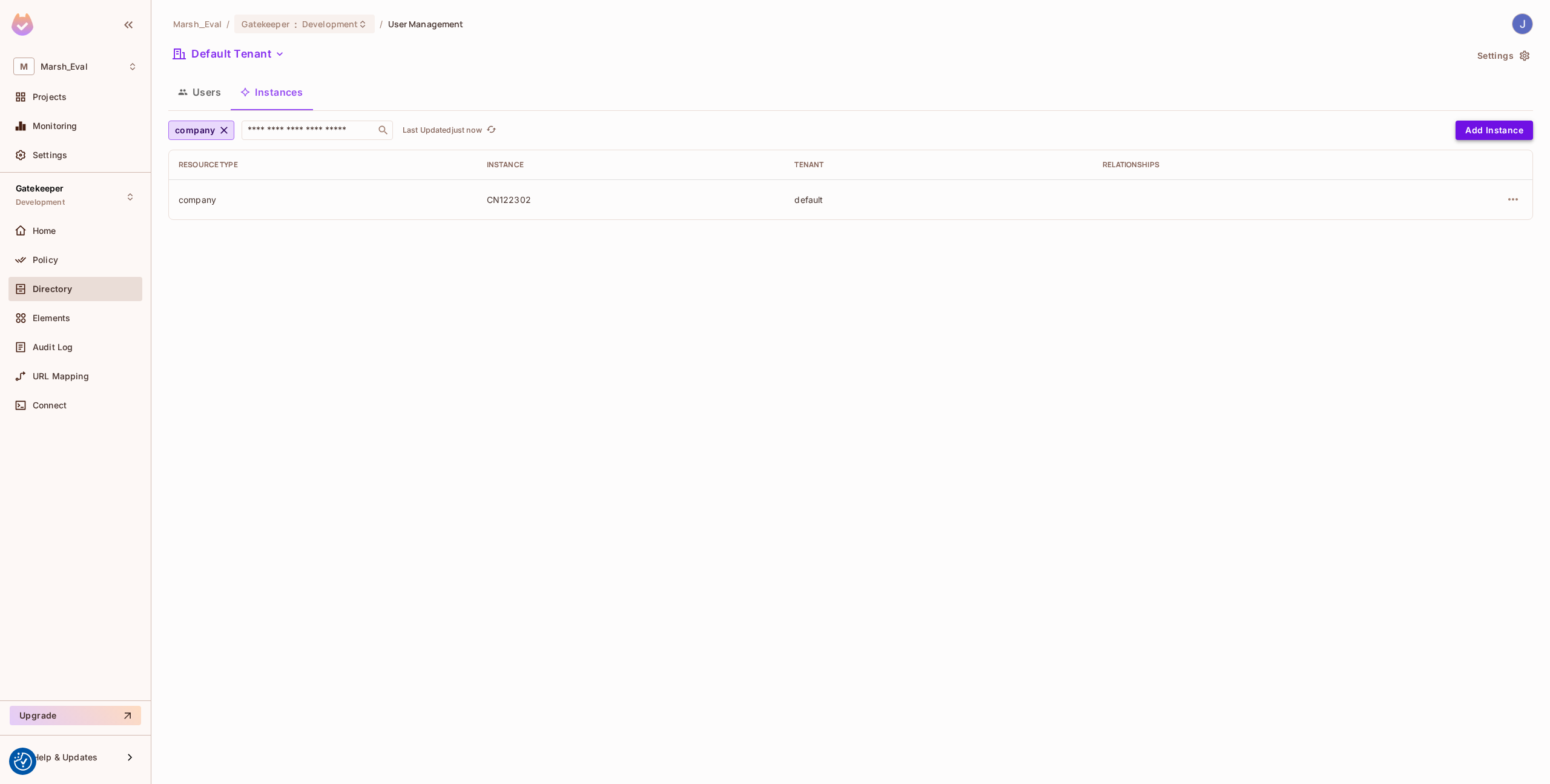
click at [1472, 127] on button "Add Instance" at bounding box center [1494, 130] width 77 height 19
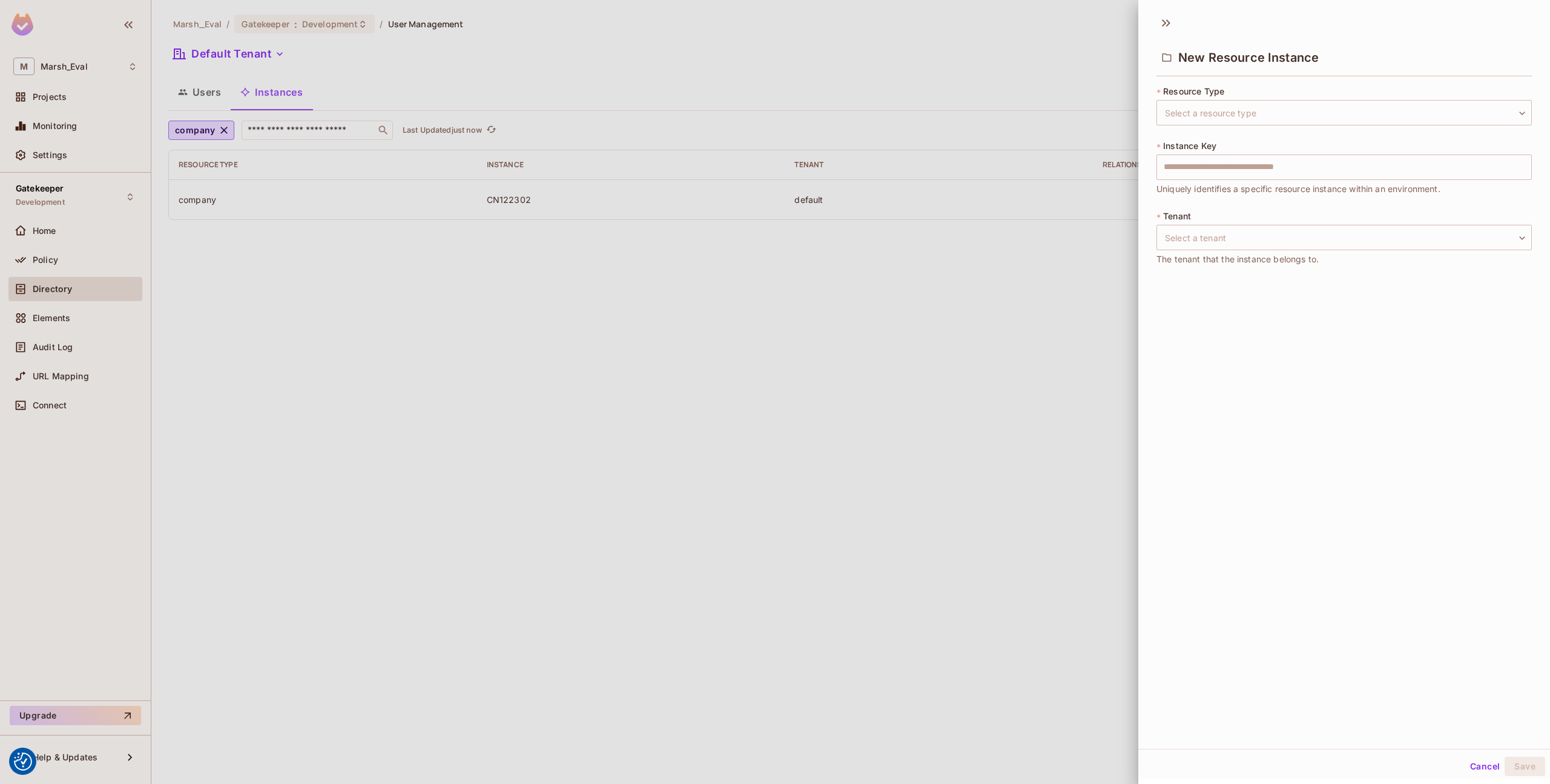
click at [1217, 125] on div "* Resource Type Select a resource type ​ Select a resource type * Instance Key …" at bounding box center [1344, 183] width 375 height 195
click at [1210, 114] on body "We use cookies to enhance your browsing experience, serve personalized ads or c…" at bounding box center [775, 392] width 1550 height 784
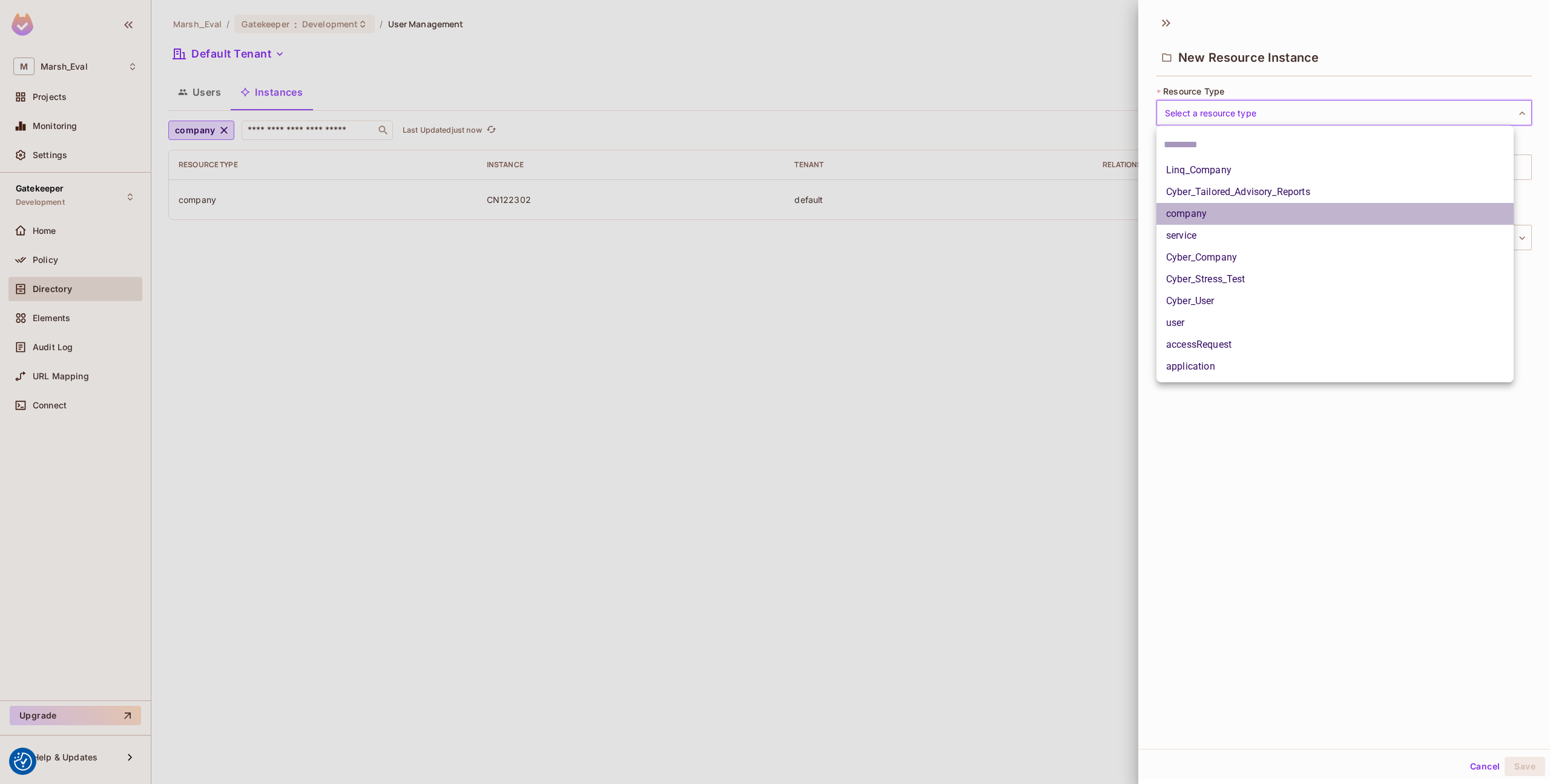
click at [1194, 209] on li "company" at bounding box center [1335, 213] width 357 height 22
type input "*******"
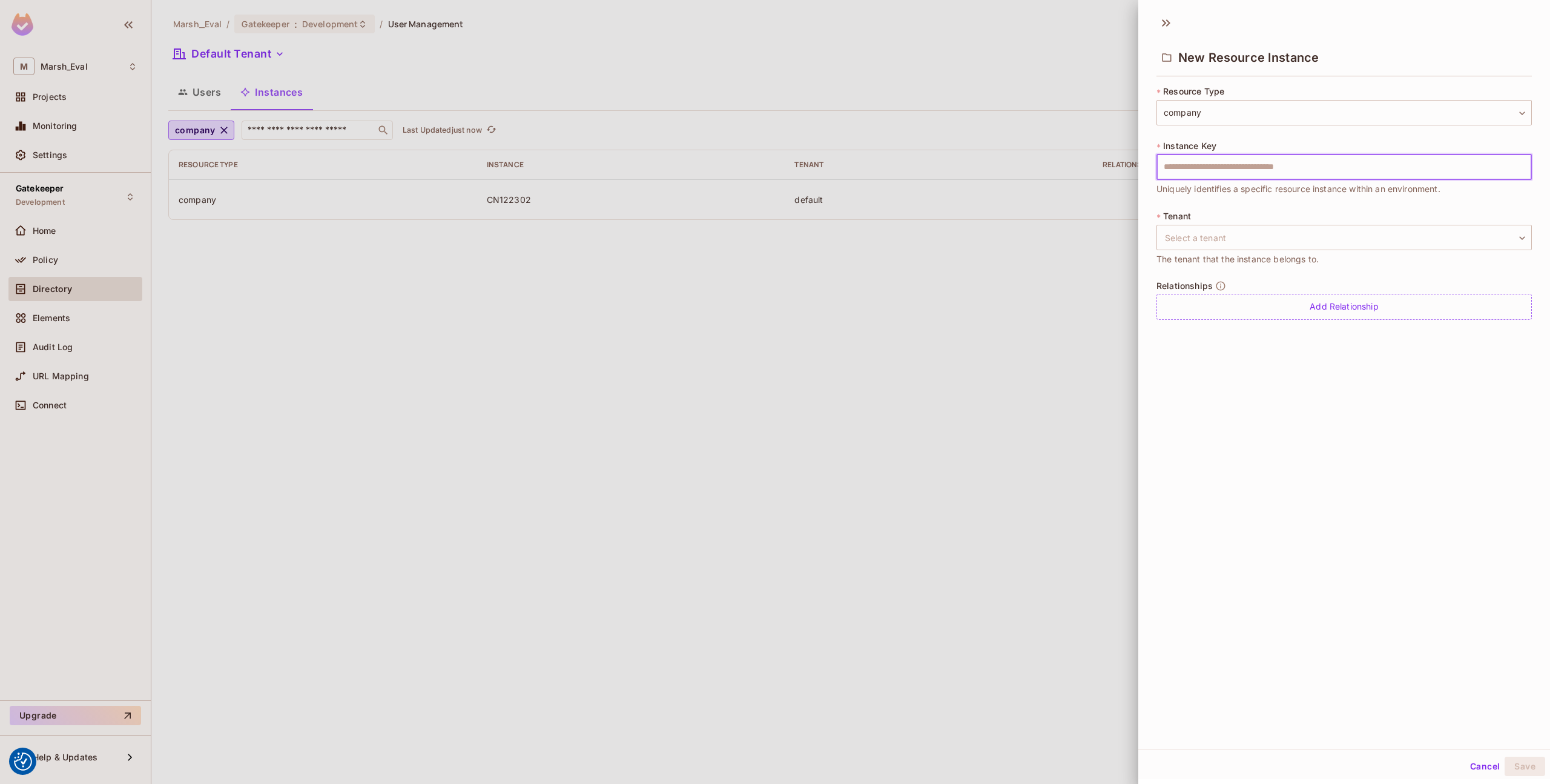
click at [1195, 177] on input "text" at bounding box center [1344, 167] width 375 height 25
type input "*******"
click at [1200, 310] on div "Add Relationship" at bounding box center [1344, 306] width 375 height 26
click at [1200, 392] on div "New Resource Instance * Resource Type company ******* ​ * Instance Key ******* …" at bounding box center [1344, 378] width 412 height 740
click at [1416, 660] on div "New Resource Instance * Resource Type company ******* ​ * Instance Key ******* …" at bounding box center [1344, 378] width 412 height 740
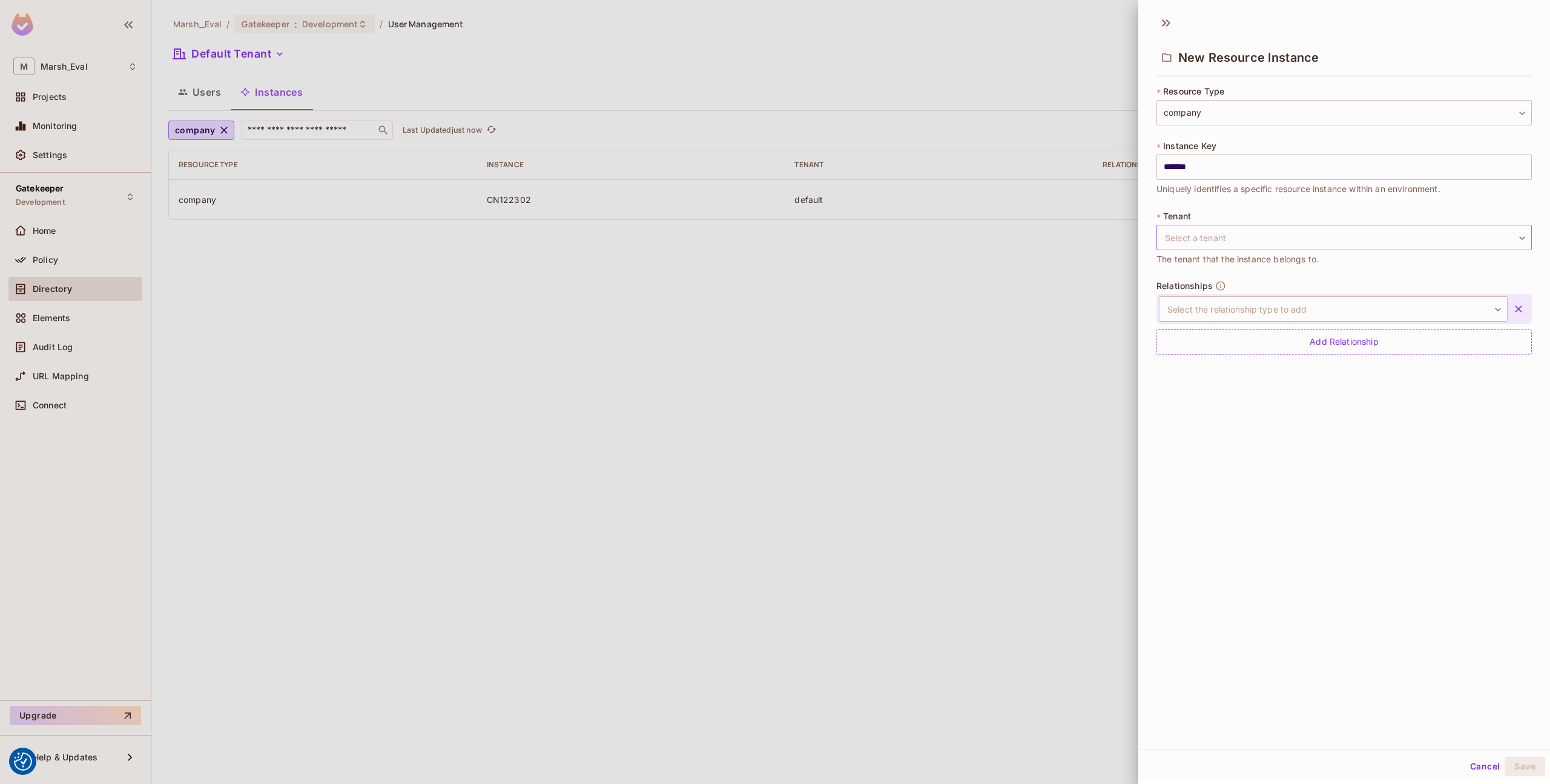
click at [1283, 234] on body "We use cookies to enhance your browsing experience, serve personalized ads or c…" at bounding box center [775, 392] width 1550 height 784
click at [1270, 297] on li "Default Tenant" at bounding box center [1335, 295] width 357 height 22
type input "*******"
click at [1368, 504] on div "New Resource Instance * Resource Type company ******* ​ * Instance Key ******* …" at bounding box center [1344, 378] width 412 height 740
click at [1513, 304] on icon "button" at bounding box center [1518, 308] width 12 height 12
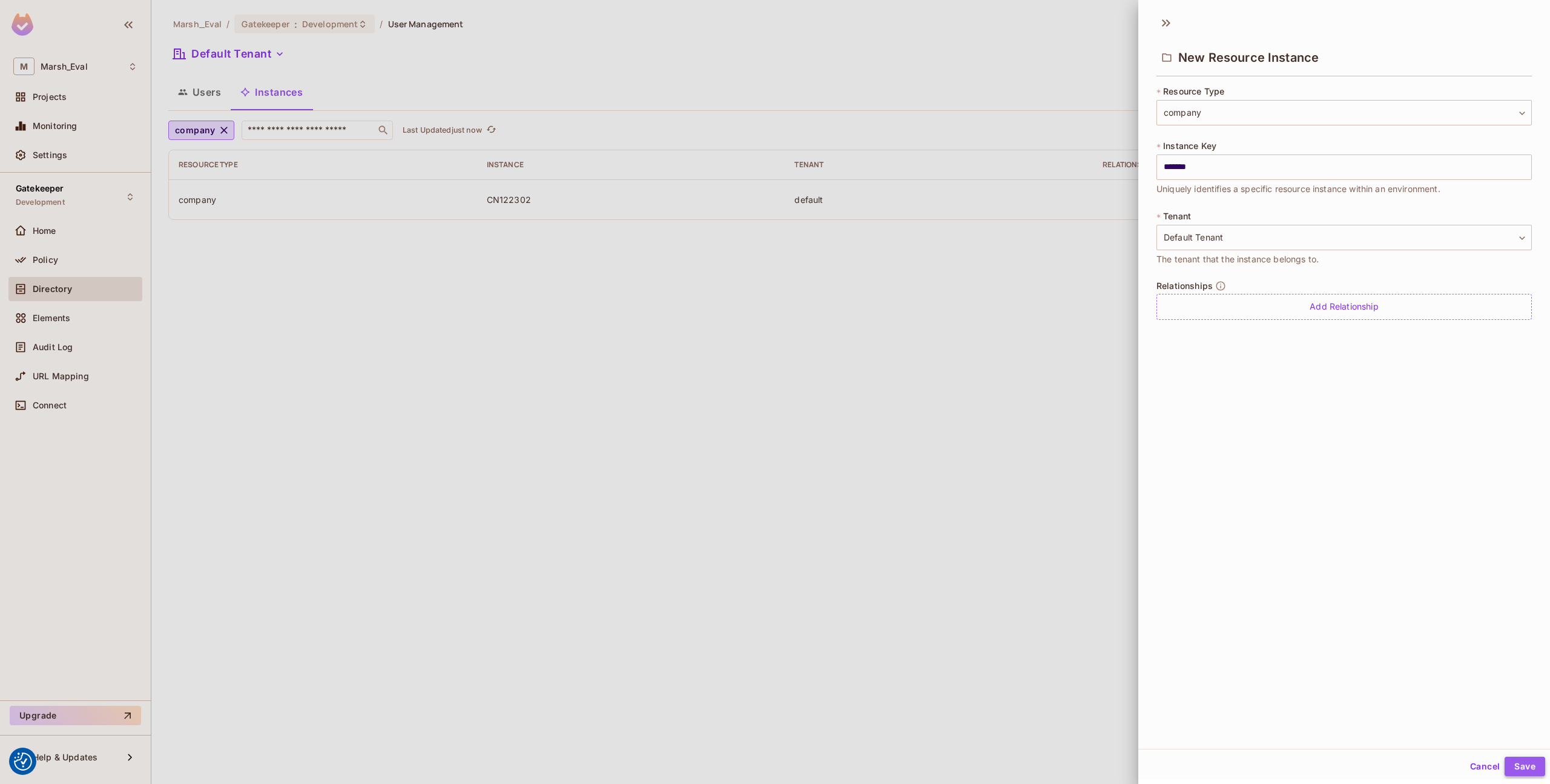
click at [1509, 759] on button "Save" at bounding box center [1525, 766] width 41 height 19
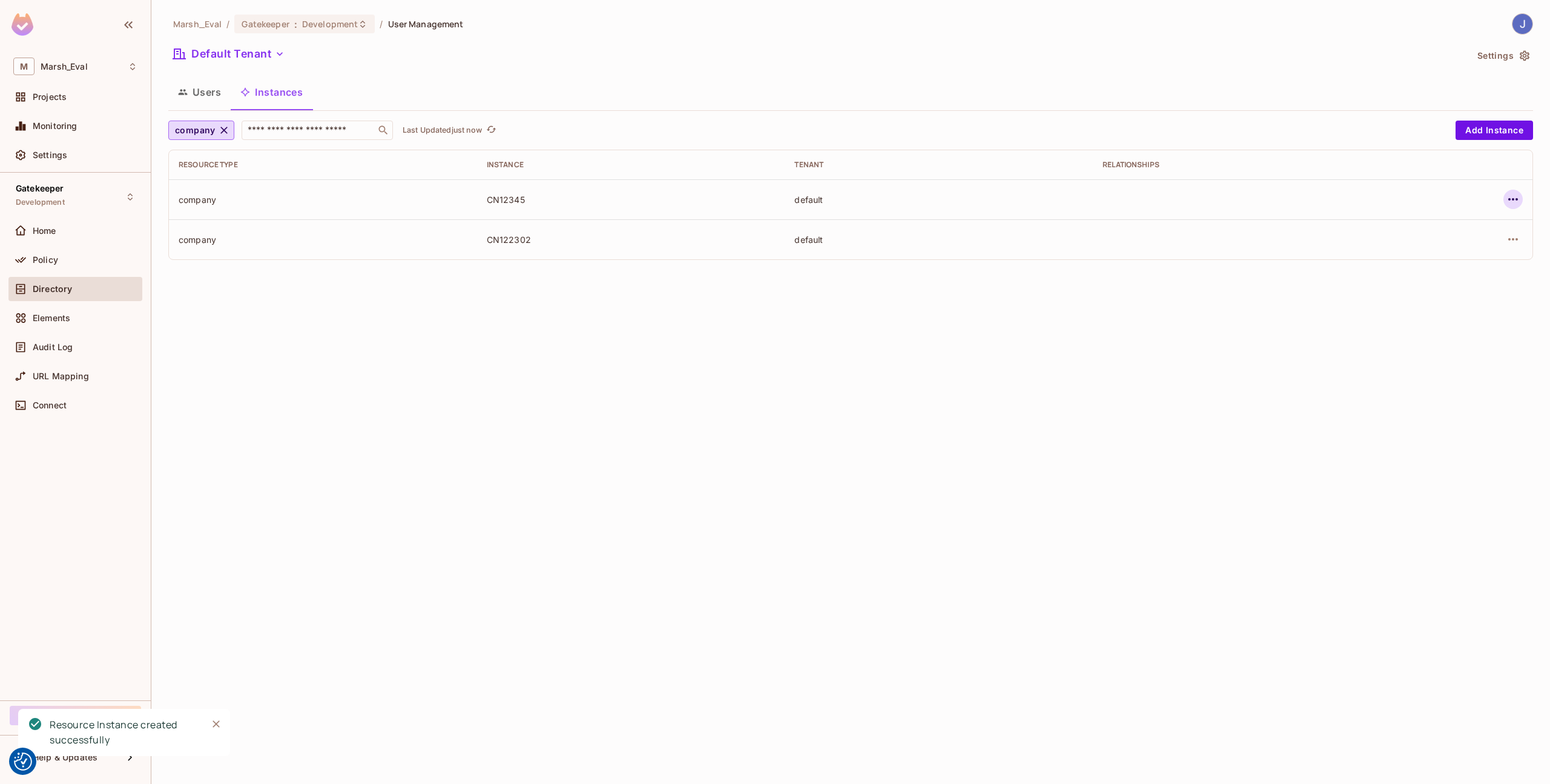
click at [1508, 202] on icon "button" at bounding box center [1514, 199] width 15 height 15
click at [1454, 259] on span "Edit Attributes" at bounding box center [1425, 253] width 67 height 19
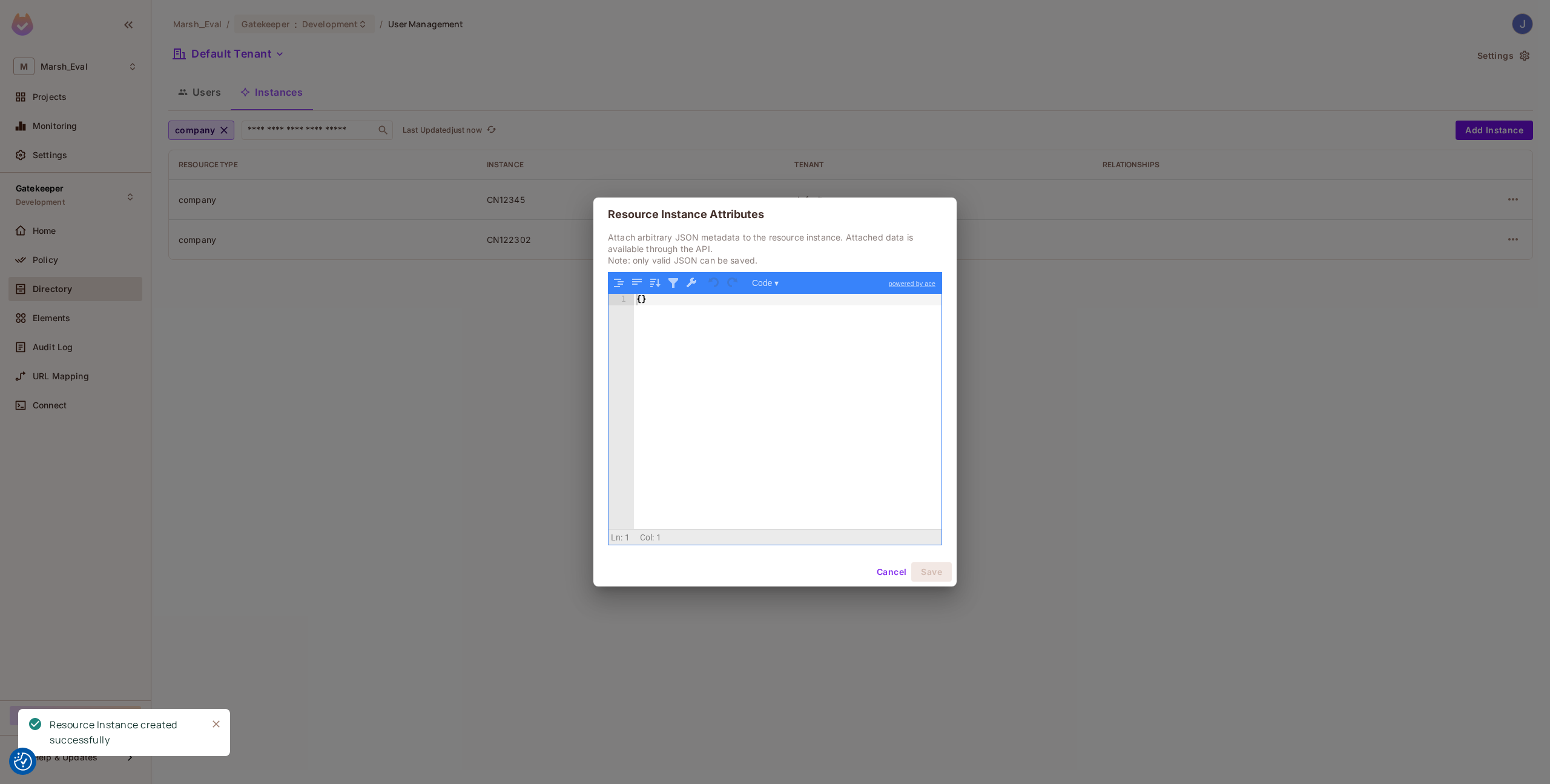
click at [724, 305] on div "{ }" at bounding box center [788, 422] width 308 height 258
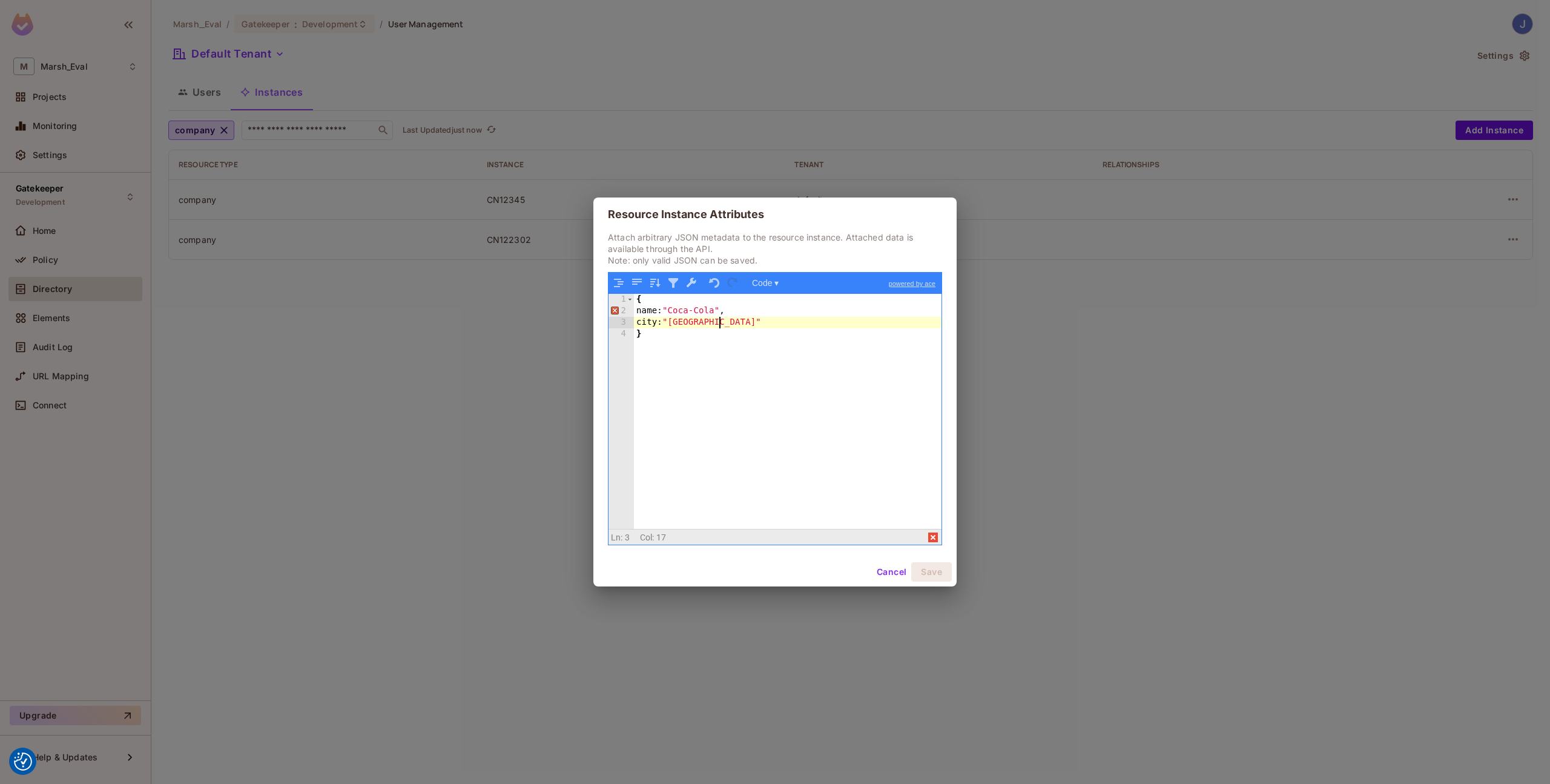
click at [723, 320] on div "{ name: "Coca-Cola" , city: "[GEOGRAPHIC_DATA]" }" at bounding box center [788, 422] width 308 height 258
click at [651, 311] on div "{ name: "Coca-Cola" , city: "[GEOGRAPHIC_DATA]" }" at bounding box center [788, 422] width 308 height 258
click at [650, 311] on div "{ name: "Coca-Cola" , city: "[GEOGRAPHIC_DATA]" }" at bounding box center [788, 422] width 308 height 258
click at [650, 325] on div "{ "name" : "Coca-Cola" , city: "[GEOGRAPHIC_DATA]" }" at bounding box center [788, 422] width 308 height 258
click at [682, 352] on div "{ "name" : "Coca-Cola" , "city" : "[GEOGRAPHIC_DATA]" }" at bounding box center [788, 422] width 308 height 258
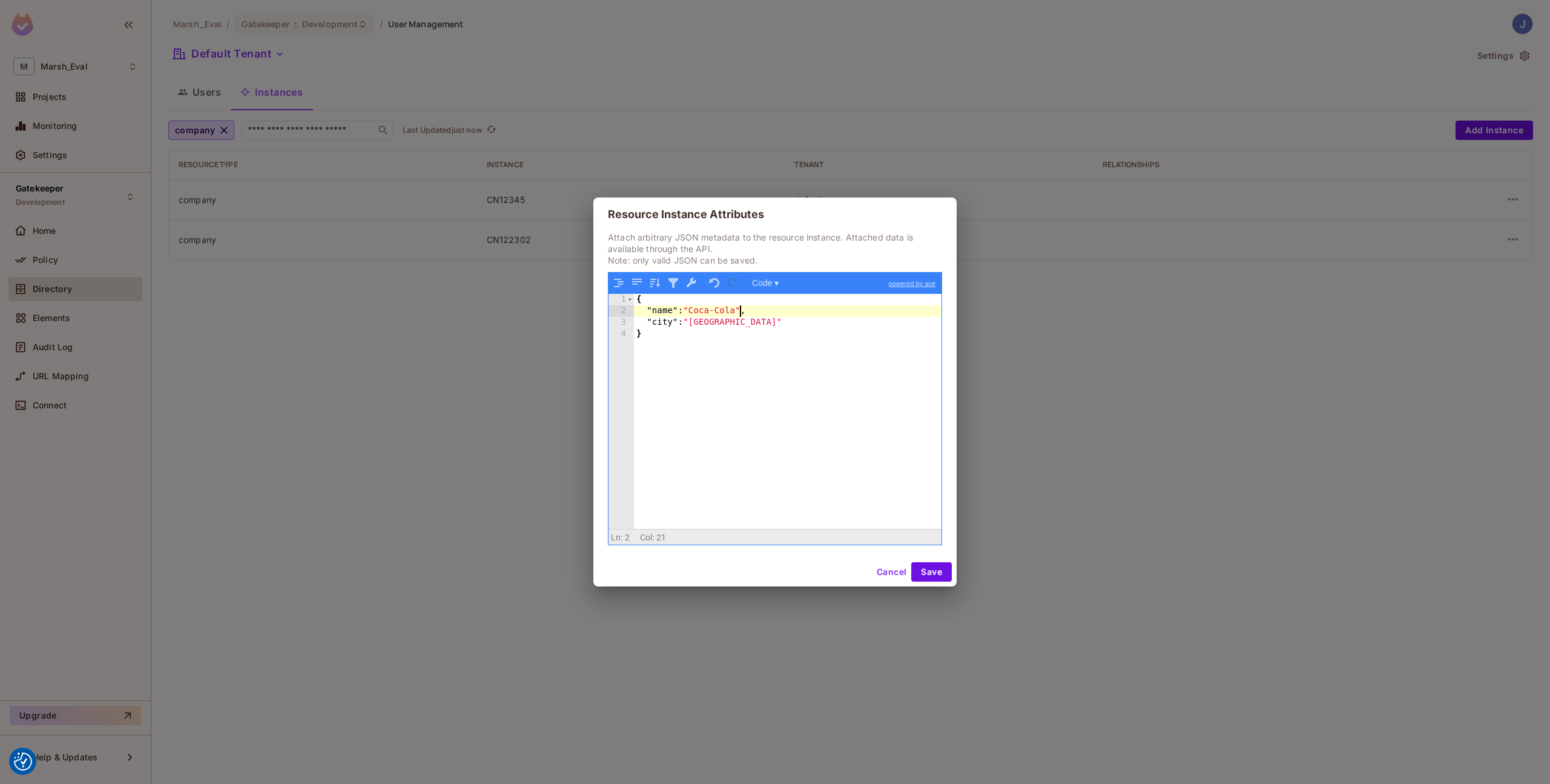
click at [740, 306] on div "{ "name" : "Coca-Cola" , "city" : "[GEOGRAPHIC_DATA]" }" at bounding box center [788, 422] width 308 height 258
click at [806, 376] on div "{ "name" : "Coca-Cola Dublin" , "city" : "[GEOGRAPHIC_DATA]" }" at bounding box center [788, 422] width 308 height 258
click at [913, 561] on div "Cancel Save" at bounding box center [775, 571] width 363 height 29
click at [922, 563] on button "Save" at bounding box center [931, 571] width 41 height 19
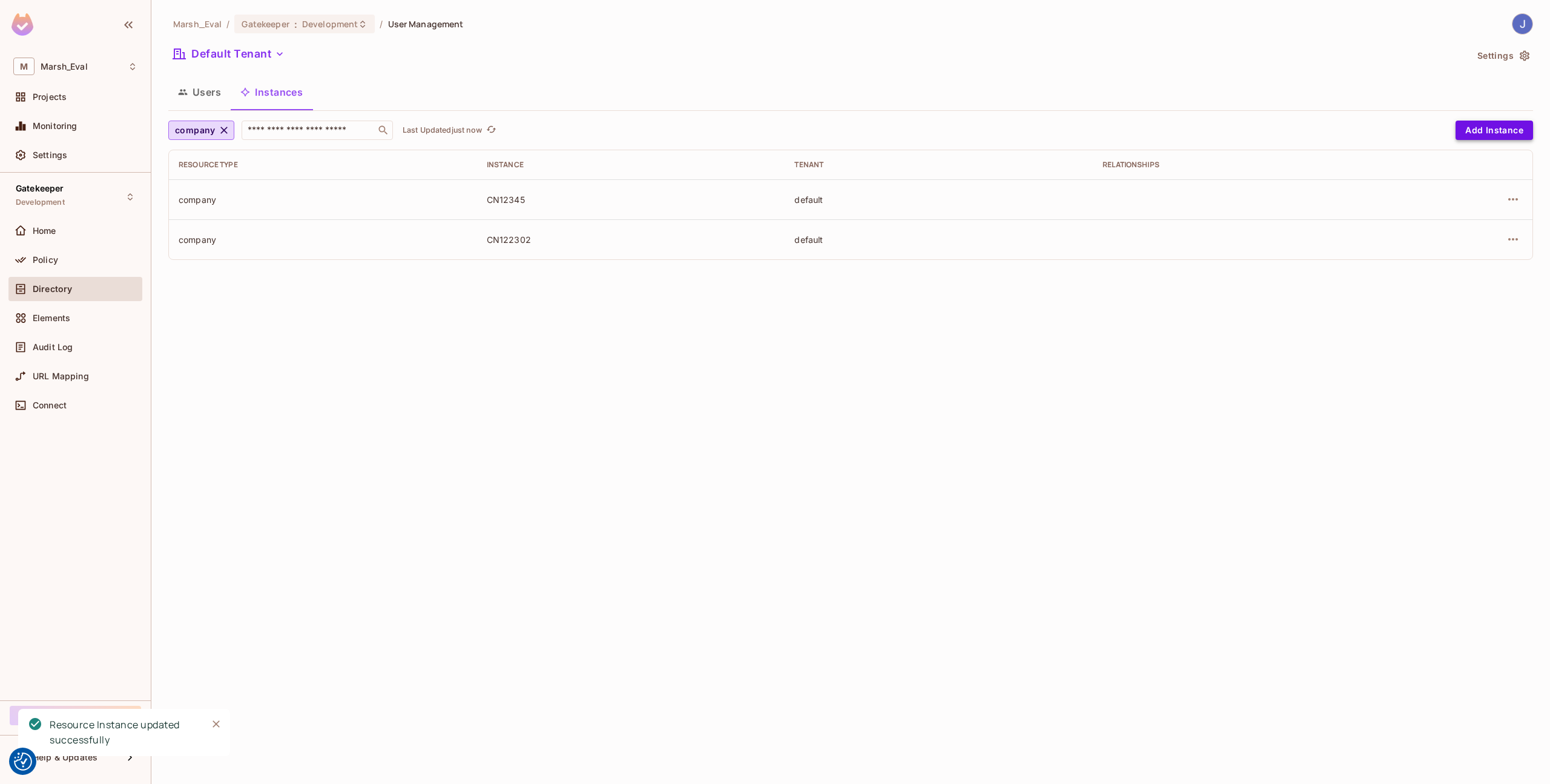
click at [1476, 134] on button "Add Instance" at bounding box center [1494, 130] width 77 height 19
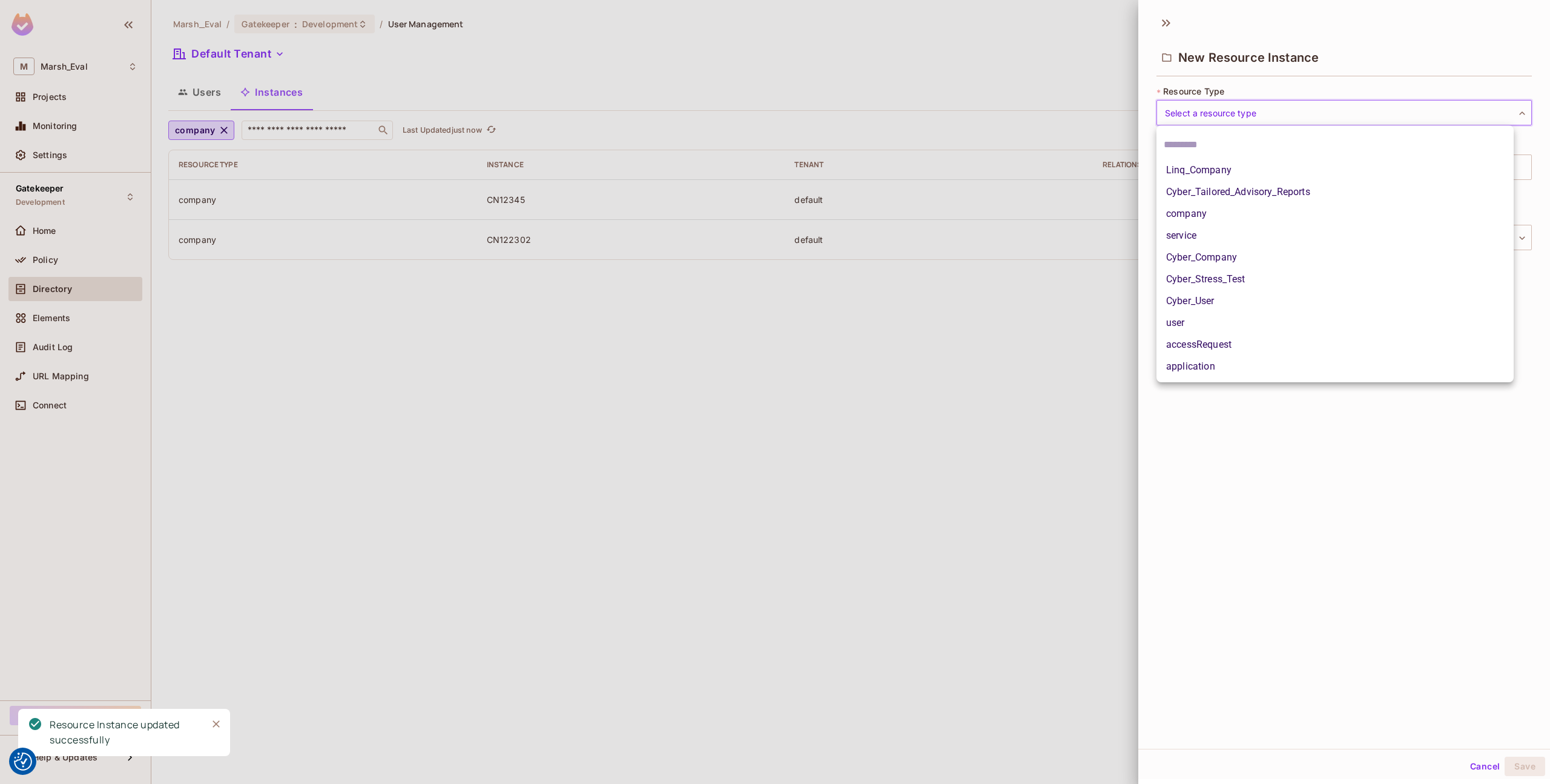
click at [1223, 106] on body "We use cookies to enhance your browsing experience, serve personalized ads or c…" at bounding box center [775, 392] width 1550 height 784
click at [1187, 217] on li "company" at bounding box center [1335, 213] width 357 height 22
type input "*******"
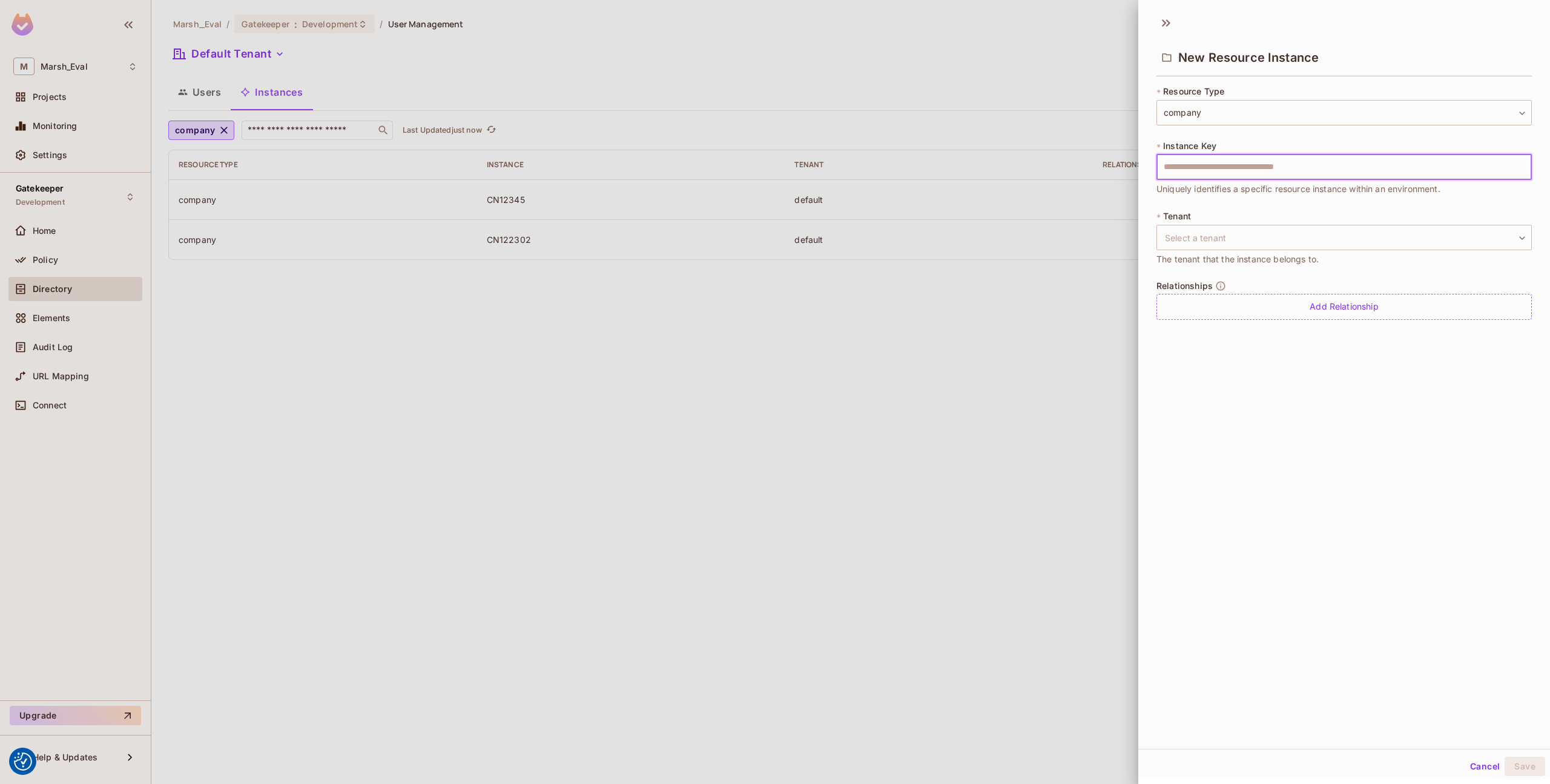
click at [1190, 177] on input "text" at bounding box center [1344, 167] width 375 height 25
type input "*******"
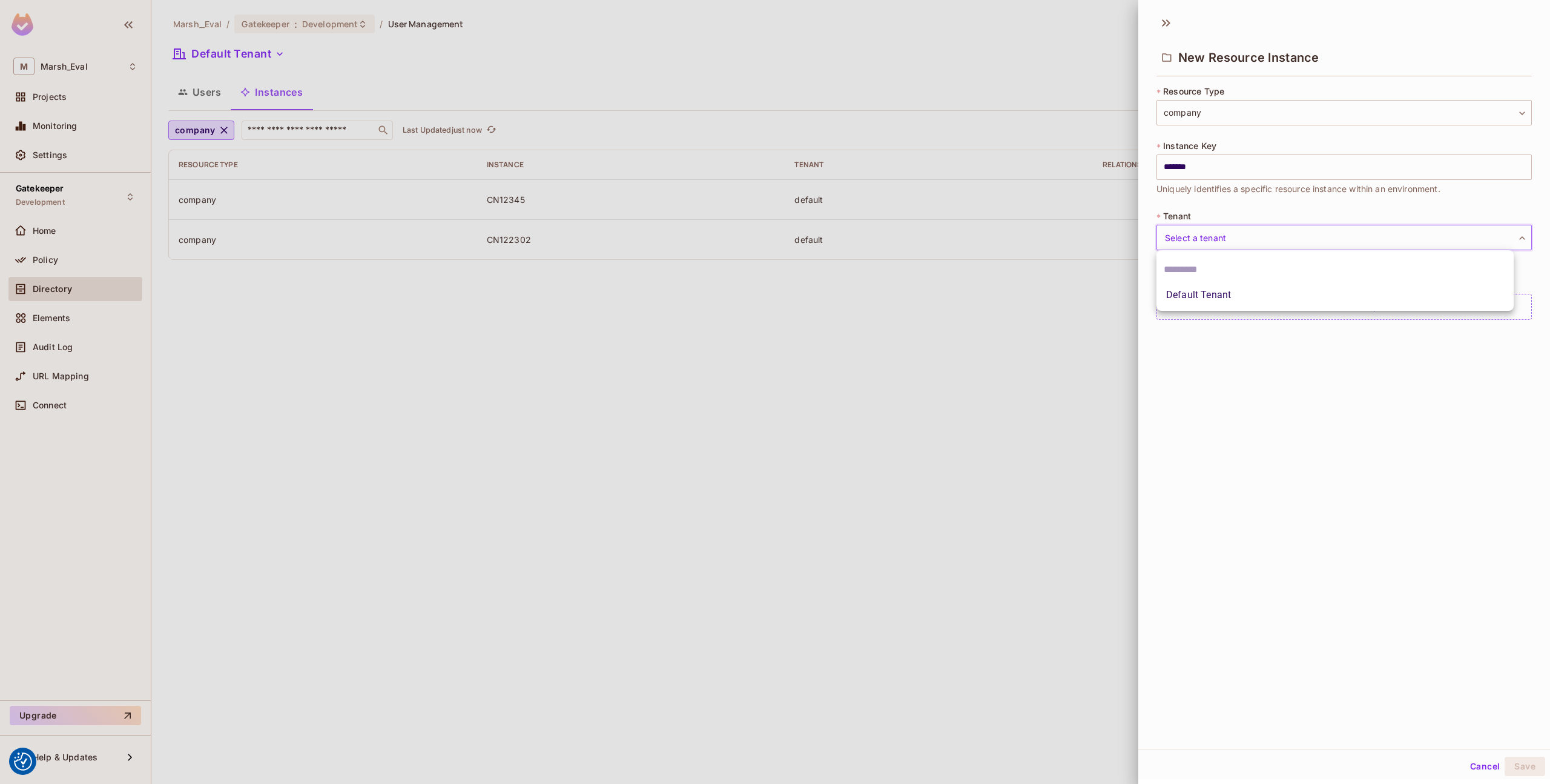
click at [1203, 243] on body "We use cookies to enhance your browsing experience, serve personalized ads or c…" at bounding box center [775, 392] width 1550 height 784
click at [1201, 300] on li "Default Tenant" at bounding box center [1335, 295] width 357 height 22
type input "*******"
click at [1221, 310] on div "Add Relationship" at bounding box center [1344, 306] width 375 height 26
click at [1184, 440] on div "New Resource Instance * Resource Type company ******* ​ * Instance Key ******* …" at bounding box center [1344, 378] width 412 height 740
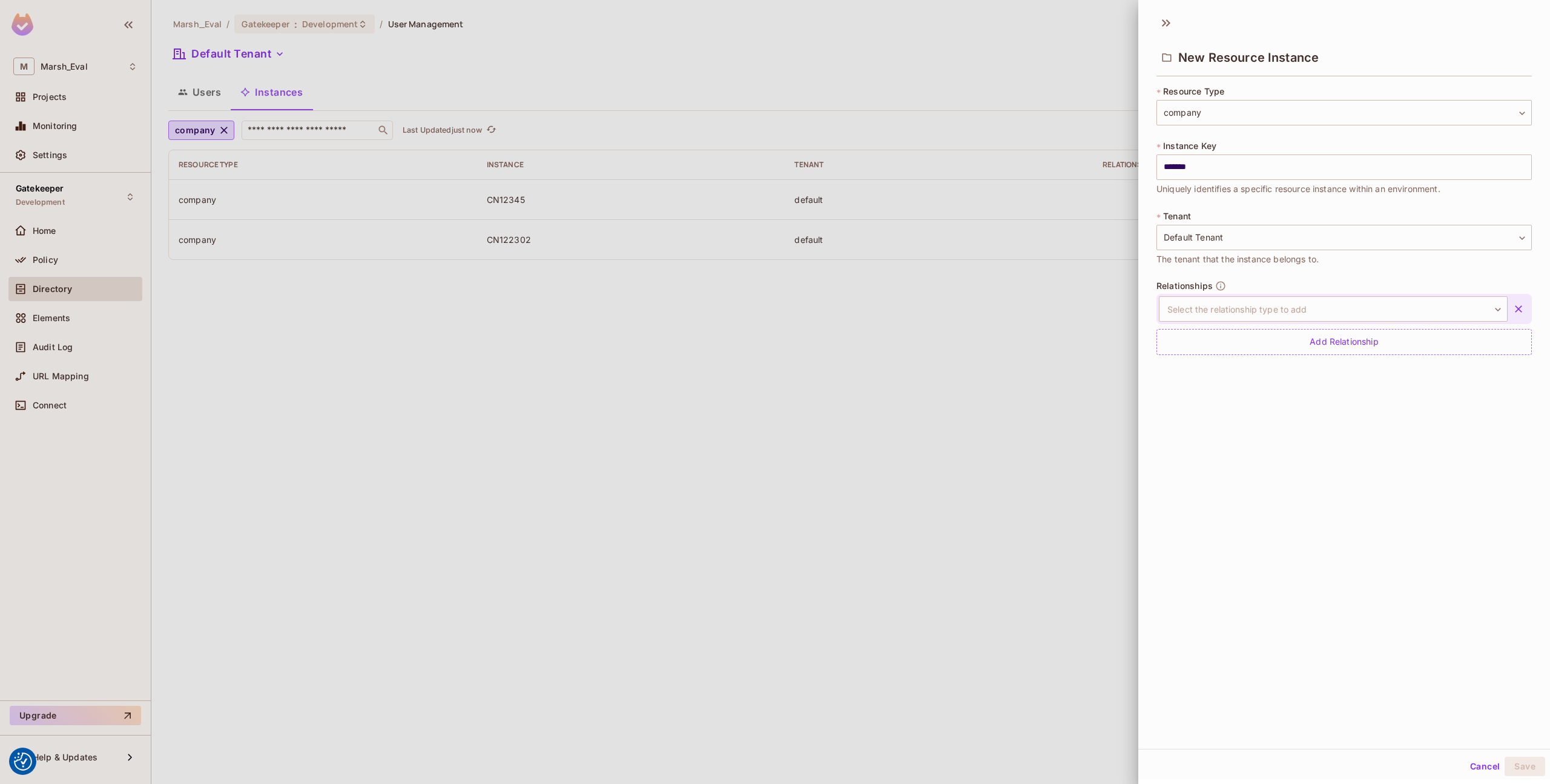
click at [1513, 311] on icon "button" at bounding box center [1518, 308] width 12 height 12
click at [1512, 762] on button "Save" at bounding box center [1525, 766] width 41 height 19
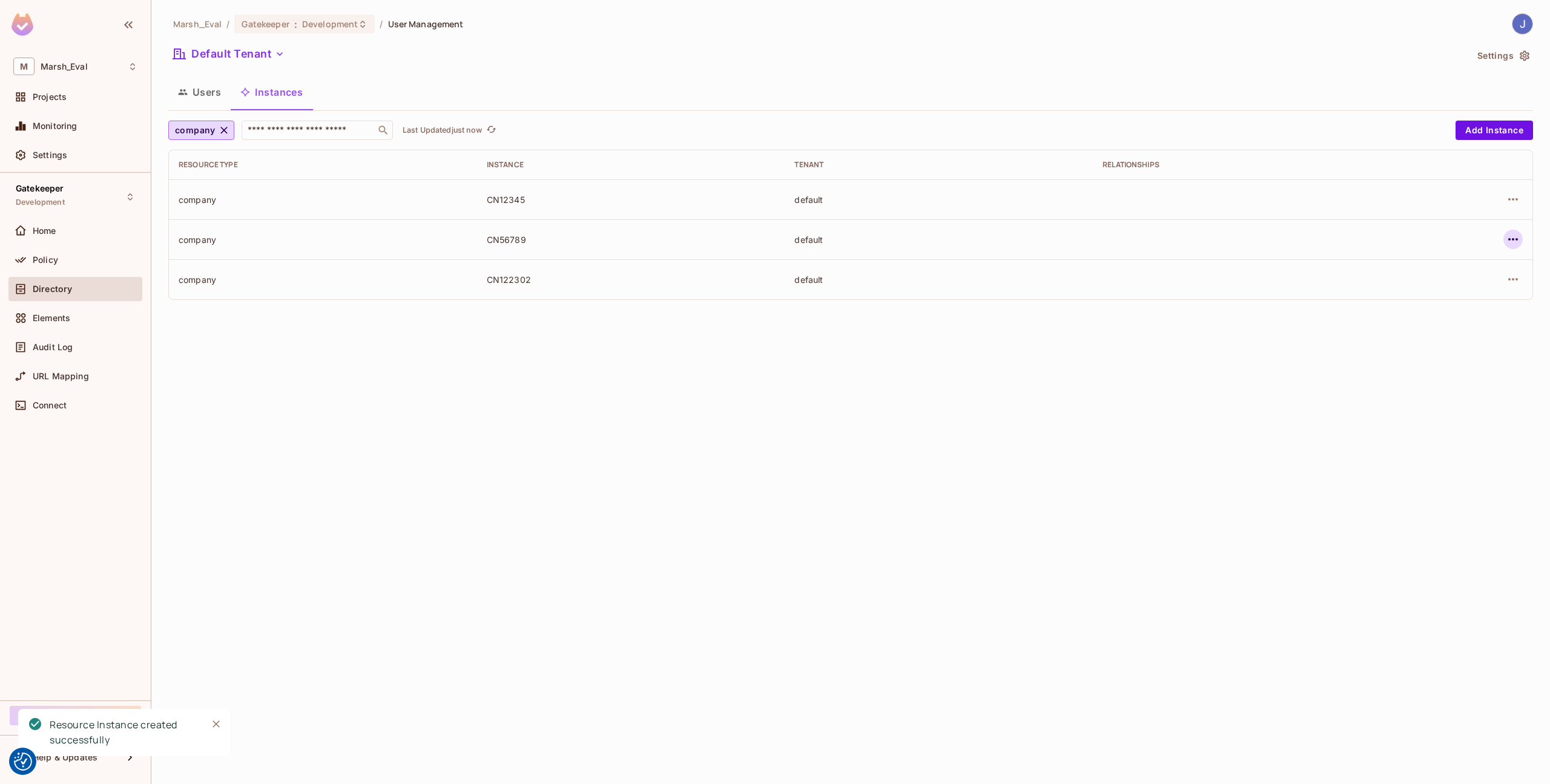
click at [1511, 245] on icon "button" at bounding box center [1514, 239] width 15 height 15
click at [1462, 268] on div "Edit Resource Instance" at bounding box center [1442, 266] width 94 height 12
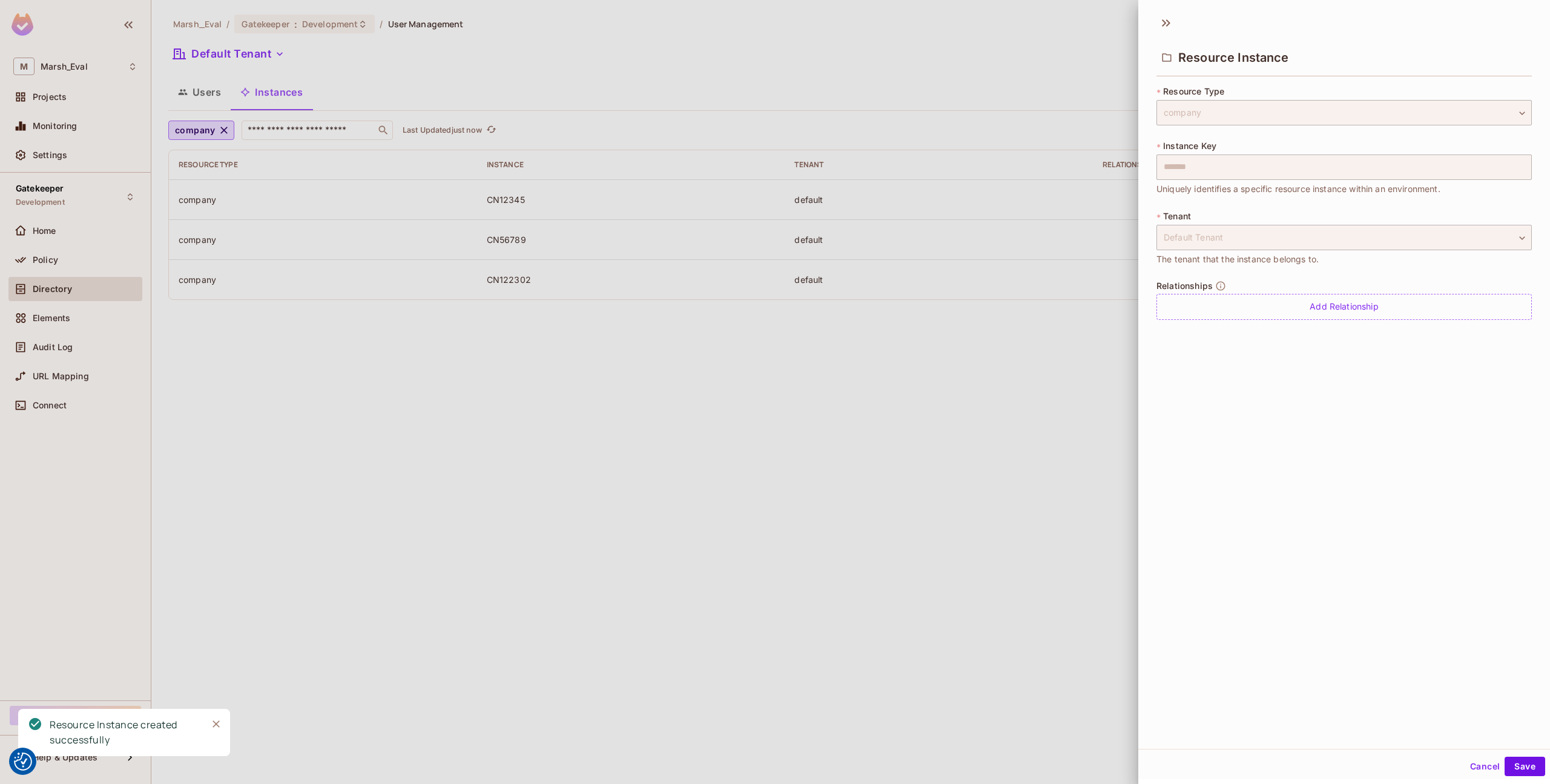
click at [1103, 350] on div at bounding box center [775, 392] width 1550 height 784
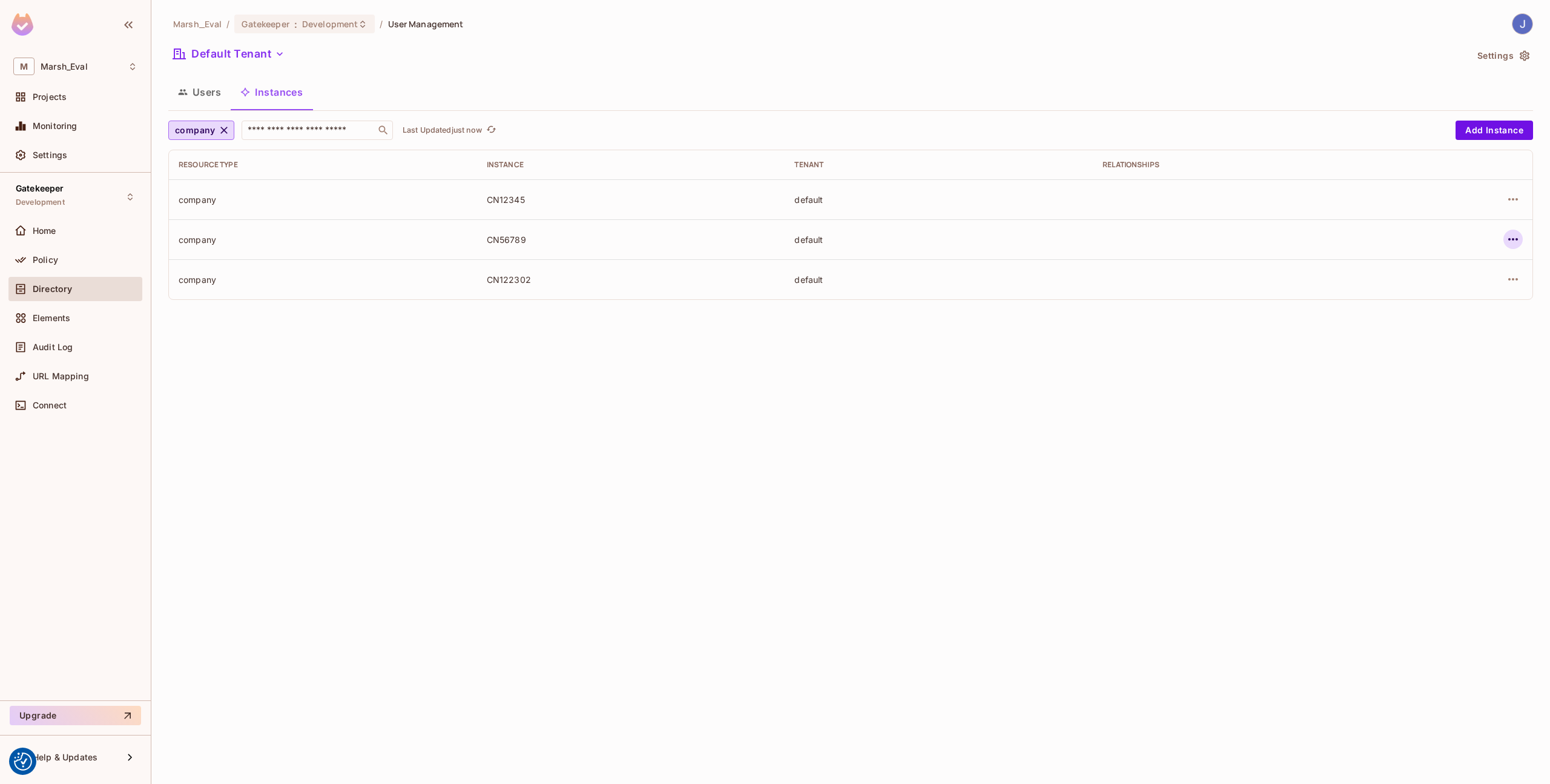
click at [1514, 241] on icon "button" at bounding box center [1514, 239] width 15 height 15
click at [1399, 297] on div "Edit Attributes" at bounding box center [1425, 293] width 60 height 12
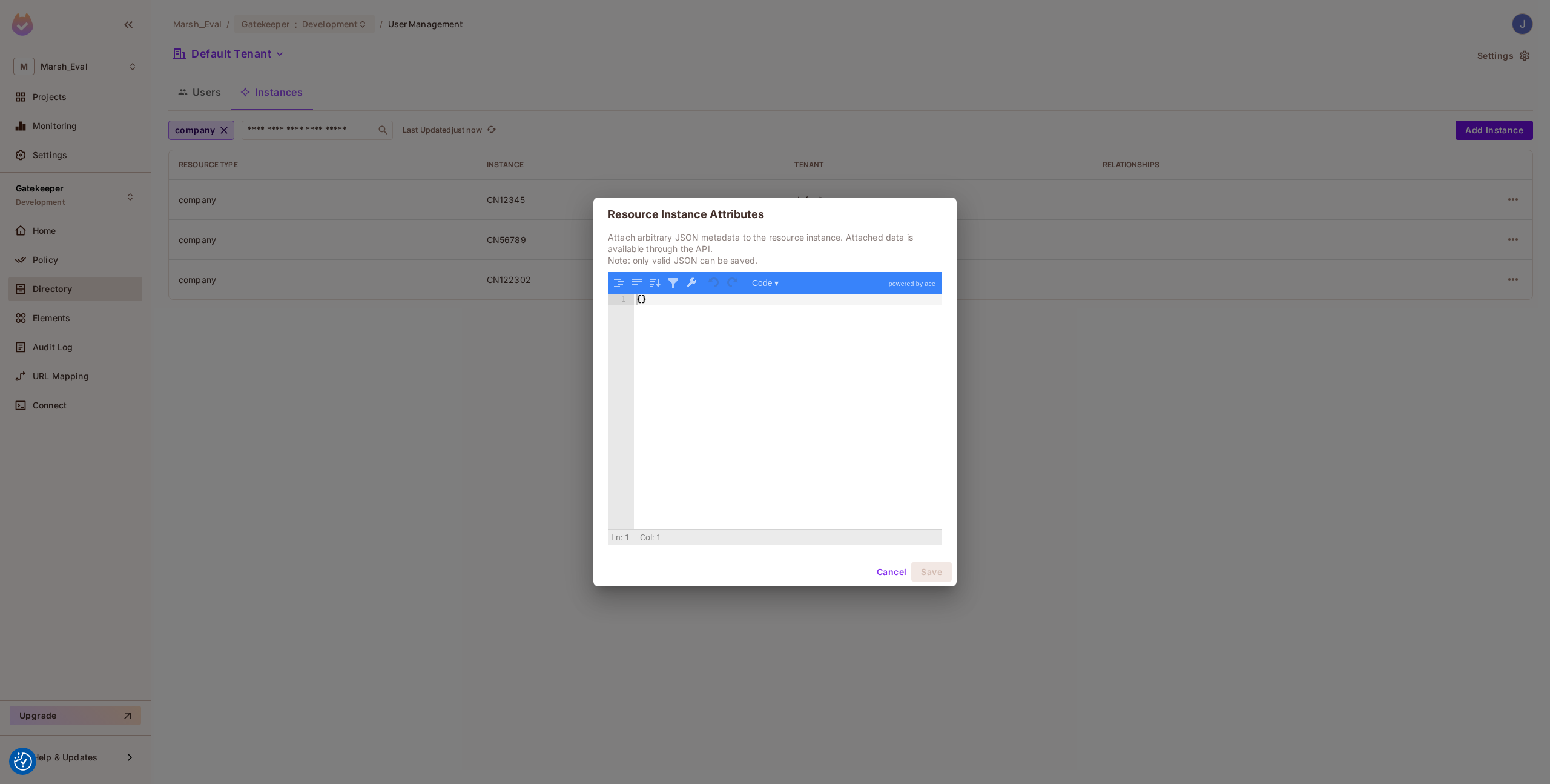
click at [814, 300] on div "{ }" at bounding box center [788, 422] width 308 height 258
click at [922, 565] on button "Save" at bounding box center [931, 571] width 41 height 19
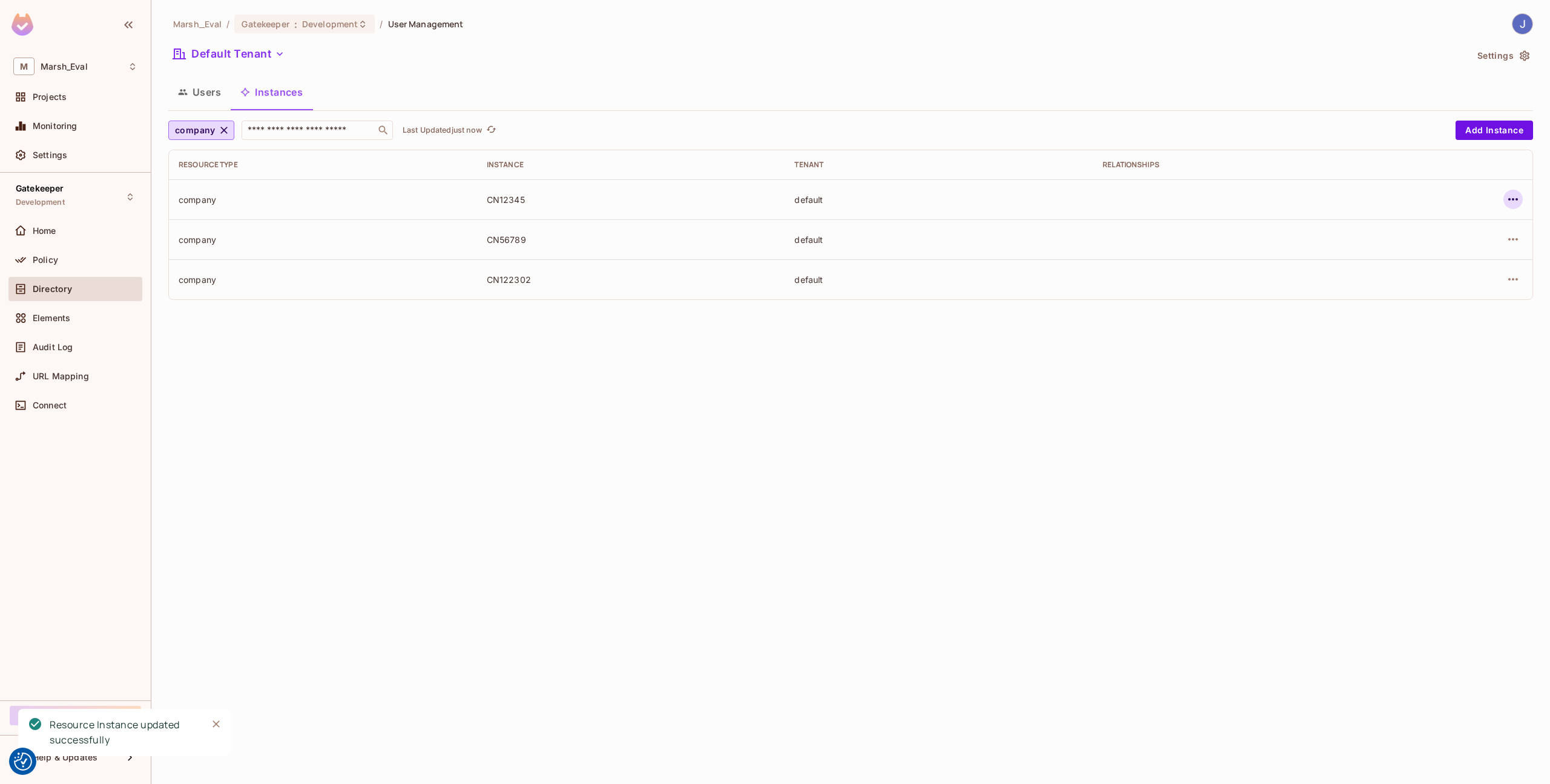
click at [1508, 201] on icon "button" at bounding box center [1514, 199] width 15 height 15
click at [577, 352] on div at bounding box center [775, 392] width 1550 height 784
click at [1512, 198] on icon "button" at bounding box center [1514, 199] width 15 height 15
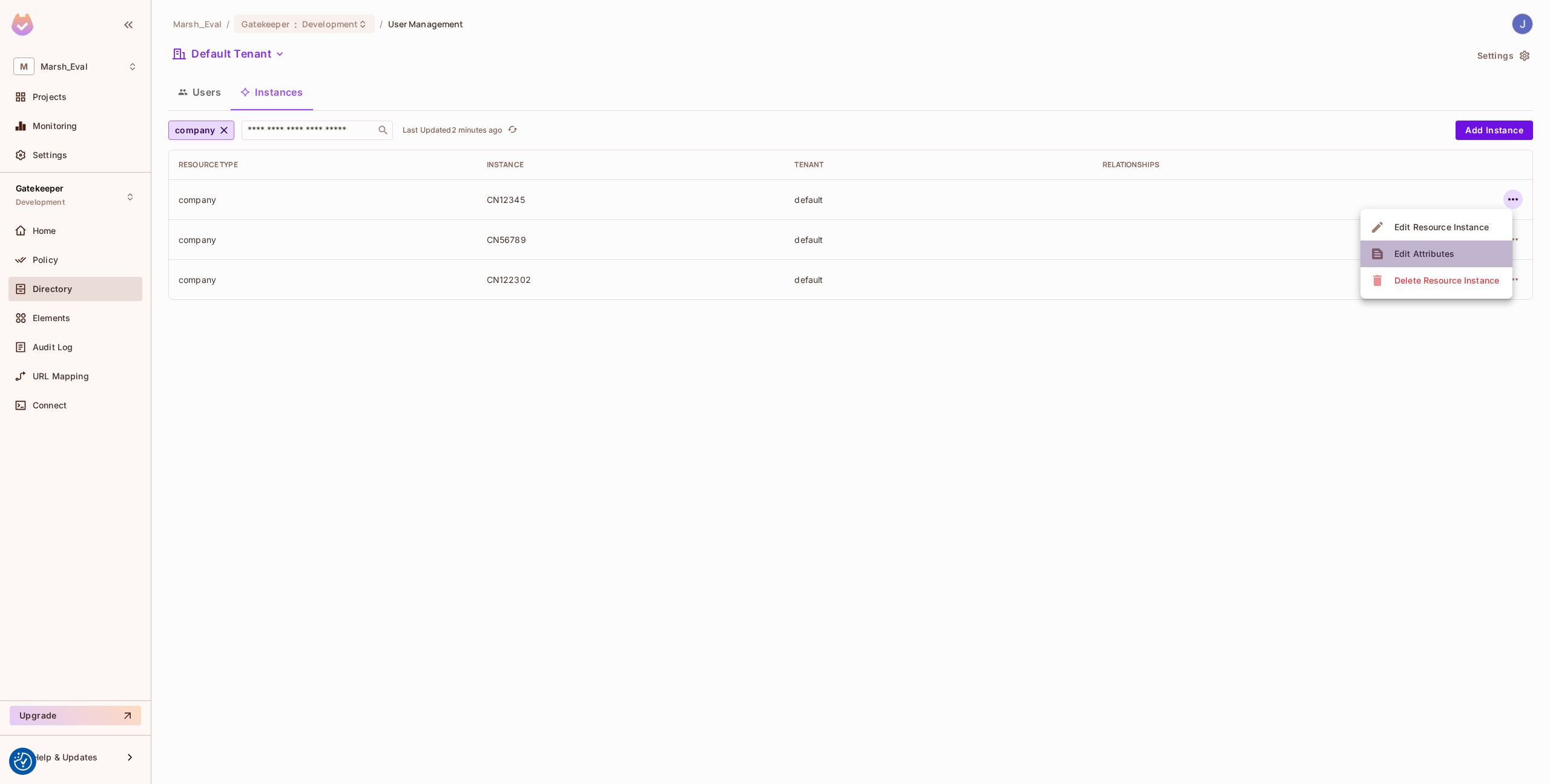
click at [1453, 249] on span "Edit Attributes" at bounding box center [1425, 253] width 67 height 19
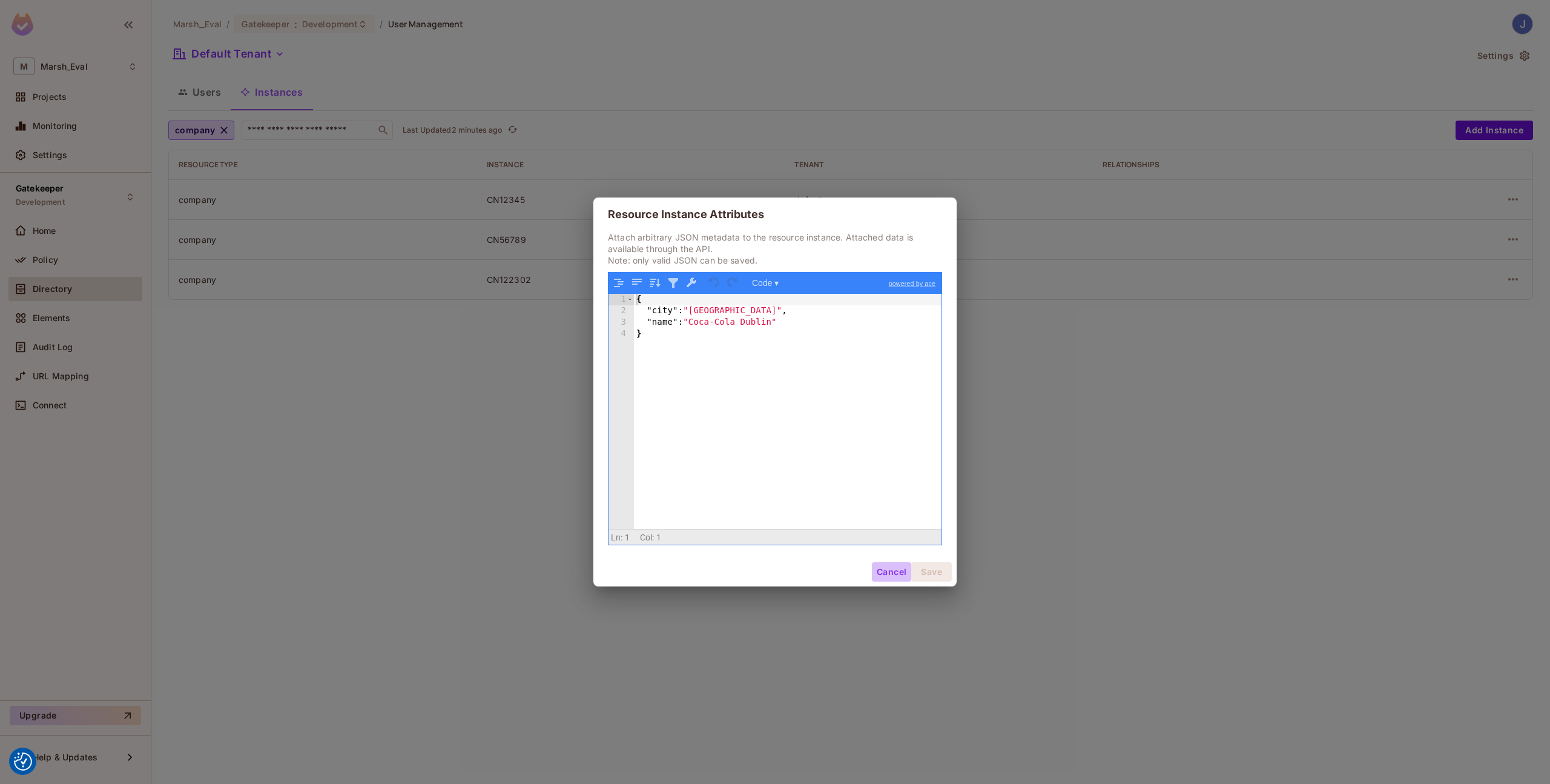
click at [896, 570] on button "Cancel" at bounding box center [891, 571] width 39 height 19
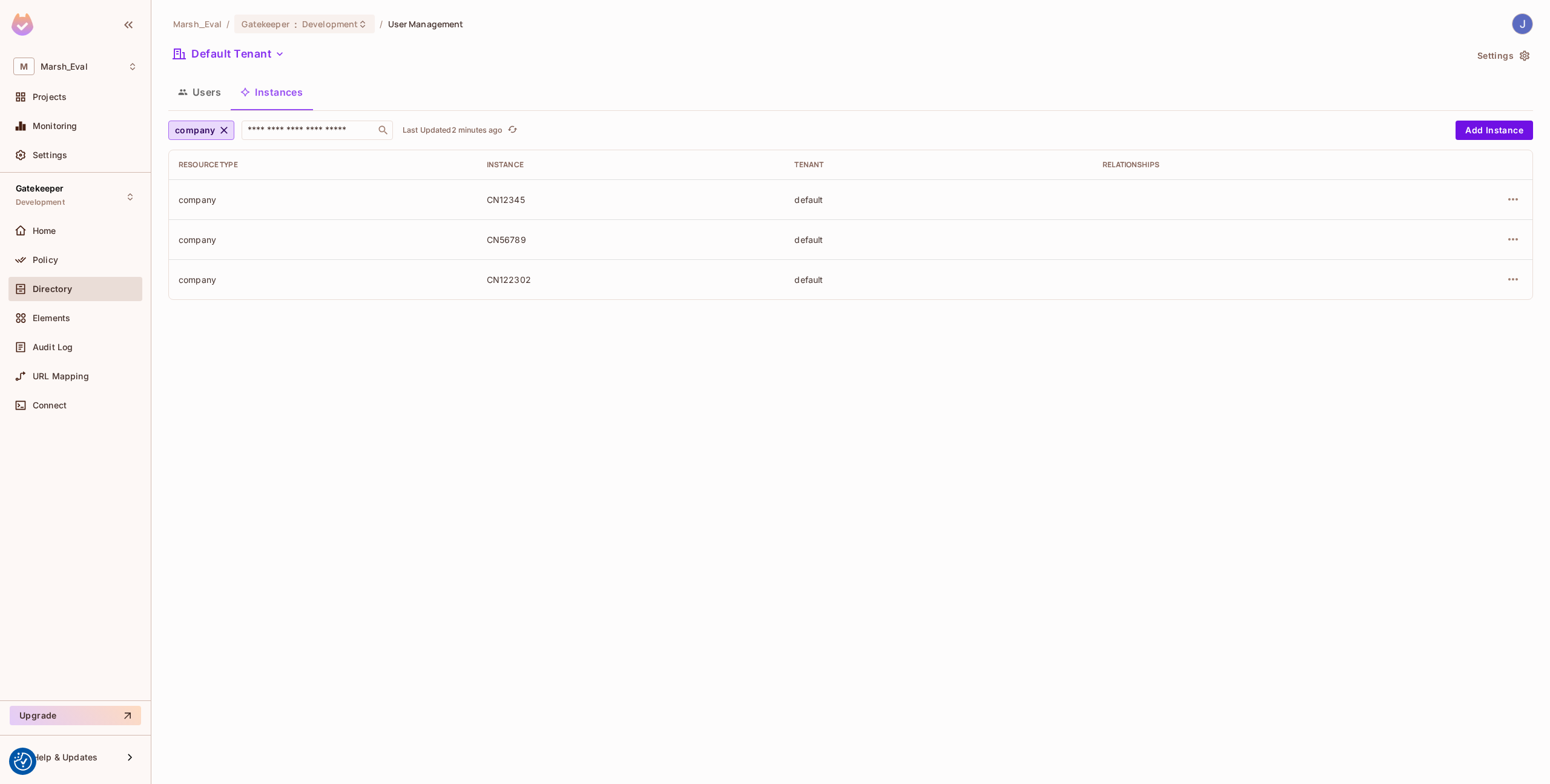
click at [87, 296] on div "Directory" at bounding box center [75, 289] width 134 height 25
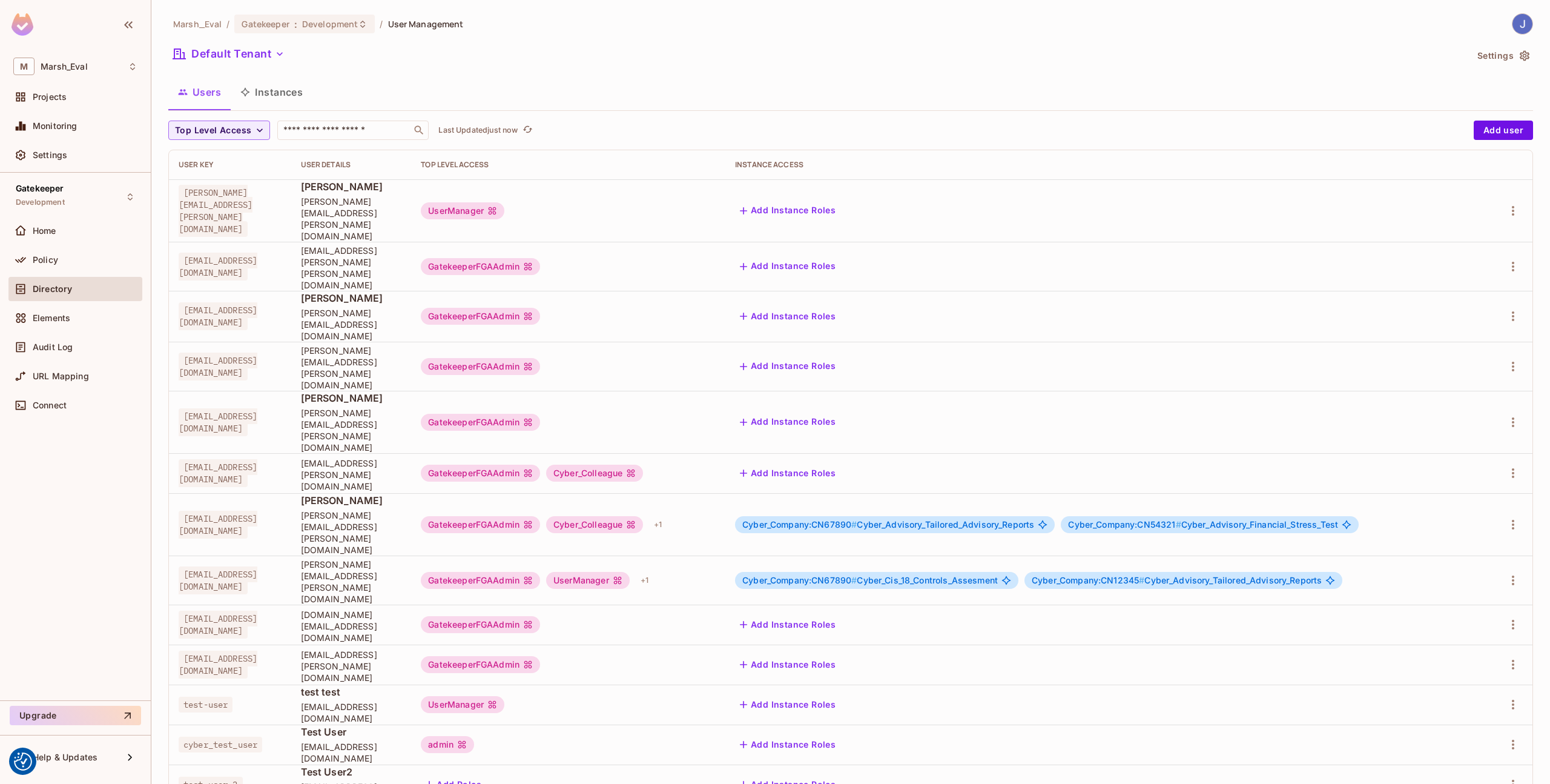
click at [360, 510] on span "[PERSON_NAME][EMAIL_ADDRESS][PERSON_NAME][DOMAIN_NAME]" at bounding box center [351, 532] width 101 height 46
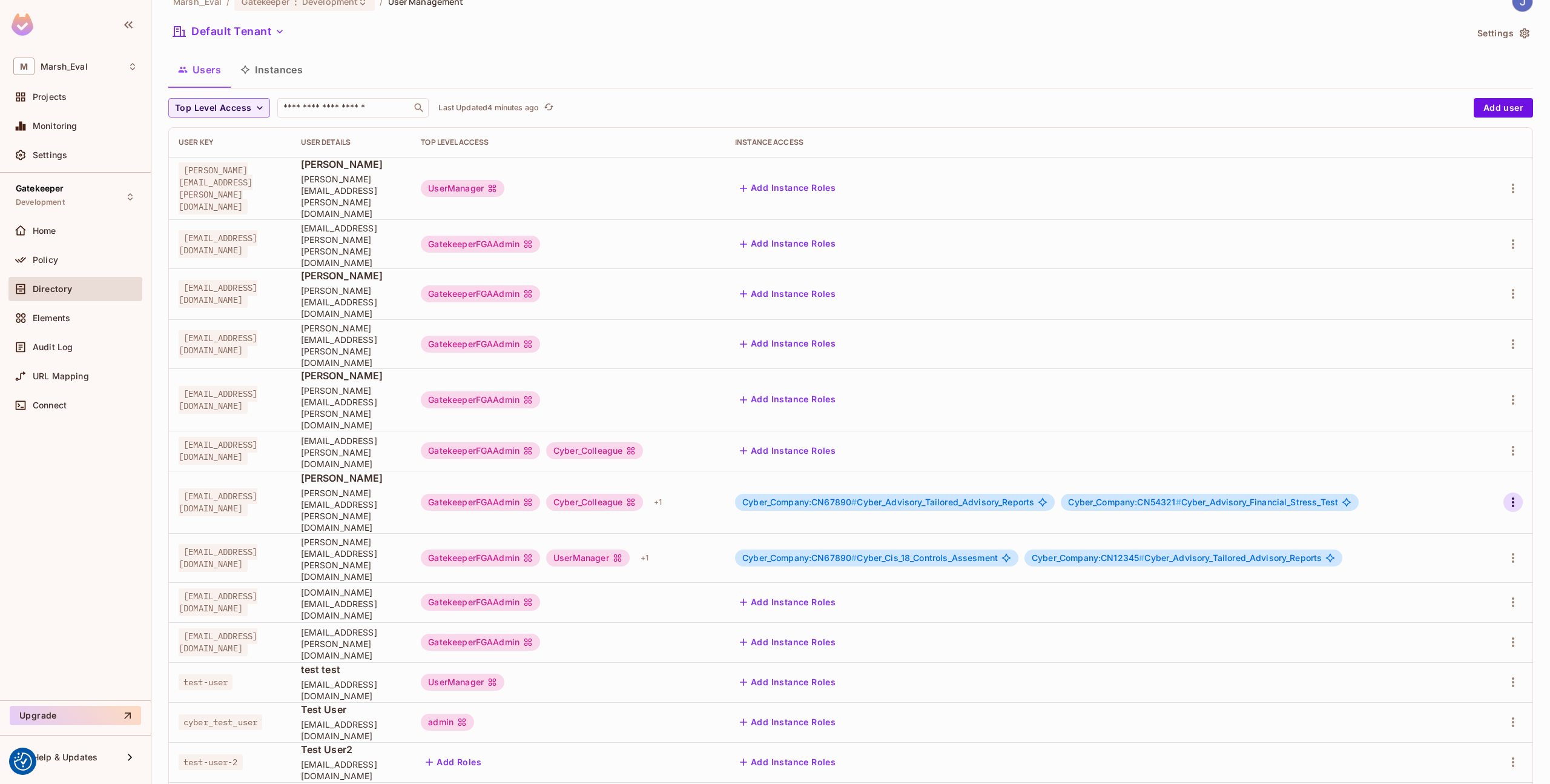
click at [1506, 495] on icon "button" at bounding box center [1514, 502] width 15 height 15
click at [1439, 446] on div "Edit" at bounding box center [1440, 444] width 16 height 12
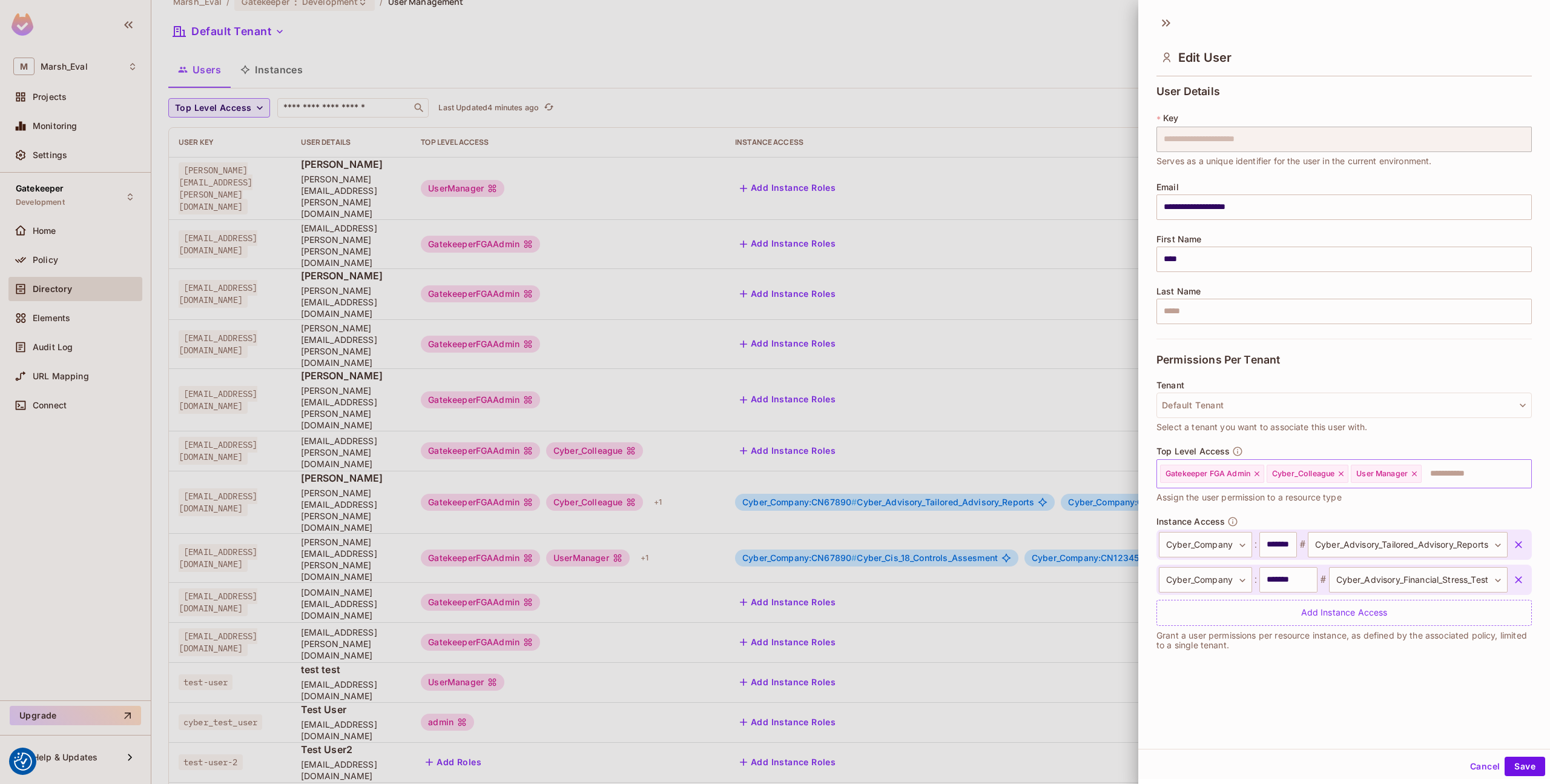
click at [1417, 475] on icon at bounding box center [1414, 473] width 5 height 5
click at [1526, 766] on button "Save" at bounding box center [1525, 766] width 41 height 19
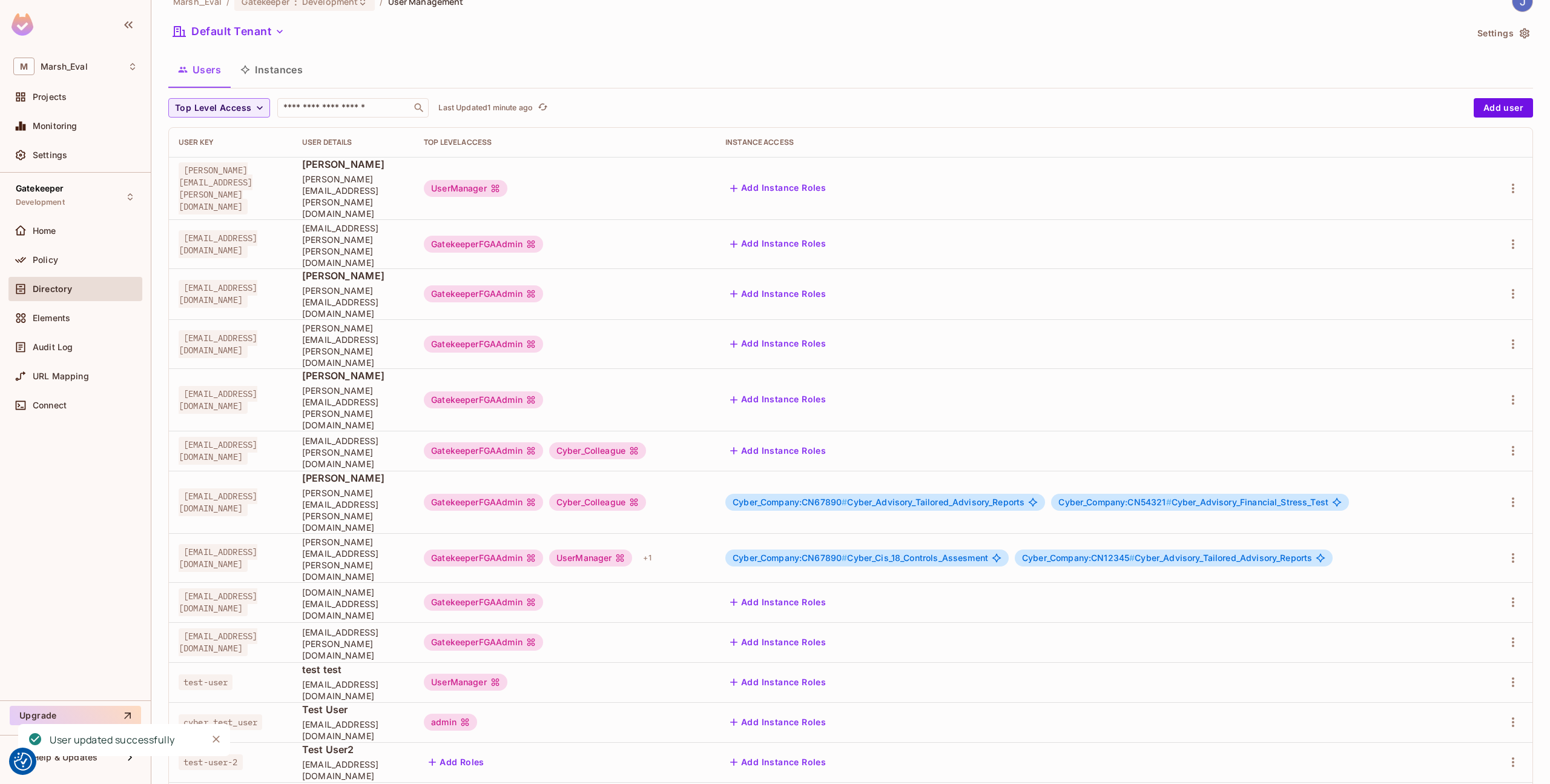
click at [1465, 709] on li "Edit" at bounding box center [1452, 702] width 107 height 26
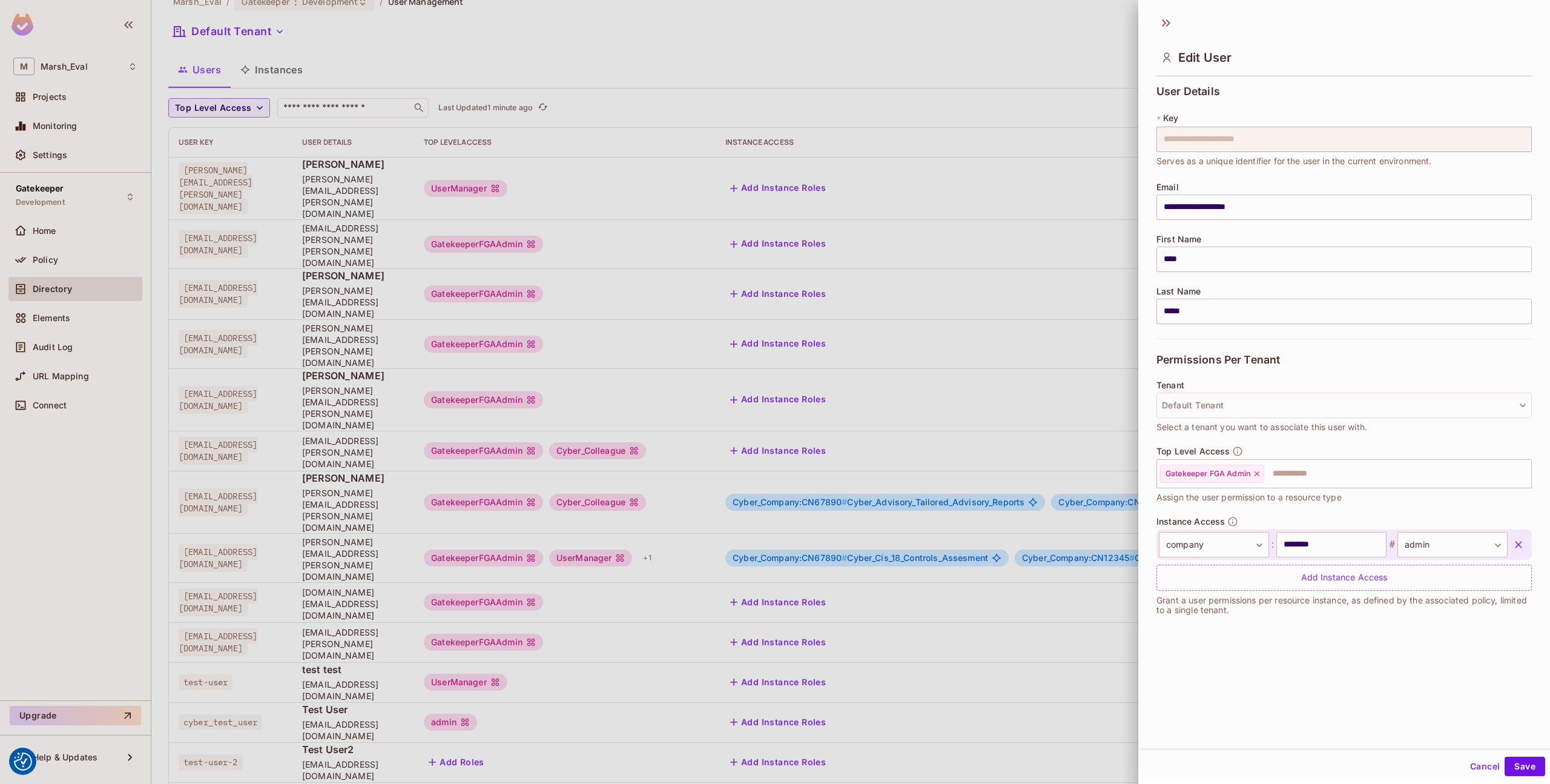
drag, startPoint x: 1096, startPoint y: 541, endPoint x: 1089, endPoint y: 533, distance: 10.6
click at [1096, 541] on div at bounding box center [775, 392] width 1550 height 784
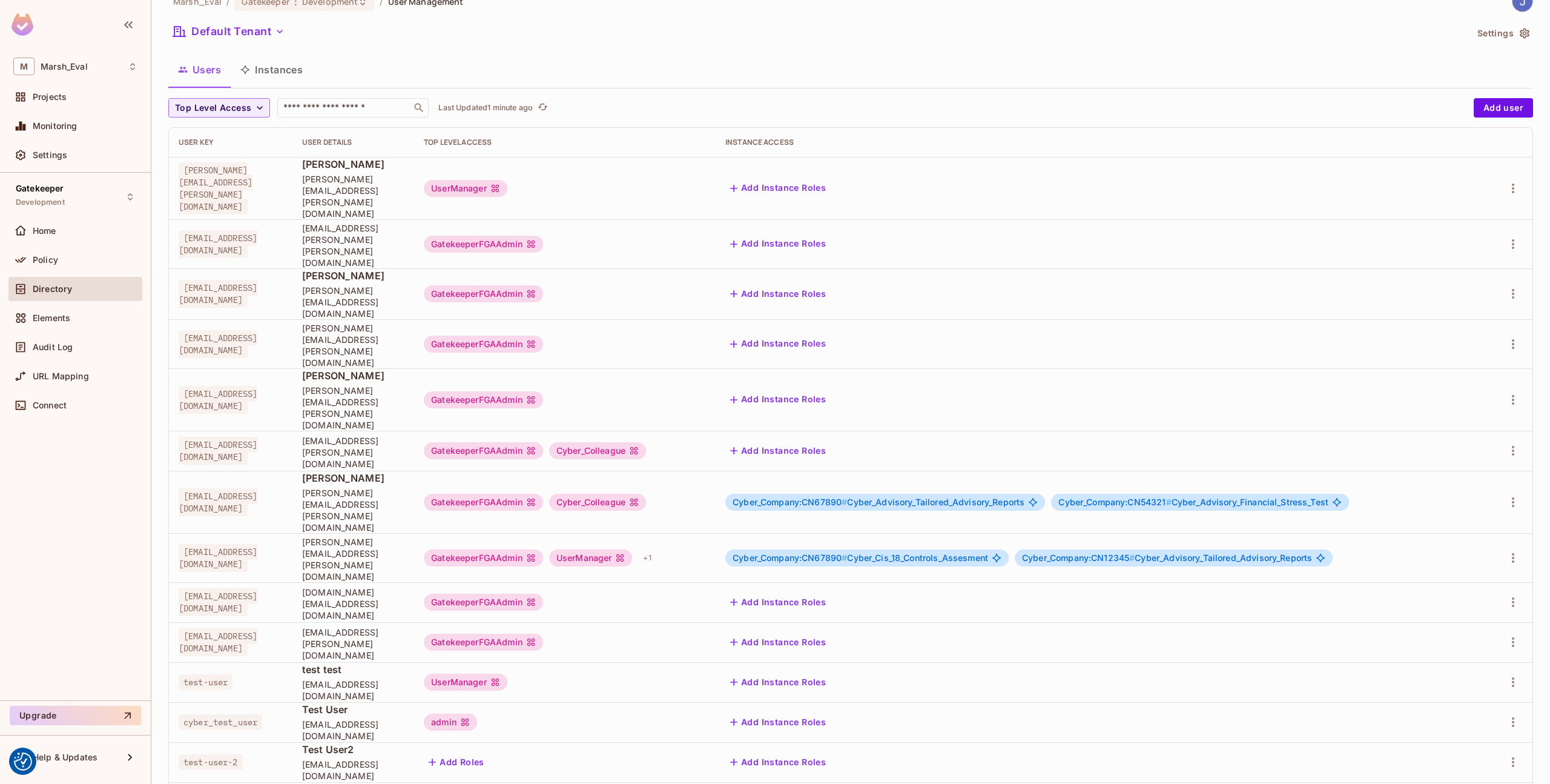
click at [1454, 701] on li "Edit" at bounding box center [1452, 702] width 107 height 26
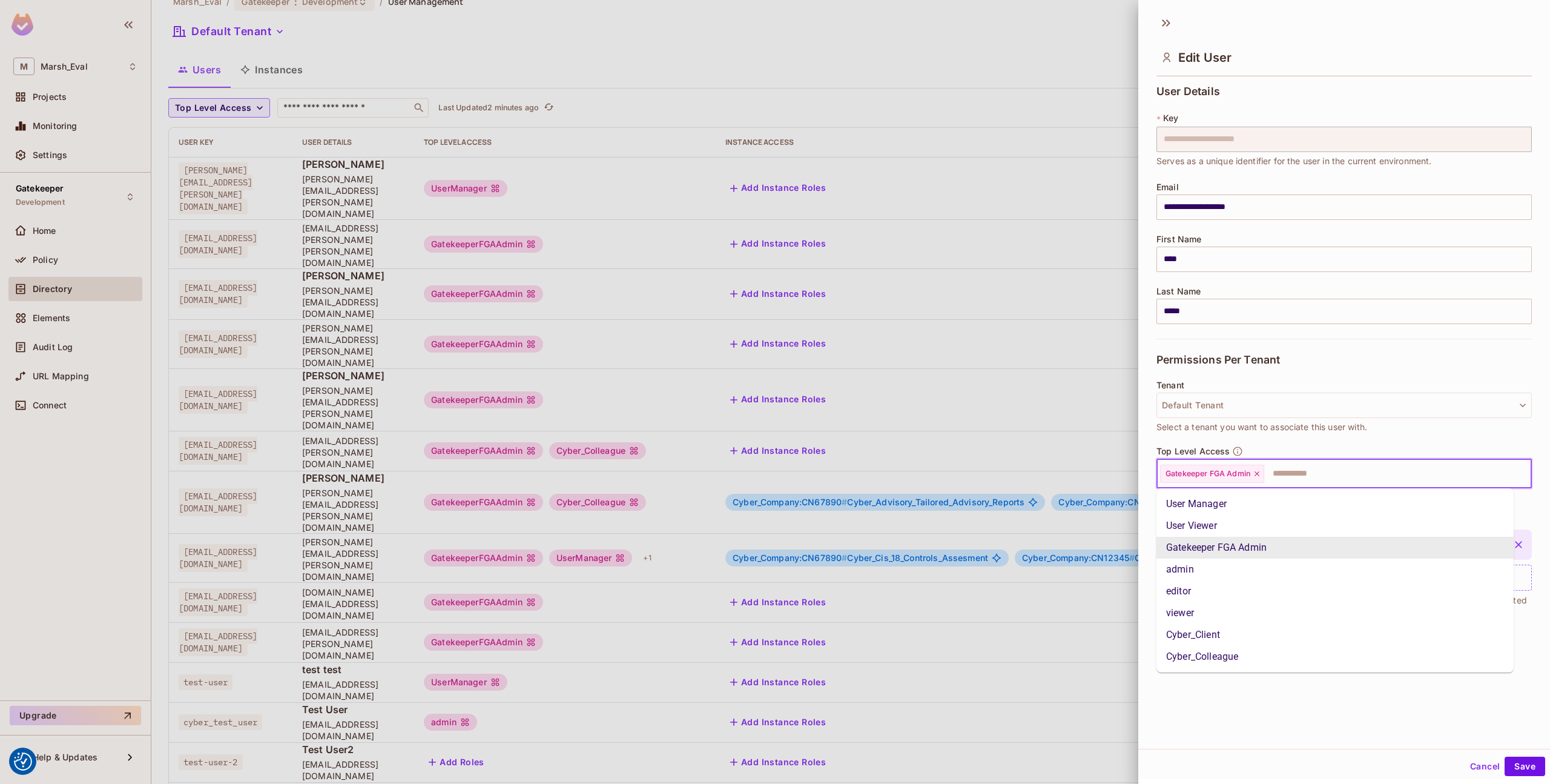
click at [1291, 469] on input "text" at bounding box center [1386, 473] width 243 height 25
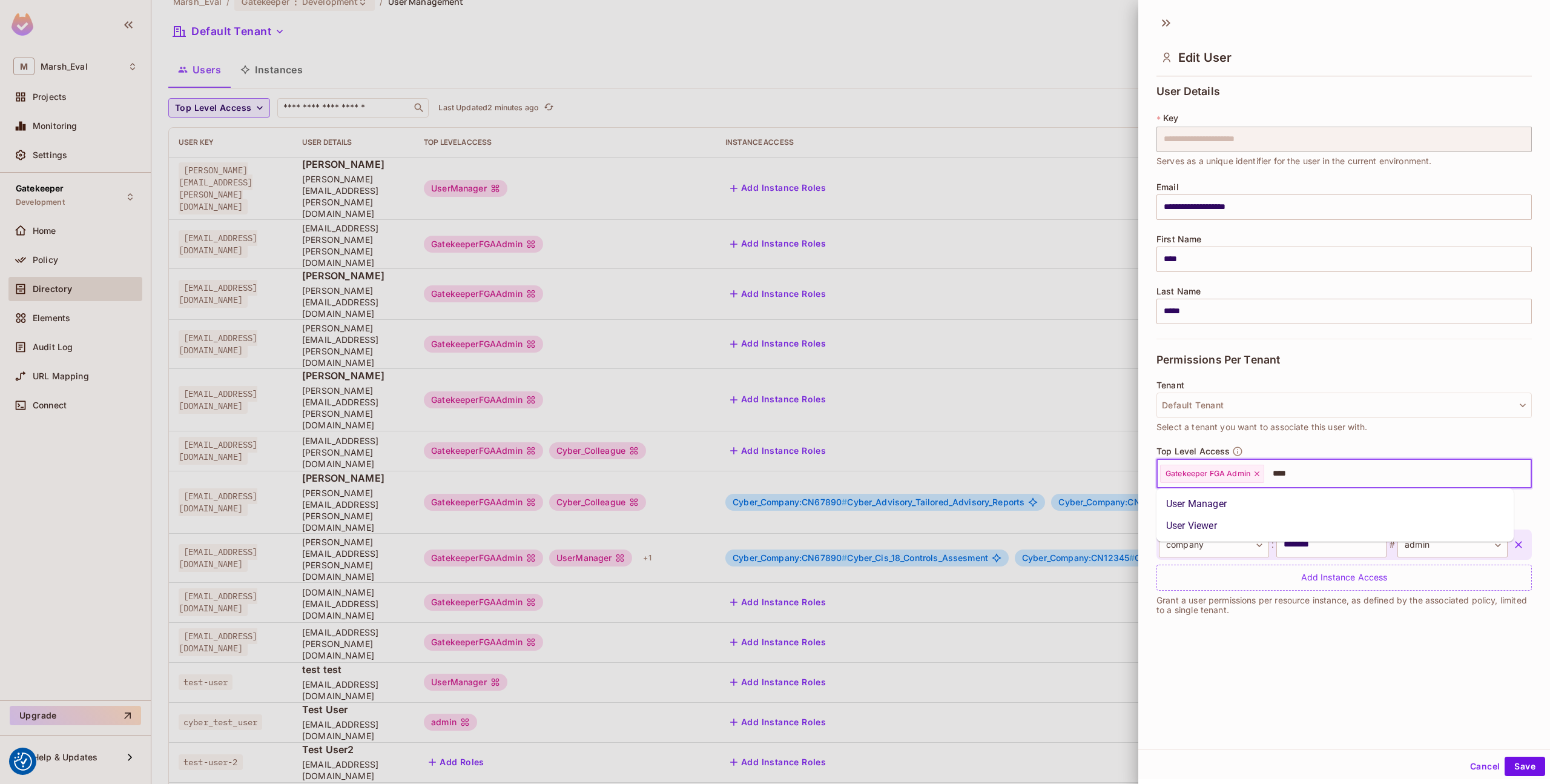
type input "****"
click at [1286, 473] on input "text" at bounding box center [1386, 473] width 243 height 25
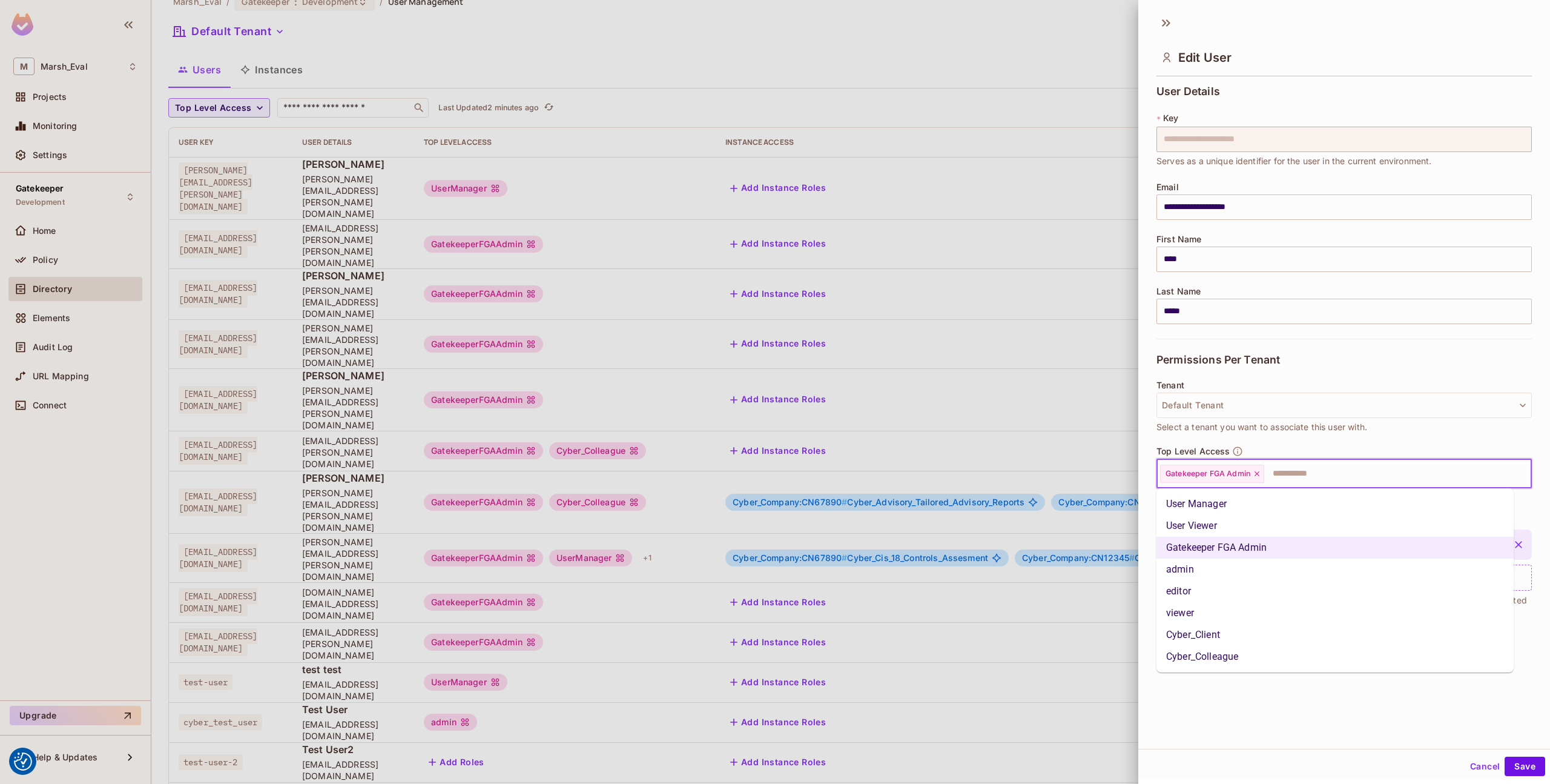
click at [1199, 501] on li "User Manager" at bounding box center [1335, 504] width 357 height 22
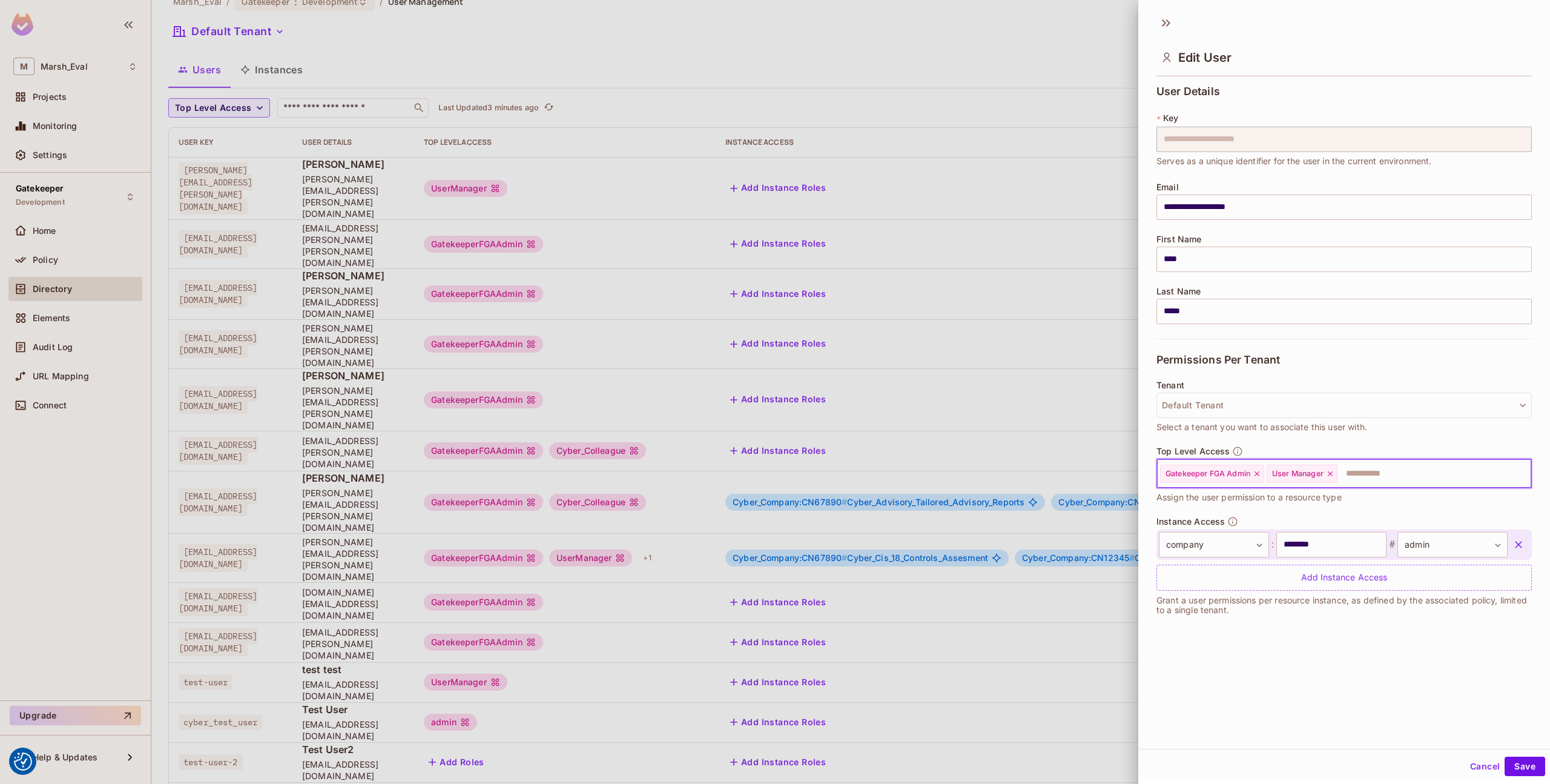
click at [1466, 767] on button "Cancel" at bounding box center [1485, 766] width 39 height 19
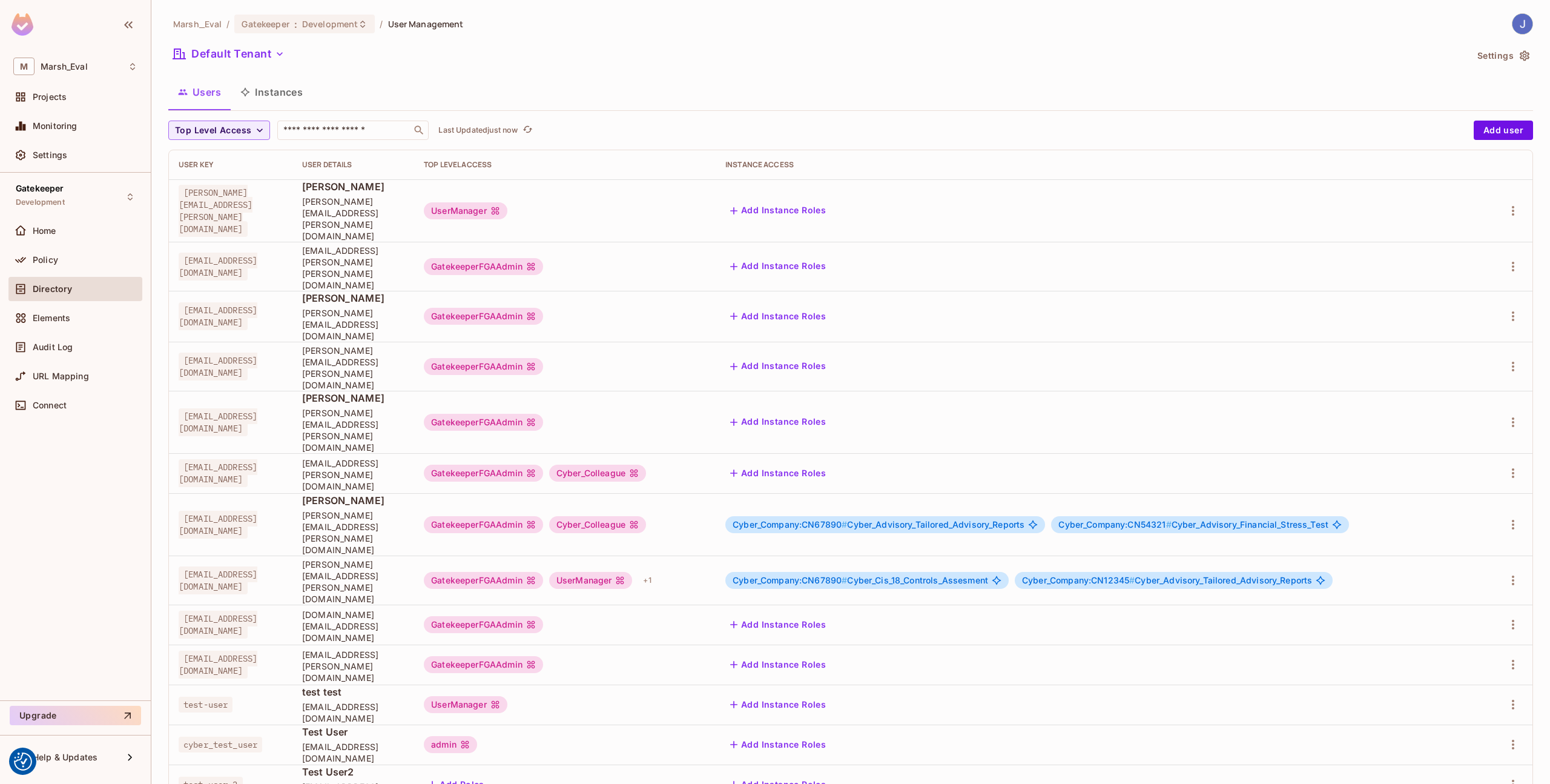
scroll to position [23, 0]
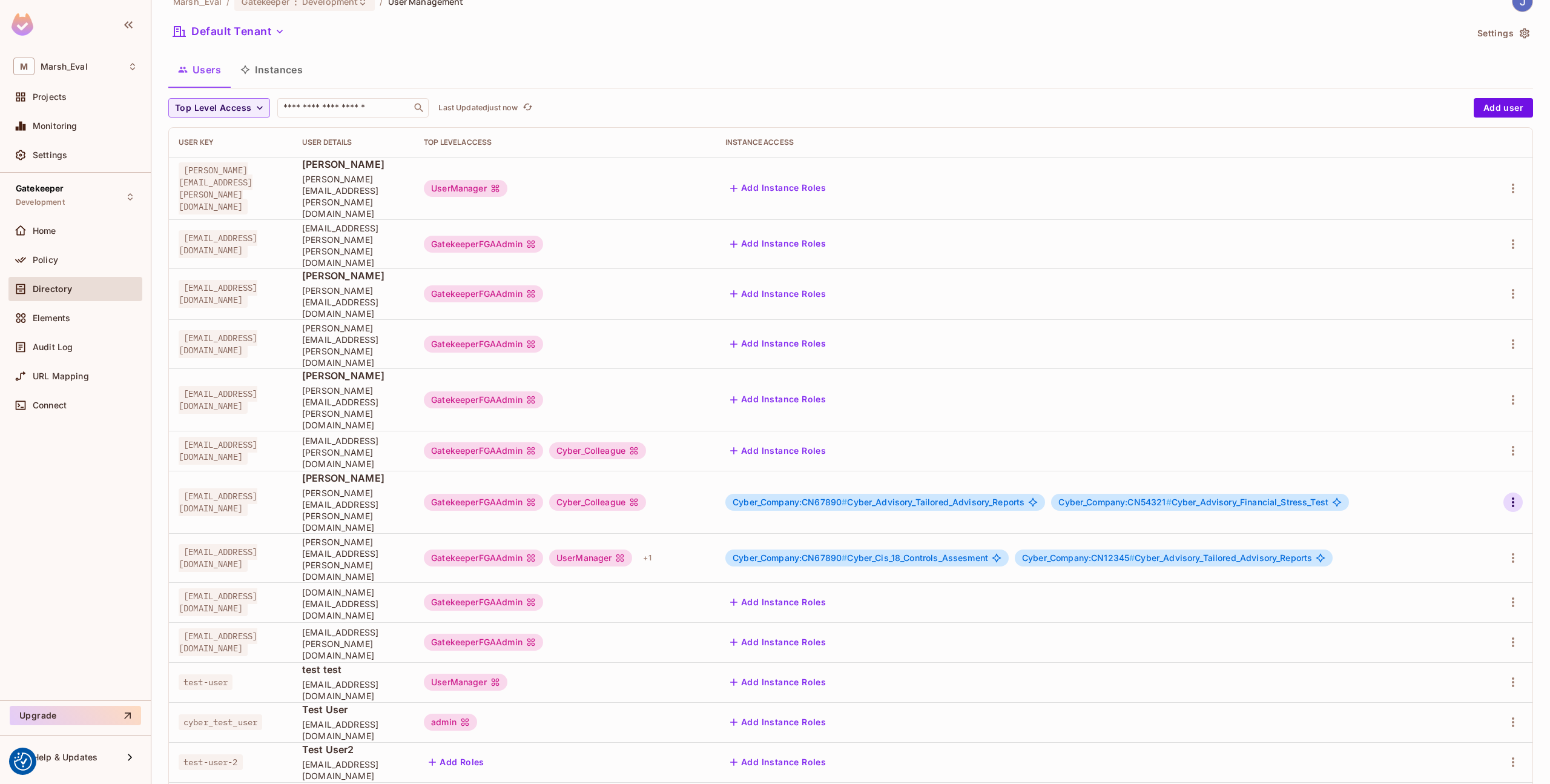
click at [1506, 495] on icon "button" at bounding box center [1514, 502] width 15 height 15
click at [1450, 444] on span "Edit" at bounding box center [1440, 444] width 24 height 19
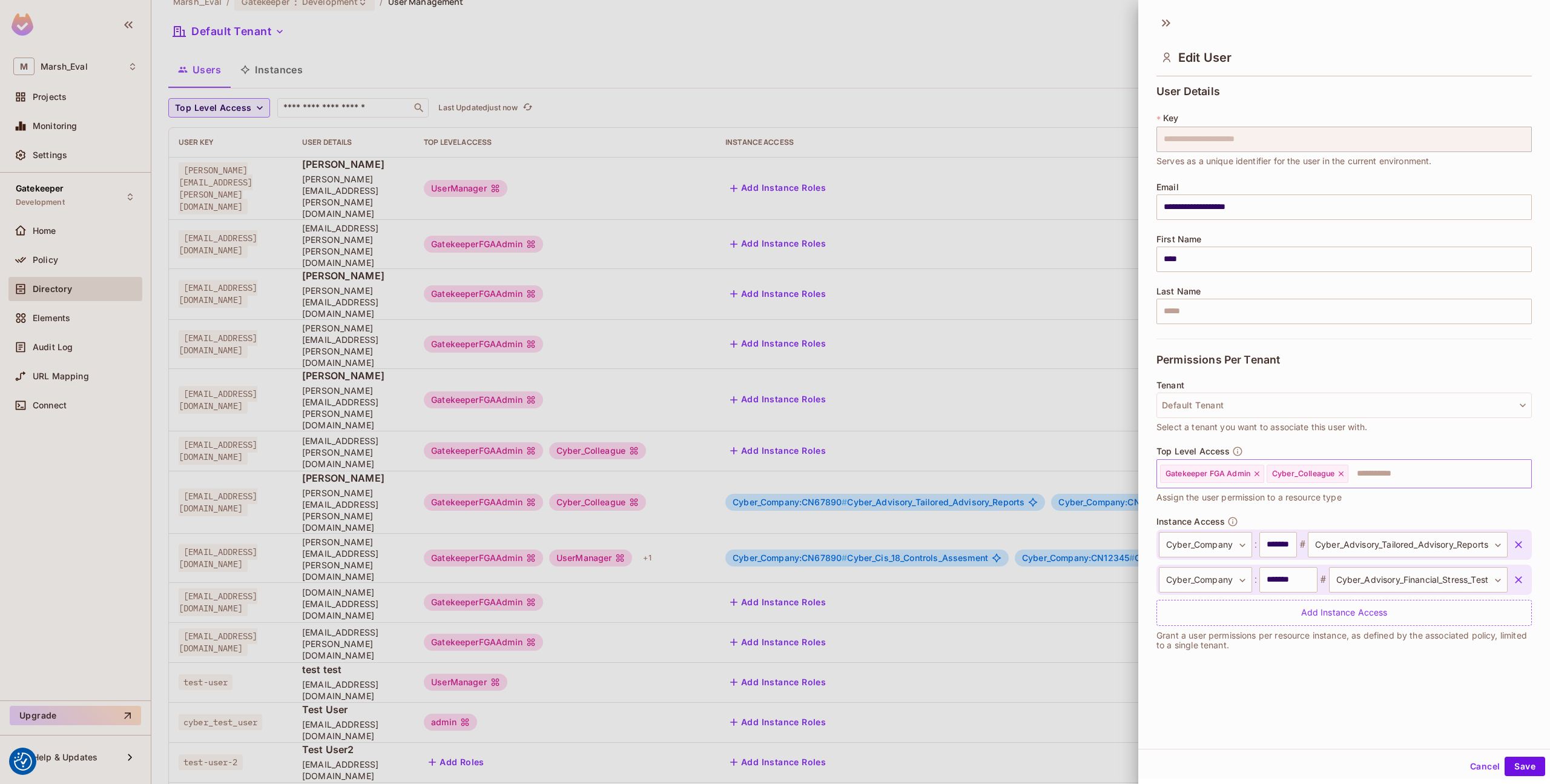
click at [1371, 473] on input "text" at bounding box center [1429, 473] width 159 height 25
type input "****"
click at [1343, 501] on li "User Manager" at bounding box center [1335, 504] width 357 height 22
click at [1521, 771] on button "Save" at bounding box center [1525, 766] width 41 height 19
